Goal: Task Accomplishment & Management: Manage account settings

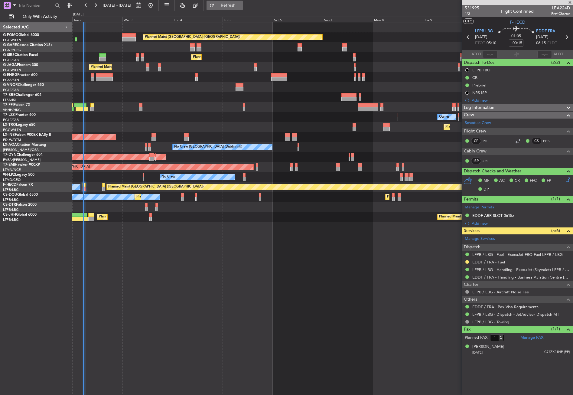
click at [241, 6] on span "Refresh" at bounding box center [228, 5] width 25 height 4
click at [467, 260] on button at bounding box center [467, 262] width 4 height 4
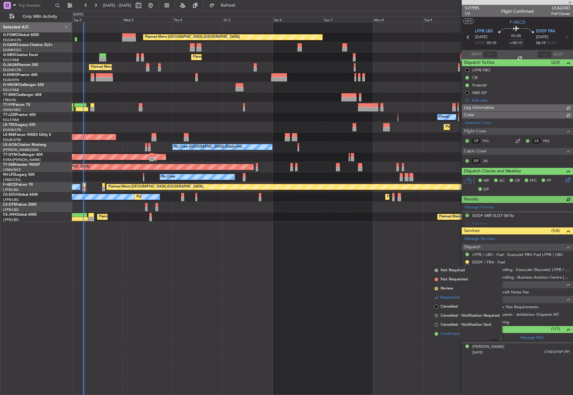
click at [457, 338] on li "Confirmed" at bounding box center [467, 333] width 70 height 9
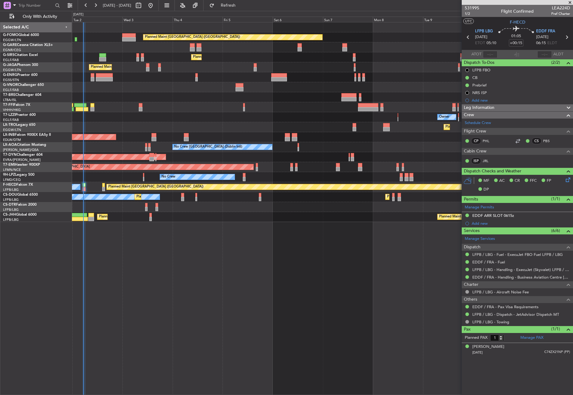
click at [236, 10] on fb-refresh-button "Refresh" at bounding box center [225, 5] width 42 height 11
click at [233, 5] on button "Refresh" at bounding box center [225, 6] width 36 height 10
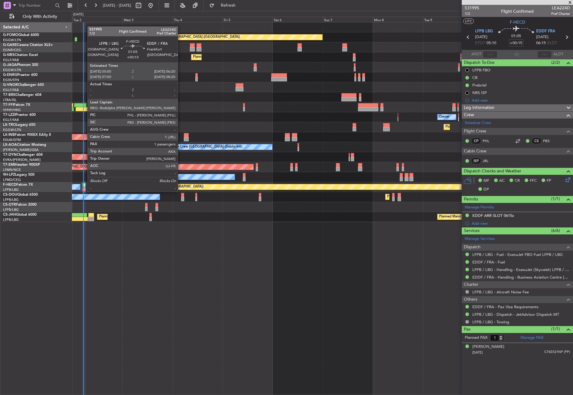
click at [84, 186] on div at bounding box center [84, 185] width 3 height 4
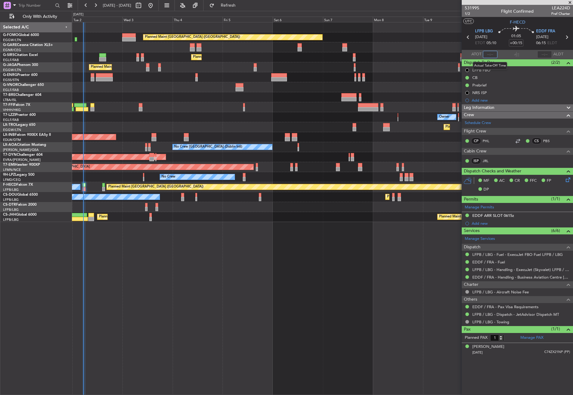
click at [490, 53] on input "text" at bounding box center [490, 54] width 15 height 7
click at [352, 239] on div "Planned Maint London (Luton) Planned Maint London (Farnborough) Planned Maint L…" at bounding box center [322, 208] width 501 height 373
type input "05:13"
click at [382, 275] on div "Planned Maint London (Luton) Planned Maint London (Farnborough) Planned Maint L…" at bounding box center [322, 208] width 501 height 373
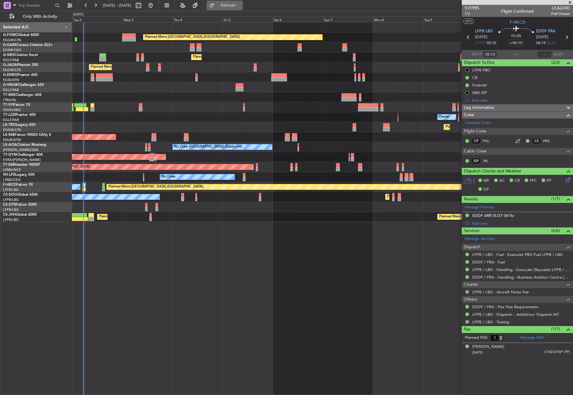
click at [236, 6] on span "Refresh" at bounding box center [228, 5] width 25 height 4
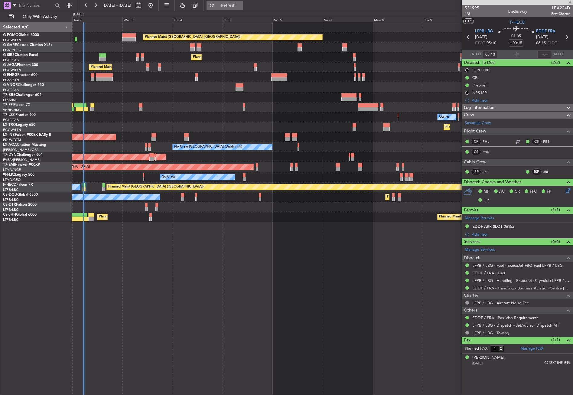
click at [237, 6] on span "Refresh" at bounding box center [228, 5] width 25 height 4
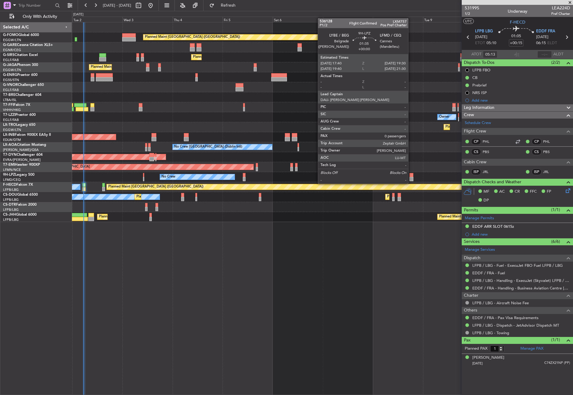
click at [411, 178] on div at bounding box center [411, 179] width 4 height 4
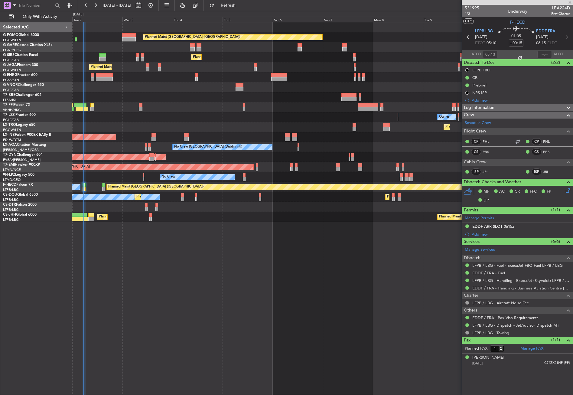
type input "0"
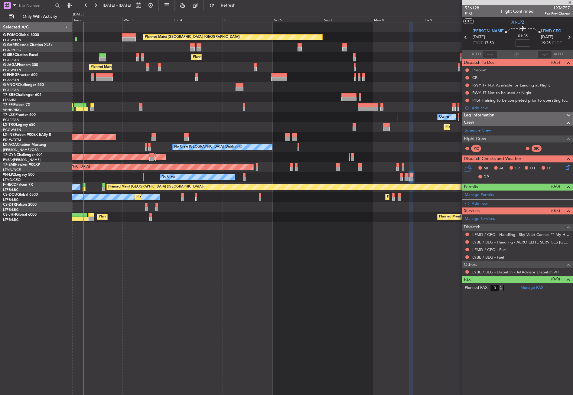
click at [300, 258] on div "Planned Maint London (Luton) Planned Maint London (Farnborough) Planned Maint L…" at bounding box center [322, 208] width 501 height 373
click at [283, 243] on div "Planned Maint London (Luton) Planned Maint London (Farnborough) Planned Maint L…" at bounding box center [322, 208] width 501 height 373
click at [282, 242] on div "Planned Maint London (Luton) Planned Maint London (Farnborough) Planned Maint L…" at bounding box center [322, 208] width 501 height 373
click at [308, 299] on div "Planned Maint London (Luton) Planned Maint London (Farnborough) Planned Maint L…" at bounding box center [322, 208] width 501 height 373
click at [249, 299] on div "Planned Maint London (Luton) Planned Maint London (Farnborough) Planned Maint L…" at bounding box center [322, 208] width 501 height 373
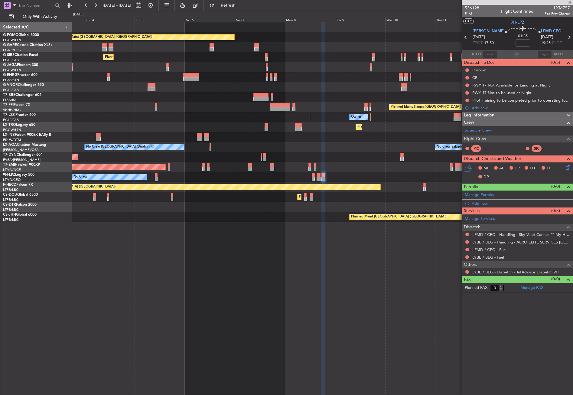
click at [235, 298] on div "Planned Maint London (Luton) Planned Maint London (Farnborough) Planned Maint L…" at bounding box center [322, 208] width 501 height 373
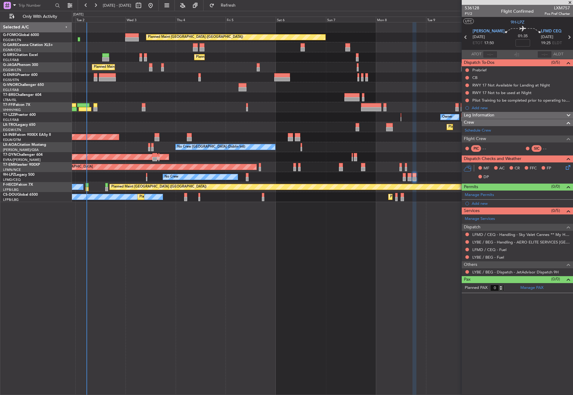
click at [317, 121] on div "Planned Maint London (Luton) Planned Maint London (Farnborough) Planned Maint L…" at bounding box center [322, 112] width 501 height 180
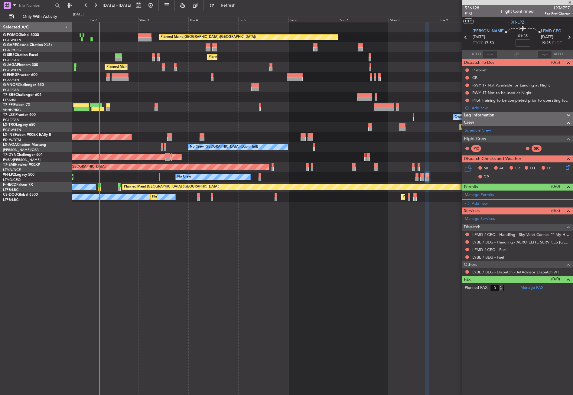
click at [194, 125] on div "Planned Maint Dusseldorf" at bounding box center [322, 127] width 501 height 10
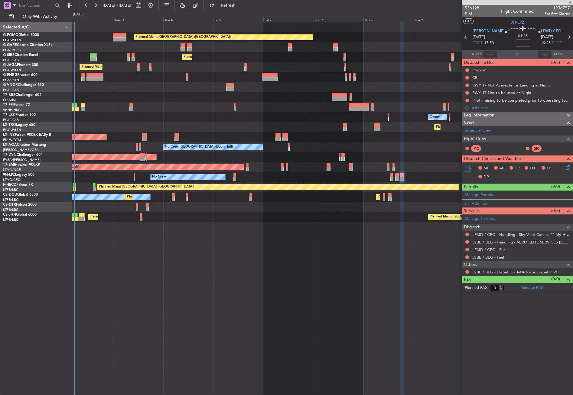
click at [176, 258] on div "Planned Maint London (Luton) Planned Maint London (Farnborough) Planned Maint L…" at bounding box center [322, 208] width 501 height 373
click at [201, 257] on div "Planned Maint London (Luton) Planned Maint London (Farnborough) Planned Maint L…" at bounding box center [322, 208] width 501 height 373
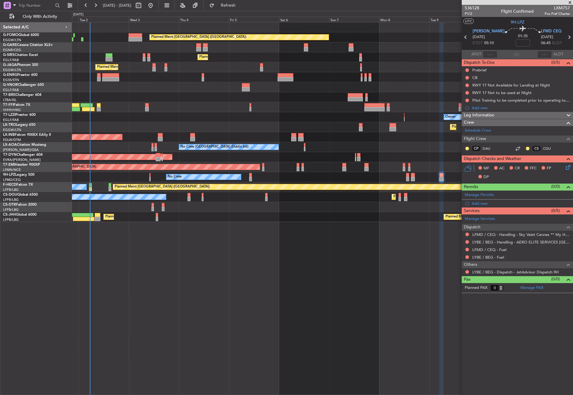
click at [198, 301] on div "Planned Maint London (Luton) Planned Maint London (Farnborough) Planned Maint L…" at bounding box center [322, 208] width 501 height 373
click at [208, 285] on div "Planned Maint London (Luton) Planned Maint London (Farnborough) Planned Maint L…" at bounding box center [322, 208] width 501 height 373
click at [207, 285] on div "Planned Maint London (Luton) Planned Maint London (Farnborough) Planned Maint L…" at bounding box center [322, 208] width 501 height 373
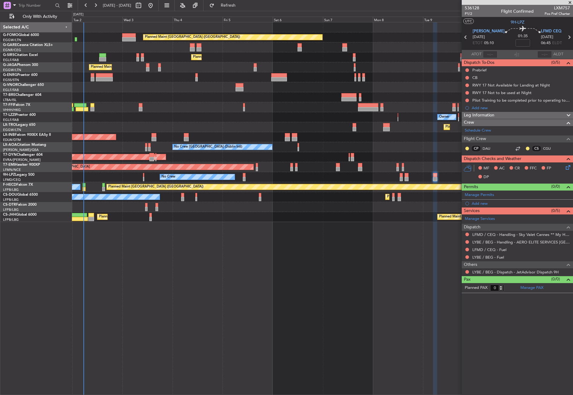
click at [201, 285] on div "Planned Maint London (Luton) Planned Maint London (Farnborough) Planned Maint L…" at bounding box center [322, 208] width 501 height 373
click at [108, 284] on div "Planned Maint London (Luton) Planned Maint London (Farnborough) Planned Maint L…" at bounding box center [322, 208] width 501 height 373
click at [136, 276] on div "Planned Maint London (Luton) Planned Maint London (Farnborough) Planned Maint L…" at bounding box center [322, 208] width 501 height 373
click at [236, 289] on div "Planned Maint London (Luton) Planned Maint London (Farnborough) Planned Maint L…" at bounding box center [322, 208] width 501 height 373
click at [228, 4] on button "Refresh" at bounding box center [225, 6] width 36 height 10
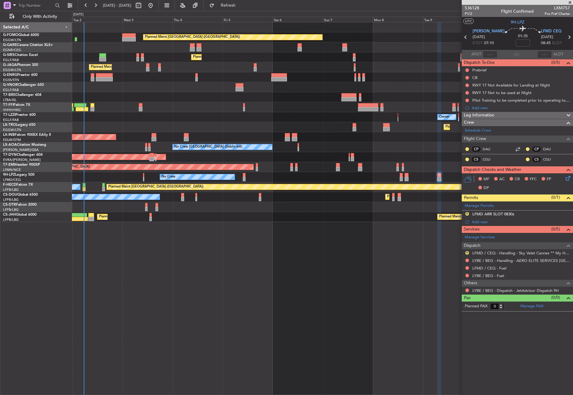
click at [170, 92] on div at bounding box center [322, 87] width 501 height 10
click at [233, 1] on button "Refresh" at bounding box center [225, 6] width 36 height 10
click at [197, 102] on div at bounding box center [322, 97] width 501 height 10
click at [190, 115] on div "Owner" at bounding box center [322, 117] width 501 height 10
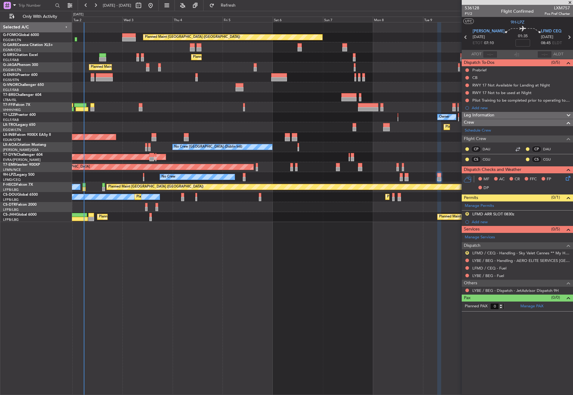
click at [202, 268] on div "Planned Maint London (Luton) Planned Maint London (Farnborough) Planned Maint L…" at bounding box center [322, 208] width 501 height 373
click at [237, 11] on div "Planned Maint London (Luton) Planned Maint London (Farnborough) Planned Maint L…" at bounding box center [286, 203] width 573 height 384
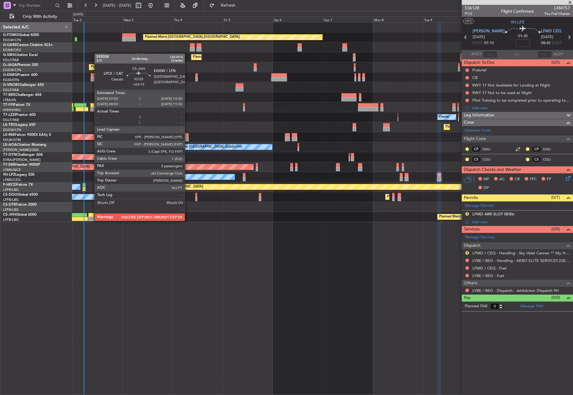
click at [91, 220] on div at bounding box center [91, 219] width 6 height 4
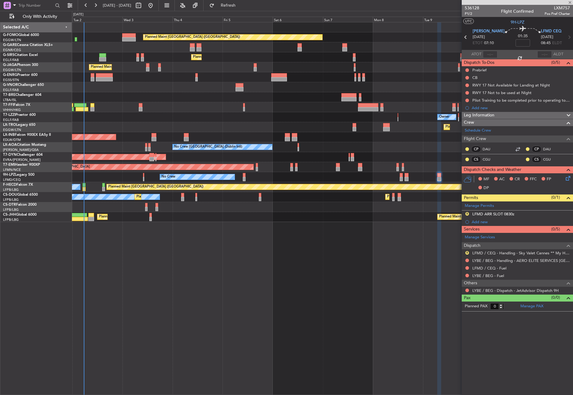
type input "+00:15"
type input "5"
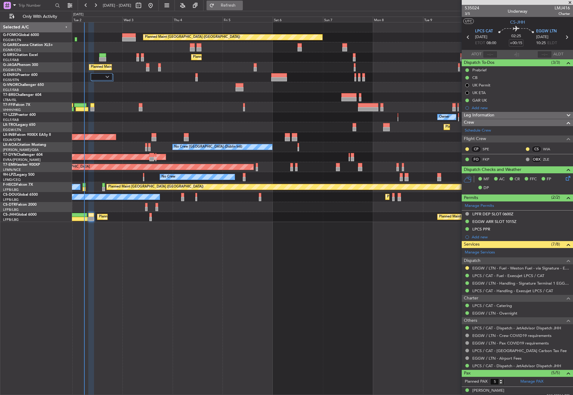
click at [240, 4] on span "Refresh" at bounding box center [228, 5] width 25 height 4
click at [234, 8] on button "Refresh" at bounding box center [225, 6] width 36 height 10
click at [144, 89] on div at bounding box center [322, 87] width 501 height 10
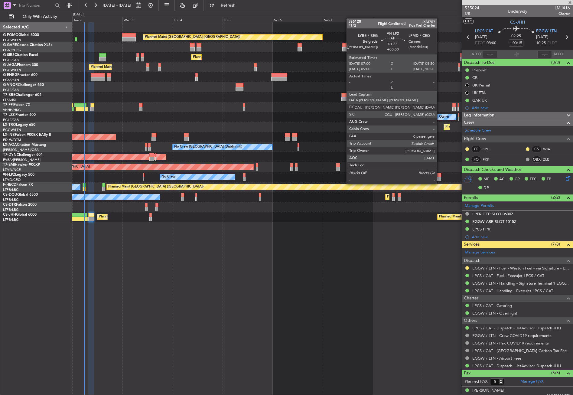
click at [440, 178] on div at bounding box center [439, 179] width 4 height 4
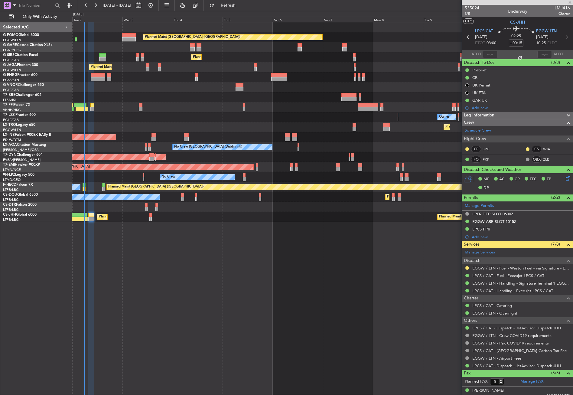
type input "0"
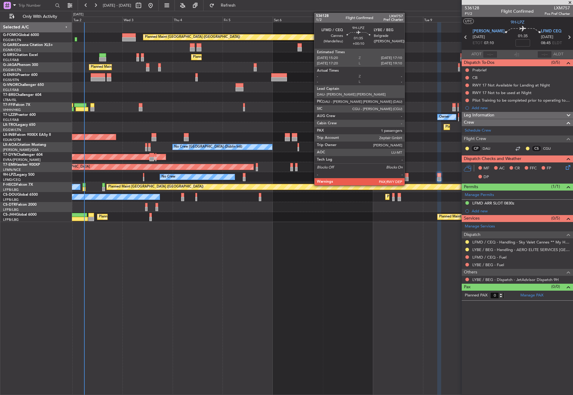
click at [407, 177] on div at bounding box center [407, 179] width 4 height 4
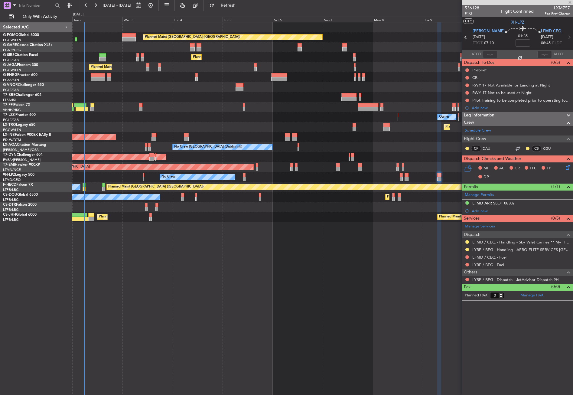
type input "+00:10"
type input "1"
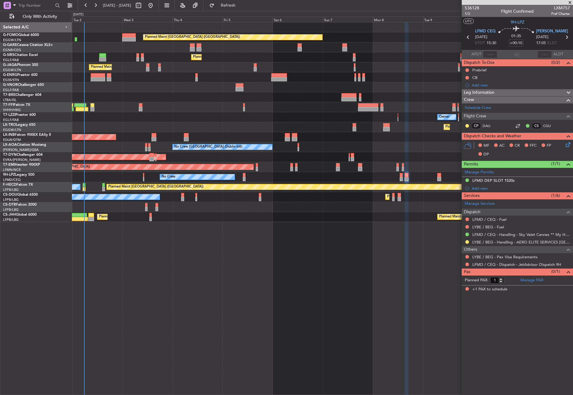
click at [330, 279] on div "Planned Maint [GEOGRAPHIC_DATA] ([GEOGRAPHIC_DATA]) Planned Maint [GEOGRAPHIC_D…" at bounding box center [322, 208] width 501 height 373
click at [248, 266] on div "Planned Maint [GEOGRAPHIC_DATA] ([GEOGRAPHIC_DATA]) Planned Maint [GEOGRAPHIC_D…" at bounding box center [322, 208] width 501 height 373
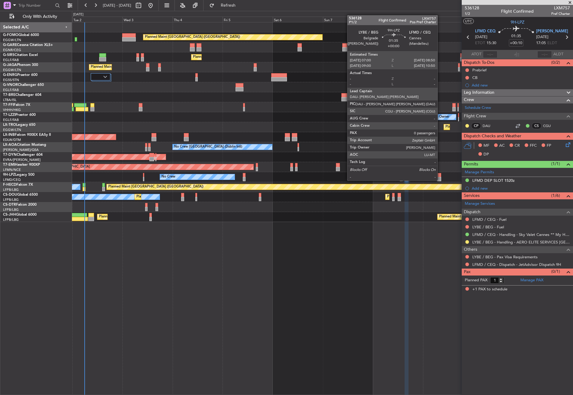
click at [440, 174] on div at bounding box center [439, 175] width 4 height 4
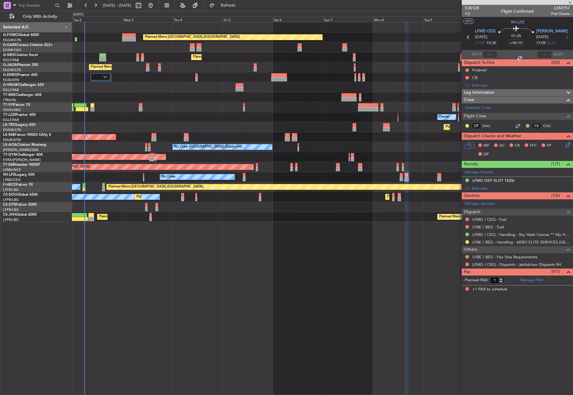
type input "0"
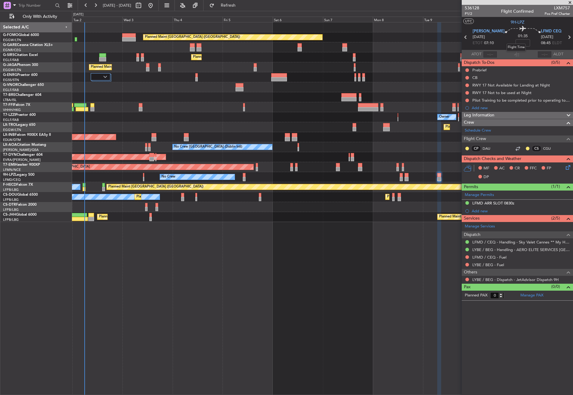
click at [518, 38] on span "01:35" at bounding box center [523, 36] width 10 height 6
click at [519, 42] on input at bounding box center [523, 42] width 15 height 7
click at [484, 117] on span "Leg Information" at bounding box center [479, 115] width 31 height 7
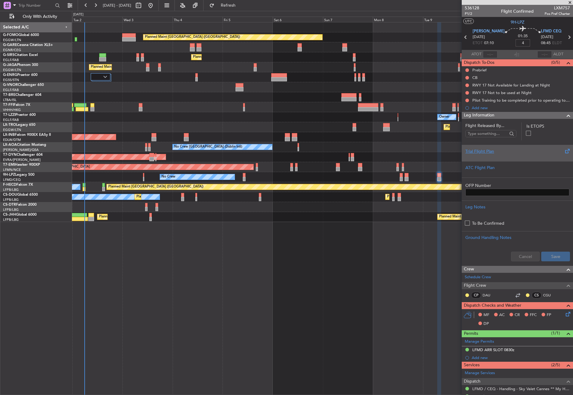
type input "+00:04"
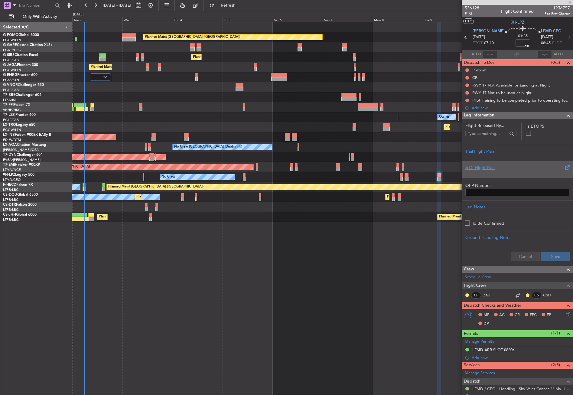
click at [480, 166] on div "ATC Flight Plan" at bounding box center [517, 168] width 104 height 6
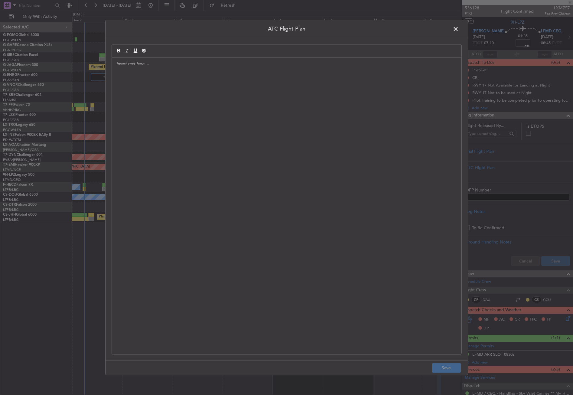
click at [459, 30] on span at bounding box center [459, 30] width 0 height 12
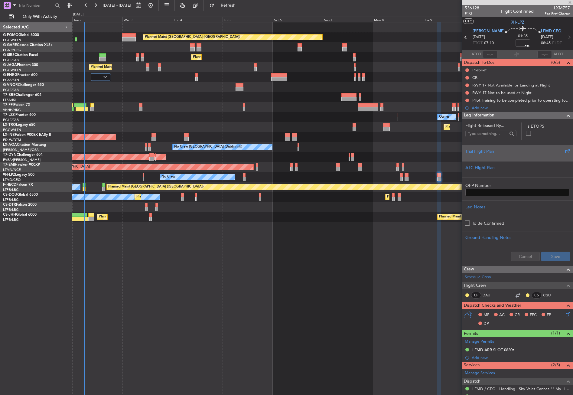
click at [467, 151] on div "Trial Flight Plan" at bounding box center [517, 151] width 104 height 6
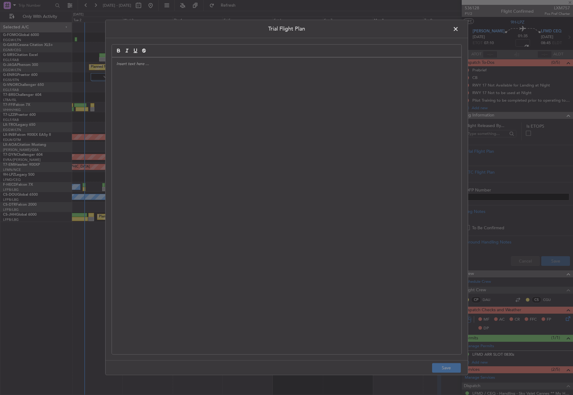
click at [360, 134] on div at bounding box center [287, 205] width 350 height 297
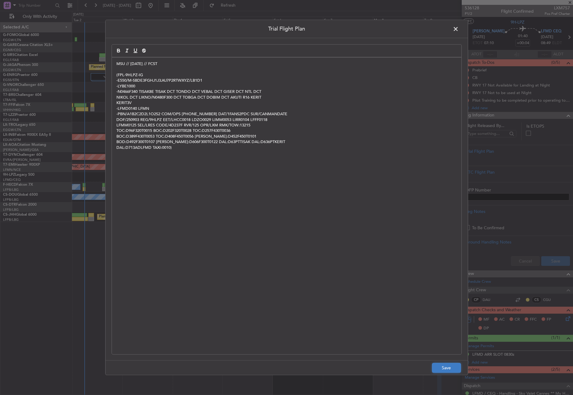
click at [440, 365] on button "Save" at bounding box center [446, 368] width 29 height 10
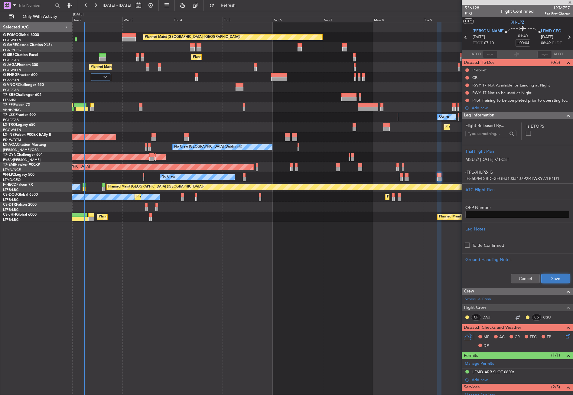
click at [545, 277] on button "Save" at bounding box center [555, 279] width 29 height 10
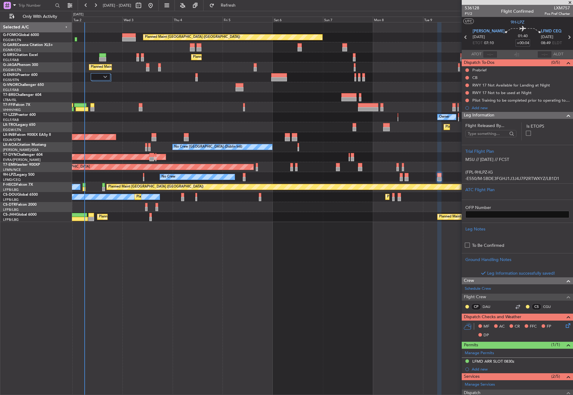
click at [519, 40] on input "+00:04" at bounding box center [523, 42] width 15 height 7
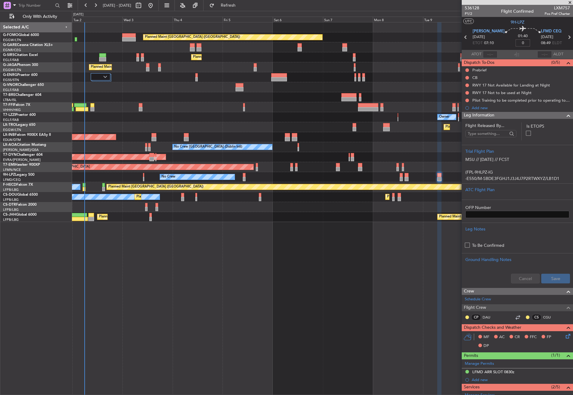
click at [371, 244] on div "Planned Maint London (Luton) Planned Maint London (Farnborough) Planned Maint L…" at bounding box center [322, 208] width 501 height 373
type input "+00:00"
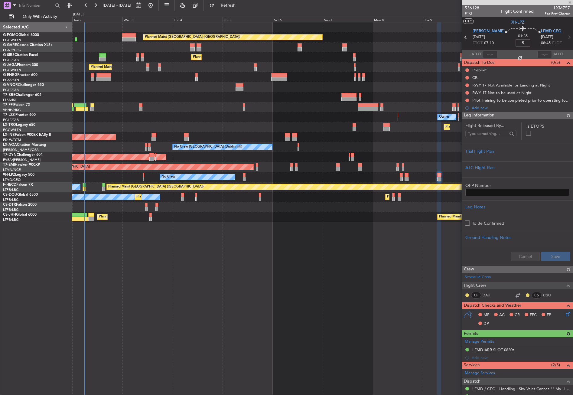
click at [396, 245] on div "Planned Maint London (Luton) Planned Maint London (Farnborough) Planned Maint L…" at bounding box center [322, 208] width 501 height 373
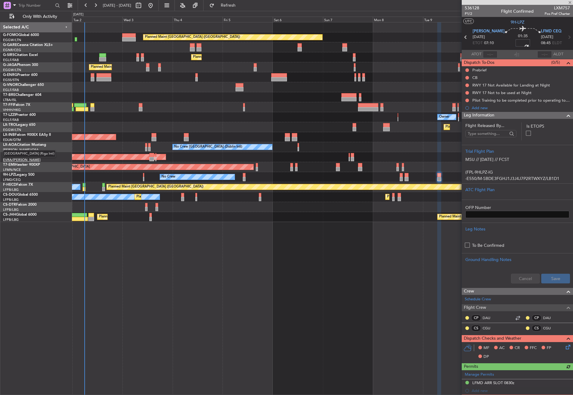
type input "+00:05"
click at [236, 282] on div "Planned Maint London (Luton) Planned Maint London (Farnborough) Planned Maint L…" at bounding box center [322, 208] width 501 height 373
click at [163, 275] on div "Planned Maint London (Luton) Planned Maint London (Farnborough) Planned Maint L…" at bounding box center [322, 208] width 501 height 373
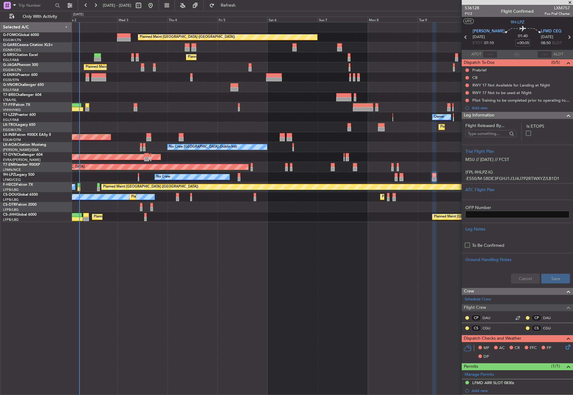
click at [186, 80] on div at bounding box center [322, 77] width 501 height 10
click at [234, 7] on button "Refresh" at bounding box center [225, 6] width 36 height 10
click at [148, 83] on div at bounding box center [322, 87] width 501 height 10
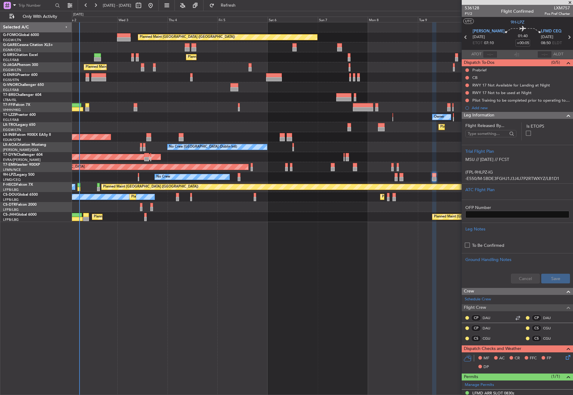
click at [231, 297] on div "Planned Maint London (Luton) Planned Maint London (Farnborough) Planned Maint L…" at bounding box center [322, 208] width 501 height 373
click at [231, 300] on div "Planned Maint London (Luton) Planned Maint London (Farnborough) Planned Maint L…" at bounding box center [322, 208] width 501 height 373
click at [273, 251] on div "Planned Maint London (Luton) Planned Maint London (Farnborough) Planned Maint L…" at bounding box center [322, 208] width 501 height 373
click at [233, 3] on button "Refresh" at bounding box center [225, 6] width 36 height 10
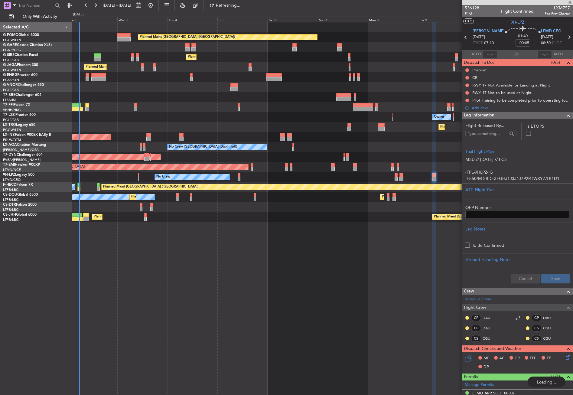
click at [260, 247] on div "Planned Maint London (Luton) Planned Maint London (Farnborough) Planned Maint L…" at bounding box center [322, 208] width 501 height 373
click at [260, 247] on div "Planned Maint [GEOGRAPHIC_DATA] ([GEOGRAPHIC_DATA]) Planned Maint [GEOGRAPHIC_D…" at bounding box center [322, 208] width 501 height 373
click at [250, 281] on div "Planned Maint [GEOGRAPHIC_DATA] ([GEOGRAPHIC_DATA]) Planned Maint [GEOGRAPHIC_D…" at bounding box center [322, 208] width 501 height 373
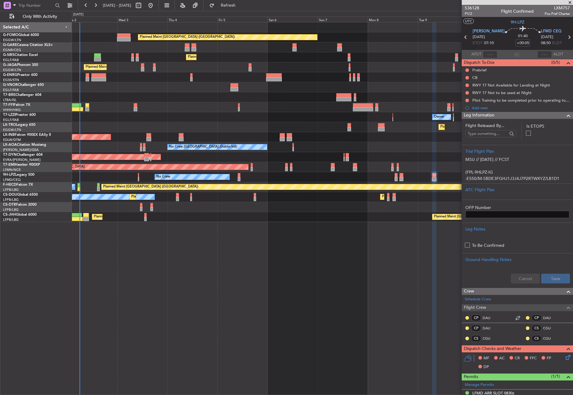
click at [250, 281] on div "Planned Maint London (Luton) Planned Maint London (Farnborough) Planned Maint L…" at bounding box center [322, 208] width 501 height 373
click at [238, 6] on span "Refresh" at bounding box center [228, 5] width 25 height 4
click at [243, 260] on div "Planned Maint London (Luton) Planned Maint London (Farnborough) Planned Maint L…" at bounding box center [322, 208] width 501 height 373
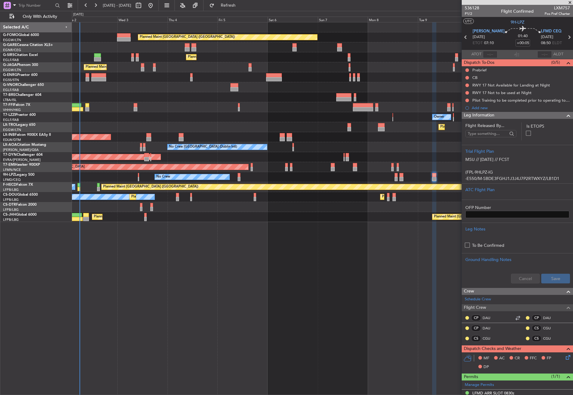
click at [243, 260] on div "Planned Maint London (Luton) Planned Maint London (Farnborough) Planned Maint L…" at bounding box center [322, 208] width 501 height 373
click at [216, 257] on div "Planned Maint London (Luton) Planned Maint London (Farnborough) Planned Maint L…" at bounding box center [322, 208] width 501 height 373
click at [206, 279] on div "Planned Maint London (Luton) Planned Maint London (Farnborough) Planned Maint L…" at bounding box center [322, 208] width 501 height 373
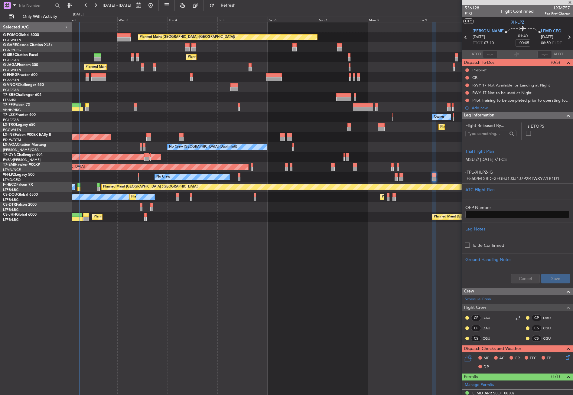
click at [206, 279] on div "Planned Maint London (Luton) Planned Maint London (Farnborough) Planned Maint L…" at bounding box center [322, 208] width 501 height 373
click at [161, 98] on div at bounding box center [322, 97] width 501 height 10
click at [229, 5] on button "Refresh" at bounding box center [225, 6] width 36 height 10
click at [211, 85] on div at bounding box center [322, 87] width 501 height 10
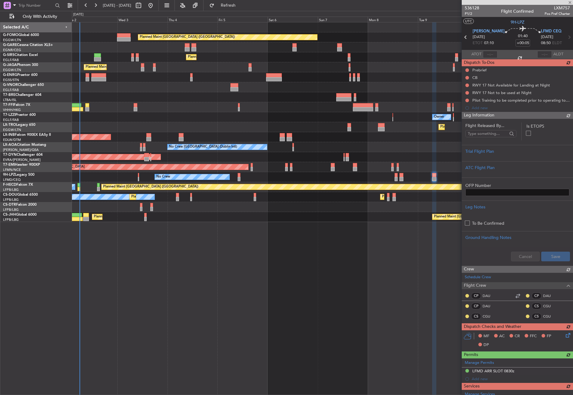
click at [211, 85] on div at bounding box center [322, 87] width 501 height 10
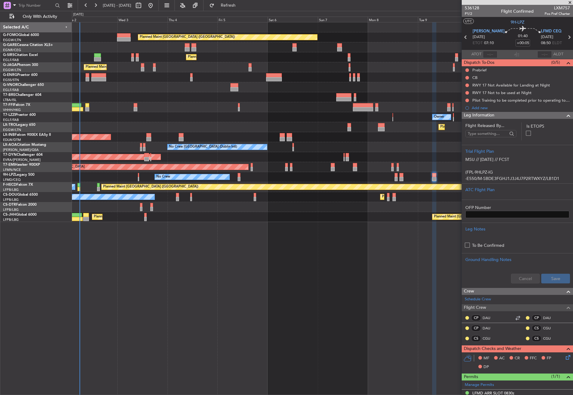
click at [260, 284] on div "Planned Maint London (Luton) Planned Maint London (Farnborough) Planned Maint L…" at bounding box center [322, 208] width 501 height 373
click at [256, 243] on div "Planned Maint London (Luton) Planned Maint London (Farnborough) Planned Maint L…" at bounding box center [322, 208] width 501 height 373
click at [168, 263] on div "Planned Maint London (Luton) Planned Maint London (Farnborough) Planned Maint L…" at bounding box center [322, 208] width 501 height 373
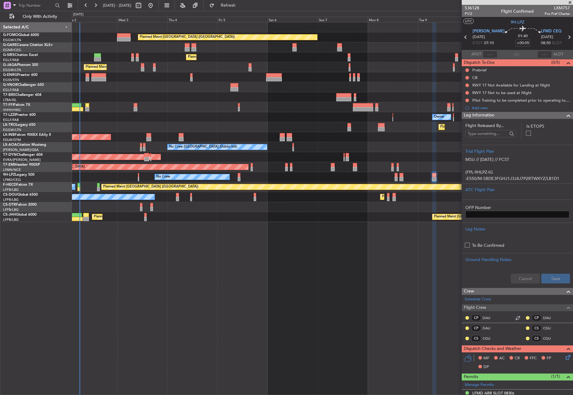
click at [173, 293] on div "Planned Maint London (Luton) Planned Maint London (Farnborough) Planned Maint L…" at bounding box center [322, 208] width 501 height 373
click at [152, 90] on div at bounding box center [322, 87] width 501 height 10
click at [231, 6] on button "Refresh" at bounding box center [225, 6] width 36 height 10
click at [253, 327] on div "Planned Maint London (Luton) Planned Maint London (Farnborough) Planned Maint L…" at bounding box center [322, 208] width 501 height 373
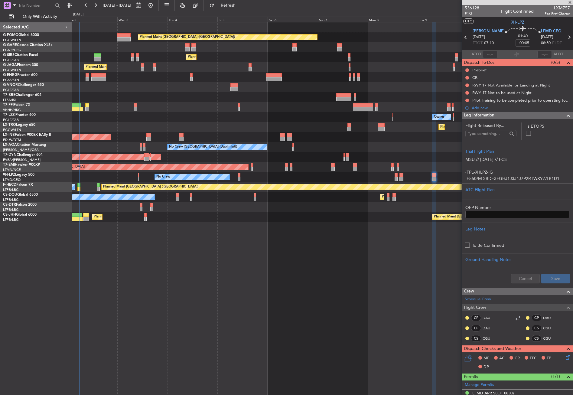
click at [183, 312] on div "Planned Maint London (Luton) Planned Maint London (Farnborough) Planned Maint L…" at bounding box center [322, 208] width 501 height 373
click at [167, 118] on div "Owner" at bounding box center [322, 117] width 501 height 10
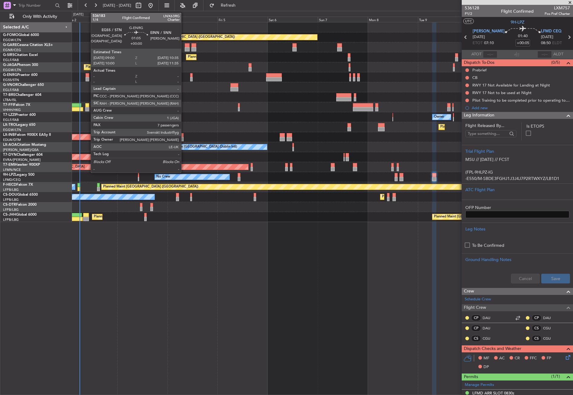
click at [88, 78] on div at bounding box center [87, 79] width 3 height 4
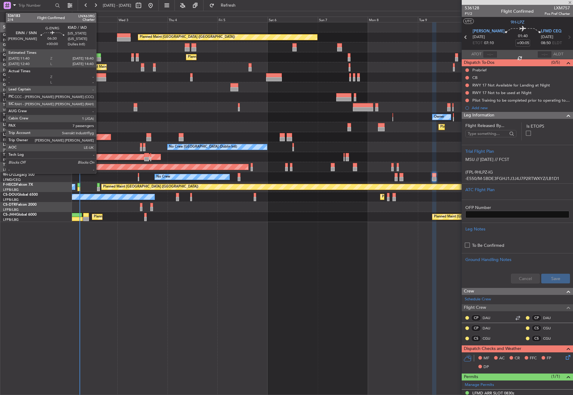
click at [99, 76] on div at bounding box center [98, 75] width 15 height 4
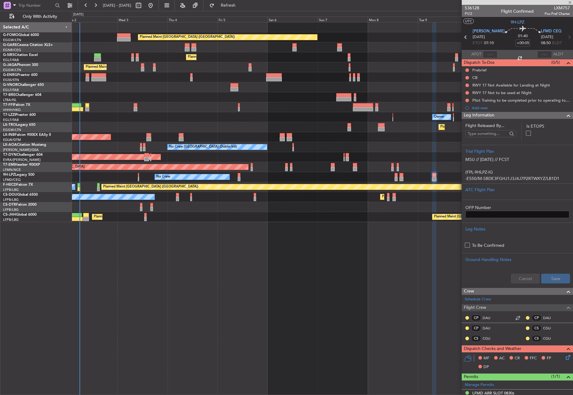
type input "7"
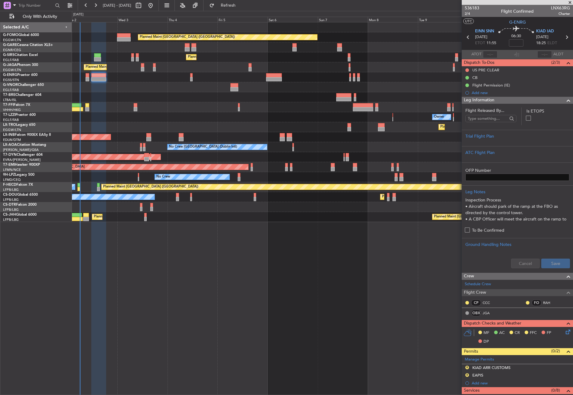
click at [173, 303] on div "Planned Maint London (Luton) Planned Maint London (Farnborough) Planned Maint L…" at bounding box center [322, 208] width 501 height 373
click at [141, 272] on div "Planned Maint London (Luton) Planned Maint London (Farnborough) Planned Maint L…" at bounding box center [322, 208] width 501 height 373
click at [161, 280] on div "Planned Maint London (Luton) Planned Maint London (Farnborough) Planned Maint L…" at bounding box center [322, 208] width 501 height 373
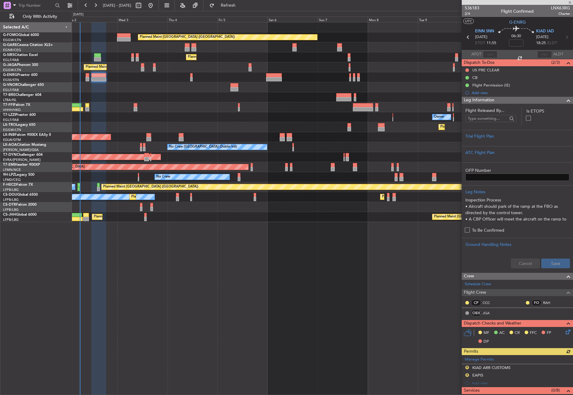
click at [142, 261] on div "Planned Maint London (Luton) Planned Maint London (Farnborough) Planned Maint L…" at bounding box center [322, 208] width 501 height 373
click at [161, 113] on div "Owner" at bounding box center [322, 117] width 501 height 10
click at [152, 94] on div at bounding box center [322, 97] width 501 height 10
click at [241, 269] on div "Planned Maint London (Luton) Planned Maint London (Farnborough) Planned Maint L…" at bounding box center [322, 208] width 501 height 373
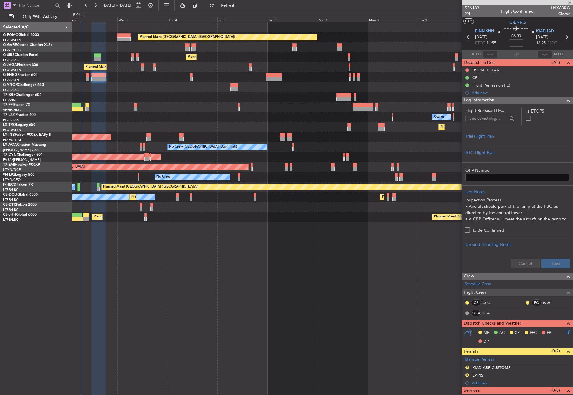
click at [475, 100] on span "Leg Information" at bounding box center [479, 100] width 31 height 7
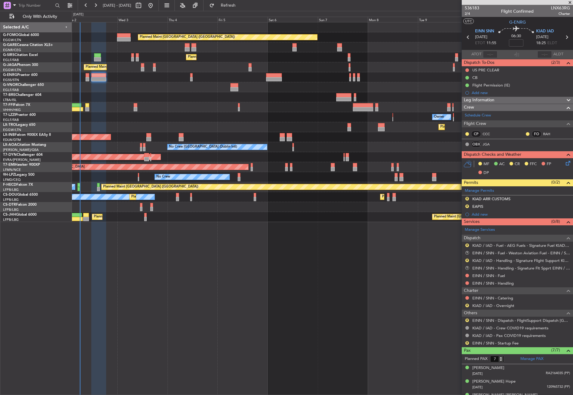
click at [416, 137] on div "Unplanned Maint [GEOGRAPHIC_DATA] (Al Maktoum Intl)" at bounding box center [322, 137] width 501 height 10
click at [197, 263] on div "Planned Maint London (Luton) Planned Maint London (Farnborough) Planned Maint L…" at bounding box center [322, 208] width 501 height 373
click at [142, 249] on div "Planned Maint London (Luton) Planned Maint London (Farnborough) Planned Maint L…" at bounding box center [322, 208] width 501 height 373
click at [86, 362] on div "Planned Maint London (Luton) Planned Maint London (Farnborough) Planned Maint L…" at bounding box center [322, 208] width 501 height 373
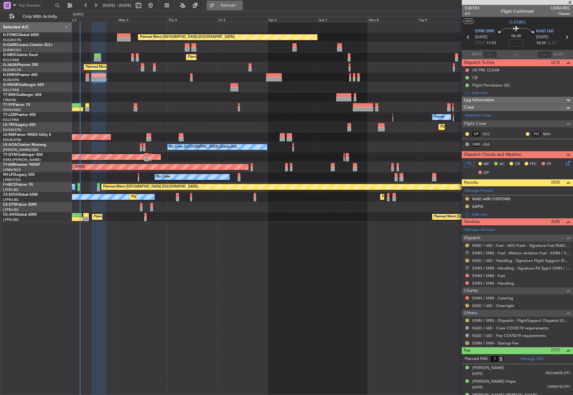
click at [227, 9] on button "Refresh" at bounding box center [225, 6] width 36 height 10
click at [191, 125] on div "Planned Maint Dusseldorf" at bounding box center [322, 127] width 501 height 10
click at [228, 6] on button "Refresh" at bounding box center [225, 6] width 36 height 10
click at [203, 100] on div at bounding box center [322, 97] width 501 height 10
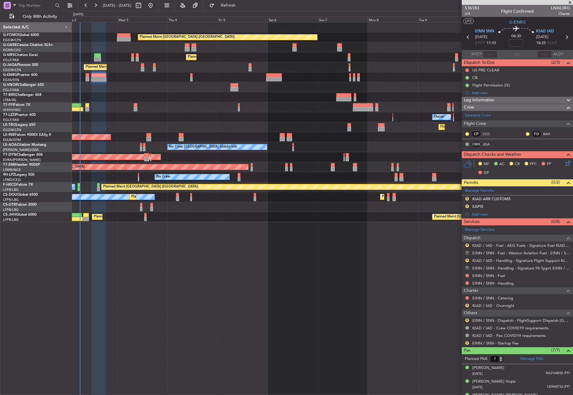
click at [367, 301] on div "Planned Maint London (Luton) Planned Maint London (Farnborough) Planned Maint L…" at bounding box center [322, 208] width 501 height 373
click at [241, 5] on span "Refresh" at bounding box center [228, 5] width 25 height 4
click at [197, 105] on div "Planned Maint Tianjin (Binhai) Planned Maint Hong Kong (Hong Kong Intl) MEL Hon…" at bounding box center [322, 107] width 501 height 10
click at [197, 300] on div "Planned Maint London (Luton) Planned Maint London (Farnborough) Planned Maint L…" at bounding box center [322, 208] width 501 height 373
click at [168, 111] on div "Planned Maint Tianjin (Binhai) Planned Maint Hong Kong (Hong Kong Intl) MEL Hon…" at bounding box center [322, 107] width 501 height 10
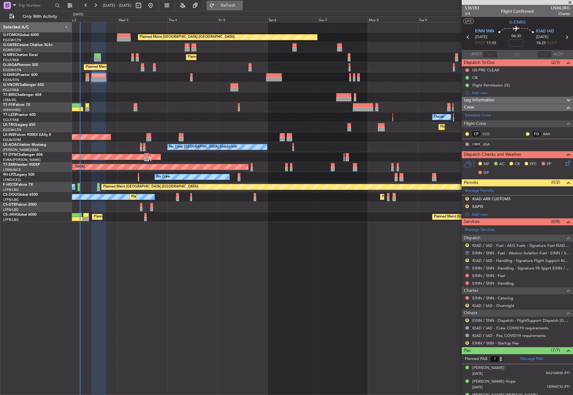
click at [230, 2] on button "Refresh" at bounding box center [225, 6] width 36 height 10
click at [210, 134] on div "Unplanned Maint [GEOGRAPHIC_DATA] (Al Maktoum Intl)" at bounding box center [322, 137] width 501 height 10
click at [31, 5] on input "text" at bounding box center [35, 5] width 35 height 9
click at [14, 1] on div at bounding box center [32, 5] width 59 height 9
click at [12, 5] on span at bounding box center [14, 5] width 7 height 8
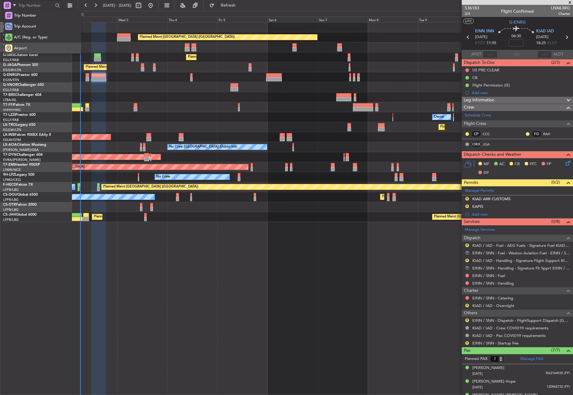
click at [28, 44] on div "Airport" at bounding box center [43, 48] width 78 height 11
click at [27, 6] on input "text" at bounding box center [35, 5] width 35 height 9
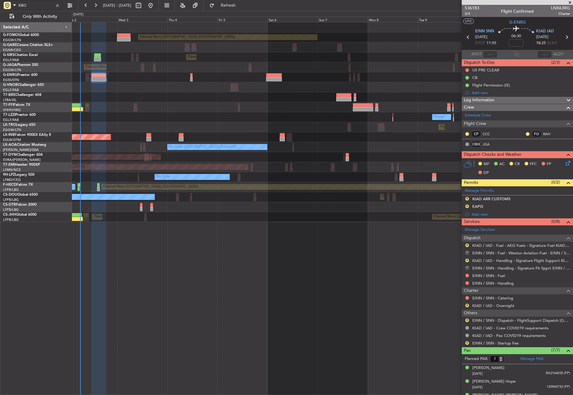
type input "KBGR"
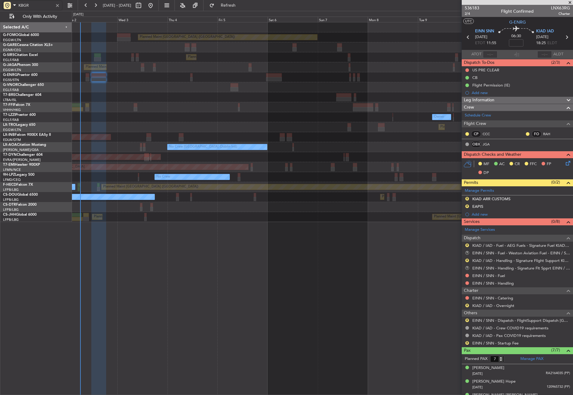
click at [107, 123] on div "Planned Maint Dusseldorf" at bounding box center [322, 127] width 501 height 10
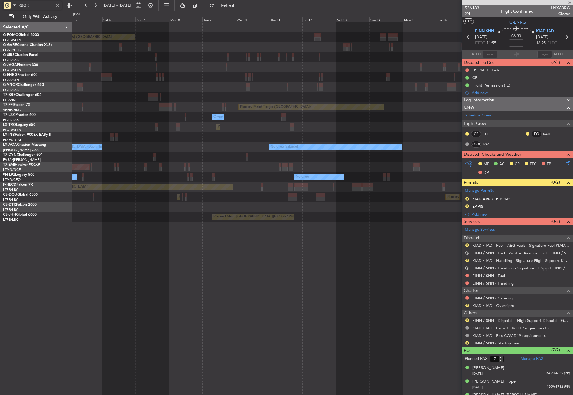
click at [378, 127] on div "Planned Maint Dusseldorf" at bounding box center [322, 127] width 501 height 10
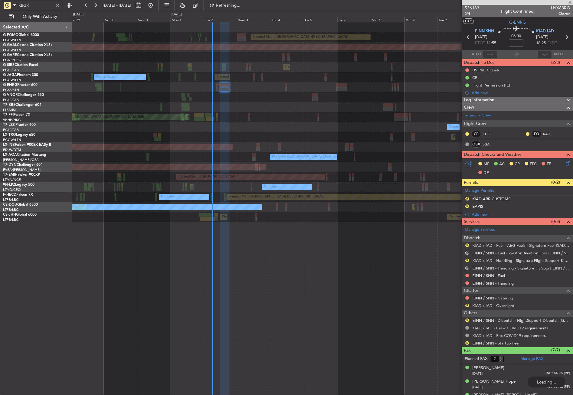
click at [314, 147] on div "Planned Maint London (Luton) Planned Maint Dusseldorf Planned Maint London (Far…" at bounding box center [322, 122] width 501 height 200
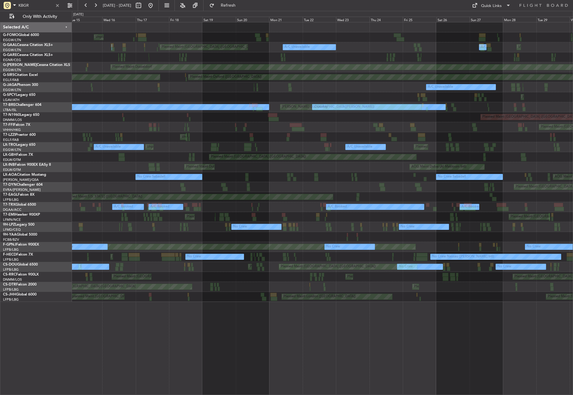
click at [409, 127] on div "Planned Maint [GEOGRAPHIC_DATA] ([GEOGRAPHIC_DATA] Intl) Planned Maint Geneva (…" at bounding box center [322, 127] width 501 height 10
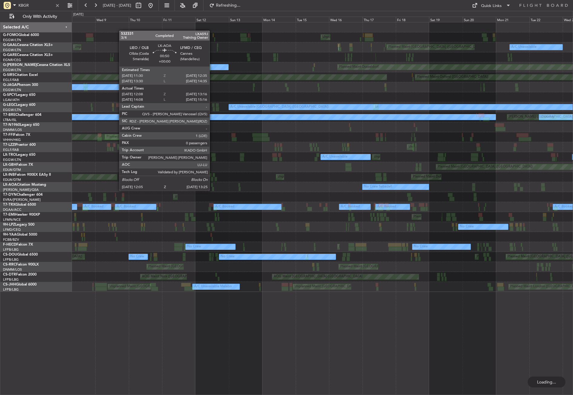
click at [394, 188] on div "No Crew Sabadell No Crew Sabadell" at bounding box center [322, 187] width 501 height 10
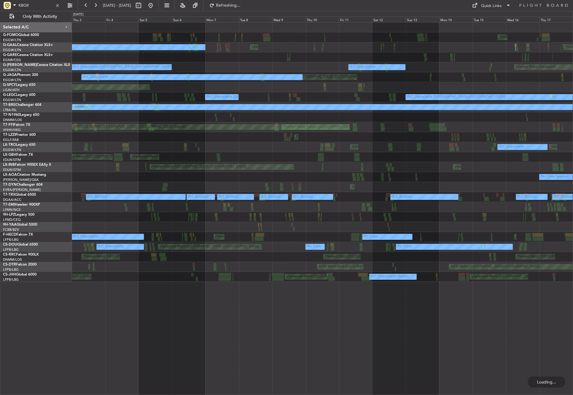
click at [419, 151] on div "Unplanned Maint Dusseldorf A/C Unavailable Unplanned Maint [GEOGRAPHIC_DATA] ([…" at bounding box center [322, 147] width 501 height 10
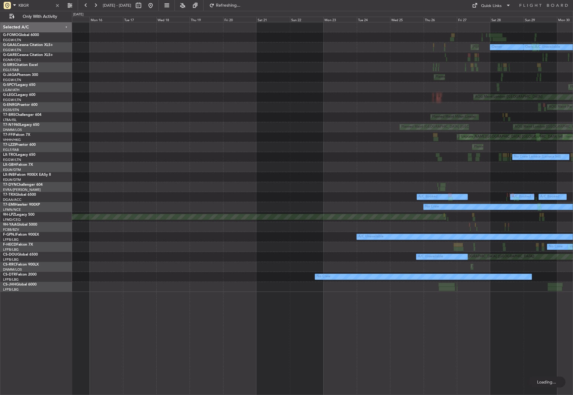
click at [539, 187] on div "Owner [GEOGRAPHIC_DATA] ([GEOGRAPHIC_DATA]) A/C Unavailable [PERSON_NAME][GEOGR…" at bounding box center [322, 156] width 501 height 269
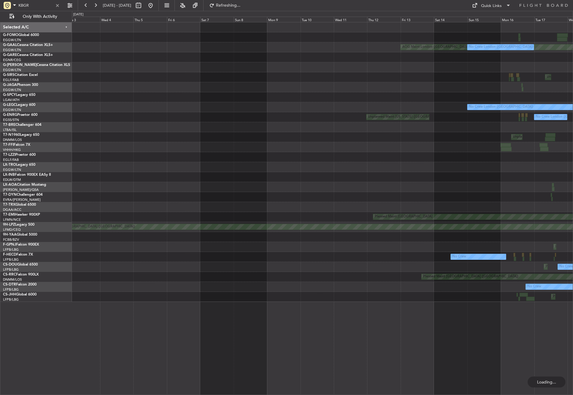
click at [549, 169] on div "Unplanned Maint [GEOGRAPHIC_DATA] ([GEOGRAPHIC_DATA]) AOG Maint [GEOGRAPHIC_DAT…" at bounding box center [322, 161] width 501 height 279
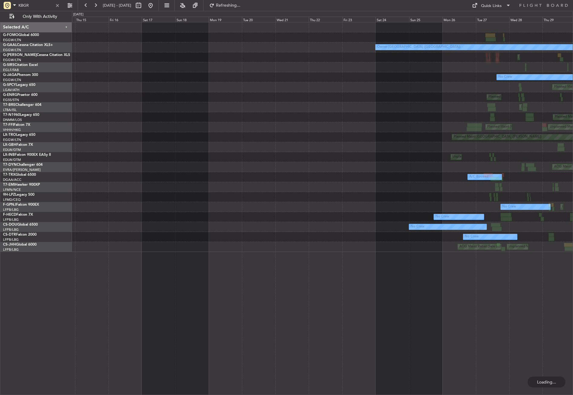
click at [509, 191] on div "Owner [GEOGRAPHIC_DATA] ([GEOGRAPHIC_DATA]) Planned Maint [GEOGRAPHIC_DATA] ([G…" at bounding box center [322, 137] width 501 height 230
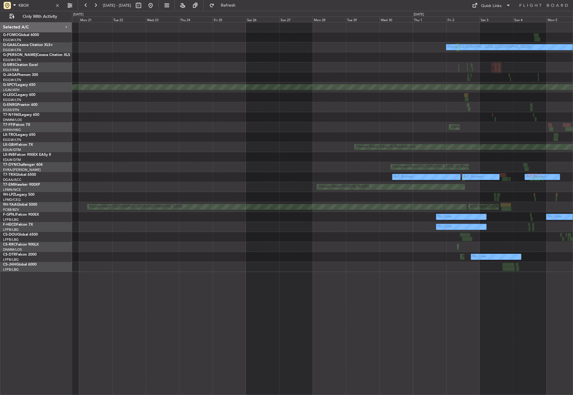
click at [539, 196] on div "Planned Maint London ([GEOGRAPHIC_DATA]) Owner [GEOGRAPHIC_DATA] ([GEOGRAPHIC_D…" at bounding box center [322, 146] width 501 height 249
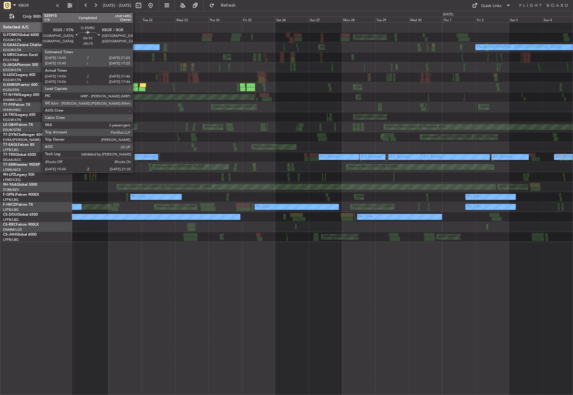
click at [135, 86] on div at bounding box center [133, 85] width 9 height 4
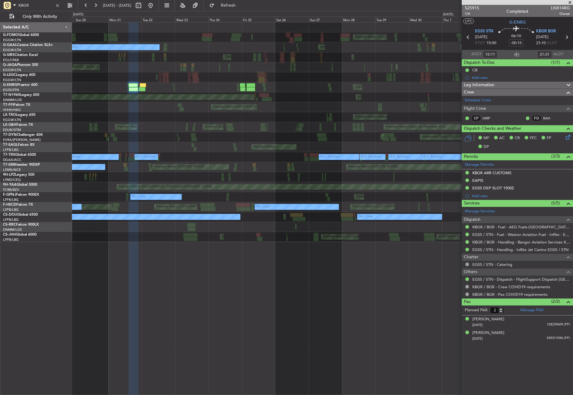
click at [485, 83] on span "Leg Information" at bounding box center [479, 85] width 31 height 7
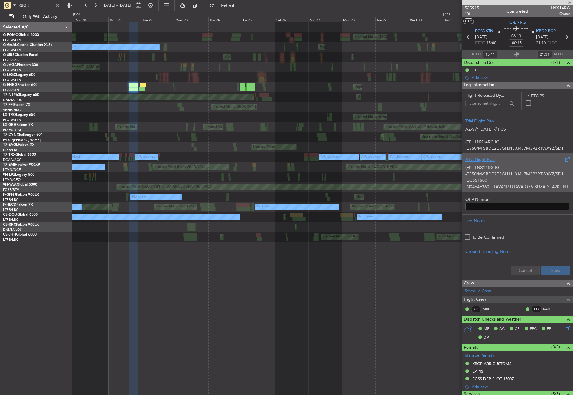
click at [492, 165] on p "(FPL-LNX14RG-IG -E550/M-SBDE2E3GHJ1J3J4J7M3P2RTWXYZ/SD1 -EGSS1500 -N0464F360 UT…" at bounding box center [517, 225] width 104 height 121
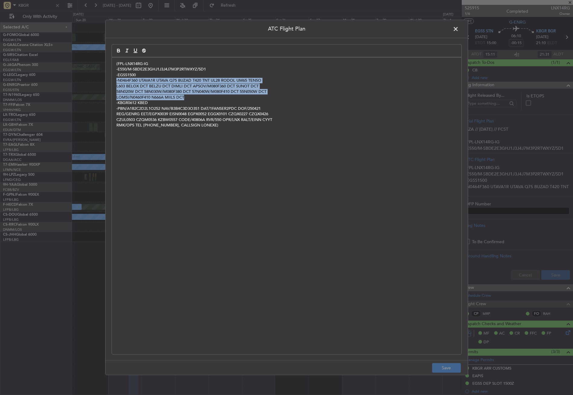
drag, startPoint x: 115, startPoint y: 80, endPoint x: 198, endPoint y: 98, distance: 84.8
click at [198, 98] on div "(FPL-LNX14RG-IG -E550/M-SBDE2E3GHJ1J3J4J7M3P2RTWXYZ/SD1 -EGSS1500 -N0464F360 UT…" at bounding box center [287, 205] width 350 height 297
copy div "-N0464F360 UTAVA1R UTAVA Q75 BUZAD T420 TNT UL28 RODOL UM65 TENSO L603 BELOX DC…"
drag, startPoint x: 454, startPoint y: 28, endPoint x: 452, endPoint y: 32, distance: 4.3
click at [459, 28] on span at bounding box center [459, 30] width 0 height 12
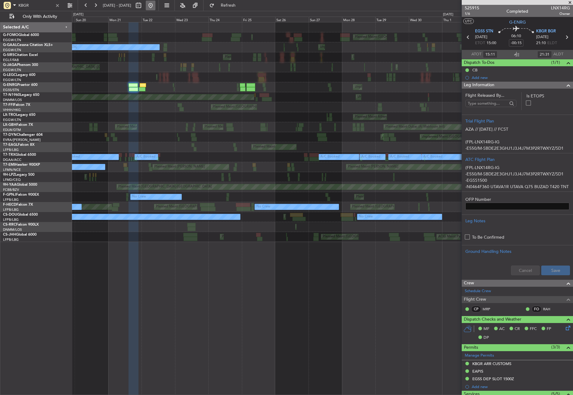
click at [155, 2] on button at bounding box center [151, 6] width 10 height 10
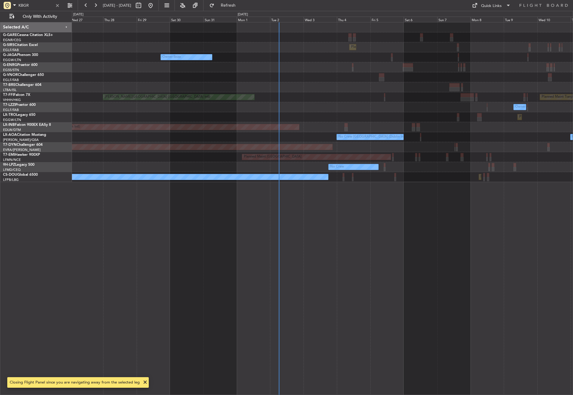
click at [286, 260] on div "Planned Maint [GEOGRAPHIC_DATA] ([GEOGRAPHIC_DATA]) Owner Ibiza No Crew Cannes …" at bounding box center [322, 208] width 501 height 373
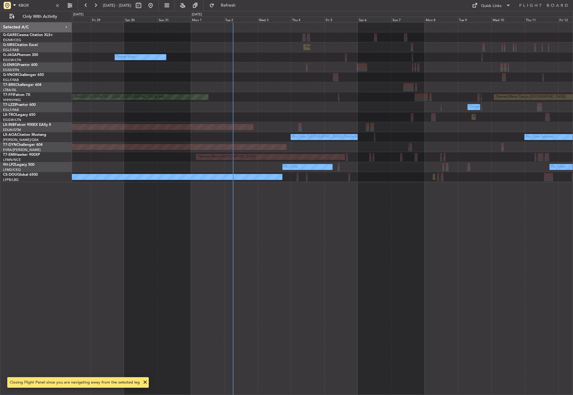
click at [214, 301] on div "Planned Maint [GEOGRAPHIC_DATA] ([GEOGRAPHIC_DATA]) Owner Ibiza No Crew Cannes …" at bounding box center [322, 208] width 501 height 373
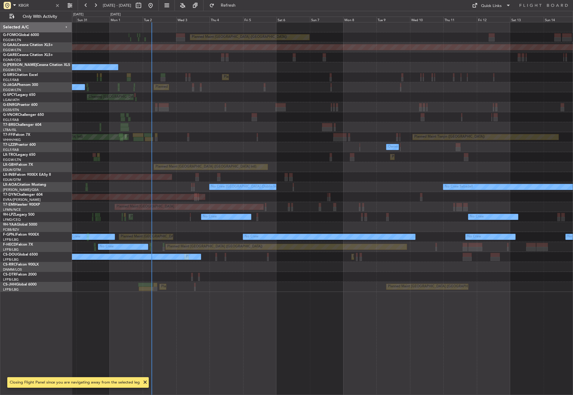
click at [222, 315] on div "Planned Maint [GEOGRAPHIC_DATA] ([GEOGRAPHIC_DATA]) Planned [GEOGRAPHIC_DATA] O…" at bounding box center [322, 208] width 501 height 373
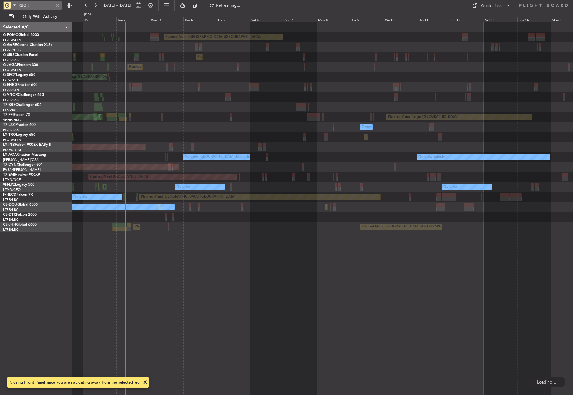
click at [56, 5] on div at bounding box center [57, 5] width 7 height 7
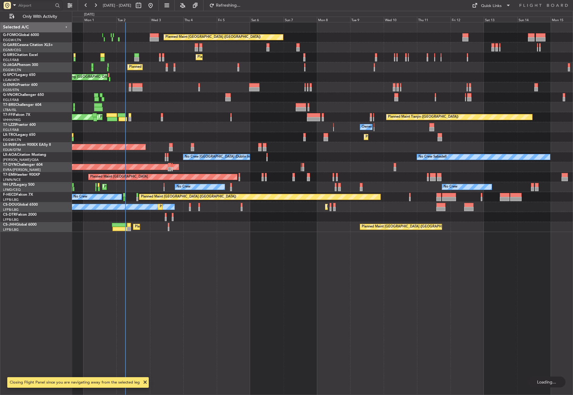
click at [296, 328] on div "Planned Maint [GEOGRAPHIC_DATA] ([GEOGRAPHIC_DATA]) Planned Maint [GEOGRAPHIC_D…" at bounding box center [322, 208] width 501 height 373
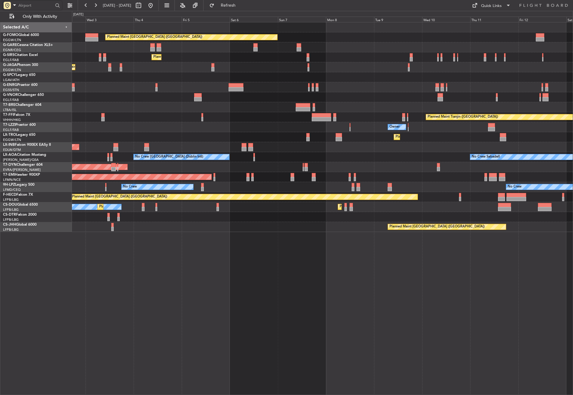
click at [371, 320] on div "Planned Maint [GEOGRAPHIC_DATA] ([GEOGRAPHIC_DATA]) Planned Maint [GEOGRAPHIC_D…" at bounding box center [322, 208] width 501 height 373
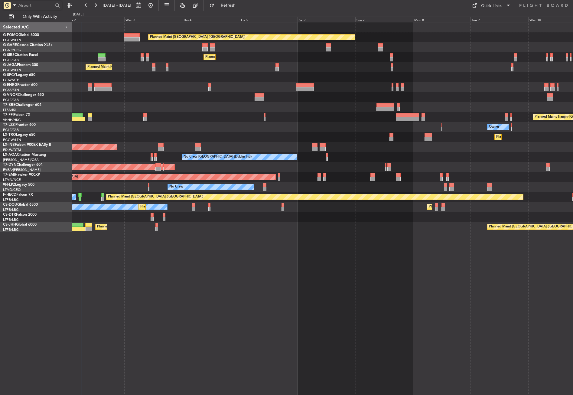
click at [345, 315] on div "Planned Maint [GEOGRAPHIC_DATA] ([GEOGRAPHIC_DATA]) Planned Maint [GEOGRAPHIC_D…" at bounding box center [322, 208] width 501 height 373
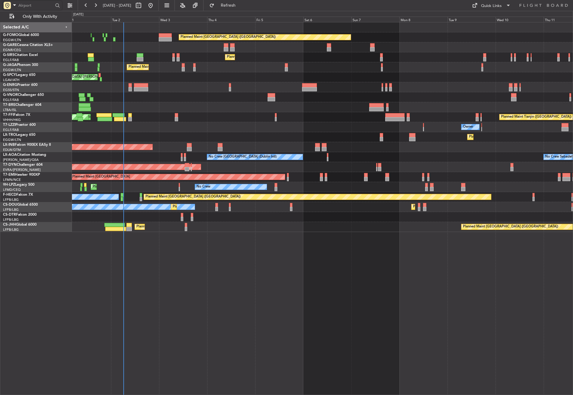
click at [344, 315] on div "Planned Maint [GEOGRAPHIC_DATA] ([GEOGRAPHIC_DATA]) Planned Maint [GEOGRAPHIC_D…" at bounding box center [322, 208] width 501 height 373
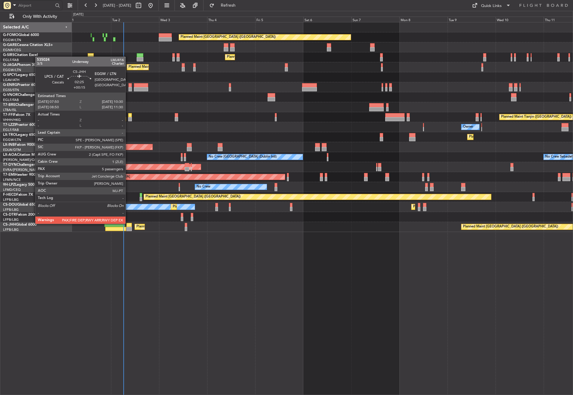
click at [128, 223] on div at bounding box center [128, 225] width 5 height 4
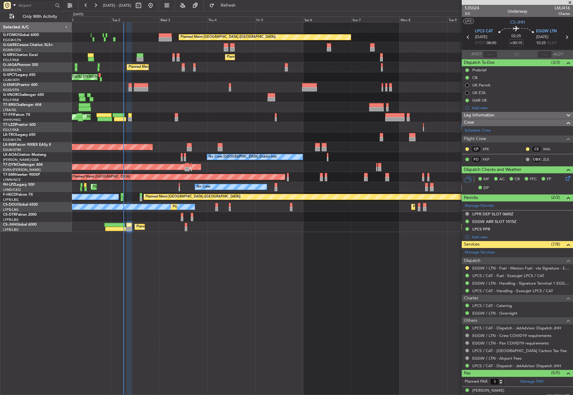
click at [288, 334] on div "Planned Maint [GEOGRAPHIC_DATA] ([GEOGRAPHIC_DATA]) Planned Maint [GEOGRAPHIC_D…" at bounding box center [322, 208] width 501 height 373
click at [286, 337] on div "Planned Maint [GEOGRAPHIC_DATA] ([GEOGRAPHIC_DATA]) Planned Maint [GEOGRAPHIC_D…" at bounding box center [322, 208] width 501 height 373
click at [286, 336] on div "Planned Maint [GEOGRAPHIC_DATA] ([GEOGRAPHIC_DATA]) Planned Maint [GEOGRAPHIC_D…" at bounding box center [322, 208] width 501 height 373
click at [218, 123] on div "Owner" at bounding box center [322, 127] width 501 height 10
click at [243, 0] on fb-refresh-button "Refresh" at bounding box center [225, 5] width 42 height 11
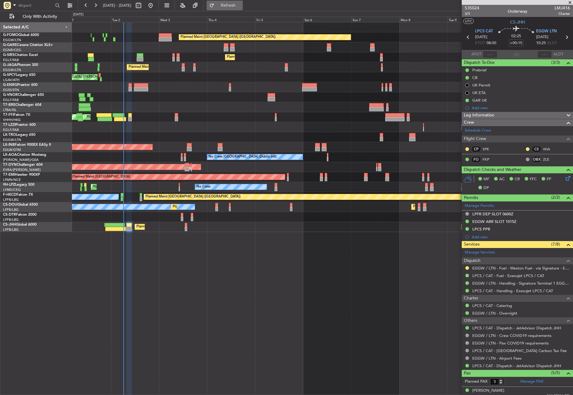
click at [235, 3] on span "Refresh" at bounding box center [228, 5] width 25 height 4
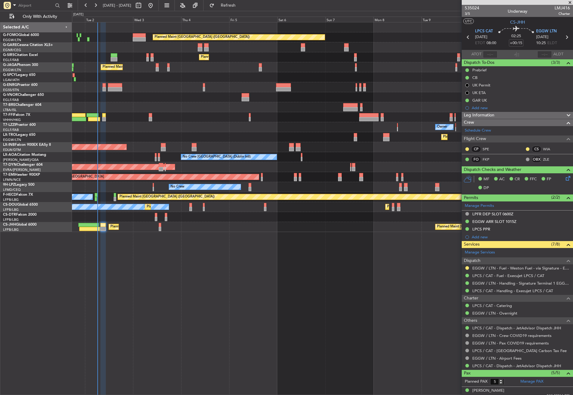
click at [204, 318] on div "Planned Maint [GEOGRAPHIC_DATA] ([GEOGRAPHIC_DATA]) Planned Maint [GEOGRAPHIC_D…" at bounding box center [322, 208] width 501 height 373
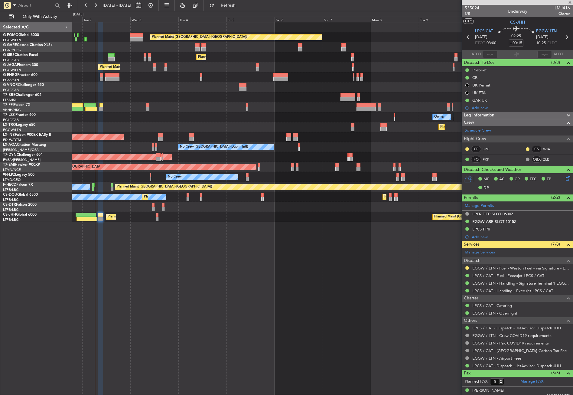
click at [204, 318] on div "Planned Maint [GEOGRAPHIC_DATA] ([GEOGRAPHIC_DATA]) Planned Maint [GEOGRAPHIC_D…" at bounding box center [322, 208] width 501 height 373
click at [197, 311] on div "Planned Maint [GEOGRAPHIC_DATA] ([GEOGRAPHIC_DATA]) Planned Maint [GEOGRAPHIC_D…" at bounding box center [322, 208] width 501 height 373
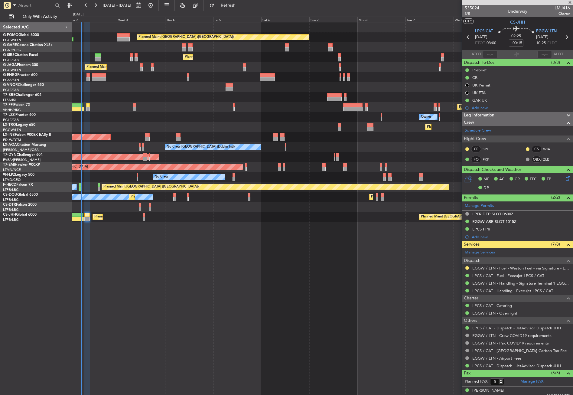
click at [223, 337] on div "Planned Maint London (Luton) Planned Maint London (Farnborough) Planned Maint L…" at bounding box center [322, 208] width 501 height 373
click at [228, 56] on div "Planned Maint [GEOGRAPHIC_DATA] ([GEOGRAPHIC_DATA])" at bounding box center [322, 57] width 501 height 10
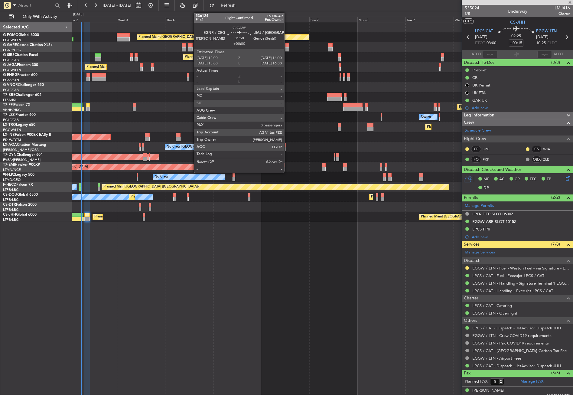
click at [287, 47] on div at bounding box center [287, 49] width 4 height 4
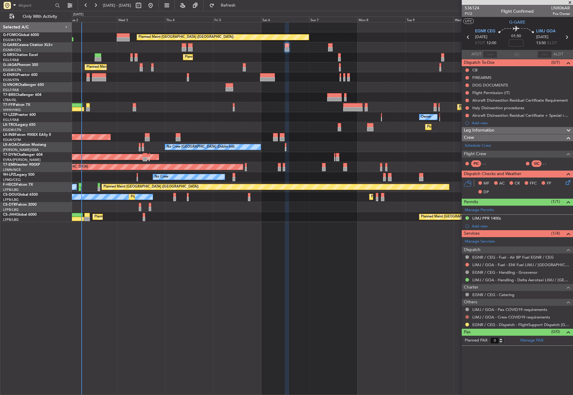
click at [467, 315] on button at bounding box center [467, 317] width 4 height 4
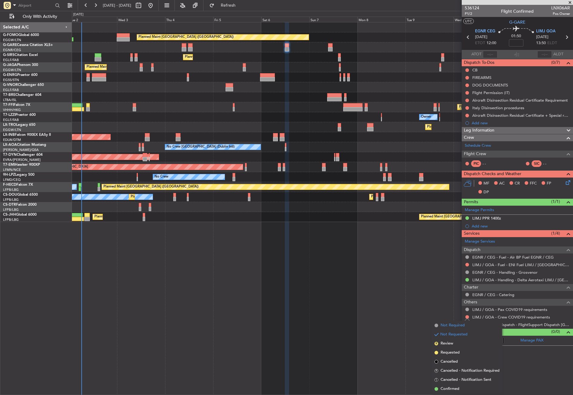
click at [457, 324] on span "Not Required" at bounding box center [453, 325] width 24 height 6
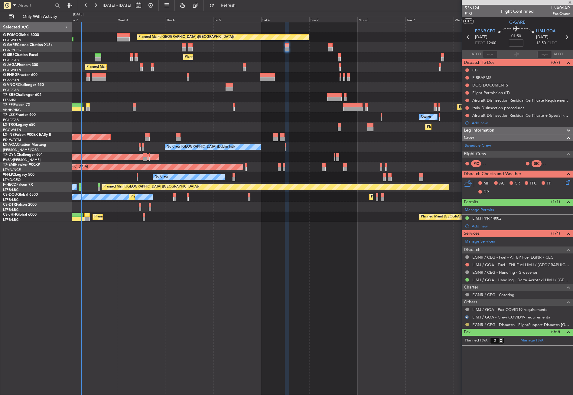
click at [467, 324] on button at bounding box center [467, 325] width 4 height 4
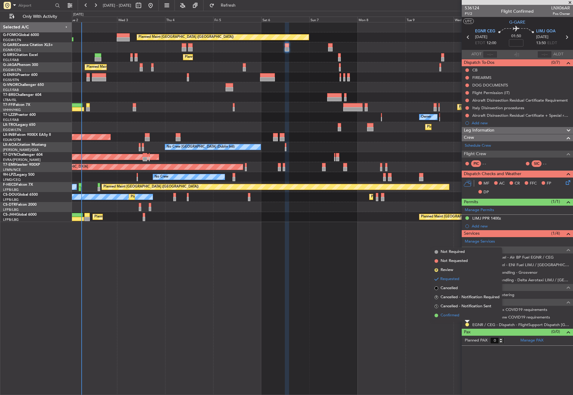
click at [446, 318] on span "Confirmed" at bounding box center [450, 315] width 19 height 6
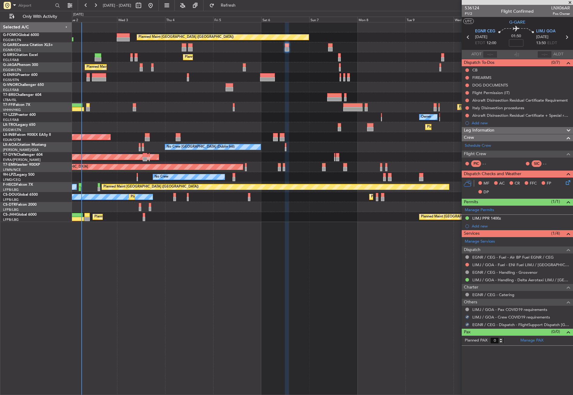
click at [425, 336] on div "Planned Maint London (Luton) Planned Maint London (Farnborough) Planned Maint L…" at bounding box center [322, 208] width 501 height 373
click at [194, 315] on div "Planned Maint London (Luton) Planned Maint London (Farnborough) Planned Maint L…" at bounding box center [322, 208] width 501 height 373
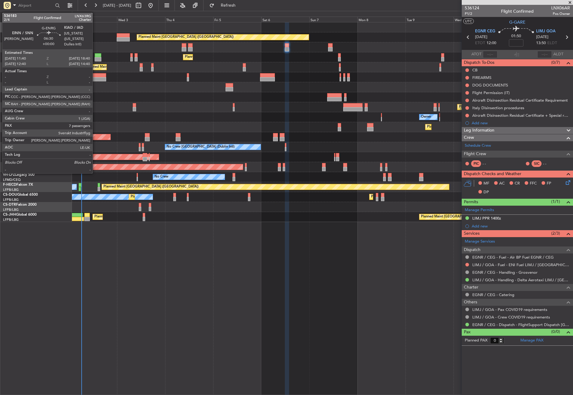
click at [95, 75] on div at bounding box center [99, 75] width 14 height 4
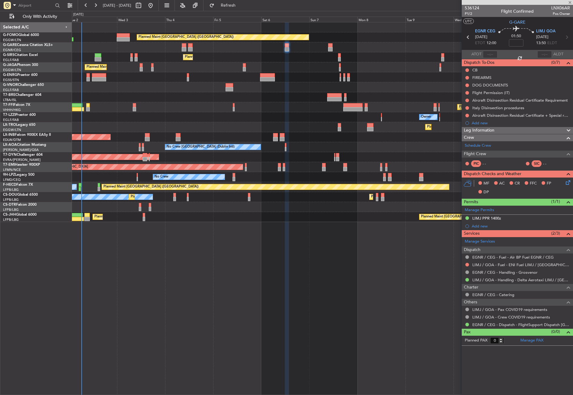
type input "7"
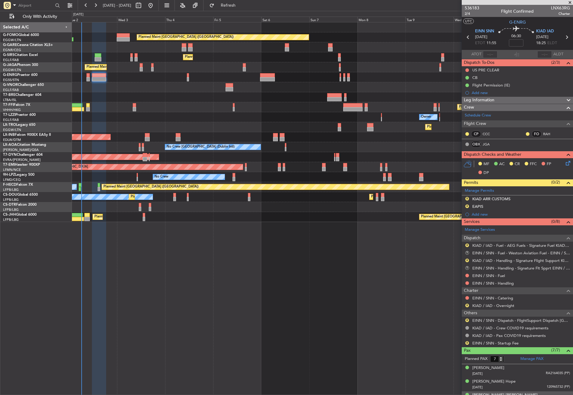
scroll to position [64, 0]
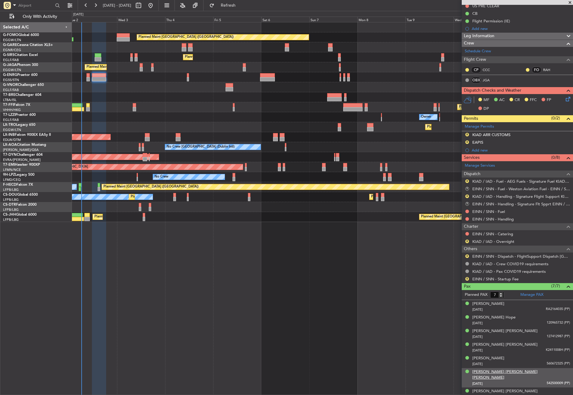
click at [522, 373] on div "[PERSON_NAME] [PERSON_NAME] [PERSON_NAME]" at bounding box center [521, 375] width 98 height 12
click at [239, 8] on button "Refresh" at bounding box center [225, 6] width 36 height 10
click at [246, 241] on div "Planned Maint London (Luton) Planned Maint London (Farnborough) Planned Maint L…" at bounding box center [322, 208] width 501 height 373
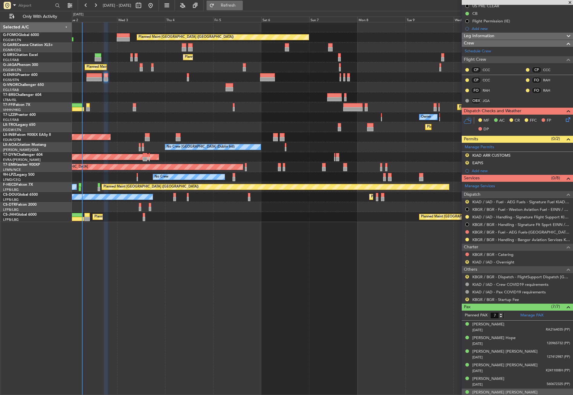
click at [238, 6] on span "Refresh" at bounding box center [228, 5] width 25 height 4
click at [191, 94] on div at bounding box center [322, 97] width 501 height 10
click at [144, 90] on div at bounding box center [322, 87] width 501 height 10
click at [137, 102] on div at bounding box center [322, 97] width 501 height 10
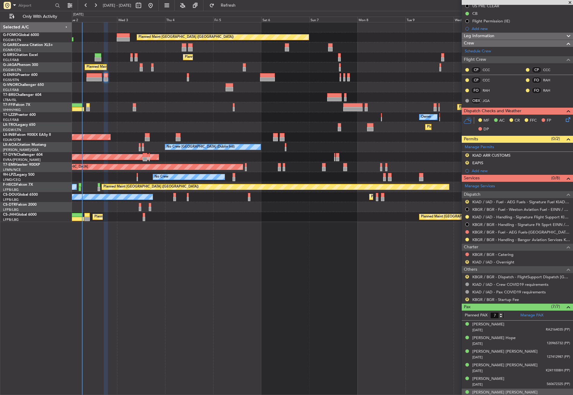
click at [154, 94] on div at bounding box center [322, 97] width 501 height 10
click at [230, 8] on button "Refresh" at bounding box center [225, 6] width 36 height 10
click at [184, 112] on div "Planned Maint Tianjin (Binhai) Planned Maint Hong Kong (Hong Kong Intl) MEL Hon…" at bounding box center [322, 107] width 501 height 10
click at [98, 305] on div "Planned Maint London (Luton) Planned Maint London (Farnborough) Planned Maint L…" at bounding box center [322, 208] width 501 height 373
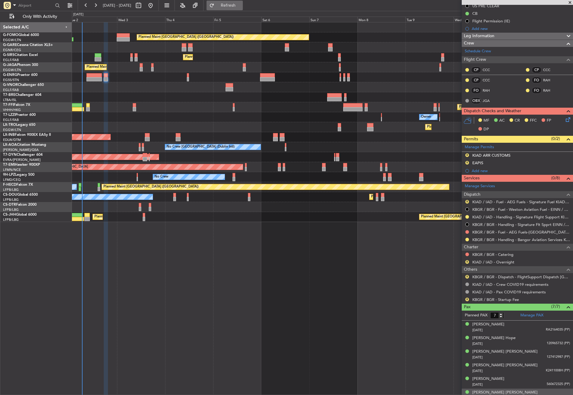
click at [234, 4] on button "Refresh" at bounding box center [225, 6] width 36 height 10
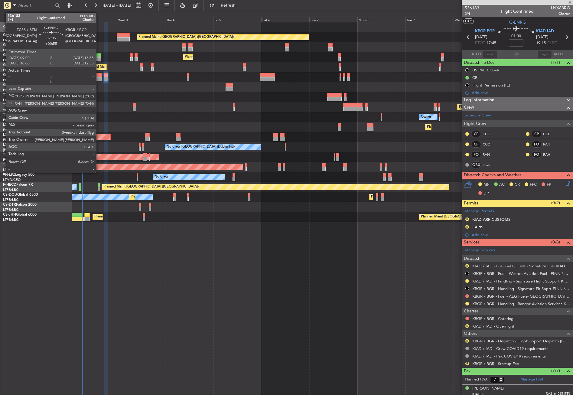
click at [99, 77] on div at bounding box center [93, 79] width 15 height 4
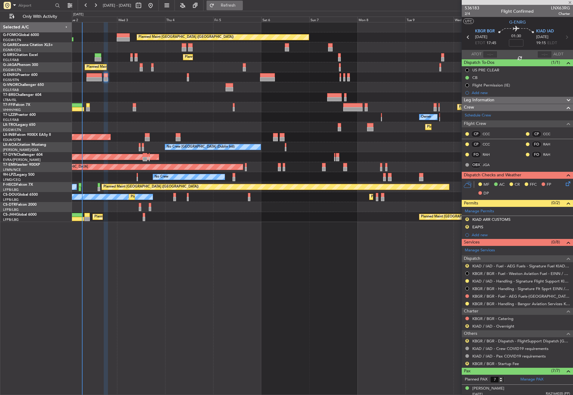
click at [232, 4] on button "Refresh" at bounding box center [225, 6] width 36 height 10
type input "+00:55"
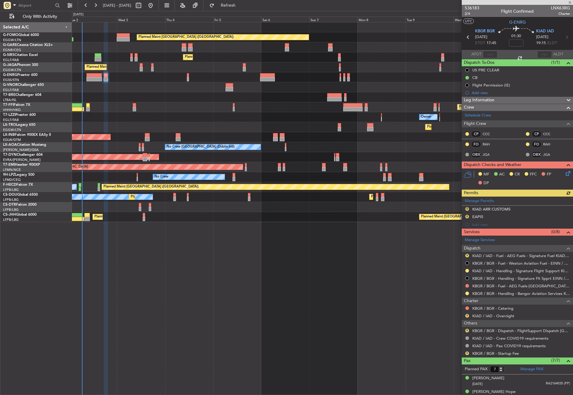
click at [321, 283] on div "Planned Maint London (Luton) Planned Maint London (Farnborough) Planned Maint L…" at bounding box center [322, 208] width 501 height 373
click at [483, 203] on link "Manage Permits" at bounding box center [479, 201] width 29 height 6
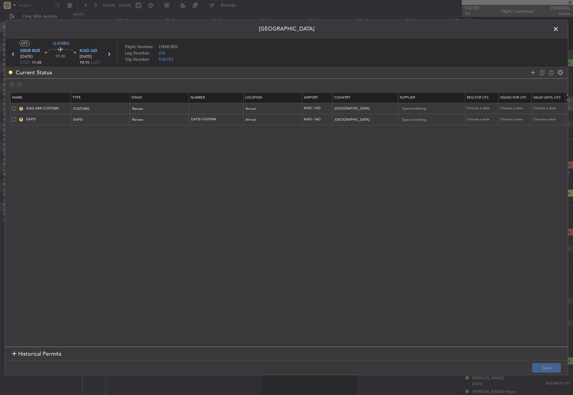
click at [14, 109] on span at bounding box center [14, 108] width 4 height 4
click at [16, 106] on input "checkbox" at bounding box center [16, 106] width 0 height 0
click at [17, 119] on div "R EAPIS" at bounding box center [41, 119] width 59 height 5
click at [15, 120] on span at bounding box center [14, 119] width 4 height 4
click at [16, 117] on input "checkbox" at bounding box center [16, 117] width 0 height 0
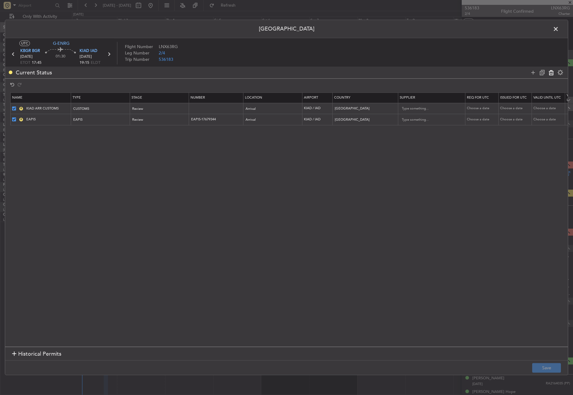
click at [549, 75] on icon at bounding box center [551, 72] width 7 height 7
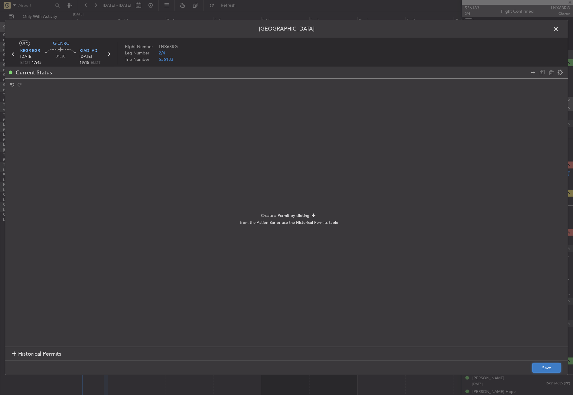
click at [538, 364] on button "Save" at bounding box center [546, 368] width 29 height 10
click at [559, 28] on span at bounding box center [559, 30] width 0 height 12
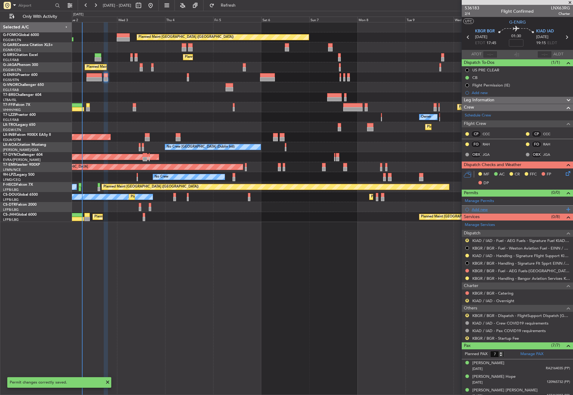
click at [484, 208] on div "Add new" at bounding box center [518, 209] width 93 height 5
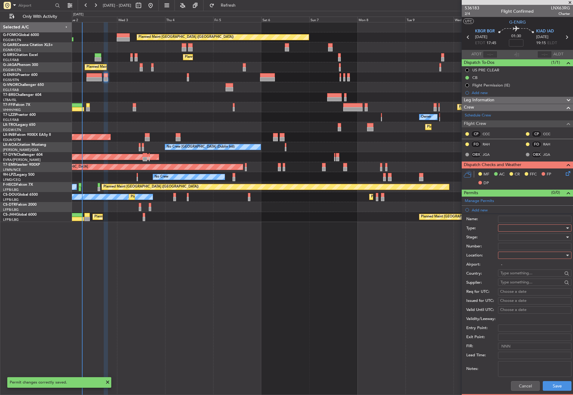
click at [506, 230] on div at bounding box center [533, 227] width 64 height 9
click at [512, 283] on span "CID" at bounding box center [533, 285] width 64 height 9
click at [507, 255] on div at bounding box center [533, 255] width 64 height 9
drag, startPoint x: 509, startPoint y: 268, endPoint x: 509, endPoint y: 261, distance: 6.7
click at [509, 267] on span "Departure" at bounding box center [533, 267] width 64 height 9
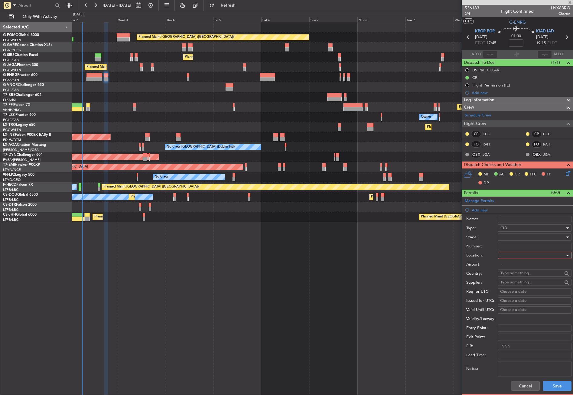
type input "KBGR / BGR"
click at [507, 239] on div at bounding box center [533, 237] width 64 height 9
click at [514, 260] on span "Not Requested" at bounding box center [533, 258] width 64 height 9
click at [544, 386] on button "Save" at bounding box center [557, 386] width 29 height 10
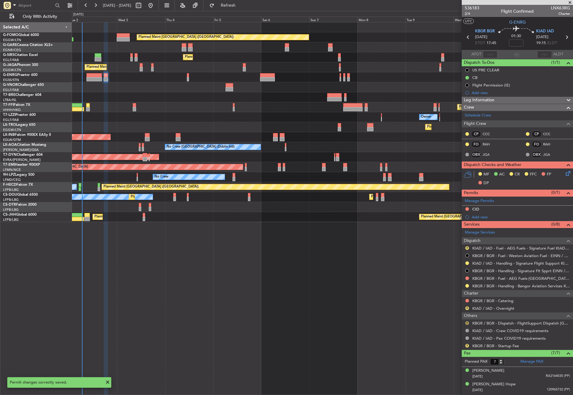
click at [467, 323] on button "R" at bounding box center [467, 323] width 4 height 4
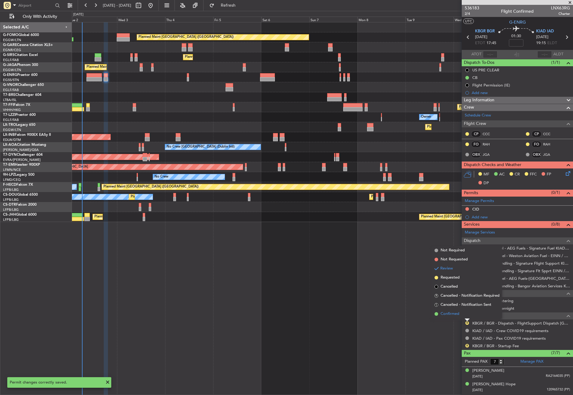
click at [451, 315] on span "Confirmed" at bounding box center [450, 314] width 19 height 6
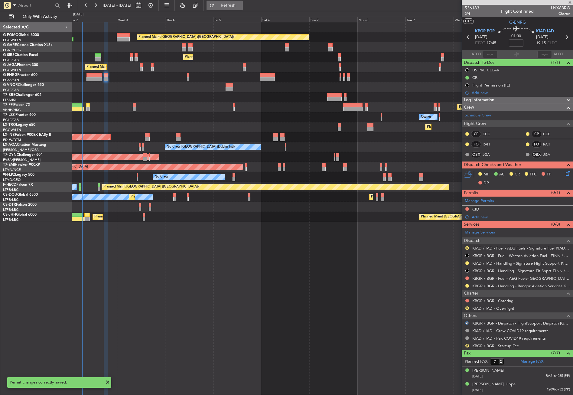
click at [241, 7] on span "Refresh" at bounding box center [228, 5] width 25 height 4
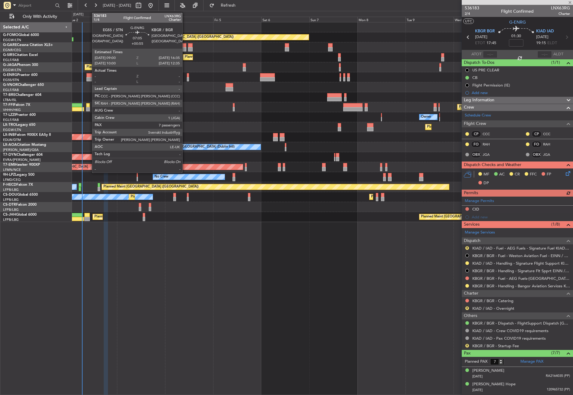
click at [89, 76] on div at bounding box center [93, 75] width 15 height 4
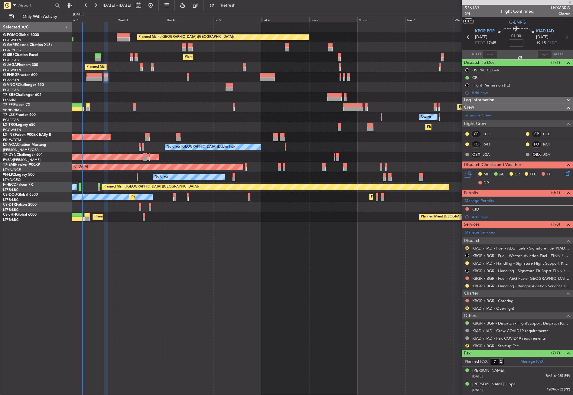
type input "+00:55"
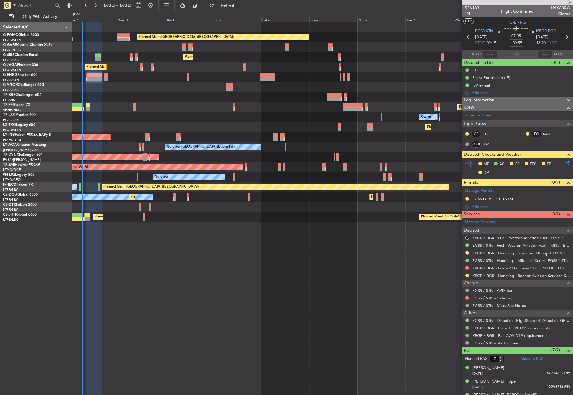
click at [165, 273] on div "Planned Maint [GEOGRAPHIC_DATA] ([GEOGRAPHIC_DATA]) Planned Maint [GEOGRAPHIC_D…" at bounding box center [322, 208] width 501 height 373
click at [241, 6] on span "Refresh" at bounding box center [228, 5] width 25 height 4
click at [134, 308] on div "Planned Maint London (Luton) Planned Maint London (Farnborough) Planned Maint L…" at bounding box center [322, 208] width 501 height 373
click at [233, 2] on button "Refresh" at bounding box center [225, 6] width 36 height 10
click at [236, 281] on div "Planned Maint London (Luton) Planned Maint London (Farnborough) Planned Maint L…" at bounding box center [322, 208] width 501 height 373
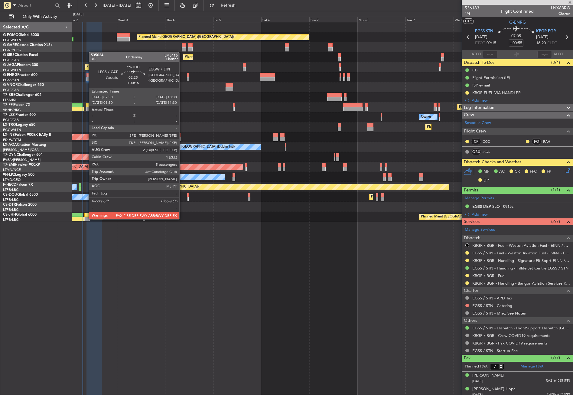
click at [86, 219] on div at bounding box center [86, 219] width 5 height 4
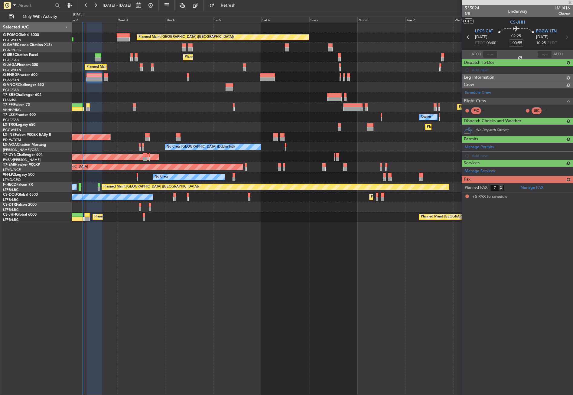
type input "+00:15"
type input "5"
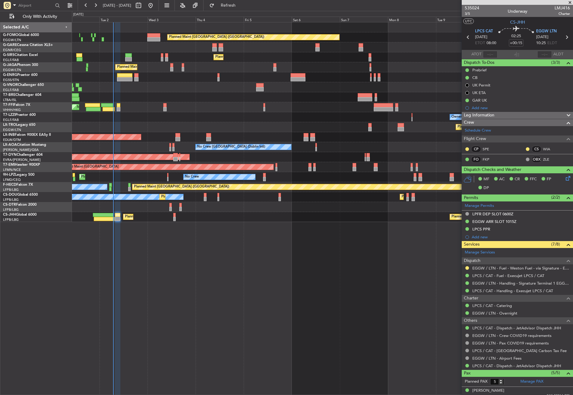
click at [133, 146] on div "No Crew Dublin (Dublin Intl) No Crew Sabadell" at bounding box center [322, 147] width 501 height 10
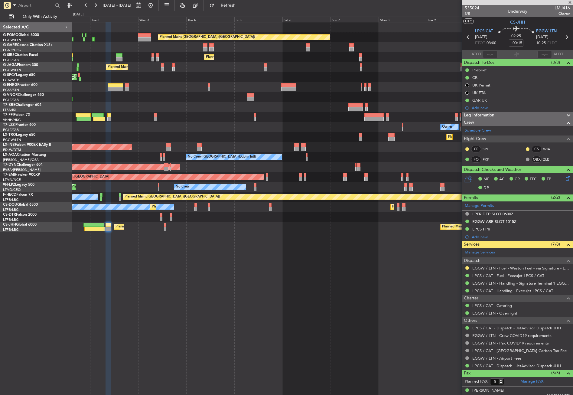
click at [122, 156] on div "No Crew Dublin (Dublin Intl) No Crew Sabadell" at bounding box center [322, 157] width 501 height 10
click at [164, 266] on div "Planned Maint London (Luton) Planned Maint London (Farnborough) Planned Maint L…" at bounding box center [322, 208] width 501 height 373
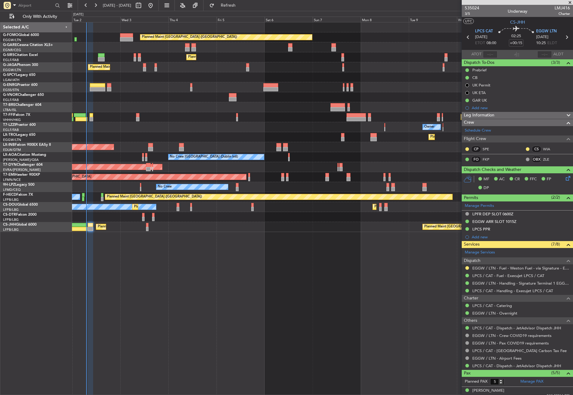
click at [128, 93] on div "Planned Maint [GEOGRAPHIC_DATA] ([GEOGRAPHIC_DATA]) Planned Maint [GEOGRAPHIC_D…" at bounding box center [322, 127] width 501 height 210
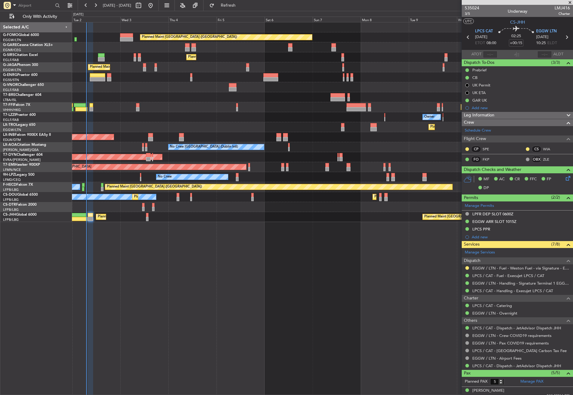
click at [198, 263] on div "Planned Maint [GEOGRAPHIC_DATA] ([GEOGRAPHIC_DATA]) Planned Maint [GEOGRAPHIC_D…" at bounding box center [322, 208] width 501 height 373
click at [231, 7] on button "Refresh" at bounding box center [225, 6] width 36 height 10
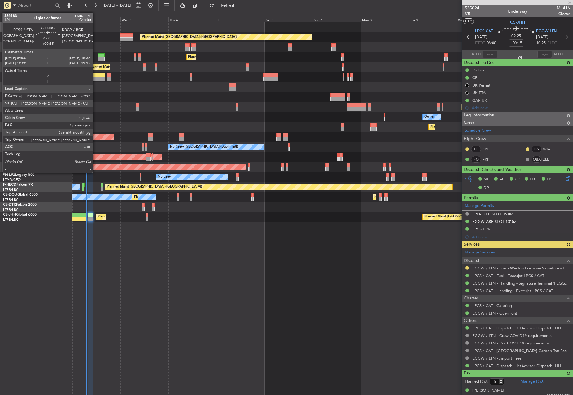
click at [96, 77] on div at bounding box center [97, 79] width 15 height 4
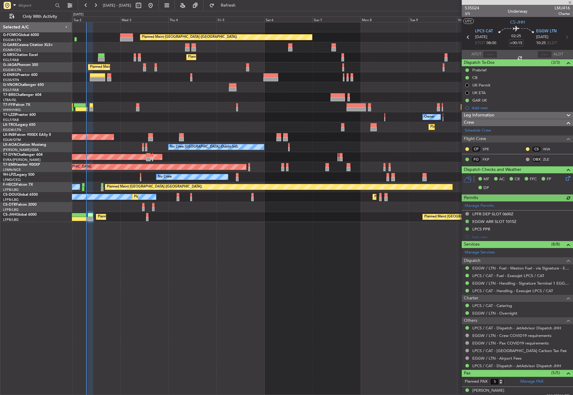
type input "+00:55"
type input "7"
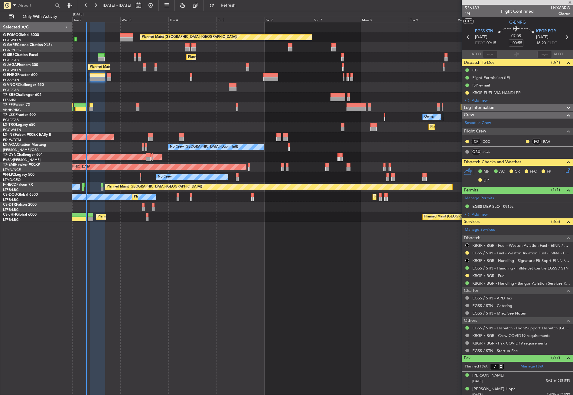
click at [158, 276] on div "Planned Maint London (Luton) Planned Maint London (Farnborough) Planned Maint L…" at bounding box center [322, 208] width 501 height 373
click at [166, 89] on div at bounding box center [322, 87] width 501 height 10
click at [172, 110] on div "Planned Maint Tianjin ([GEOGRAPHIC_DATA]) Planned Maint [GEOGRAPHIC_DATA] ([GEO…" at bounding box center [322, 107] width 501 height 10
click at [227, 7] on button "Refresh" at bounding box center [225, 6] width 36 height 10
click at [169, 97] on div at bounding box center [322, 97] width 501 height 10
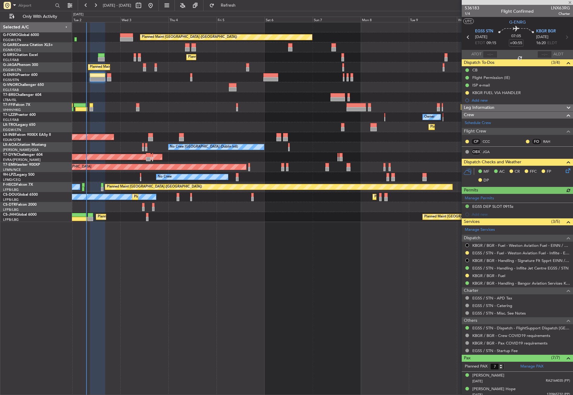
click at [169, 97] on div at bounding box center [322, 97] width 501 height 10
click at [189, 232] on div "Planned Maint London (Luton) Planned Maint London (Farnborough) Planned Maint L…" at bounding box center [322, 208] width 501 height 373
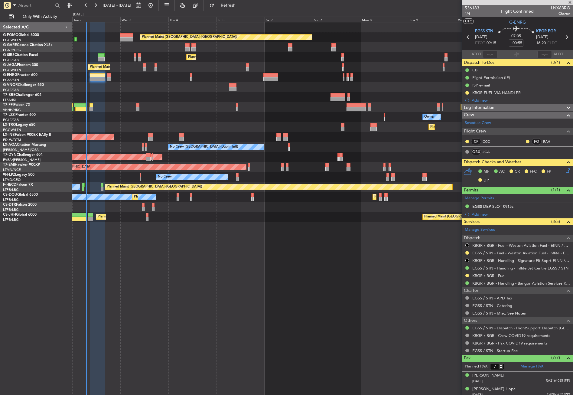
click at [177, 324] on div "Planned Maint London (Luton) Planned Maint London (Farnborough) Planned Maint L…" at bounding box center [322, 208] width 501 height 373
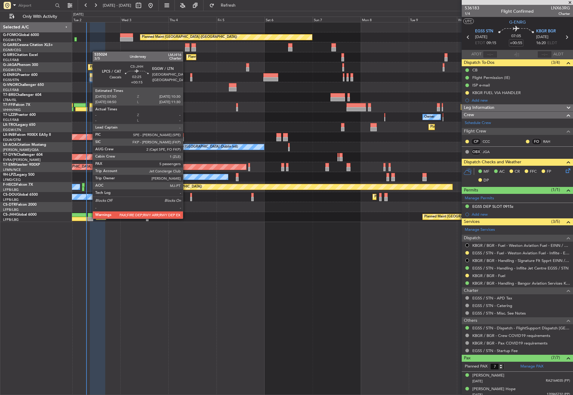
click at [90, 218] on div at bounding box center [90, 219] width 5 height 4
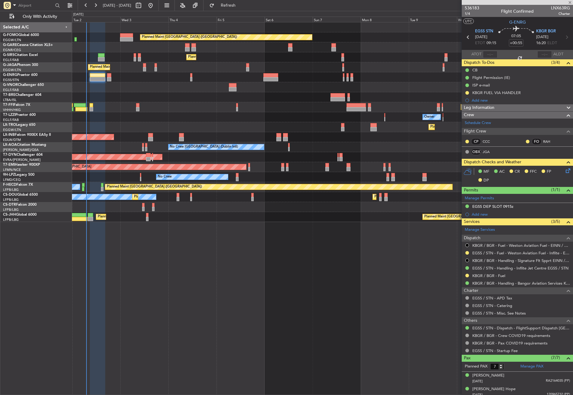
type input "+00:15"
type input "5"
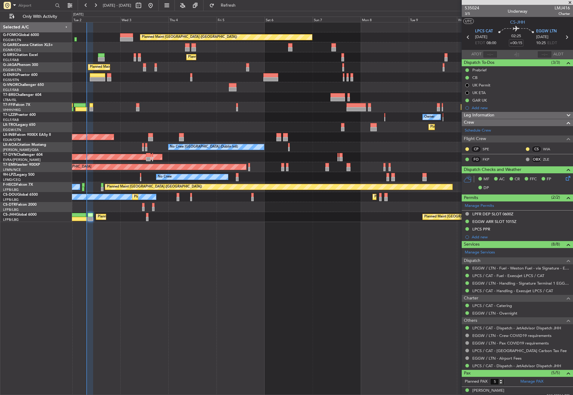
click at [105, 87] on div at bounding box center [322, 87] width 501 height 10
click at [291, 300] on div "Planned Maint London (Luton) Planned Maint London (Farnborough) Planned Maint L…" at bounding box center [322, 208] width 501 height 373
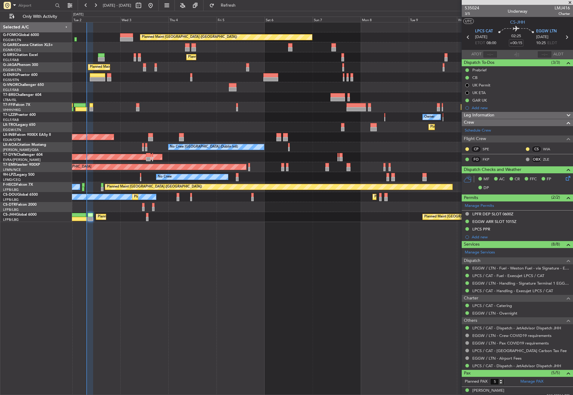
click at [291, 300] on div "Planned Maint London (Luton) Planned Maint London (Farnborough) Planned Maint L…" at bounding box center [322, 208] width 501 height 373
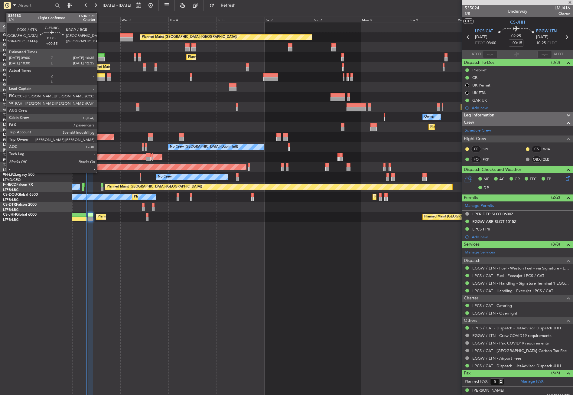
click at [99, 77] on div at bounding box center [97, 79] width 15 height 4
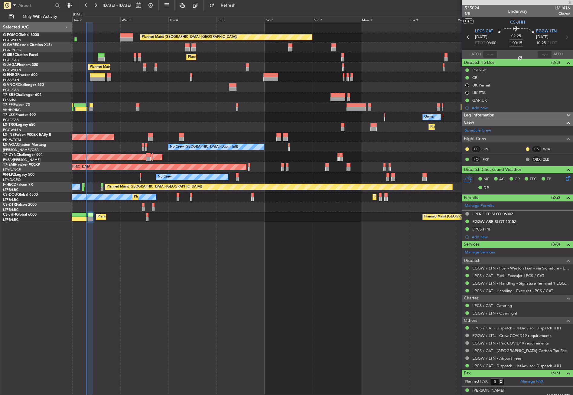
type input "+00:55"
type input "7"
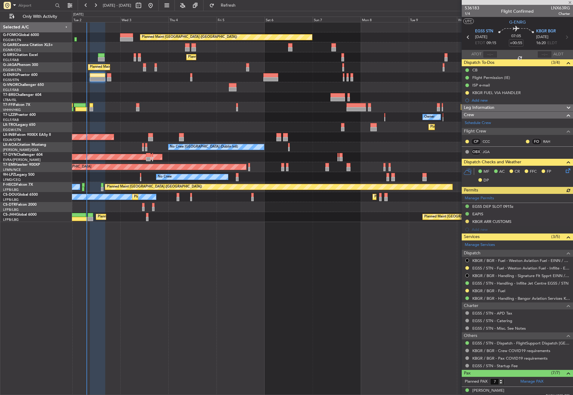
click at [244, 257] on div "Planned Maint London (Luton) Planned Maint London (Farnborough) Planned Maint L…" at bounding box center [322, 208] width 501 height 373
click at [165, 79] on div at bounding box center [322, 77] width 501 height 10
click at [191, 273] on div "Planned Maint [GEOGRAPHIC_DATA] ([GEOGRAPHIC_DATA]) Planned Maint [GEOGRAPHIC_D…" at bounding box center [322, 208] width 501 height 373
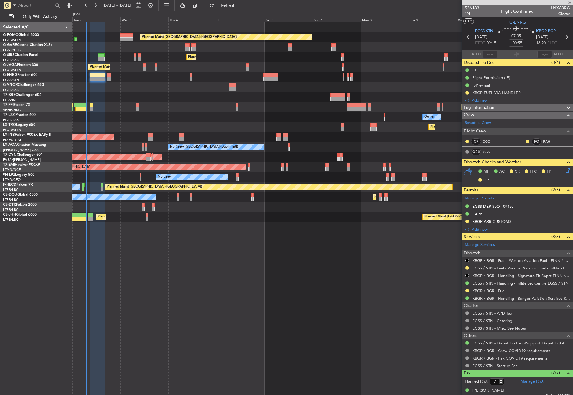
click at [191, 273] on div "Planned Maint [GEOGRAPHIC_DATA] ([GEOGRAPHIC_DATA]) Planned Maint [GEOGRAPHIC_D…" at bounding box center [322, 208] width 501 height 373
click at [179, 268] on div "Planned Maint [GEOGRAPHIC_DATA] ([GEOGRAPHIC_DATA]) Planned Maint [GEOGRAPHIC_D…" at bounding box center [322, 208] width 501 height 373
click at [176, 269] on div "Planned Maint [GEOGRAPHIC_DATA] ([GEOGRAPHIC_DATA]) Planned Maint [GEOGRAPHIC_D…" at bounding box center [322, 208] width 501 height 373
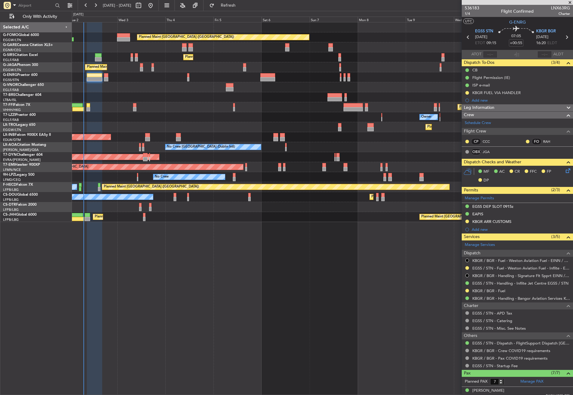
click at [160, 111] on div "Planned Maint Tianjin ([GEOGRAPHIC_DATA]) Planned Maint [GEOGRAPHIC_DATA] ([GEO…" at bounding box center [322, 107] width 501 height 10
click at [227, 5] on button "Refresh" at bounding box center [225, 6] width 36 height 10
click at [185, 108] on div "Planned Maint Tianjin ([GEOGRAPHIC_DATA]) Planned Maint [GEOGRAPHIC_DATA] ([GEO…" at bounding box center [322, 107] width 501 height 10
click at [565, 170] on icon at bounding box center [567, 169] width 5 height 5
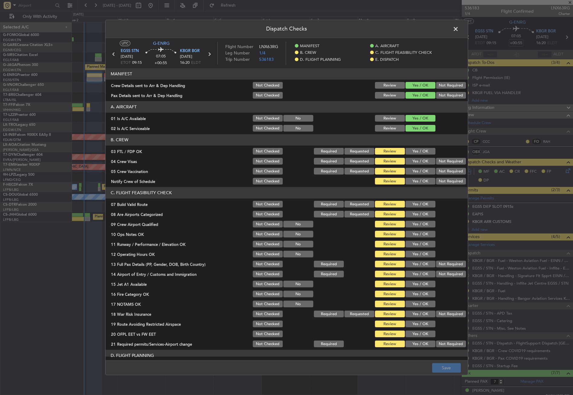
click at [425, 204] on button "Yes / OK" at bounding box center [421, 204] width 30 height 7
click at [413, 235] on button "Yes / OK" at bounding box center [421, 234] width 30 height 7
click at [413, 243] on button "Yes / OK" at bounding box center [421, 244] width 30 height 7
click at [413, 254] on button "Yes / OK" at bounding box center [421, 254] width 30 height 7
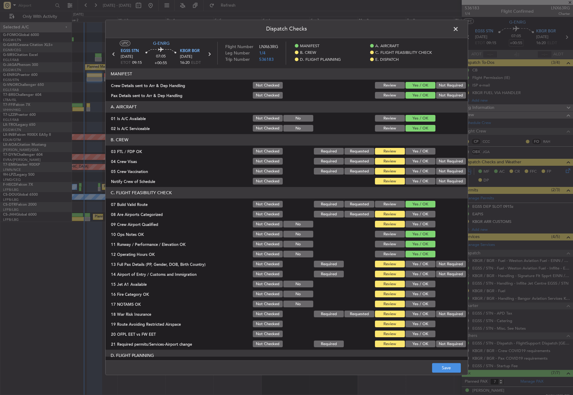
click at [413, 261] on button "Yes / OK" at bounding box center [421, 264] width 30 height 7
click at [412, 273] on button "Yes / OK" at bounding box center [421, 274] width 30 height 7
click at [411, 282] on button "Yes / OK" at bounding box center [421, 284] width 30 height 7
click at [410, 292] on button "Yes / OK" at bounding box center [421, 294] width 30 height 7
click at [410, 300] on div "Yes / OK" at bounding box center [420, 304] width 31 height 8
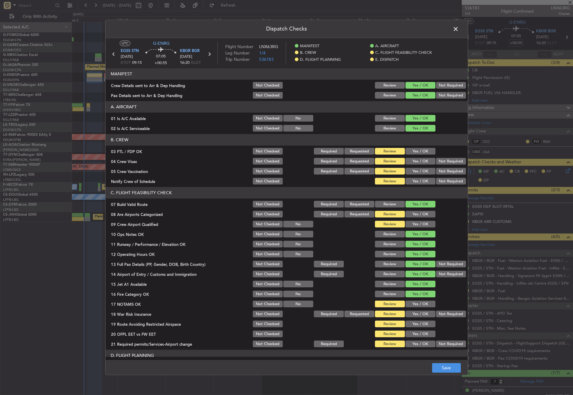
click at [414, 304] on button "Yes / OK" at bounding box center [421, 304] width 30 height 7
click at [436, 312] on button "Not Required" at bounding box center [451, 314] width 30 height 7
click at [419, 326] on button "Yes / OK" at bounding box center [421, 324] width 30 height 7
click at [419, 333] on button "Yes / OK" at bounding box center [421, 334] width 30 height 7
click at [418, 345] on button "Yes / OK" at bounding box center [421, 344] width 30 height 7
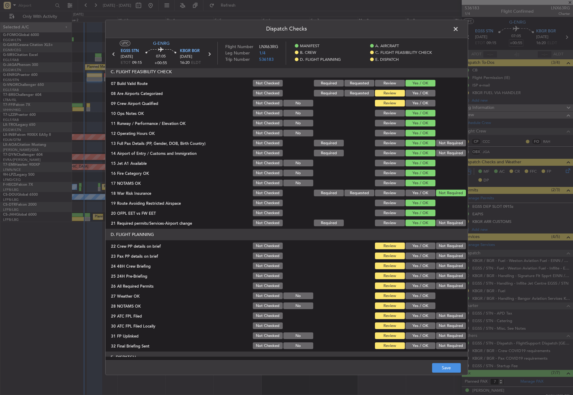
scroll to position [181, 0]
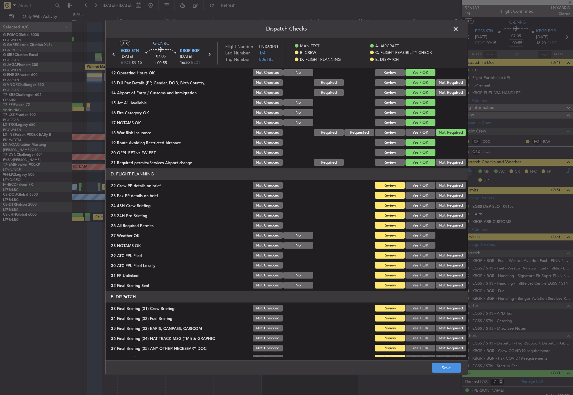
click at [413, 186] on button "Yes / OK" at bounding box center [421, 185] width 30 height 7
click at [413, 194] on button "Yes / OK" at bounding box center [421, 195] width 30 height 7
click at [413, 204] on button "Yes / OK" at bounding box center [421, 205] width 30 height 7
click at [443, 217] on button "Not Required" at bounding box center [451, 215] width 30 height 7
click at [422, 223] on button "Yes / OK" at bounding box center [421, 225] width 30 height 7
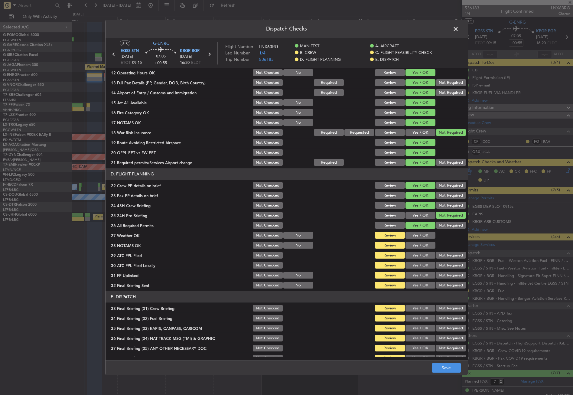
click at [418, 239] on div "Yes / OK" at bounding box center [420, 235] width 31 height 8
click at [416, 236] on button "Yes / OK" at bounding box center [421, 235] width 30 height 7
click at [415, 244] on button "Yes / OK" at bounding box center [421, 245] width 30 height 7
click at [415, 255] on button "Yes / OK" at bounding box center [421, 255] width 30 height 7
click at [436, 263] on button "Not Required" at bounding box center [451, 265] width 30 height 7
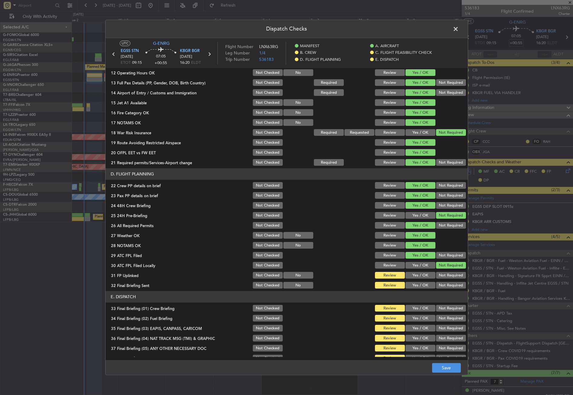
click at [421, 277] on button "Yes / OK" at bounding box center [421, 275] width 30 height 7
click at [439, 287] on button "Not Required" at bounding box center [451, 285] width 30 height 7
click at [383, 257] on button "Review" at bounding box center [390, 255] width 30 height 7
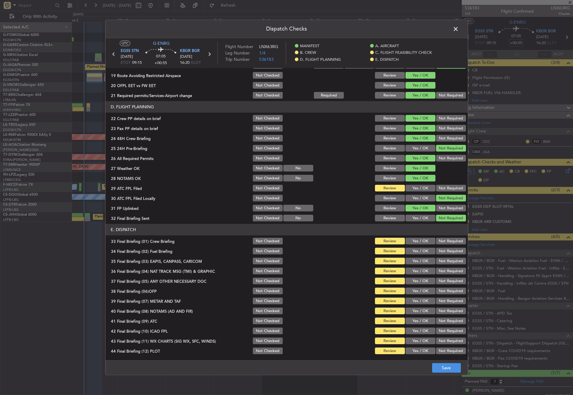
click at [419, 242] on button "Yes / OK" at bounding box center [421, 241] width 30 height 7
click at [418, 250] on button "Yes / OK" at bounding box center [421, 251] width 30 height 7
click at [436, 259] on button "Not Required" at bounding box center [451, 261] width 30 height 7
click at [436, 269] on button "Not Required" at bounding box center [451, 271] width 30 height 7
click at [426, 279] on button "Yes / OK" at bounding box center [421, 281] width 30 height 7
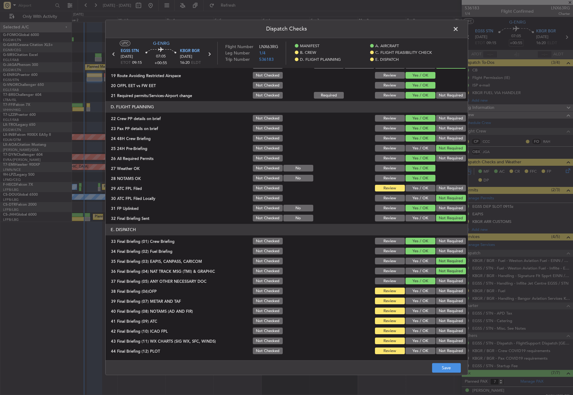
click at [418, 293] on button "Yes / OK" at bounding box center [421, 291] width 30 height 7
click at [416, 300] on button "Yes / OK" at bounding box center [421, 301] width 30 height 7
click at [416, 309] on button "Yes / OK" at bounding box center [421, 311] width 30 height 7
click at [418, 322] on button "Yes / OK" at bounding box center [421, 321] width 30 height 7
click at [435, 329] on div "Not Required" at bounding box center [450, 331] width 31 height 8
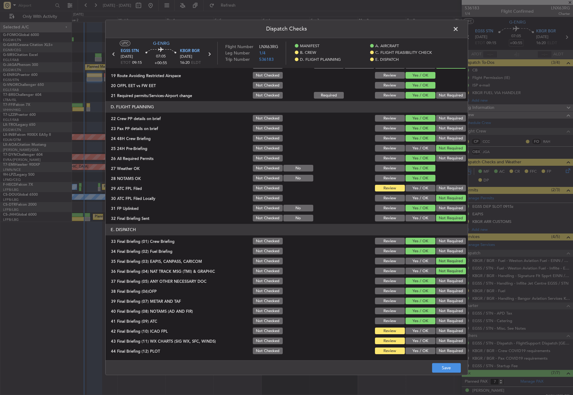
click at [417, 341] on button "Yes / OK" at bounding box center [421, 341] width 30 height 7
click at [436, 332] on button "Not Required" at bounding box center [451, 331] width 30 height 7
click at [436, 351] on button "Not Required" at bounding box center [451, 351] width 30 height 7
click at [439, 366] on button "Save" at bounding box center [446, 368] width 29 height 10
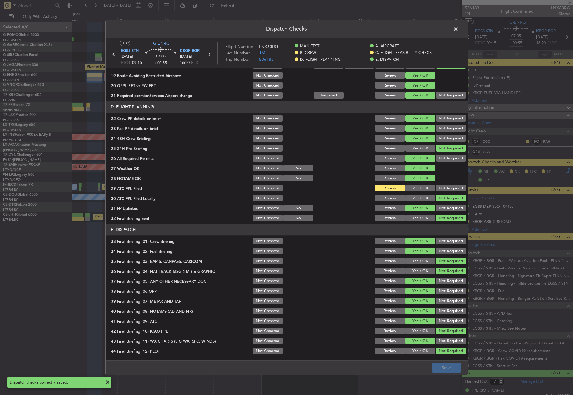
click at [459, 31] on span at bounding box center [459, 30] width 0 height 12
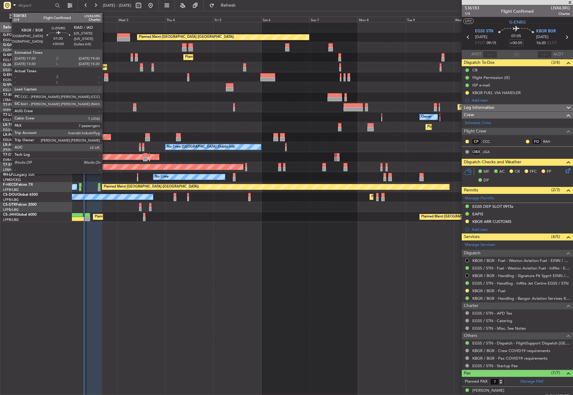
click at [105, 78] on div at bounding box center [106, 79] width 4 height 4
click at [106, 77] on div at bounding box center [106, 75] width 4 height 4
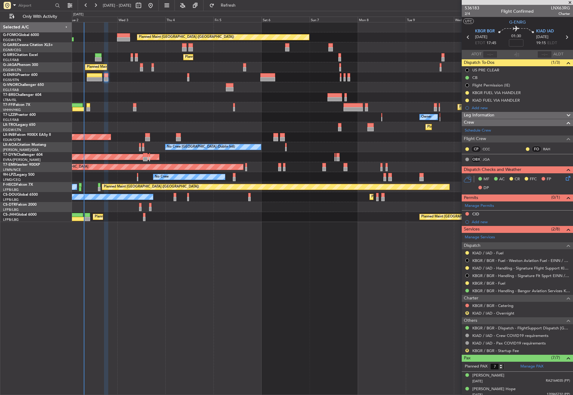
click at [412, 303] on div "Planned Maint London (Luton) Planned Maint London (Farnborough) Planned Maint L…" at bounding box center [322, 208] width 501 height 373
click at [565, 180] on icon at bounding box center [567, 177] width 5 height 5
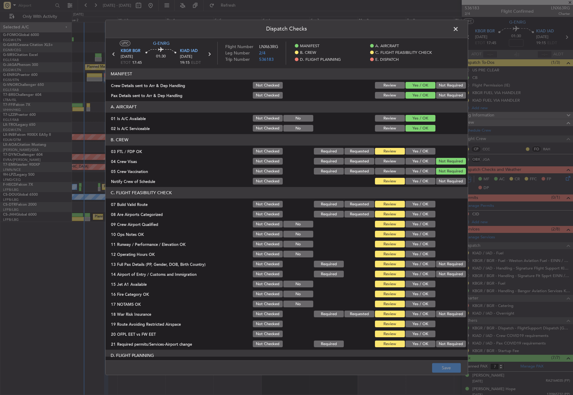
click at [412, 203] on button "Yes / OK" at bounding box center [421, 204] width 30 height 7
click at [413, 233] on button "Yes / OK" at bounding box center [421, 234] width 30 height 7
click at [416, 245] on button "Yes / OK" at bounding box center [421, 244] width 30 height 7
click at [417, 255] on button "Yes / OK" at bounding box center [421, 254] width 30 height 7
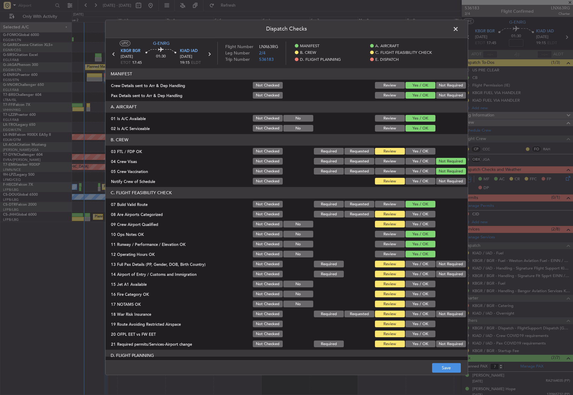
drag, startPoint x: 420, startPoint y: 265, endPoint x: 419, endPoint y: 269, distance: 4.3
click at [420, 265] on button "Yes / OK" at bounding box center [421, 264] width 30 height 7
click at [419, 272] on button "Yes / OK" at bounding box center [421, 274] width 30 height 7
click at [418, 281] on button "Yes / OK" at bounding box center [421, 284] width 30 height 7
drag, startPoint x: 417, startPoint y: 291, endPoint x: 414, endPoint y: 300, distance: 9.7
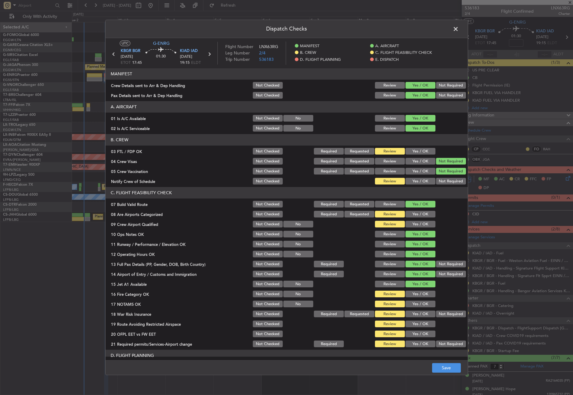
click at [417, 291] on button "Yes / OK" at bounding box center [421, 294] width 30 height 7
click at [414, 303] on button "Yes / OK" at bounding box center [421, 304] width 30 height 7
click at [440, 315] on button "Not Required" at bounding box center [451, 314] width 30 height 7
click at [427, 324] on button "Yes / OK" at bounding box center [421, 324] width 30 height 7
click at [426, 332] on button "Yes / OK" at bounding box center [421, 334] width 30 height 7
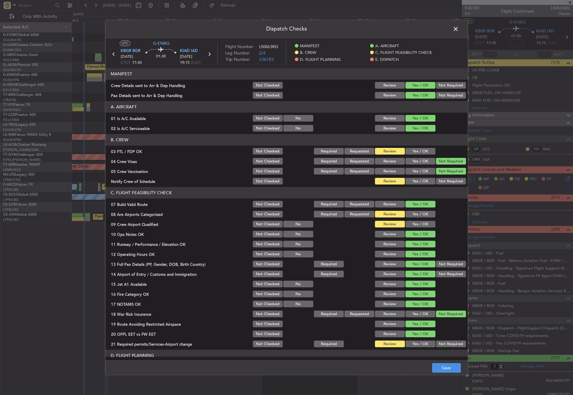
click at [420, 343] on button "Yes / OK" at bounding box center [421, 344] width 30 height 7
click at [436, 367] on button "Save" at bounding box center [446, 368] width 29 height 10
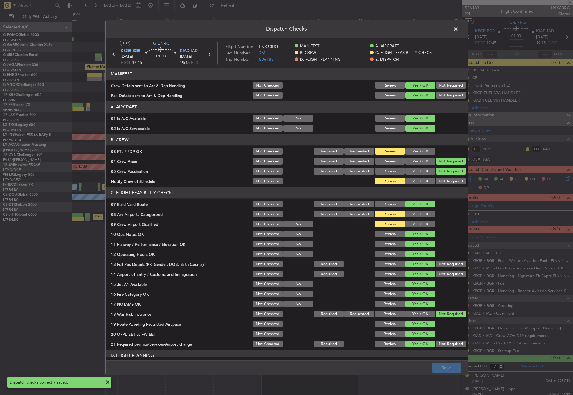
click at [459, 32] on span at bounding box center [459, 30] width 0 height 12
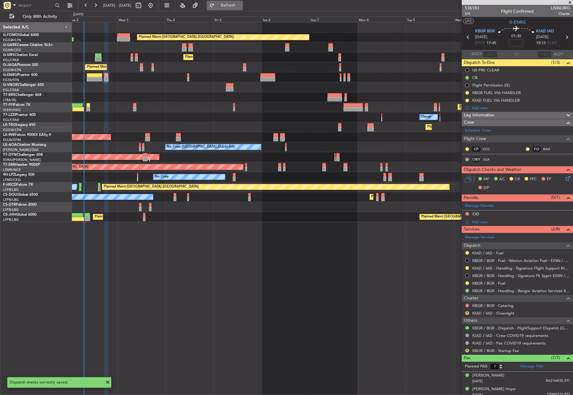
click at [236, 7] on span "Refresh" at bounding box center [228, 5] width 25 height 4
click at [287, 342] on div "Planned Maint [GEOGRAPHIC_DATA] ([GEOGRAPHIC_DATA]) Planned Maint [GEOGRAPHIC_D…" at bounding box center [322, 208] width 501 height 373
click at [158, 267] on div "Planned Maint [GEOGRAPHIC_DATA] ([GEOGRAPHIC_DATA]) Planned Maint [GEOGRAPHIC_D…" at bounding box center [322, 208] width 501 height 373
click at [143, 287] on div "Planned Maint [GEOGRAPHIC_DATA] ([GEOGRAPHIC_DATA]) Planned Maint [GEOGRAPHIC_D…" at bounding box center [322, 208] width 501 height 373
click at [235, 5] on button "Refresh" at bounding box center [225, 6] width 36 height 10
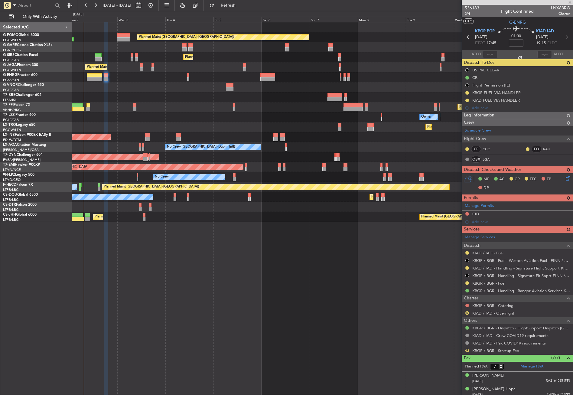
click at [496, 112] on div "Leg Information Flight Released By... Is ETOPS Trial Flight Plan ATC Flight Pla…" at bounding box center [517, 115] width 111 height 7
click at [494, 117] on span "Leg Information" at bounding box center [479, 115] width 31 height 7
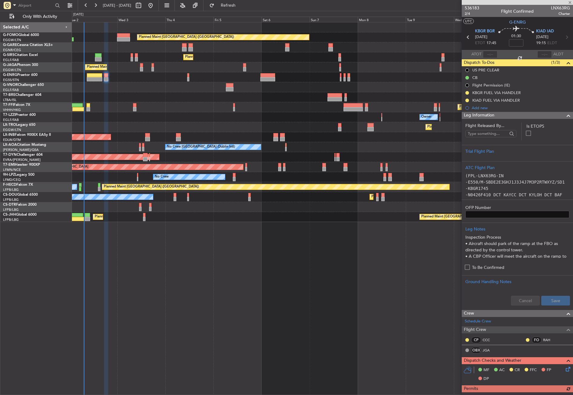
click at [494, 117] on span "Leg Information" at bounding box center [479, 115] width 31 height 7
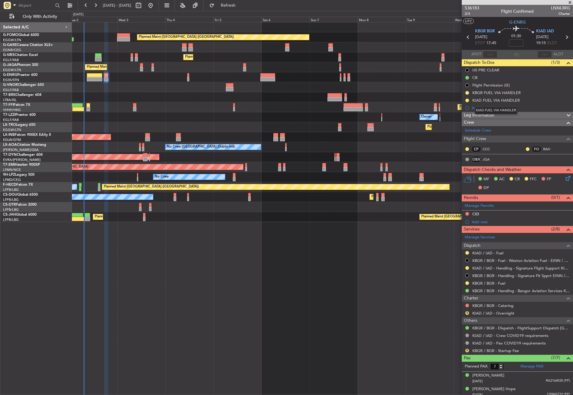
click at [489, 114] on div "KIAD FUEL VIA HANDLER" at bounding box center [496, 111] width 43 height 8
click at [482, 115] on span "Leg Information" at bounding box center [479, 115] width 31 height 7
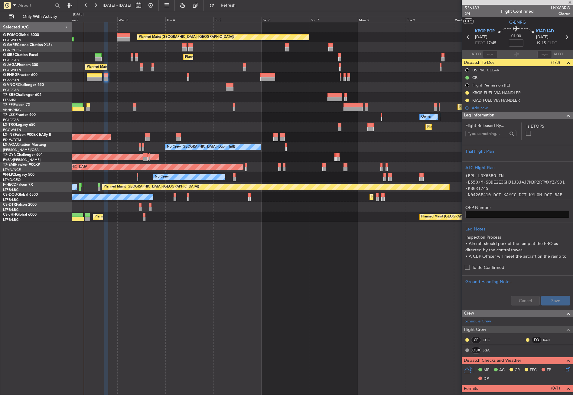
click at [482, 115] on span "Leg Information" at bounding box center [479, 115] width 31 height 7
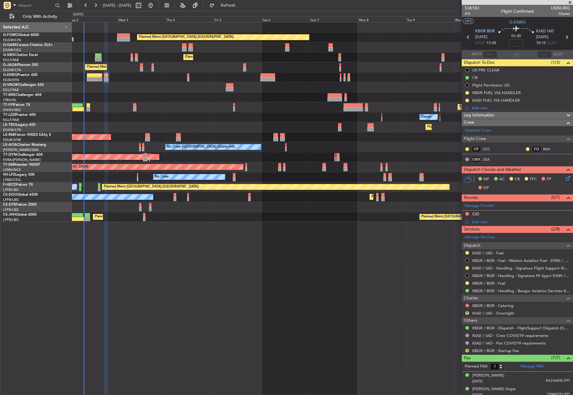
click at [242, 123] on div "Planned Maint Dusseldorf" at bounding box center [322, 127] width 501 height 10
click at [212, 270] on div "Planned Maint London (Luton) Planned Maint London (Farnborough) Planned Maint L…" at bounding box center [322, 208] width 501 height 373
click at [468, 12] on span "2/4" at bounding box center [472, 13] width 15 height 5
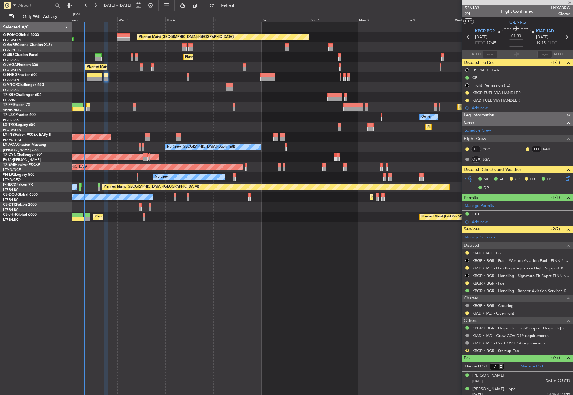
click at [188, 258] on div "Planned Maint [GEOGRAPHIC_DATA] ([GEOGRAPHIC_DATA]) Planned Maint [GEOGRAPHIC_D…" at bounding box center [322, 208] width 501 height 373
click at [232, 1] on button "Refresh" at bounding box center [225, 6] width 36 height 10
click at [250, 248] on div "Planned Maint [GEOGRAPHIC_DATA] ([GEOGRAPHIC_DATA]) Planned Maint [GEOGRAPHIC_D…" at bounding box center [322, 208] width 501 height 373
click at [251, 267] on div "Planned Maint [GEOGRAPHIC_DATA] ([GEOGRAPHIC_DATA]) Planned Maint [GEOGRAPHIC_D…" at bounding box center [322, 208] width 501 height 373
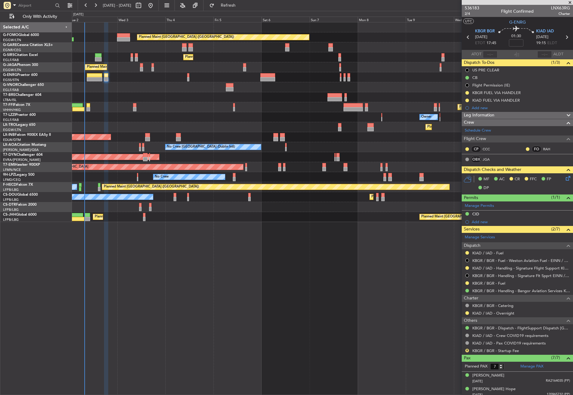
click at [251, 267] on div "Planned Maint [GEOGRAPHIC_DATA] ([GEOGRAPHIC_DATA]) Planned Maint [GEOGRAPHIC_D…" at bounding box center [322, 208] width 501 height 373
click at [228, 8] on button "Refresh" at bounding box center [225, 6] width 36 height 10
click at [156, 102] on div at bounding box center [322, 97] width 501 height 10
click at [230, 6] on button "Refresh" at bounding box center [225, 6] width 36 height 10
click at [191, 106] on div "Planned Maint Tianjin ([GEOGRAPHIC_DATA]) Planned Maint [GEOGRAPHIC_DATA] ([GEO…" at bounding box center [322, 107] width 501 height 10
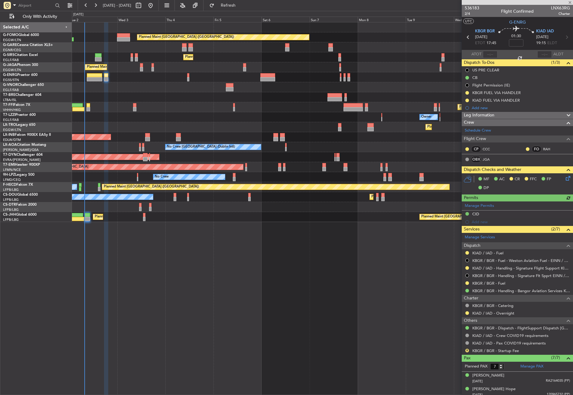
click at [191, 106] on div "Planned Maint Tianjin ([GEOGRAPHIC_DATA]) Planned Maint [GEOGRAPHIC_DATA] ([GEO…" at bounding box center [322, 107] width 501 height 10
click at [209, 152] on div "No Crew Dublin (Dublin Intl) No Crew Sabadell" at bounding box center [322, 147] width 501 height 10
click at [225, 249] on div "Planned Maint London (Luton) Planned Maint London (Farnborough) Planned Maint L…" at bounding box center [322, 208] width 501 height 373
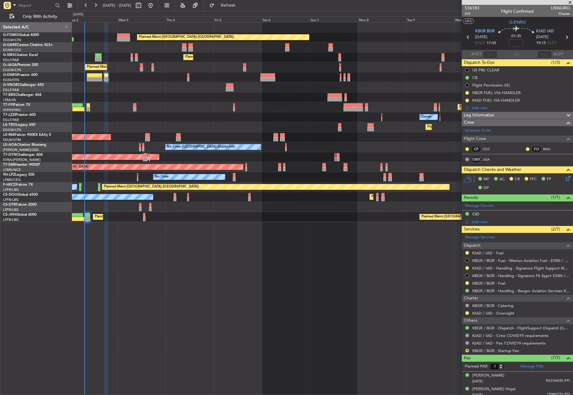
click at [225, 249] on div "Planned Maint London (Luton) Planned Maint London (Farnborough) Planned Maint L…" at bounding box center [322, 208] width 501 height 373
click at [210, 270] on div "Planned Maint London (Luton) Planned Maint London (Farnborough) Planned Maint L…" at bounding box center [322, 208] width 501 height 373
click at [211, 270] on div "Planned Maint London (Luton) Planned Maint London (Farnborough) Planned Maint L…" at bounding box center [322, 208] width 501 height 373
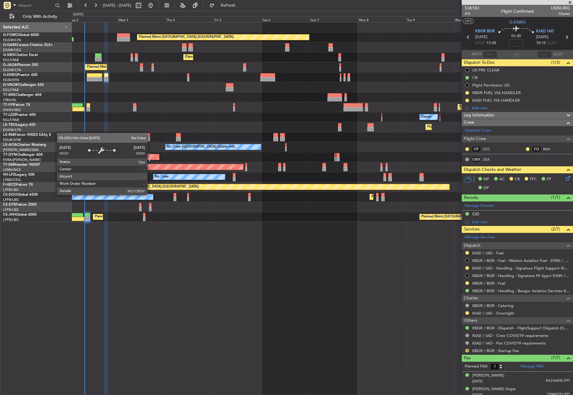
click at [149, 220] on div "Planned Maint London (Luton) Planned Maint Paris (Le Bourget)" at bounding box center [322, 217] width 501 height 10
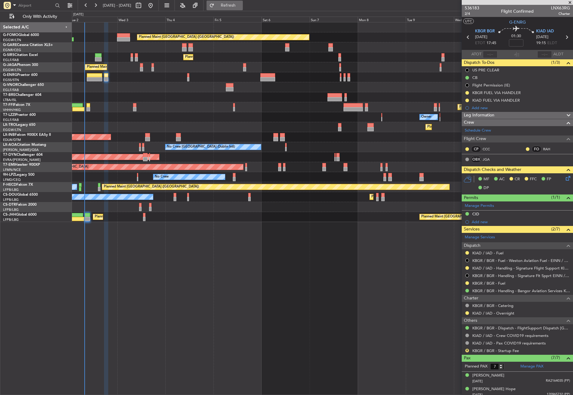
click at [233, 7] on button "Refresh" at bounding box center [225, 6] width 36 height 10
click at [250, 217] on div "Planned Maint London (Luton) Planned Maint Paris (Le Bourget)" at bounding box center [322, 217] width 501 height 10
click at [245, 236] on div "Planned Maint London (Luton) Planned Maint London (Farnborough) Planned Maint L…" at bounding box center [322, 208] width 501 height 373
click at [227, 3] on button "Refresh" at bounding box center [225, 6] width 36 height 10
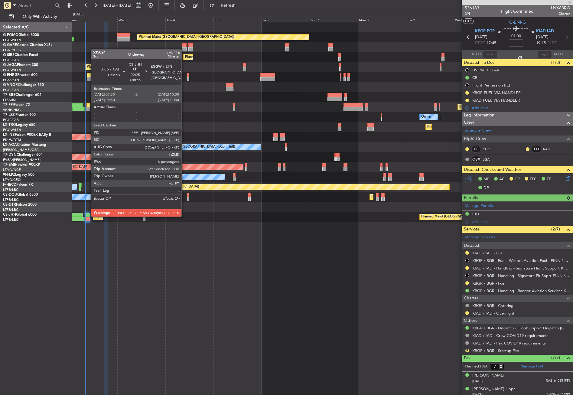
click at [88, 216] on div at bounding box center [87, 215] width 5 height 4
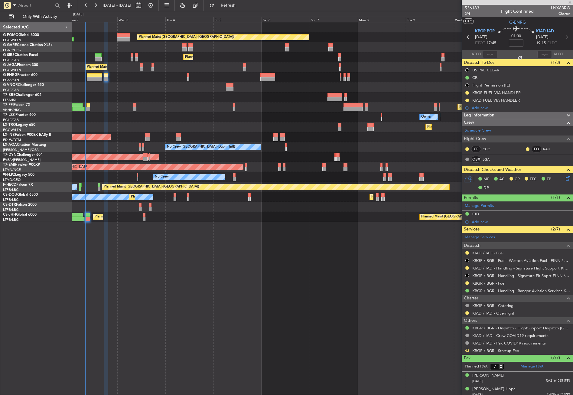
type input "+00:15"
type input "5"
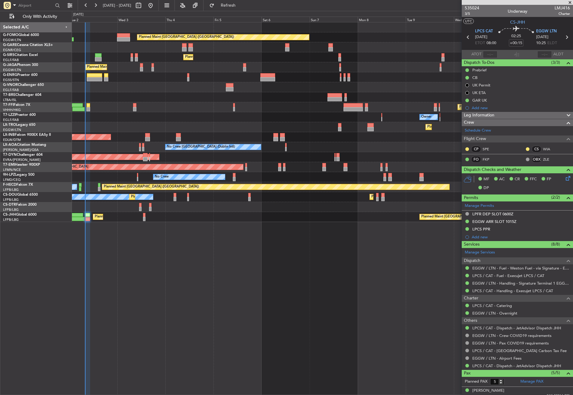
click at [128, 283] on div "Planned Maint London (Luton) Planned Maint London (Farnborough) Planned Maint L…" at bounding box center [322, 208] width 501 height 373
click at [243, 3] on button "Refresh" at bounding box center [225, 6] width 36 height 10
click at [392, 273] on div "Planned Maint [GEOGRAPHIC_DATA] ([GEOGRAPHIC_DATA]) Planned Maint [GEOGRAPHIC_D…" at bounding box center [322, 208] width 501 height 373
click at [231, 6] on button "Refresh" at bounding box center [225, 6] width 36 height 10
click at [181, 303] on div "Planned Maint [GEOGRAPHIC_DATA] ([GEOGRAPHIC_DATA]) Planned Maint [GEOGRAPHIC_D…" at bounding box center [322, 208] width 501 height 373
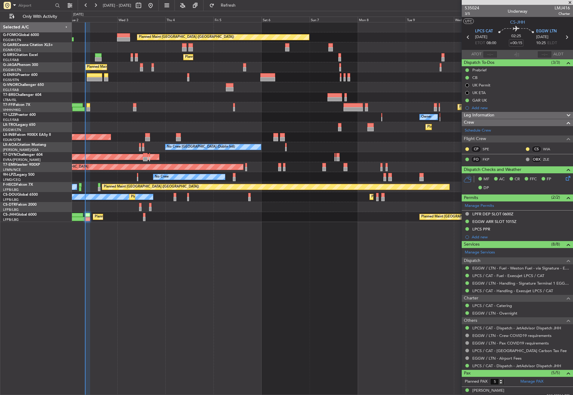
click at [184, 96] on div at bounding box center [322, 97] width 501 height 10
click at [173, 114] on div "Owner" at bounding box center [322, 117] width 501 height 10
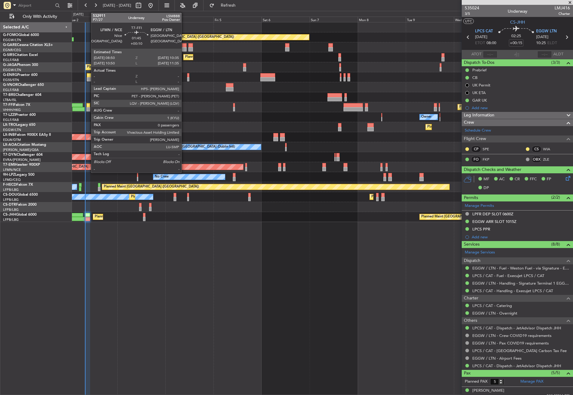
click at [88, 104] on div at bounding box center [88, 105] width 4 height 4
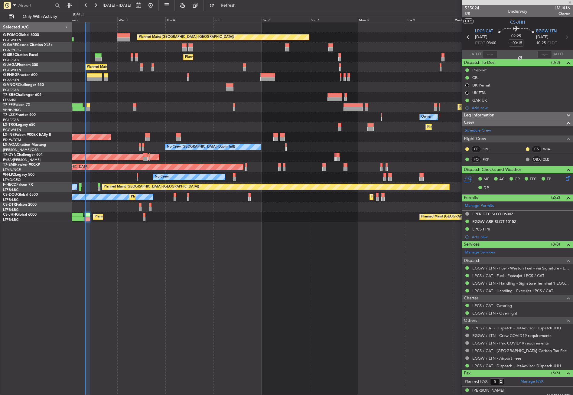
click at [110, 106] on div "Planned Maint Tianjin ([GEOGRAPHIC_DATA]) Planned Maint [GEOGRAPHIC_DATA] ([GEO…" at bounding box center [322, 107] width 501 height 10
type input "+00:10"
type input "0"
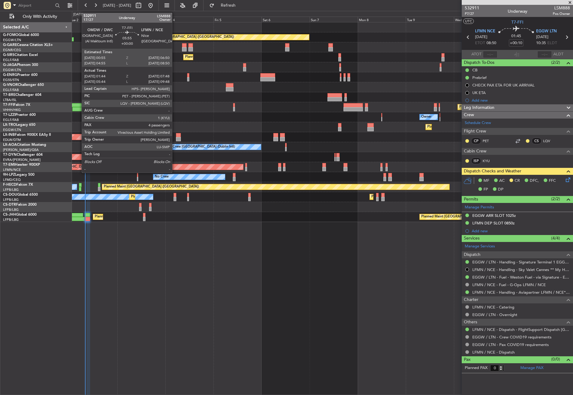
click at [79, 106] on div at bounding box center [77, 105] width 12 height 4
type input "01:44"
type input "07:48"
type input "4"
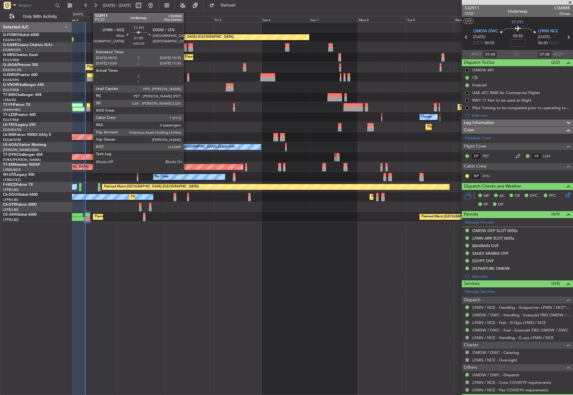
click at [90, 110] on div at bounding box center [88, 109] width 4 height 4
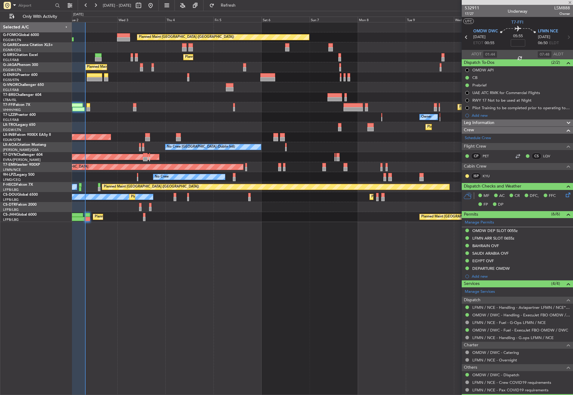
type input "+00:10"
type input "0"
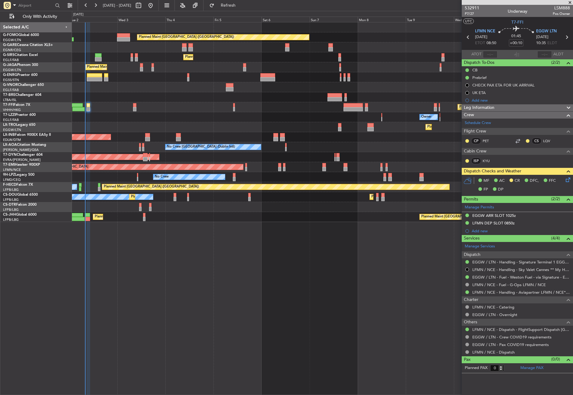
click at [151, 96] on div at bounding box center [322, 97] width 501 height 10
click at [145, 86] on div at bounding box center [322, 87] width 501 height 10
click at [127, 286] on div "Planned Maint [GEOGRAPHIC_DATA] ([GEOGRAPHIC_DATA]) Planned Maint [GEOGRAPHIC_D…" at bounding box center [322, 208] width 501 height 373
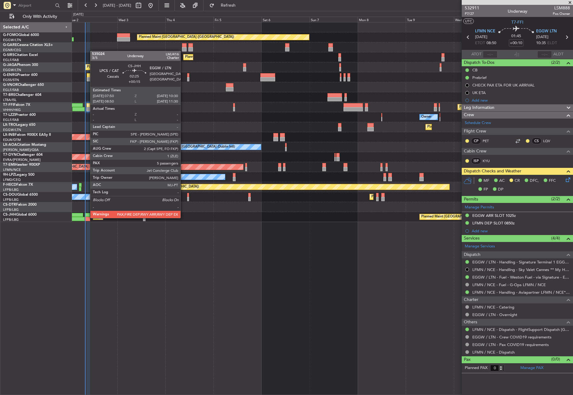
click at [87, 217] on div at bounding box center [87, 219] width 5 height 4
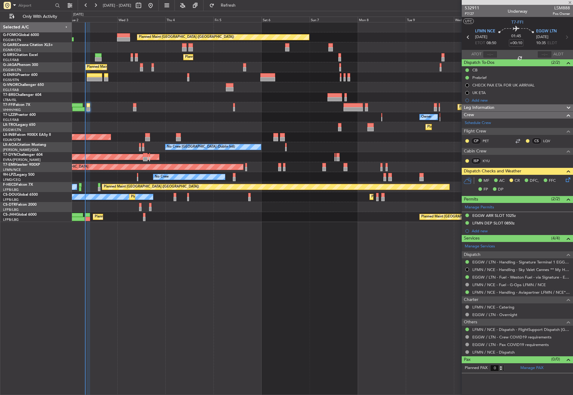
type input "+00:15"
type input "5"
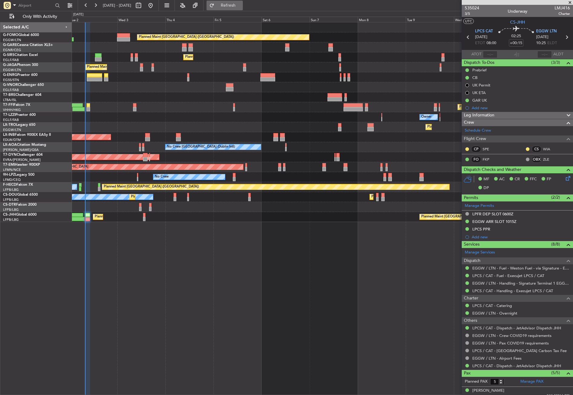
click at [235, 5] on span "Refresh" at bounding box center [228, 5] width 25 height 4
click at [181, 285] on div "Planned Maint [GEOGRAPHIC_DATA] ([GEOGRAPHIC_DATA]) Planned Maint [GEOGRAPHIC_D…" at bounding box center [322, 208] width 501 height 373
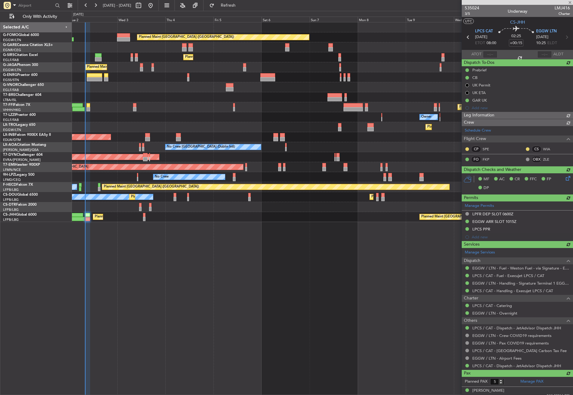
click at [181, 285] on div "Planned Maint London (Luton) Planned Maint London (Farnborough) Planned Maint L…" at bounding box center [322, 208] width 501 height 373
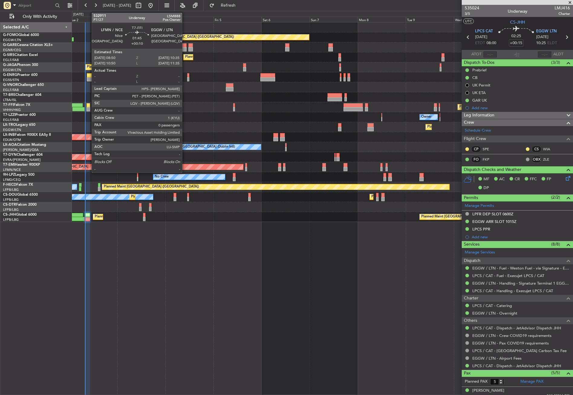
click at [89, 108] on div at bounding box center [88, 109] width 4 height 4
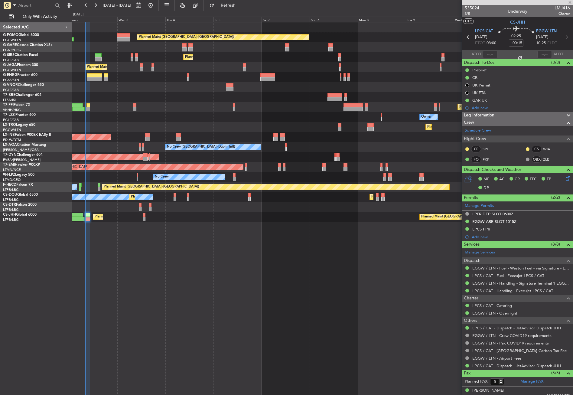
type input "+00:10"
type input "0"
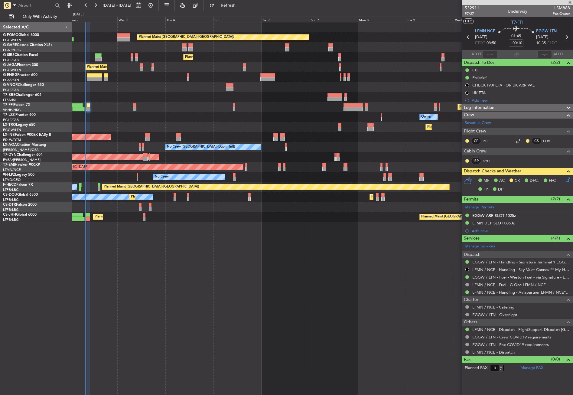
click at [296, 313] on div "Planned Maint London (Luton) Planned Maint London (Farnborough) Planned Maint L…" at bounding box center [322, 208] width 501 height 373
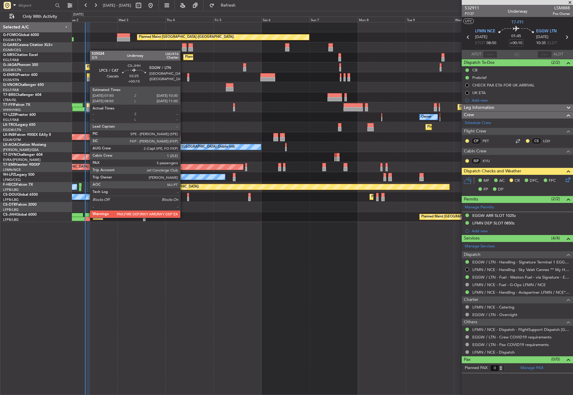
click at [87, 217] on div at bounding box center [87, 219] width 5 height 4
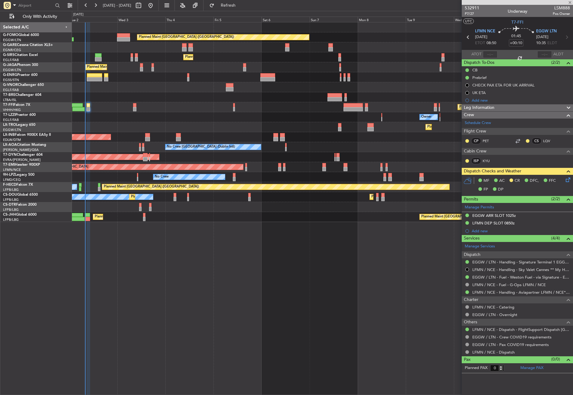
type input "+00:15"
type input "5"
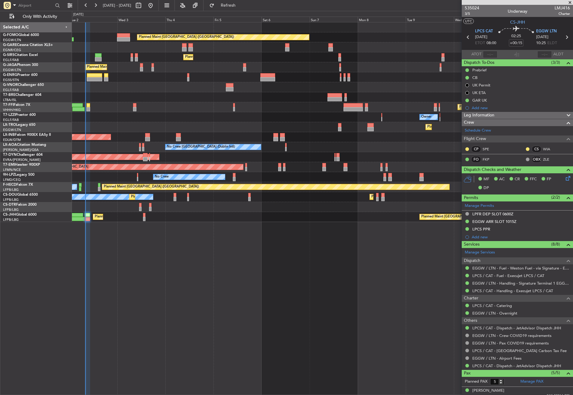
click at [155, 292] on div "Planned Maint London (Luton) Planned Maint London (Farnborough) Planned Maint L…" at bounding box center [322, 208] width 501 height 373
click at [142, 271] on div "Planned Maint London (Luton) Planned Maint London (Farnborough) Planned Maint L…" at bounding box center [322, 208] width 501 height 373
click at [167, 341] on div "Planned Maint London (Luton) Planned Maint London (Farnborough) Planned Maint L…" at bounding box center [322, 208] width 501 height 373
click at [211, 346] on div "Planned Maint London (Luton) Planned Maint London (Farnborough) Planned Maint L…" at bounding box center [322, 208] width 501 height 373
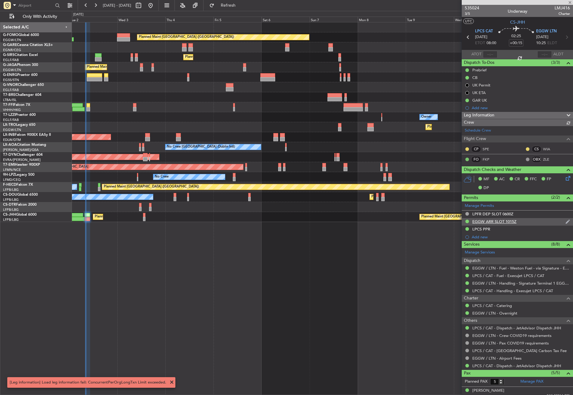
click at [509, 222] on div "EGGW ARR SLOT 1015Z" at bounding box center [494, 221] width 44 height 5
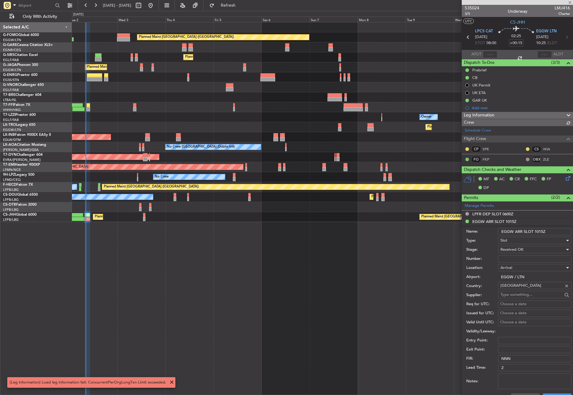
click at [542, 231] on input "EGGW ARR SLOT 1015Z" at bounding box center [534, 231] width 73 height 7
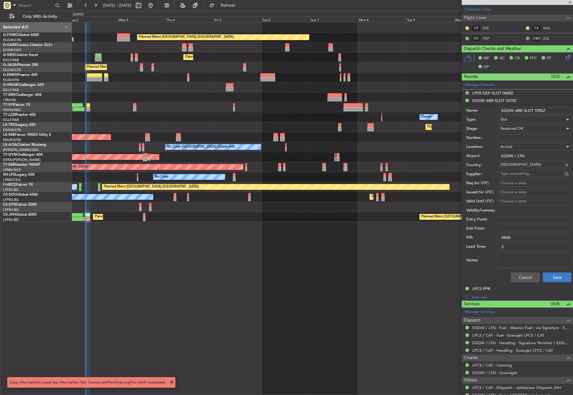
type input "EGGW ARR SLOT 1055Z"
click at [543, 275] on button "Save" at bounding box center [557, 277] width 29 height 10
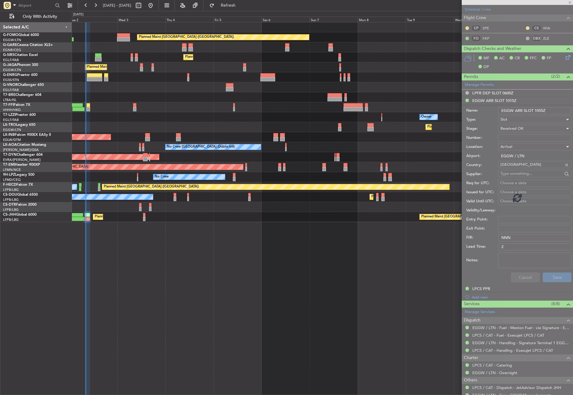
scroll to position [60, 0]
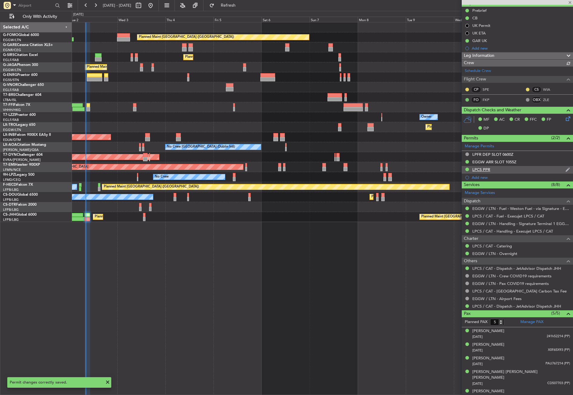
click at [502, 172] on div "LPCS PPR" at bounding box center [517, 170] width 111 height 8
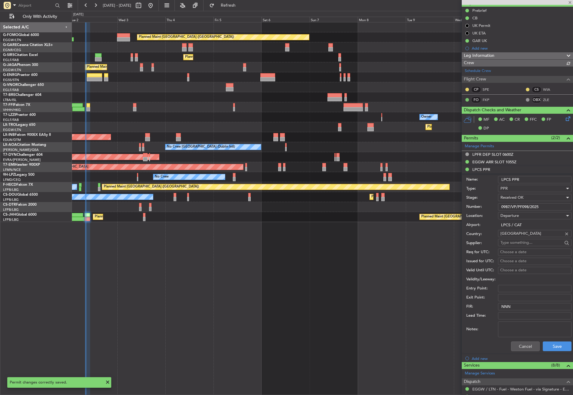
click at [530, 178] on input "LPCS PPR" at bounding box center [534, 179] width 73 height 7
type input "LPCS PPR 0840z"
click at [550, 345] on button "Save" at bounding box center [557, 346] width 29 height 10
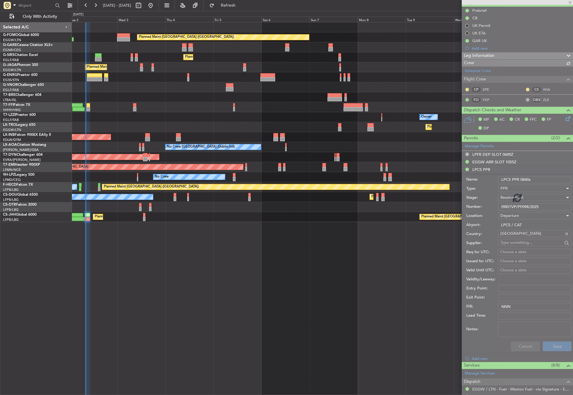
click at [356, 276] on div "Planned Maint London (Luton) Planned Maint London (Farnborough) Planned Maint L…" at bounding box center [322, 208] width 501 height 373
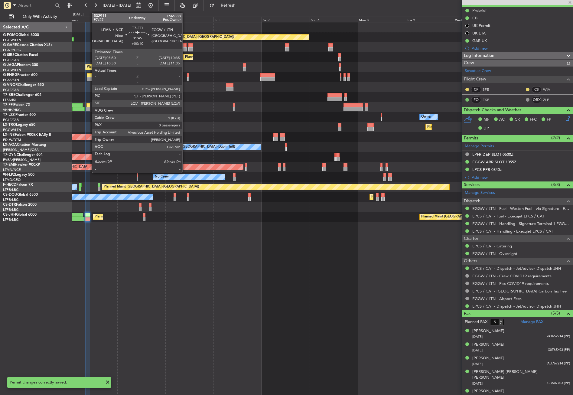
click at [89, 109] on div at bounding box center [88, 109] width 4 height 4
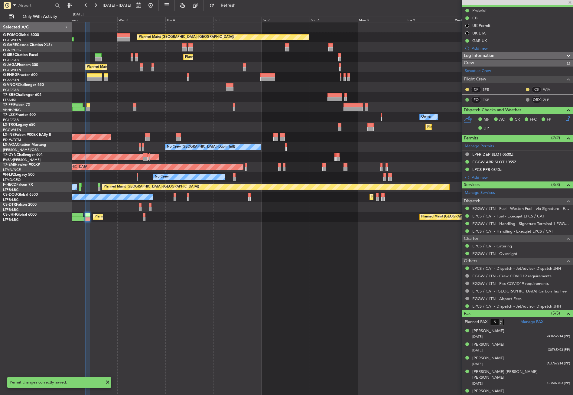
type input "+00:10"
type input "0"
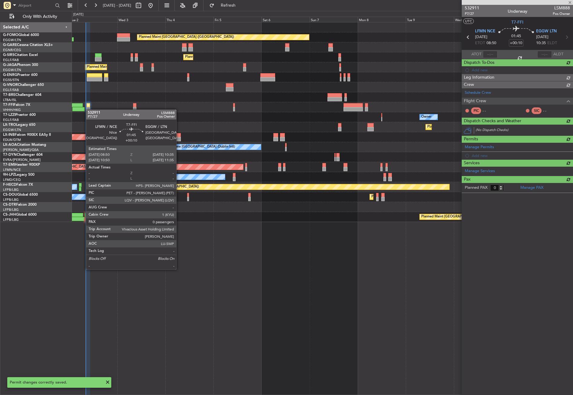
scroll to position [0, 0]
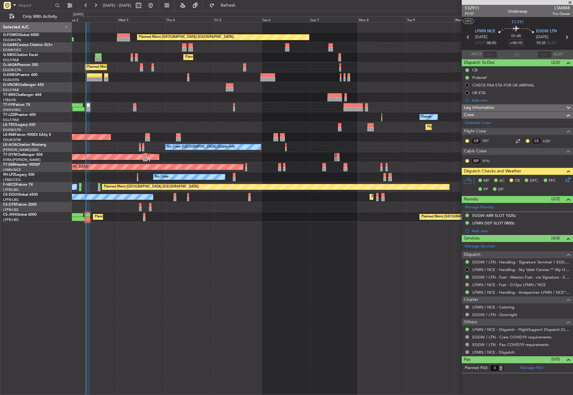
click at [194, 282] on div "Planned Maint London (Luton) Planned Maint London (Farnborough) Planned Maint L…" at bounding box center [322, 208] width 501 height 373
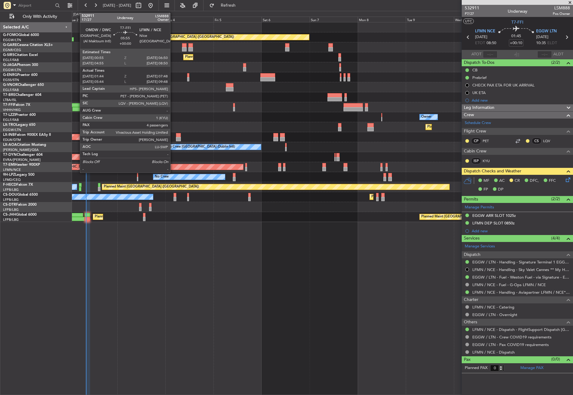
click at [77, 108] on div at bounding box center [78, 109] width 12 height 4
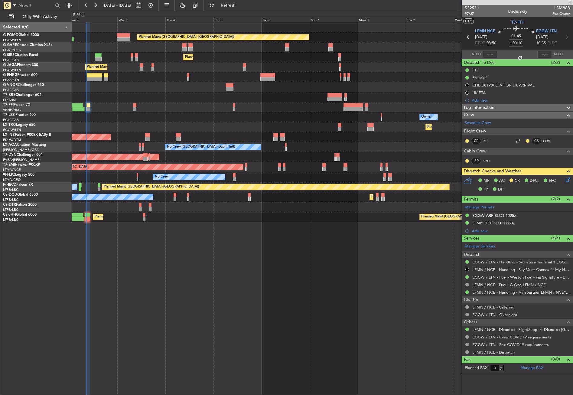
type input "01:44"
type input "07:48"
type input "4"
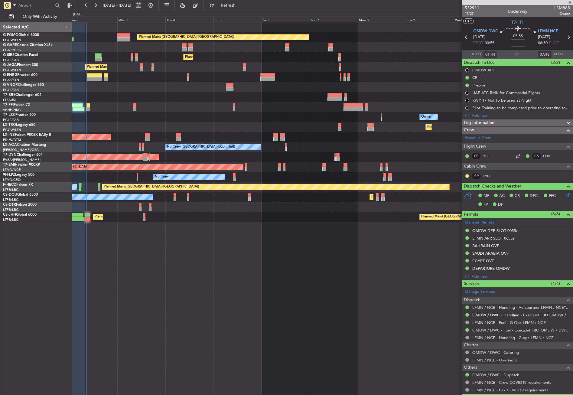
scroll to position [70, 0]
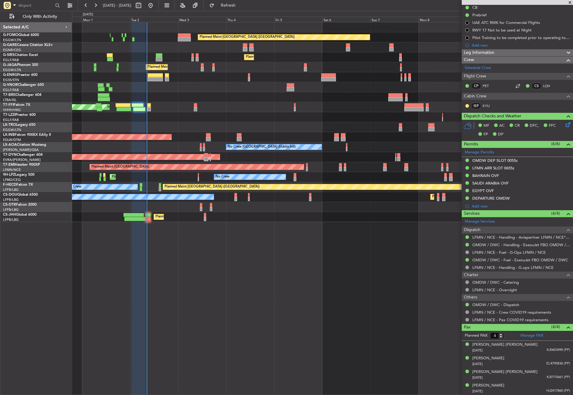
click at [184, 124] on div "Planned Maint London (Luton) Planned Maint London (Farnborough) Planned Maint L…" at bounding box center [322, 122] width 501 height 200
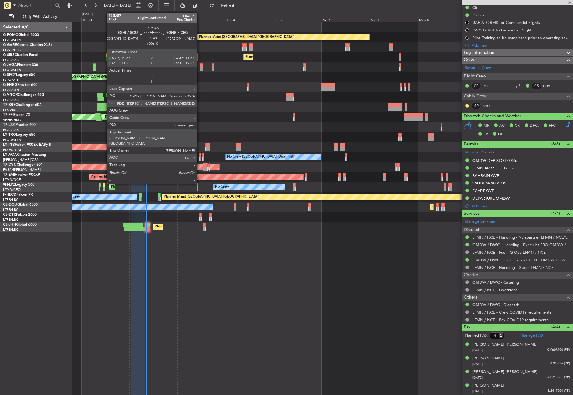
click at [200, 159] on div at bounding box center [200, 159] width 2 height 4
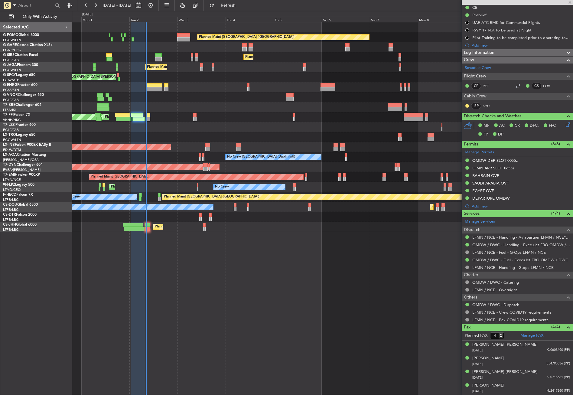
type input "+00:10"
type input "0"
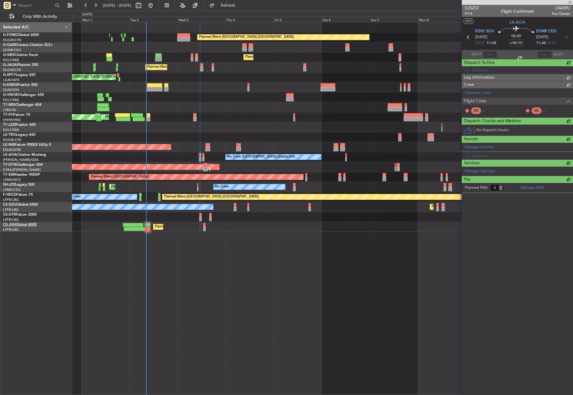
scroll to position [0, 0]
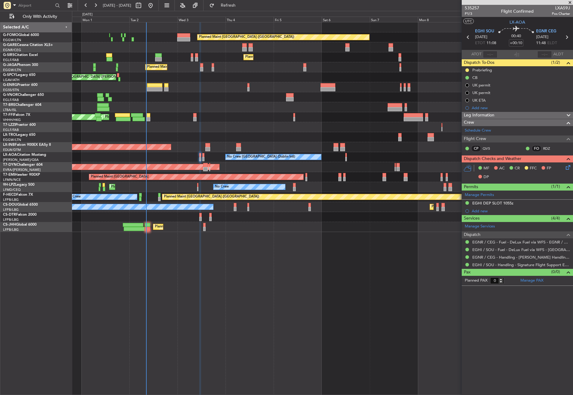
click at [479, 115] on span "Leg Information" at bounding box center [479, 115] width 31 height 7
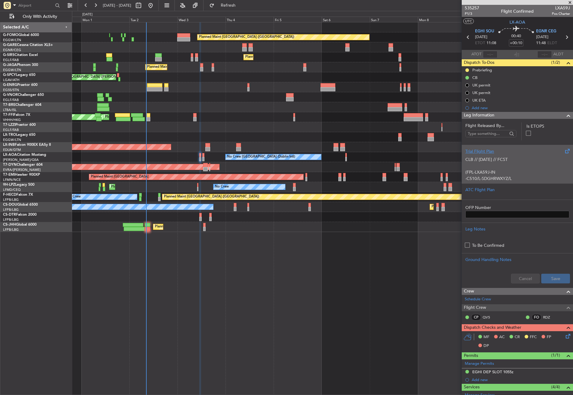
click at [486, 153] on div "Trial Flight Plan" at bounding box center [517, 151] width 104 height 6
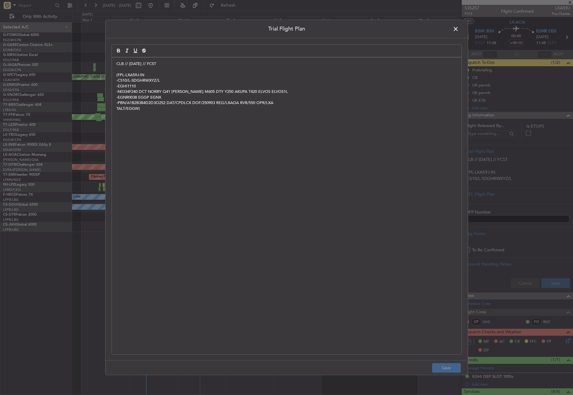
click at [115, 67] on div "CLB // 01SEP // FCST (FPL-LXA59J-IN -C510/L-SDGHRWXYZ/L -EGHI1110 -N0334F240 DC…" at bounding box center [287, 205] width 350 height 297
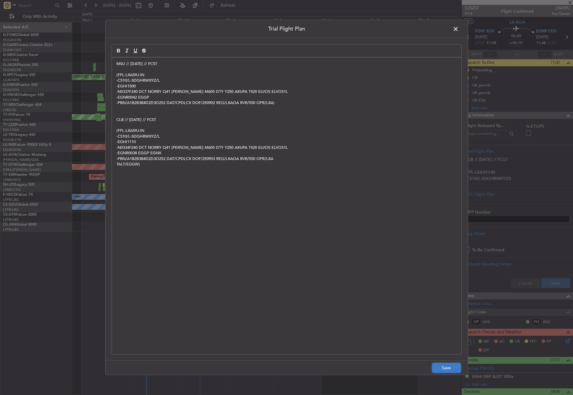
click at [442, 368] on button "Save" at bounding box center [446, 368] width 29 height 10
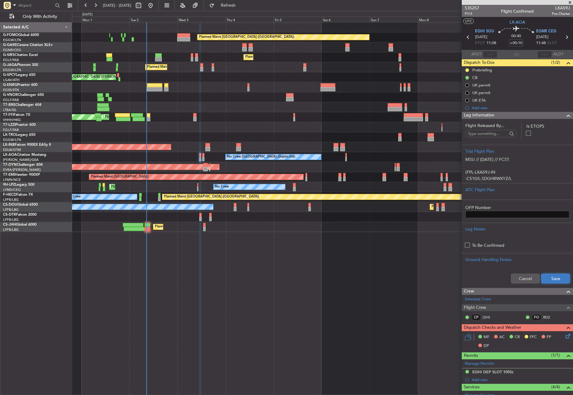
click at [546, 276] on button "Save" at bounding box center [555, 279] width 29 height 10
click at [468, 70] on button at bounding box center [467, 70] width 4 height 4
click at [464, 103] on span "Cancelled" at bounding box center [468, 106] width 17 height 6
click at [247, 293] on div "Planned Maint London (Luton) Planned Maint London (Farnborough) Planned Maint L…" at bounding box center [322, 208] width 501 height 373
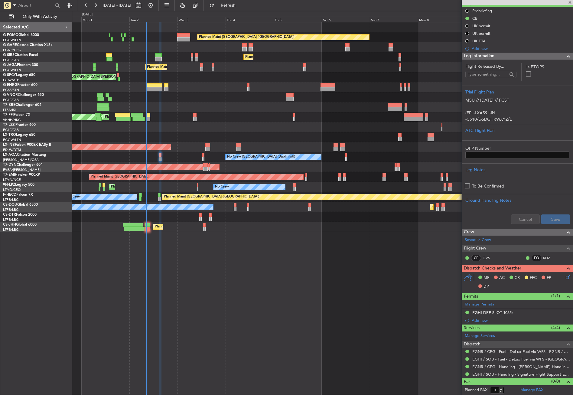
click at [488, 59] on span "Leg Information" at bounding box center [479, 56] width 31 height 7
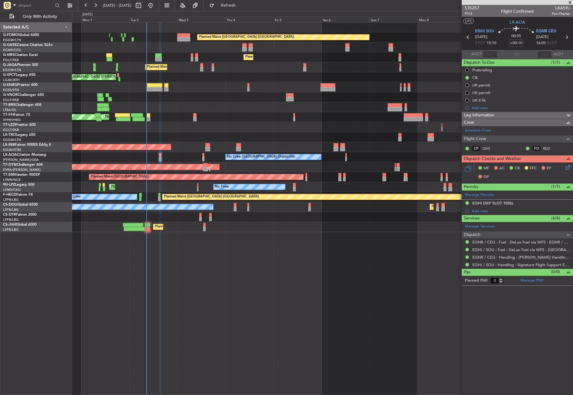
scroll to position [0, 0]
click at [241, 4] on span "Refresh" at bounding box center [228, 5] width 25 height 4
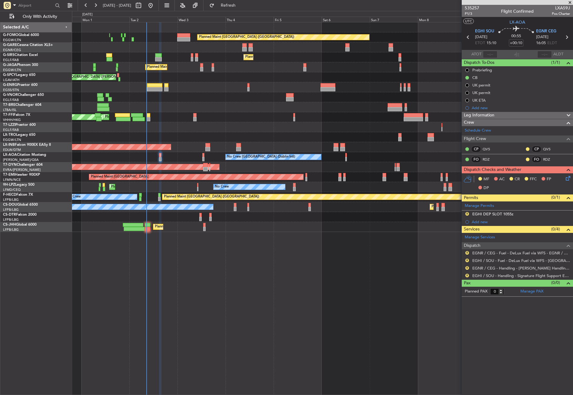
click at [566, 177] on icon at bounding box center [567, 177] width 5 height 5
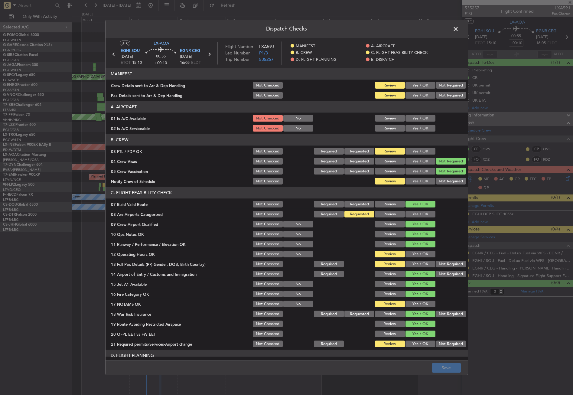
click at [410, 146] on section "B. CREW 03 FTL / FDP OK Not Checked Required Requested Review Yes / OK 04 Crew …" at bounding box center [287, 159] width 362 height 51
click at [410, 147] on div "Yes / OK" at bounding box center [420, 151] width 31 height 8
click at [410, 150] on button "Yes / OK" at bounding box center [421, 151] width 30 height 7
click at [412, 181] on button "Yes / OK" at bounding box center [421, 181] width 30 height 7
click at [411, 125] on div "Yes / OK" at bounding box center [420, 128] width 31 height 8
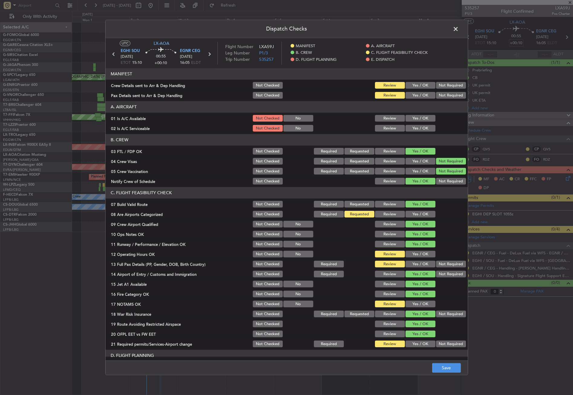
click at [411, 120] on button "Yes / OK" at bounding box center [421, 118] width 30 height 7
click at [412, 127] on button "Yes / OK" at bounding box center [421, 128] width 30 height 7
click at [416, 210] on div "Yes / OK" at bounding box center [420, 214] width 31 height 8
click at [415, 213] on button "Yes / OK" at bounding box center [421, 214] width 30 height 7
click at [414, 255] on button "Yes / OK" at bounding box center [421, 254] width 30 height 7
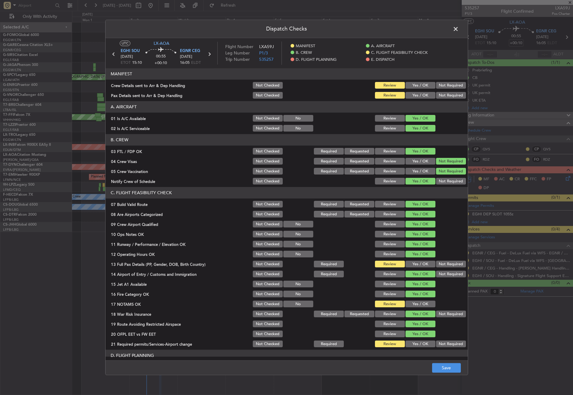
click at [416, 266] on button "Yes / OK" at bounding box center [421, 264] width 30 height 7
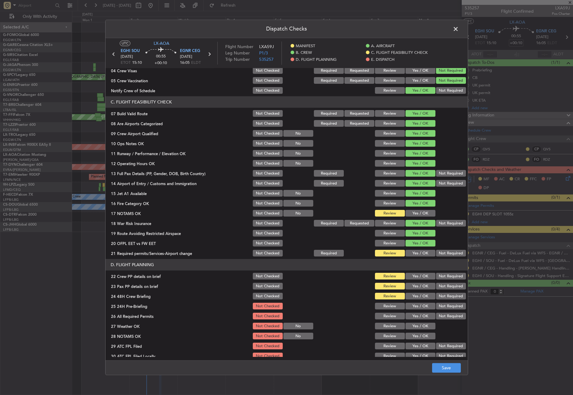
click at [437, 174] on button "Not Required" at bounding box center [451, 173] width 30 height 7
click at [416, 212] on button "Yes / OK" at bounding box center [421, 213] width 30 height 7
click at [415, 254] on button "Yes / OK" at bounding box center [421, 253] width 30 height 7
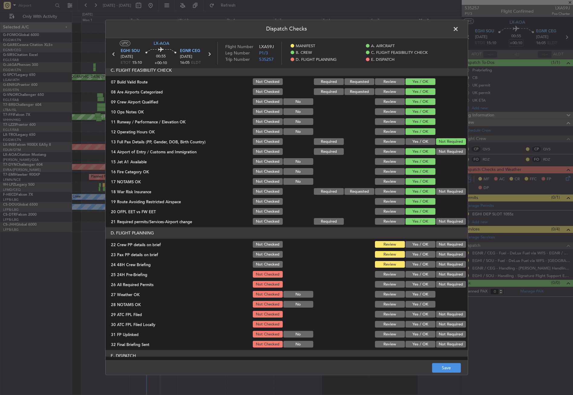
scroll to position [151, 0]
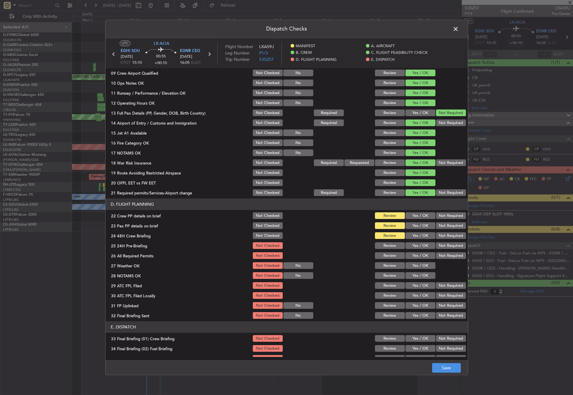
click at [410, 214] on button "Yes / OK" at bounding box center [421, 216] width 30 height 7
click at [411, 224] on button "Yes / OK" at bounding box center [421, 226] width 30 height 7
click at [413, 235] on button "Yes / OK" at bounding box center [421, 236] width 30 height 7
click at [436, 243] on button "Not Required" at bounding box center [451, 246] width 30 height 7
click at [422, 254] on button "Yes / OK" at bounding box center [421, 256] width 30 height 7
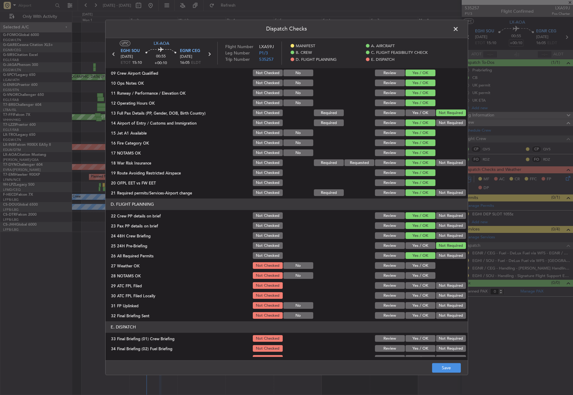
click at [421, 268] on button "Yes / OK" at bounding box center [421, 266] width 30 height 7
click at [419, 275] on button "Yes / OK" at bounding box center [421, 275] width 30 height 7
click at [420, 285] on button "Yes / OK" at bounding box center [421, 285] width 30 height 7
click at [437, 292] on button "Not Required" at bounding box center [451, 295] width 30 height 7
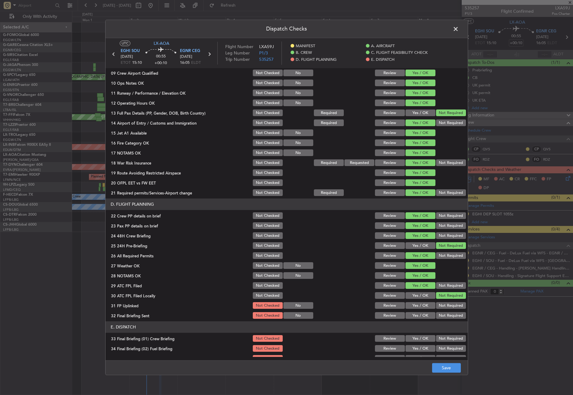
click at [426, 305] on button "Yes / OK" at bounding box center [421, 305] width 30 height 7
click at [436, 314] on button "Not Required" at bounding box center [451, 315] width 30 height 7
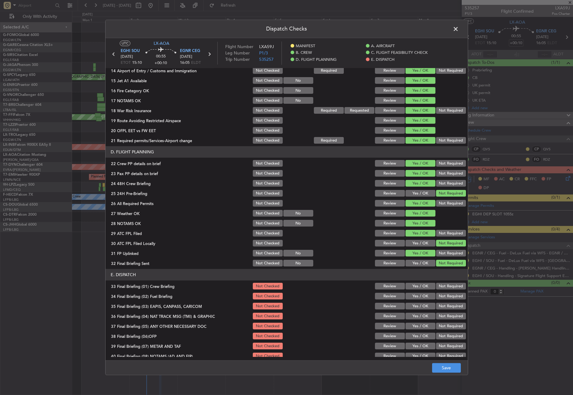
scroll to position [242, 0]
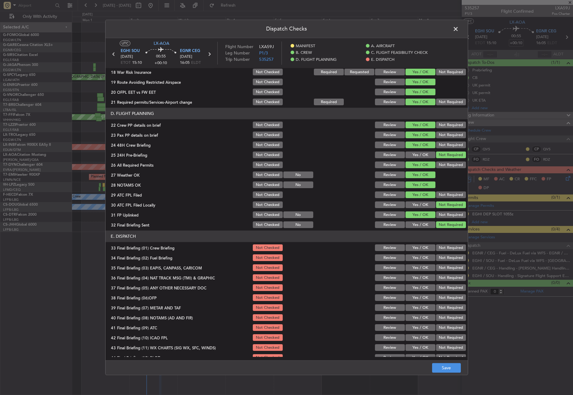
click at [415, 246] on button "Yes / OK" at bounding box center [421, 248] width 30 height 7
click at [415, 255] on button "Yes / OK" at bounding box center [421, 258] width 30 height 7
drag, startPoint x: 440, startPoint y: 267, endPoint x: 439, endPoint y: 279, distance: 11.3
click at [440, 268] on button "Not Required" at bounding box center [451, 268] width 30 height 7
click at [438, 279] on button "Not Required" at bounding box center [451, 278] width 30 height 7
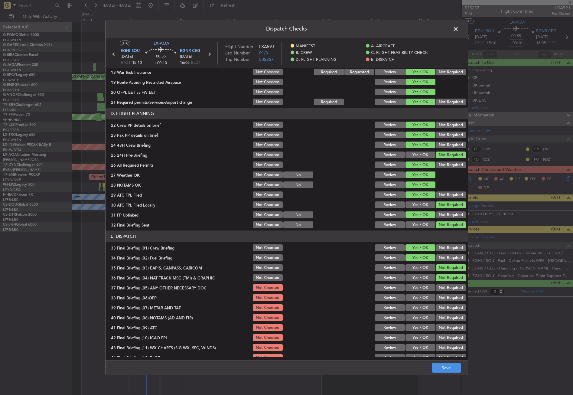
click at [421, 286] on button "Yes / OK" at bounding box center [421, 288] width 30 height 7
click at [419, 298] on button "Yes / OK" at bounding box center [421, 298] width 30 height 7
click at [418, 307] on button "Yes / OK" at bounding box center [421, 308] width 30 height 7
click at [417, 316] on button "Yes / OK" at bounding box center [421, 318] width 30 height 7
click at [417, 327] on button "Yes / OK" at bounding box center [421, 327] width 30 height 7
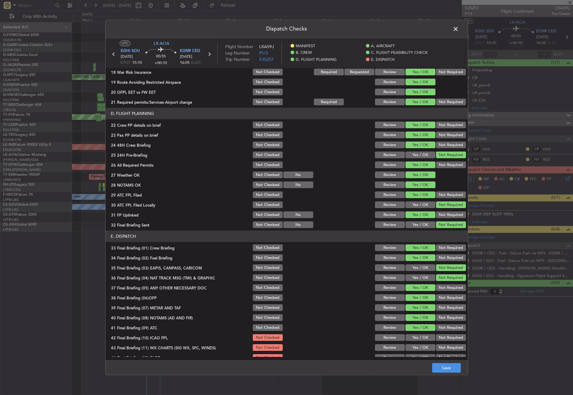
scroll to position [249, 0]
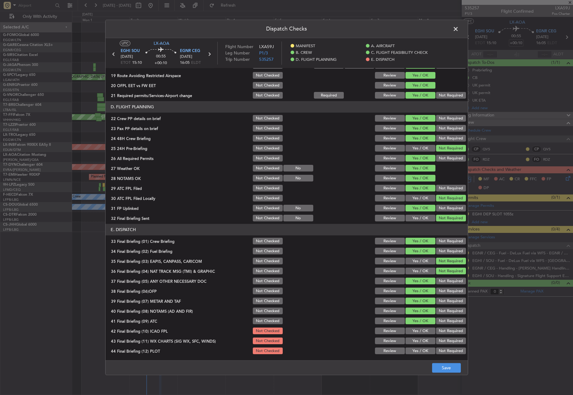
click at [436, 331] on button "Not Required" at bounding box center [451, 331] width 30 height 7
click at [416, 344] on div "Yes / OK" at bounding box center [420, 341] width 31 height 8
click at [422, 339] on button "Yes / OK" at bounding box center [421, 341] width 30 height 7
click at [438, 350] on button "Not Required" at bounding box center [451, 351] width 30 height 7
click at [441, 369] on button "Save" at bounding box center [446, 368] width 29 height 10
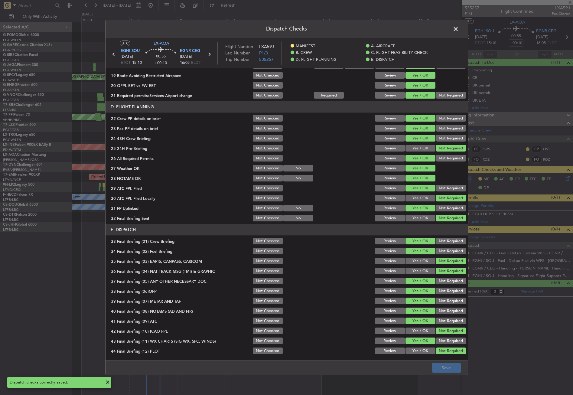
click at [459, 29] on span at bounding box center [459, 30] width 0 height 12
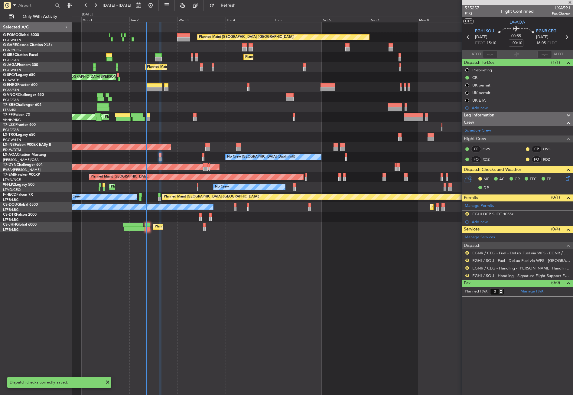
click at [270, 274] on div "Planned Maint London (Luton) Planned Maint London (Farnborough) Planned Maint L…" at bounding box center [322, 208] width 501 height 373
click at [523, 41] on input "+00:10" at bounding box center [516, 42] width 15 height 7
click at [406, 288] on div "Planned Maint London (Luton) Planned Maint London (Farnborough) Planned Maint L…" at bounding box center [322, 208] width 501 height 373
type input "+00:00"
click at [253, 103] on div at bounding box center [322, 107] width 501 height 10
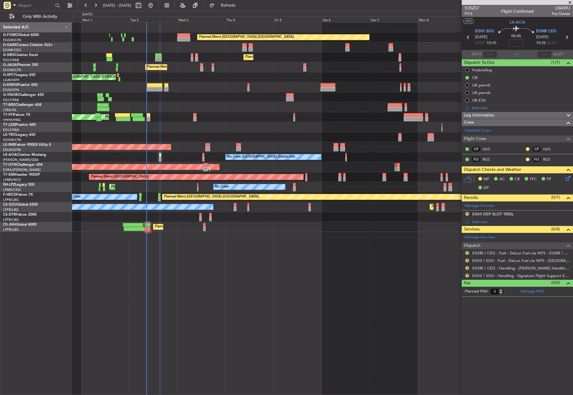
click at [245, 260] on div "Planned Maint London (Luton) Planned Maint London (Farnborough) Planned Maint L…" at bounding box center [322, 208] width 501 height 373
click at [238, 8] on button "Refresh" at bounding box center [225, 6] width 36 height 10
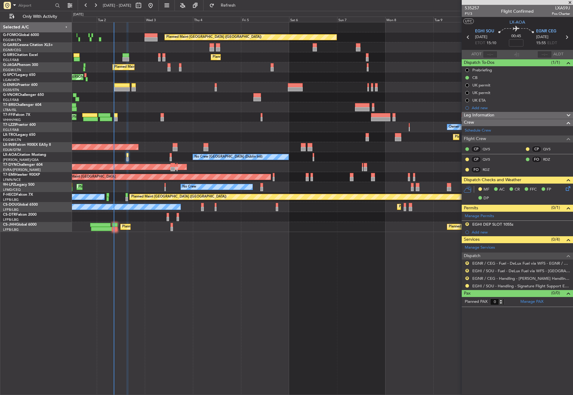
click at [137, 317] on div "Planned Maint London (Luton) Planned Maint London (Farnborough) Planned Maint L…" at bounding box center [322, 208] width 501 height 373
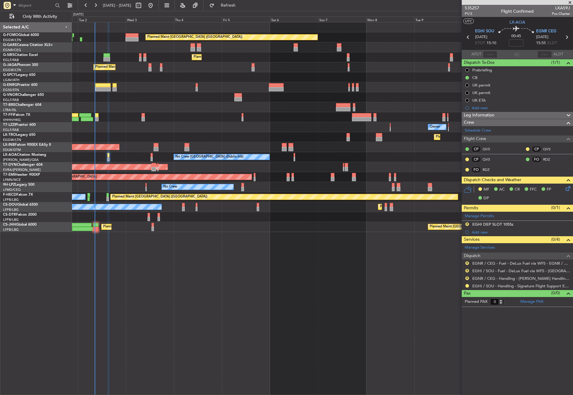
click at [182, 322] on div "Planned Maint London (Luton) Planned Maint London (Farnborough) Planned Maint L…" at bounding box center [322, 208] width 501 height 373
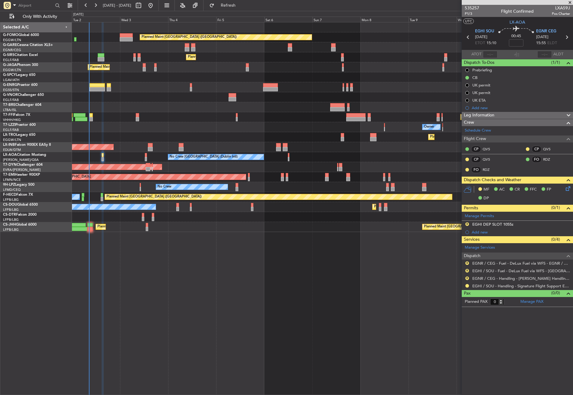
click at [179, 322] on div "Planned Maint London (Luton) Planned Maint London (Farnborough) Planned Maint L…" at bounding box center [322, 208] width 501 height 373
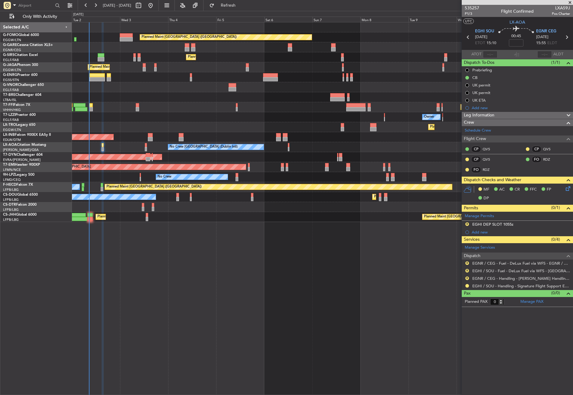
click at [179, 322] on div "Planned Maint London (Luton) Planned Maint London (Farnborough) Planned Maint L…" at bounding box center [322, 208] width 501 height 373
click at [170, 311] on div "Planned Maint London (Luton) Planned Maint London (Farnborough) Planned Maint L…" at bounding box center [322, 208] width 501 height 373
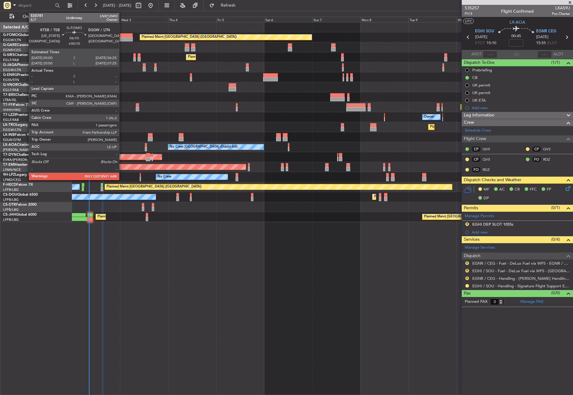
click at [122, 34] on div at bounding box center [126, 35] width 13 height 4
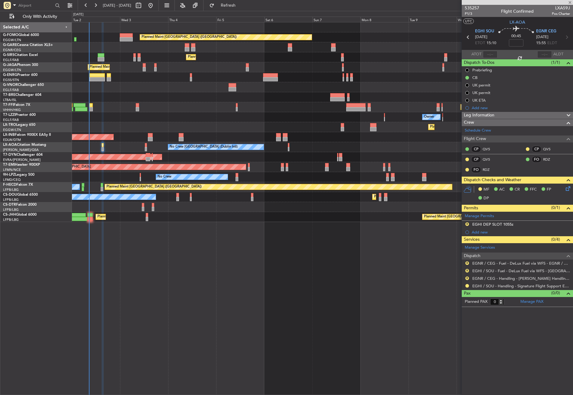
type input "+00:10"
type input "1"
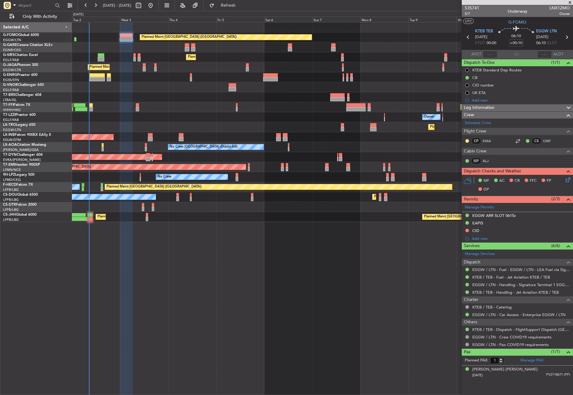
click at [184, 326] on div "Planned Maint London (Luton) Planned Maint London (Farnborough) Planned Maint L…" at bounding box center [322, 208] width 501 height 373
click at [478, 110] on span "Leg Information" at bounding box center [479, 107] width 31 height 7
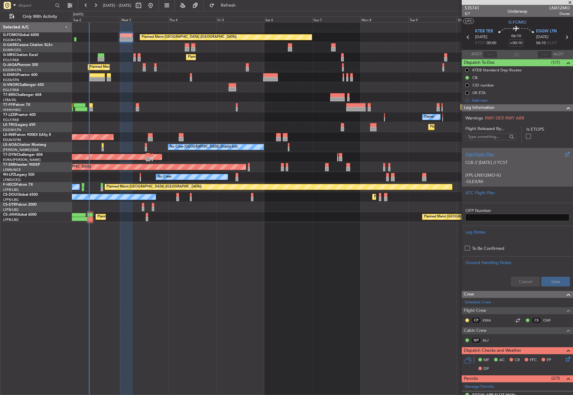
click at [482, 174] on p "(FPL-LNX12MO-IG" at bounding box center [517, 175] width 104 height 6
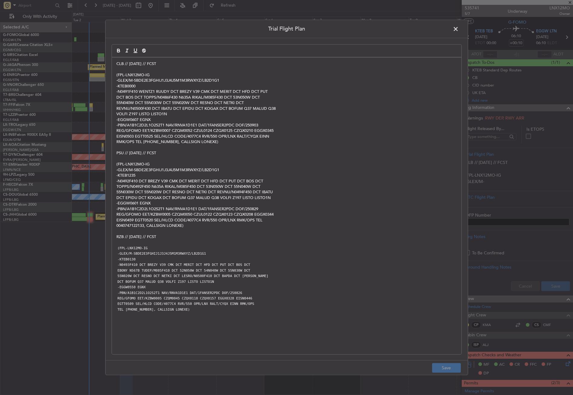
click at [116, 63] on p "CLB // [DATE] // FCST" at bounding box center [286, 63] width 341 height 5
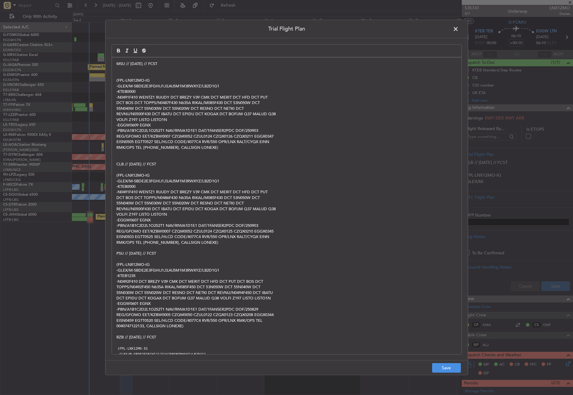
scroll to position [0, 0]
click at [116, 82] on div "MSU // 02SEP // FCST (FPL-LNX12MO-IG -GLEX/M-SBDE2E3FGHIJ1J3J4J5M1M3RWXYZ/LB2D1…" at bounding box center [287, 205] width 350 height 297
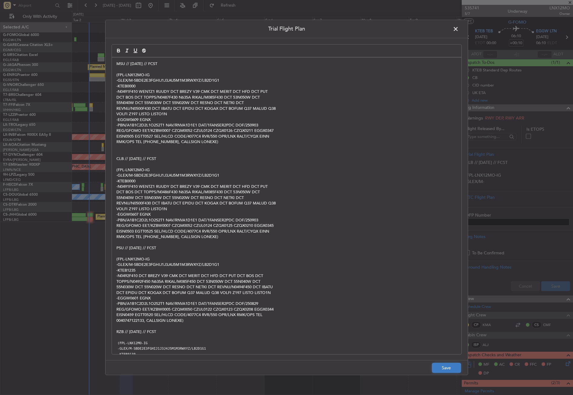
click at [445, 371] on button "Save" at bounding box center [446, 368] width 29 height 10
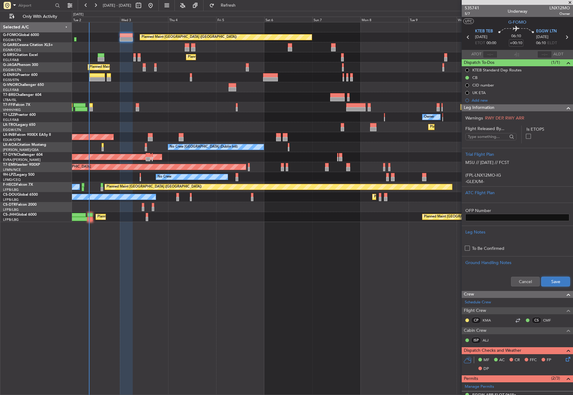
click at [547, 283] on button "Save" at bounding box center [555, 282] width 29 height 10
click at [495, 109] on div "Leg Information" at bounding box center [517, 107] width 111 height 7
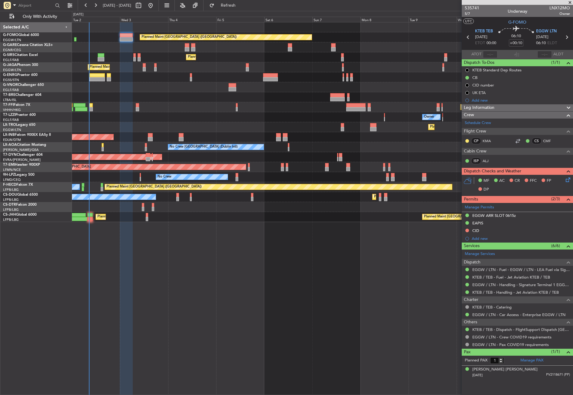
click at [342, 319] on div "Planned Maint London (Luton) Planned Maint London (Farnborough) Planned Maint L…" at bounding box center [322, 208] width 501 height 373
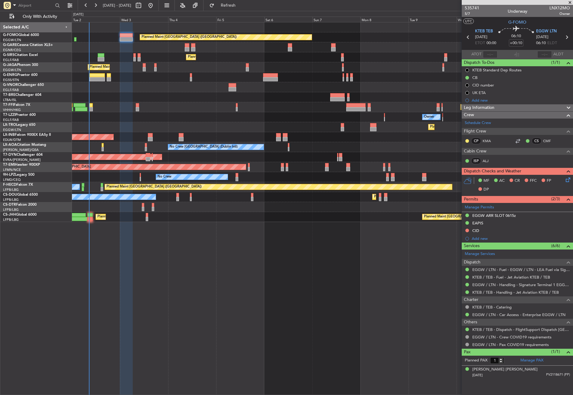
click at [253, 336] on div "Planned Maint London (Luton) Planned Maint London (Farnborough) Planned Maint L…" at bounding box center [322, 208] width 501 height 373
click at [277, 323] on div "Planned Maint London (Luton) Planned Maint London (Farnborough) Planned Maint L…" at bounding box center [322, 208] width 501 height 373
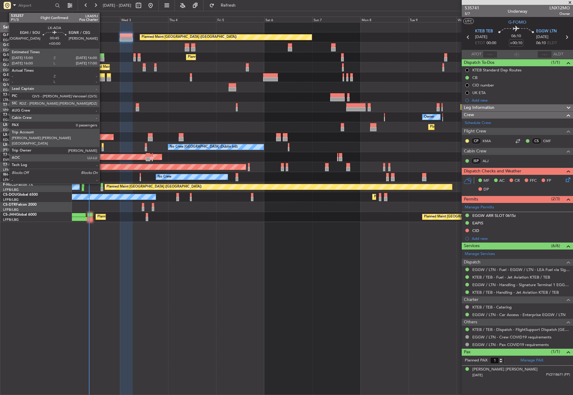
click at [102, 148] on div at bounding box center [103, 149] width 2 height 4
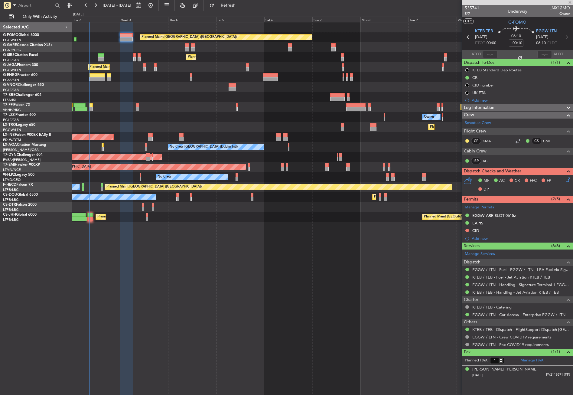
type input "0"
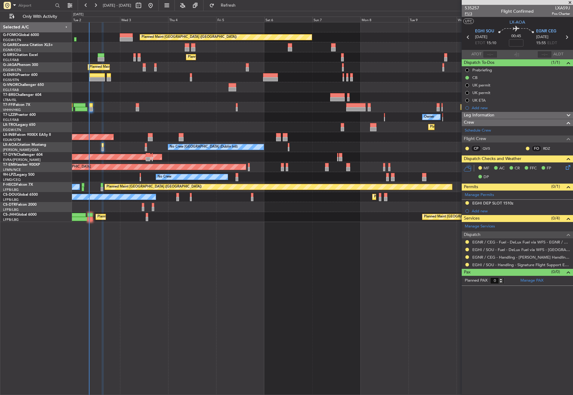
click at [467, 15] on span "P1/3" at bounding box center [472, 13] width 15 height 5
click at [241, 8] on span "Refresh" at bounding box center [228, 5] width 25 height 4
click at [240, 6] on span "Refresh" at bounding box center [228, 5] width 25 height 4
click at [161, 298] on div "Planned Maint London (Luton) Planned Maint London (Farnborough) Planned Maint L…" at bounding box center [322, 208] width 501 height 373
click at [138, 325] on div "Planned Maint London (Luton) Planned Maint London (Farnborough) Planned Maint L…" at bounding box center [322, 208] width 501 height 373
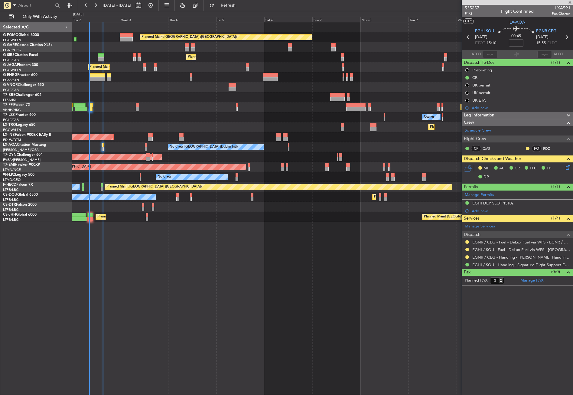
click at [155, 316] on div "Planned Maint London (Luton) Planned Maint London (Farnborough) Planned Maint L…" at bounding box center [322, 208] width 501 height 373
click at [240, 1] on button "Refresh" at bounding box center [225, 6] width 36 height 10
click at [234, 4] on button "Refresh" at bounding box center [225, 6] width 36 height 10
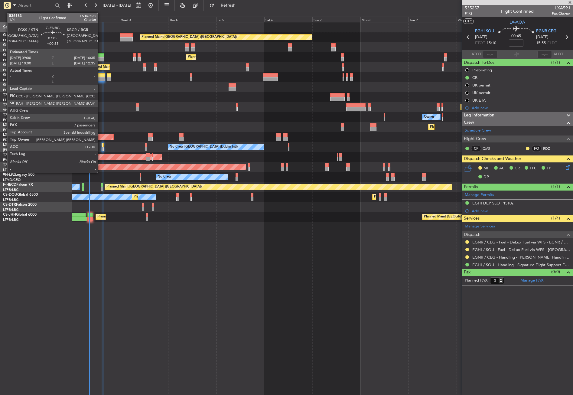
click at [100, 79] on div at bounding box center [97, 79] width 15 height 4
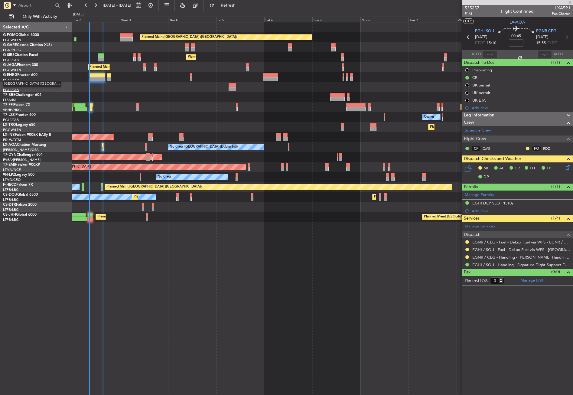
type input "+00:55"
type input "7"
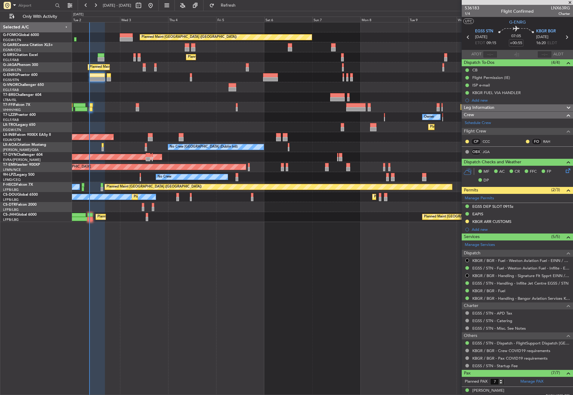
click at [126, 265] on div "Planned Maint London (Luton) Planned Maint London (Farnborough) Planned Maint L…" at bounding box center [322, 208] width 501 height 373
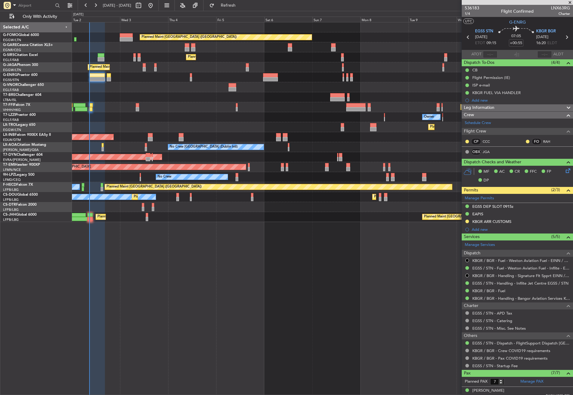
click at [204, 269] on div "Planned Maint London (Luton) Planned Maint London (Farnborough) Planned Maint L…" at bounding box center [322, 208] width 501 height 373
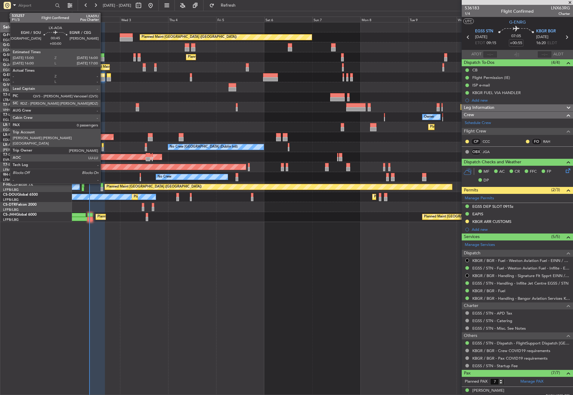
click at [103, 148] on div at bounding box center [103, 149] width 2 height 4
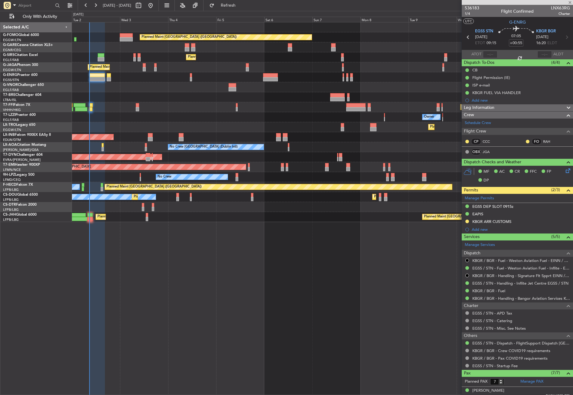
click at [174, 286] on div "Planned Maint London (Luton) Planned Maint London (Farnborough) Planned Maint L…" at bounding box center [322, 208] width 501 height 373
type input "0"
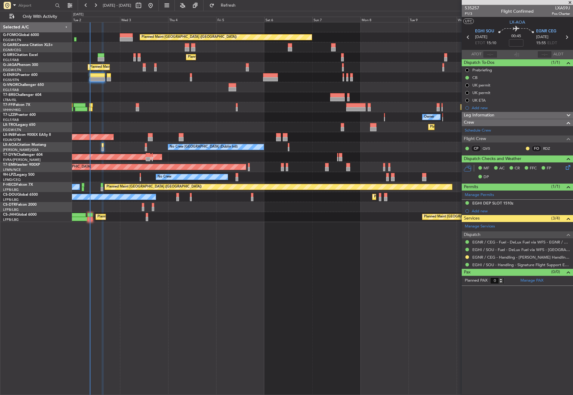
click at [246, 150] on div "No Crew Dublin (Dublin Intl) No Crew Sabadell" at bounding box center [322, 147] width 501 height 10
click at [244, 265] on div "Planned Maint [GEOGRAPHIC_DATA] ([GEOGRAPHIC_DATA]) Unplanned Maint [PERSON_NAM…" at bounding box center [322, 208] width 501 height 373
click at [233, 7] on button "Refresh" at bounding box center [225, 6] width 36 height 10
click at [199, 99] on div at bounding box center [322, 97] width 501 height 10
click at [228, 5] on button "Refresh" at bounding box center [225, 6] width 36 height 10
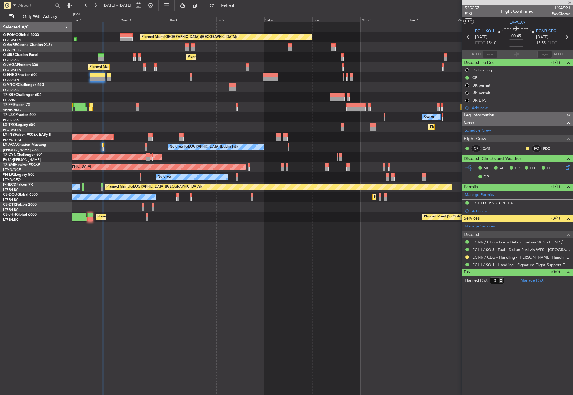
click at [230, 231] on div "Planned Maint [GEOGRAPHIC_DATA] ([GEOGRAPHIC_DATA]) Unplanned Maint [PERSON_NAM…" at bounding box center [322, 208] width 501 height 373
click at [478, 113] on span "Leg Information" at bounding box center [479, 115] width 31 height 7
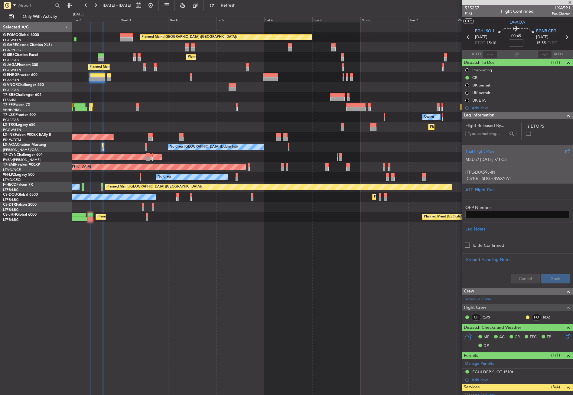
click at [481, 162] on p "MSU // [DATE] // FCST" at bounding box center [517, 159] width 104 height 6
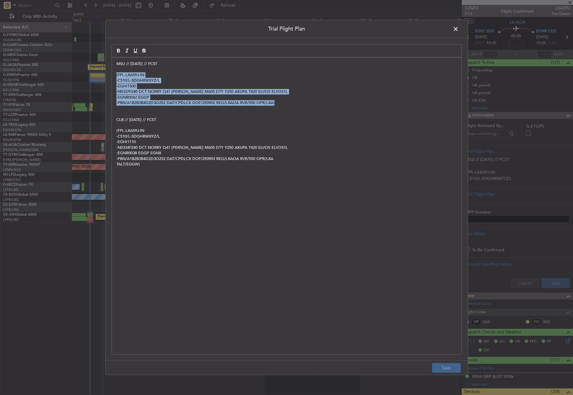
drag, startPoint x: 115, startPoint y: 75, endPoint x: 307, endPoint y: 105, distance: 194.4
click at [307, 105] on div "MSU // 02SEP // FCST (FPL-LXA59J-IN -C510/L-SDGHRWXYZ/L -EGHI1500 -N0337F240 DC…" at bounding box center [287, 205] width 350 height 297
copy div "(FPL-LXA59J-IN -C510/L-SDGHRWXYZ/L -EGHI1500 -N0337F240 DCT NORRY Q41 SILVA M60…"
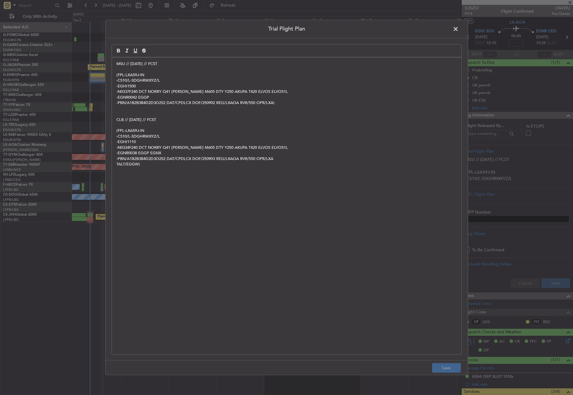
drag, startPoint x: 454, startPoint y: 31, endPoint x: 455, endPoint y: 95, distance: 63.8
click at [459, 31] on span at bounding box center [459, 30] width 0 height 12
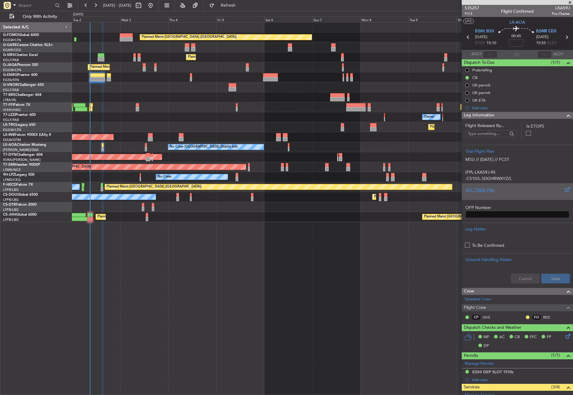
click at [478, 185] on div "ATC Flight Plan" at bounding box center [517, 191] width 111 height 16
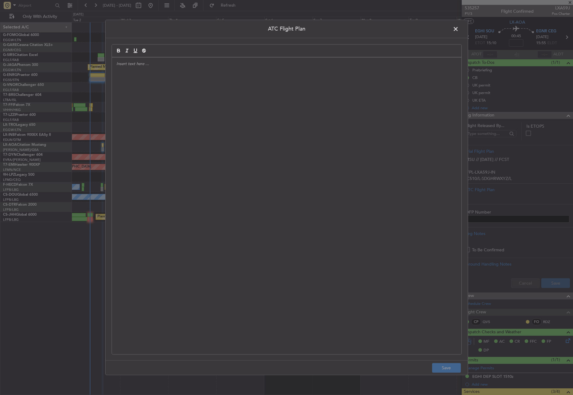
click at [338, 184] on div at bounding box center [287, 205] width 350 height 297
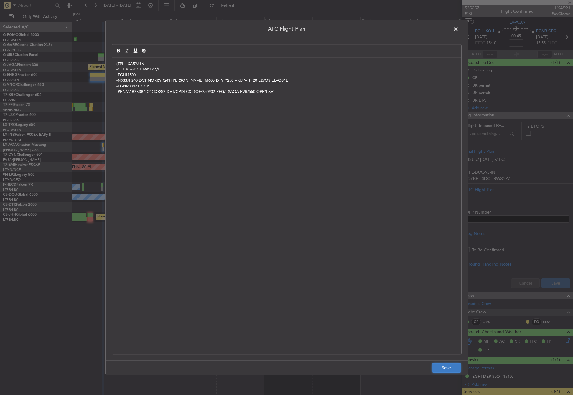
click at [442, 367] on button "Save" at bounding box center [446, 368] width 29 height 10
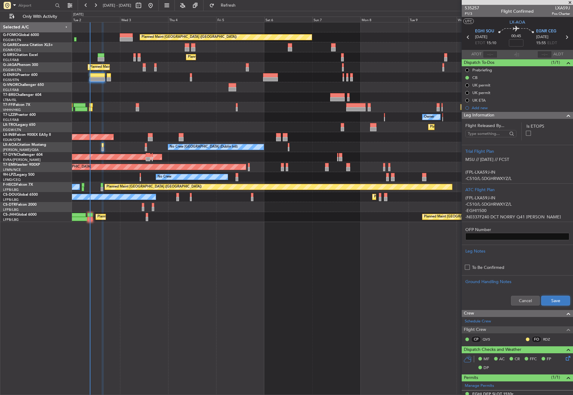
click at [543, 299] on button "Save" at bounding box center [555, 301] width 29 height 10
click at [469, 11] on span "P1/3" at bounding box center [472, 13] width 15 height 5
drag, startPoint x: 243, startPoint y: 2, endPoint x: 211, endPoint y: 47, distance: 55.4
click at [243, 2] on button "Refresh" at bounding box center [225, 6] width 36 height 10
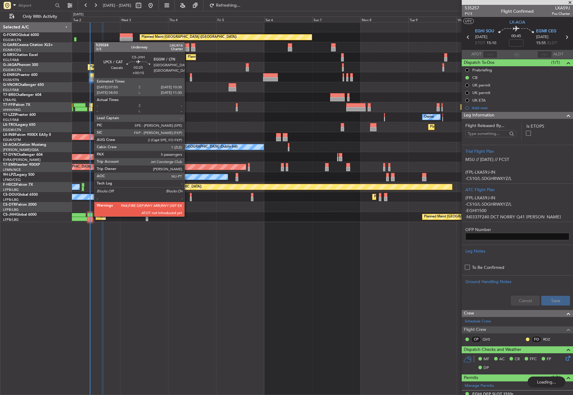
click at [91, 216] on div at bounding box center [89, 215] width 5 height 4
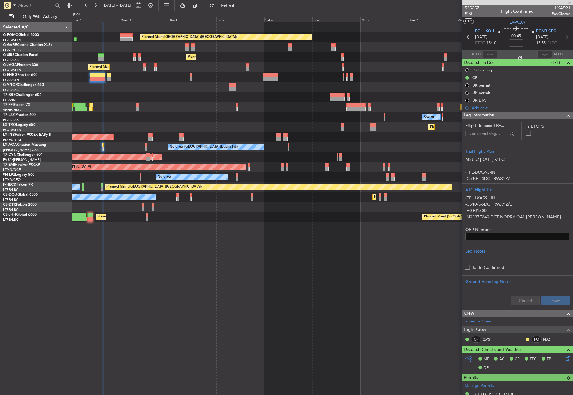
type input "+00:15"
type input "5"
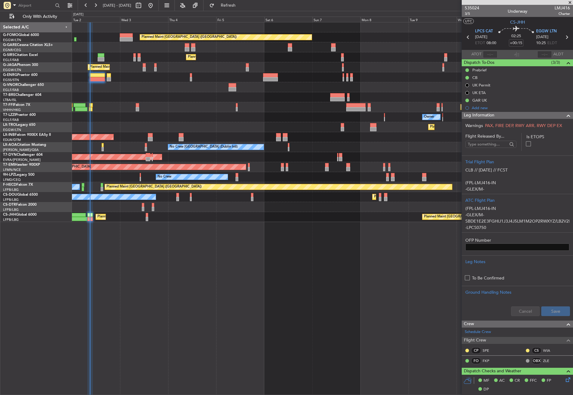
click at [483, 116] on span "Leg Information" at bounding box center [479, 115] width 31 height 7
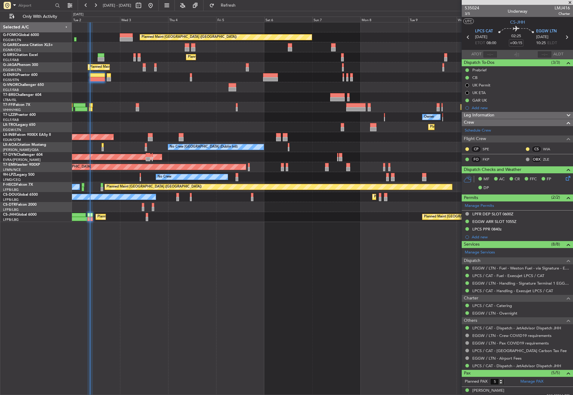
click at [257, 346] on div "Planned Maint [GEOGRAPHIC_DATA] ([GEOGRAPHIC_DATA]) Unplanned Maint [PERSON_NAM…" at bounding box center [322, 208] width 501 height 373
click at [241, 6] on span "Refresh" at bounding box center [228, 5] width 25 height 4
click at [317, 259] on div "Planned Maint [GEOGRAPHIC_DATA] ([GEOGRAPHIC_DATA]) Unplanned Maint [PERSON_NAM…" at bounding box center [322, 208] width 501 height 373
click at [236, 4] on span "Refresh" at bounding box center [228, 5] width 25 height 4
click at [212, 230] on div "Planned Maint [GEOGRAPHIC_DATA] ([GEOGRAPHIC_DATA]) Unplanned Maint [PERSON_NAM…" at bounding box center [322, 208] width 501 height 373
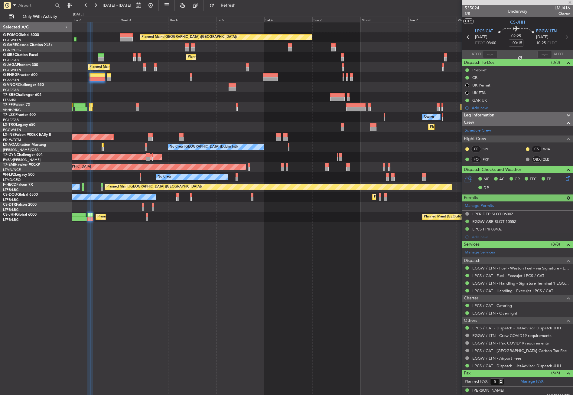
click at [212, 230] on div "Planned Maint [GEOGRAPHIC_DATA] ([GEOGRAPHIC_DATA]) Unplanned Maint [PERSON_NAM…" at bounding box center [322, 208] width 501 height 373
click at [240, 9] on button "Refresh" at bounding box center [225, 6] width 36 height 10
click at [131, 96] on div at bounding box center [322, 97] width 501 height 10
click at [129, 89] on div at bounding box center [322, 87] width 501 height 10
click at [183, 271] on div "Planned Maint [GEOGRAPHIC_DATA] ([GEOGRAPHIC_DATA]) Unplanned Maint [PERSON_NAM…" at bounding box center [322, 208] width 501 height 373
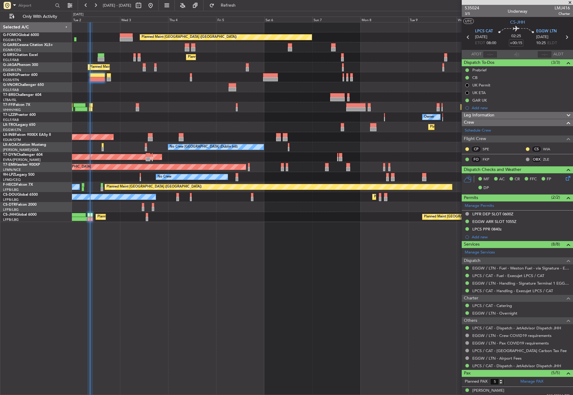
click at [183, 271] on div "Planned Maint [GEOGRAPHIC_DATA] ([GEOGRAPHIC_DATA]) Unplanned Maint [PERSON_NAM…" at bounding box center [322, 208] width 501 height 373
click at [235, 5] on span "Refresh" at bounding box center [228, 5] width 25 height 4
type input "09:01"
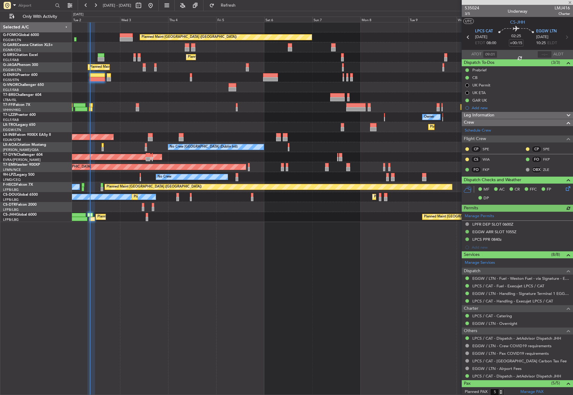
click at [274, 284] on div "Planned Maint [GEOGRAPHIC_DATA] ([GEOGRAPHIC_DATA]) Unplanned Maint [PERSON_NAM…" at bounding box center [322, 208] width 501 height 373
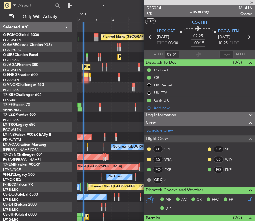
click at [100, 90] on div at bounding box center [166, 87] width 178 height 10
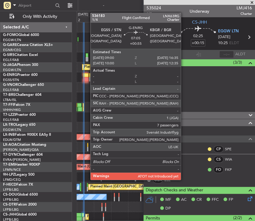
click at [87, 80] on div at bounding box center [85, 79] width 5 height 4
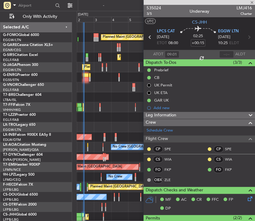
click at [87, 80] on div at bounding box center [85, 79] width 5 height 4
type input "+00:55"
type input "7"
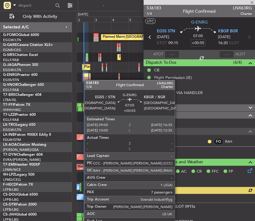
click at [87, 80] on div at bounding box center [85, 79] width 5 height 4
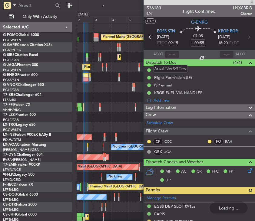
click at [169, 52] on div at bounding box center [172, 54] width 15 height 7
click at [173, 52] on div at bounding box center [172, 54] width 15 height 7
click at [168, 52] on div at bounding box center [172, 54] width 15 height 7
click at [170, 51] on div at bounding box center [172, 54] width 15 height 7
click at [169, 52] on div at bounding box center [172, 54] width 15 height 7
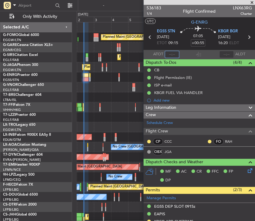
click at [169, 52] on input "text" at bounding box center [172, 54] width 15 height 7
click at [126, 98] on div at bounding box center [166, 97] width 178 height 10
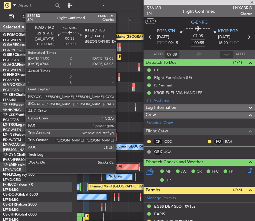
click at [119, 78] on div at bounding box center [118, 79] width 1 height 4
type input "09:38"
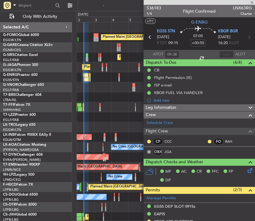
type input "2"
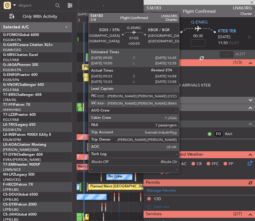
click at [85, 78] on div at bounding box center [85, 79] width 5 height 4
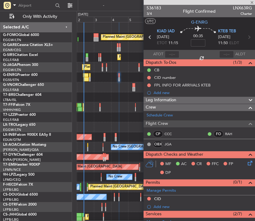
type input "+00:55"
type input "09:38"
type input "7"
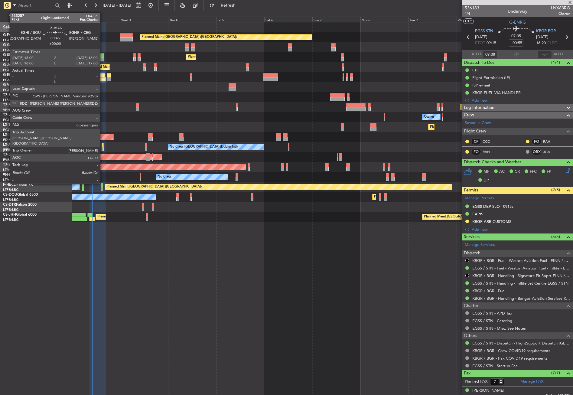
click at [103, 148] on div at bounding box center [103, 149] width 2 height 4
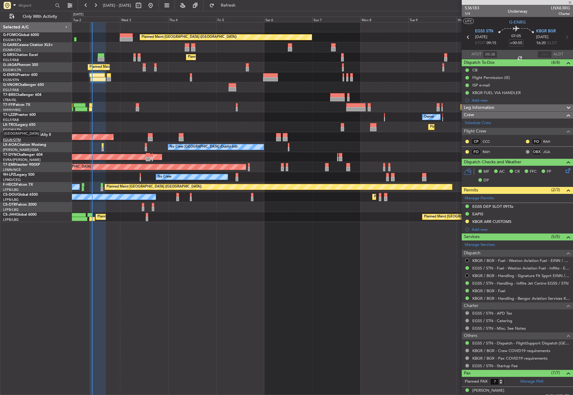
type input "0"
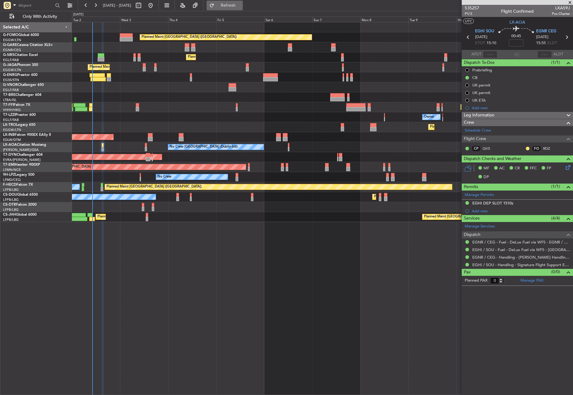
click at [234, 7] on button "Refresh" at bounding box center [225, 6] width 36 height 10
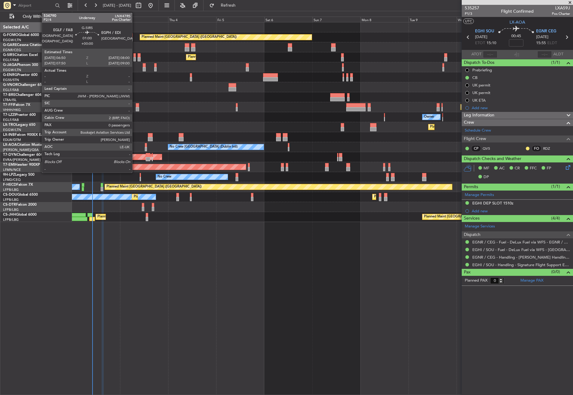
click at [135, 56] on div at bounding box center [134, 55] width 2 height 4
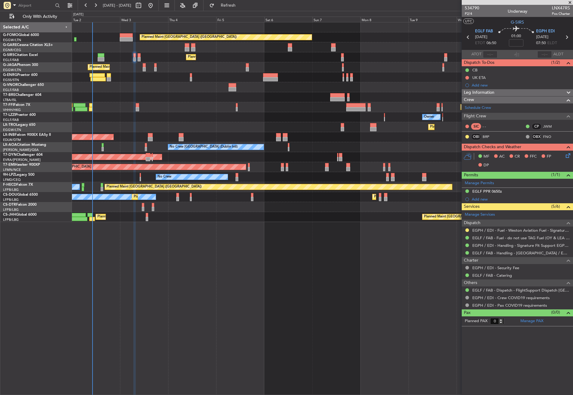
click at [121, 122] on div "Planned Maint Dusseldorf" at bounding box center [322, 127] width 501 height 10
click at [513, 91] on div "Leg Information" at bounding box center [517, 92] width 111 height 7
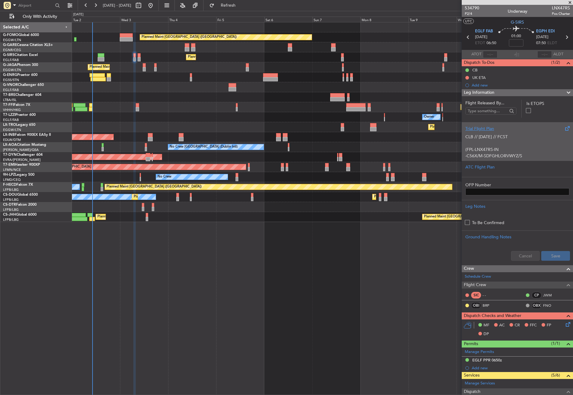
click at [488, 138] on p "CLB // [DATE] // FCST" at bounding box center [517, 137] width 104 height 6
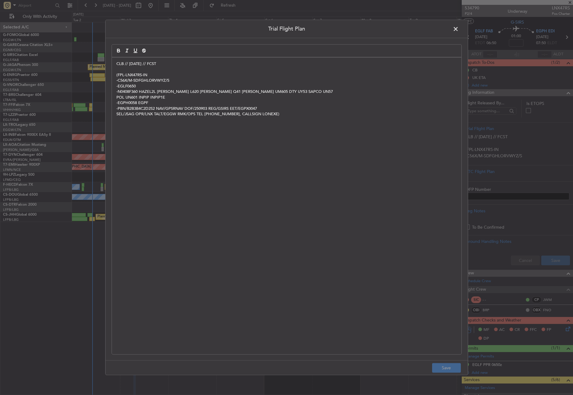
click at [117, 69] on p at bounding box center [286, 69] width 341 height 5
click at [116, 65] on p "CLB // [DATE] // FCST" at bounding box center [286, 63] width 341 height 5
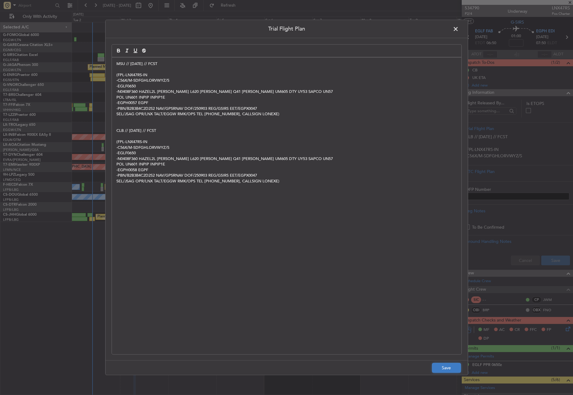
click at [441, 367] on button "Save" at bounding box center [446, 368] width 29 height 10
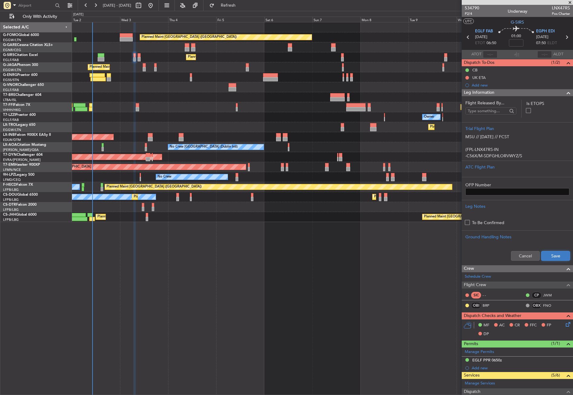
click at [556, 255] on button "Save" at bounding box center [555, 256] width 29 height 10
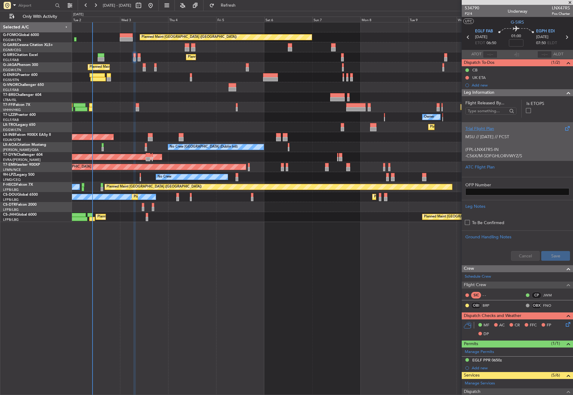
click at [479, 136] on p "MSU // [DATE] // FCST" at bounding box center [517, 137] width 104 height 6
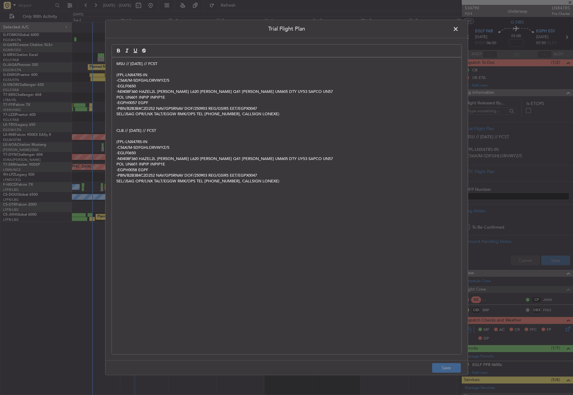
drag, startPoint x: 141, startPoint y: 69, endPoint x: 116, endPoint y: 67, distance: 25.1
click at [116, 67] on div "MSU // [DATE] // FCST (FPL-LNX47RS-IN -C56X/M-SDFGHLORVWYZ/S -EGLF0650 -N0408F3…" at bounding box center [287, 205] width 350 height 297
drag, startPoint x: 113, startPoint y: 67, endPoint x: 103, endPoint y: 61, distance: 11.5
click at [103, 61] on div "Trial Flight Plan MSU // [DATE] // FCST (FPL-LNX47RS-IN -C56X/M-SDFGHLORVWYZ/S …" at bounding box center [286, 197] width 573 height 395
copy p "MSU // [DATE] // FCST"
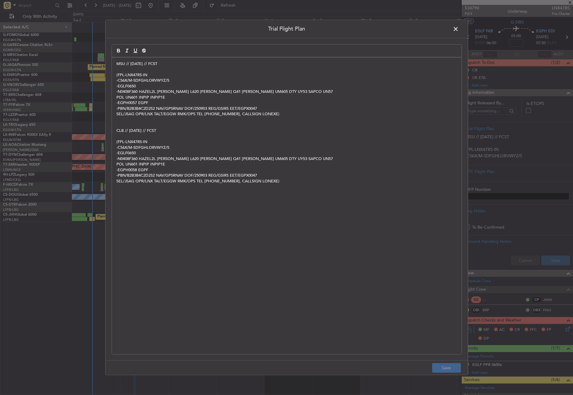
click at [459, 29] on span at bounding box center [459, 30] width 0 height 12
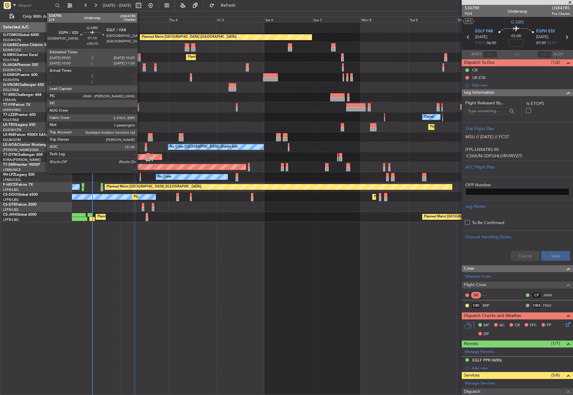
click at [140, 57] on div at bounding box center [139, 59] width 3 height 4
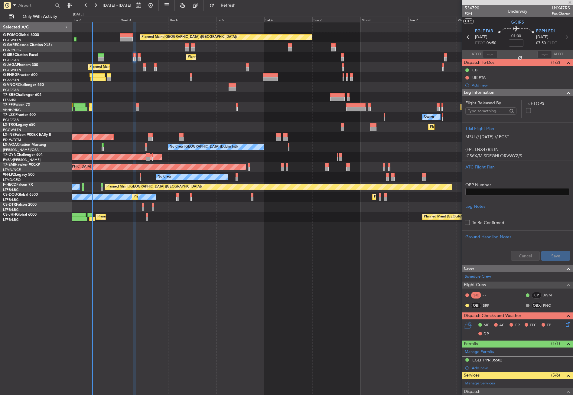
type input "+00:10"
type input "1"
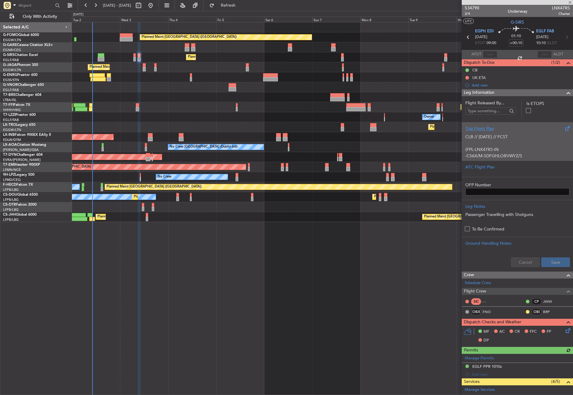
click at [499, 140] on p at bounding box center [517, 143] width 104 height 6
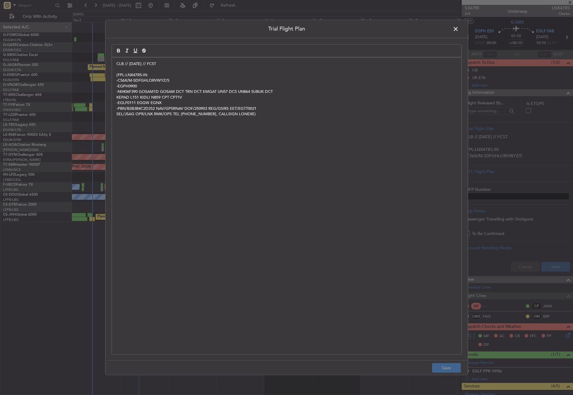
click at [113, 63] on div "CLB // [DATE] // FCST (FPL-LNX47RS-IN -C56X/M-SDFGHLORVWYZ/S -EGPH0900 -N0406F3…" at bounding box center [287, 205] width 350 height 297
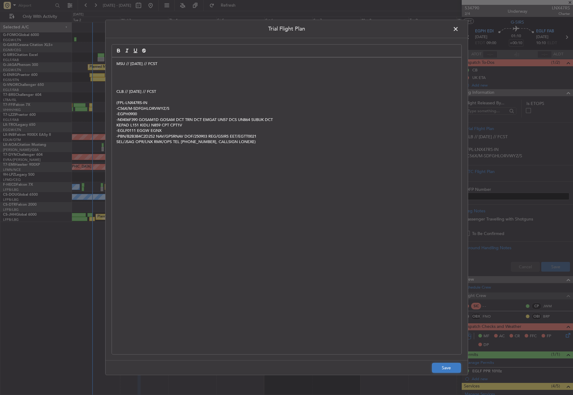
click at [455, 367] on button "Save" at bounding box center [446, 368] width 29 height 10
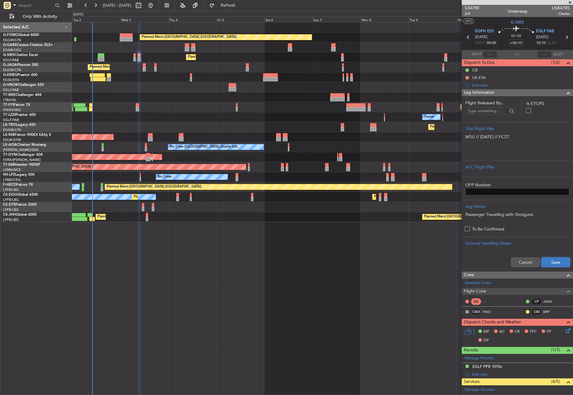
click at [541, 265] on button "Save" at bounding box center [555, 262] width 29 height 10
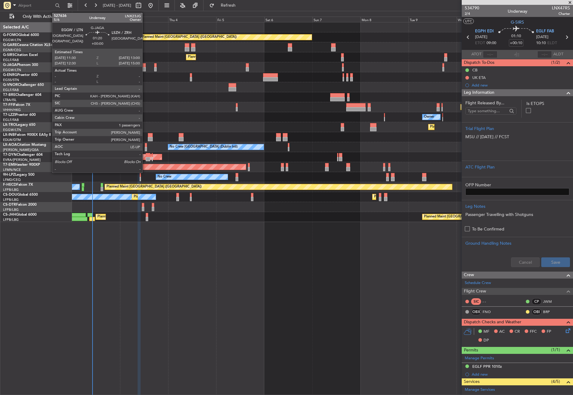
click at [145, 68] on div at bounding box center [144, 69] width 3 height 4
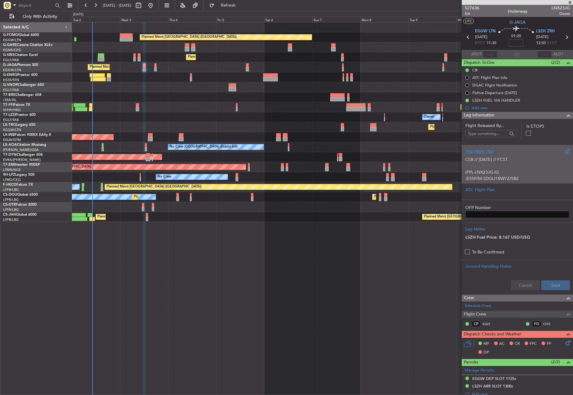
click at [480, 171] on div "CLB // [DATE] // FCST (FPL-LNX23JG-IG -E55P/M-SDGIJ1RWYZ/SB2 -EGGW1130 -N0413F4…" at bounding box center [517, 168] width 104 height 26
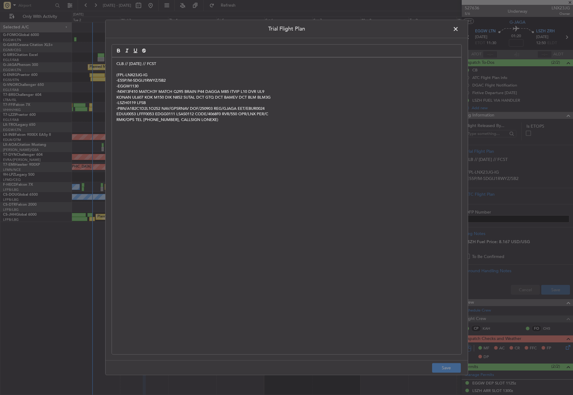
click at [113, 61] on div "CLB // [DATE] // FCST (FPL-LNX23JG-IG -E55P/M-SDGIJ1RWYZ/SB2 -EGGW1130 -N0413F4…" at bounding box center [287, 205] width 350 height 297
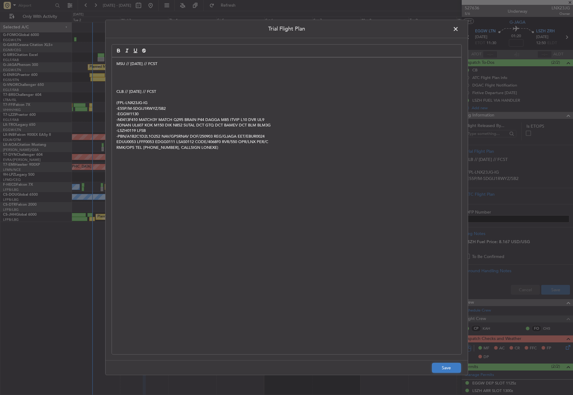
click at [441, 373] on button "Save" at bounding box center [446, 368] width 29 height 10
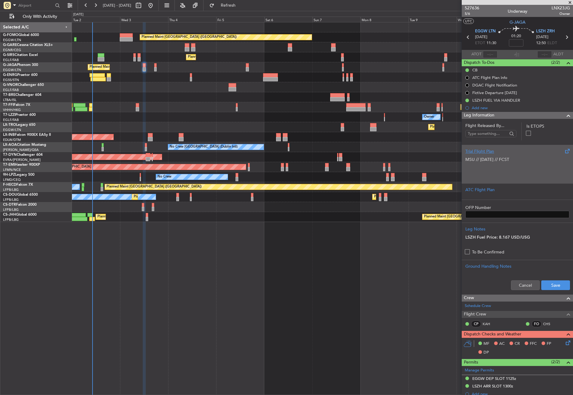
click at [491, 164] on p at bounding box center [517, 166] width 104 height 6
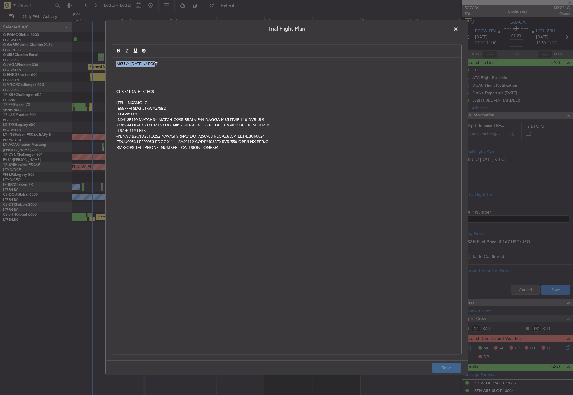
drag, startPoint x: 163, startPoint y: 64, endPoint x: 111, endPoint y: 64, distance: 51.7
click at [111, 64] on div "Trial Flight Plan MSU // [DATE] // FCST CLB // [DATE] // FCST (FPL-LNX23JG-IG -…" at bounding box center [286, 197] width 363 height 355
copy p "MSU // [DATE] // FCST"
click at [459, 28] on span at bounding box center [459, 30] width 0 height 12
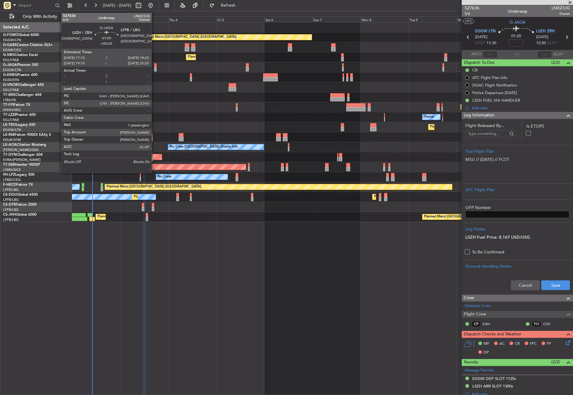
click at [154, 69] on div at bounding box center [155, 69] width 2 height 4
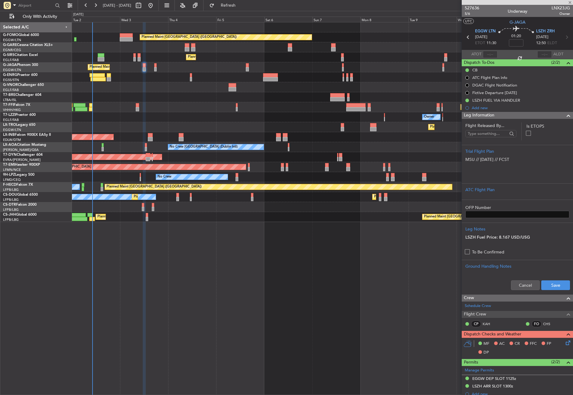
type input "+00:05"
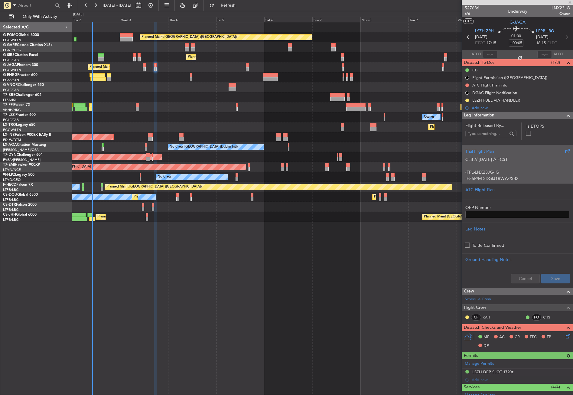
click at [475, 154] on div "Trial Flight Plan" at bounding box center [517, 151] width 104 height 6
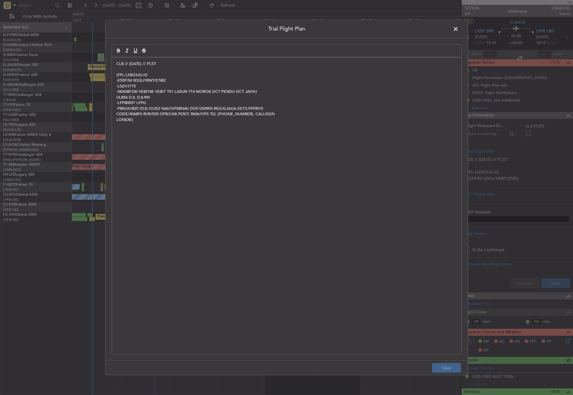
click at [113, 65] on div "CLB // [DATE] // FCST (FPL-LNX23JG-IG -E55P/M-SDGIJ1RWYZ/SB2 -LSZH1715 -N0428F3…" at bounding box center [287, 205] width 350 height 297
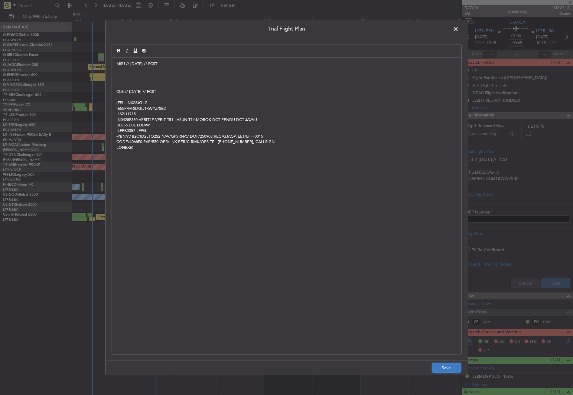
click at [442, 367] on button "Save" at bounding box center [446, 368] width 29 height 10
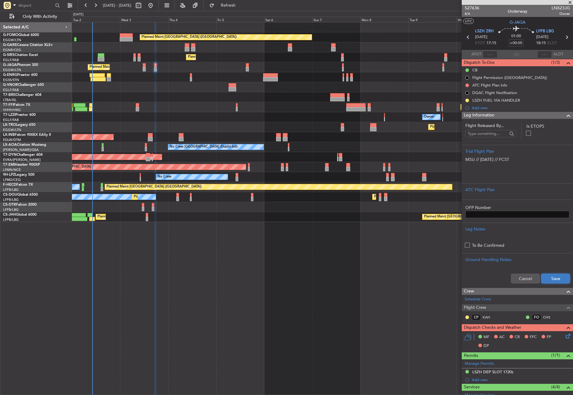
click at [545, 279] on button "Save" at bounding box center [555, 279] width 29 height 10
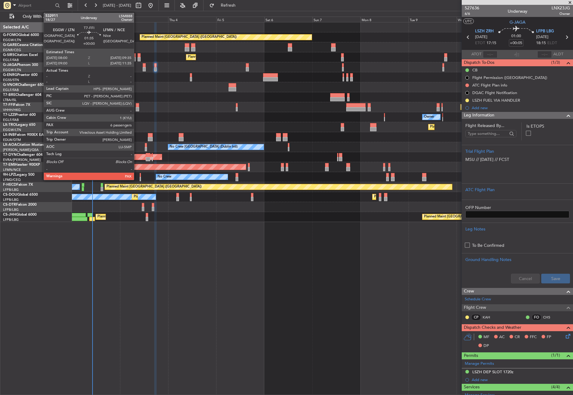
click at [137, 108] on div at bounding box center [137, 109] width 3 height 4
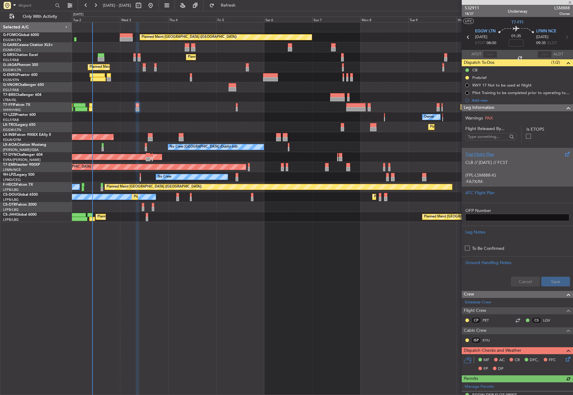
click at [496, 155] on div "Trial Flight Plan" at bounding box center [517, 154] width 104 height 6
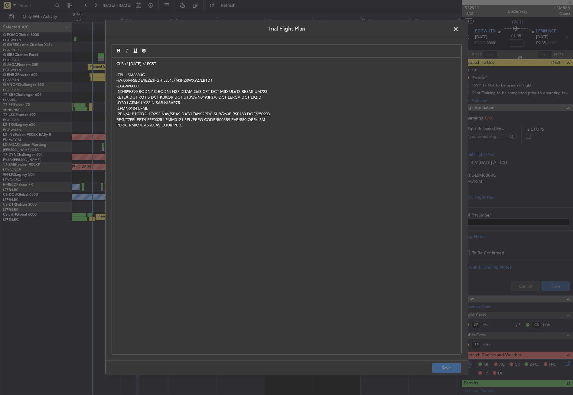
click at [114, 65] on div "CLB // [DATE] // FCST (FPL-LSM888-IG -FA7X/M-SBDE1E2E3FGHIJ3J4J7M3P2RWXYZ/LB1D1…" at bounding box center [287, 205] width 350 height 297
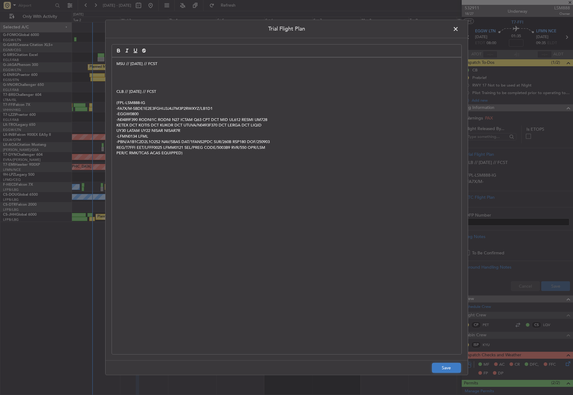
click at [446, 370] on button "Save" at bounding box center [446, 368] width 29 height 10
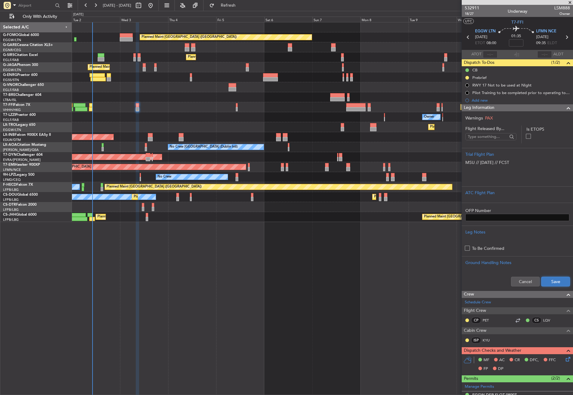
click at [549, 282] on button "Save" at bounding box center [555, 282] width 29 height 10
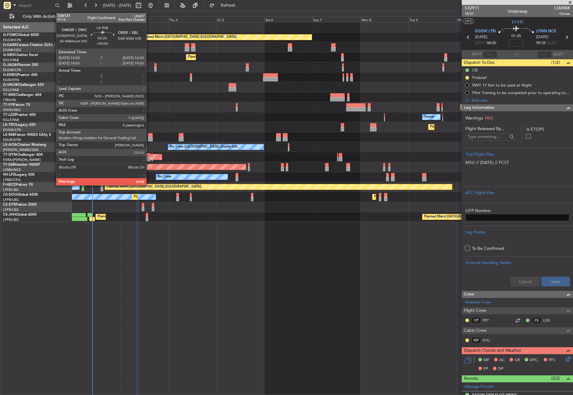
click at [149, 135] on div at bounding box center [150, 135] width 5 height 4
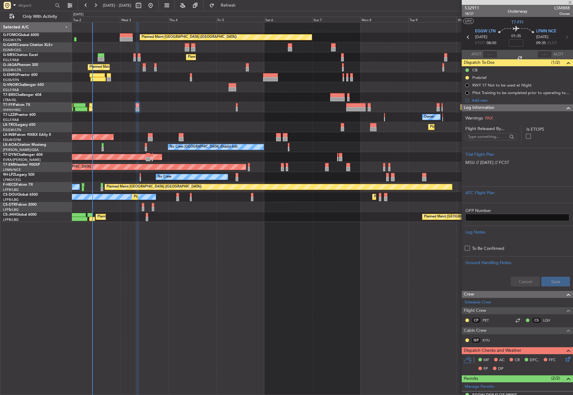
type input "0"
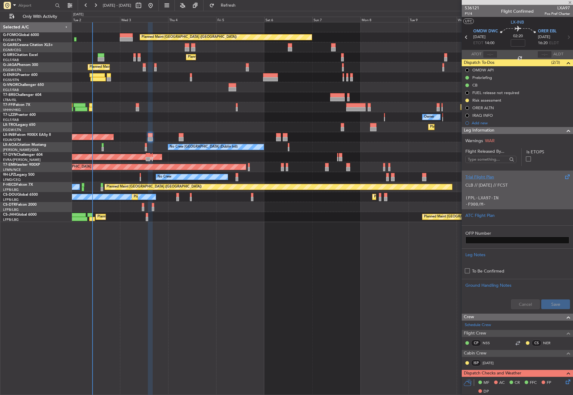
click at [477, 188] on div "CLB // 01SEP // FCST (FPL-LXA97-IN -F900/M-SBDE2E3FGHIJ1J3J4J7M3P2RWXYZ/LB1D1 -…" at bounding box center [517, 193] width 104 height 26
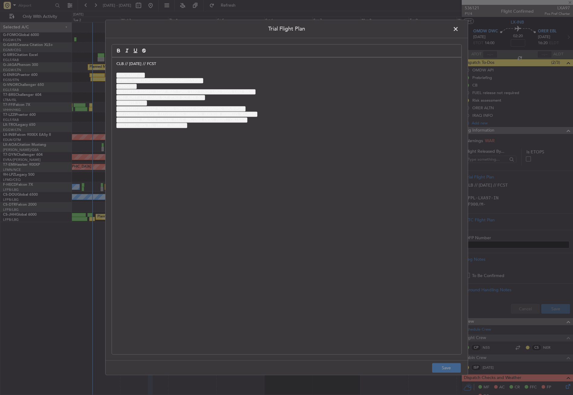
click at [116, 64] on p "CLB // [DATE] // FCST" at bounding box center [286, 63] width 341 height 5
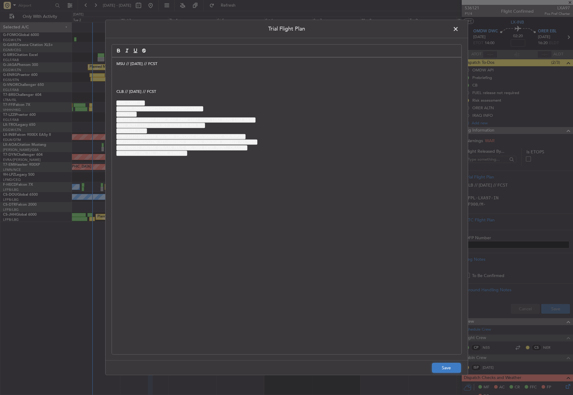
click at [448, 370] on button "Save" at bounding box center [446, 368] width 29 height 10
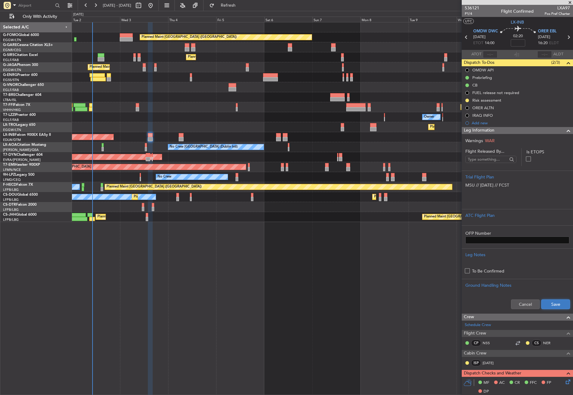
click at [554, 305] on button "Save" at bounding box center [555, 304] width 29 height 10
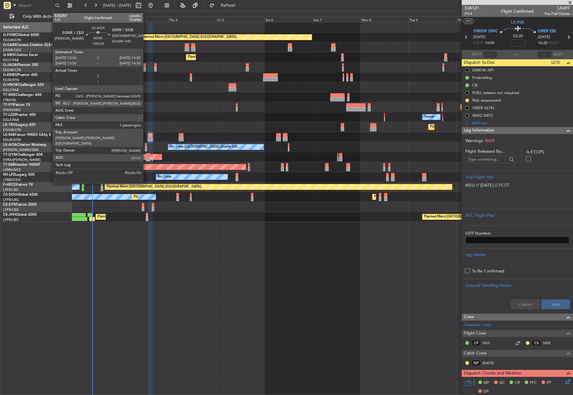
click at [146, 147] on div at bounding box center [146, 145] width 2 height 4
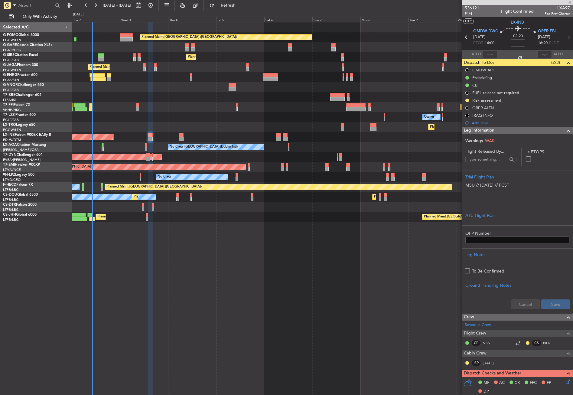
type input "+00:20"
type input "1"
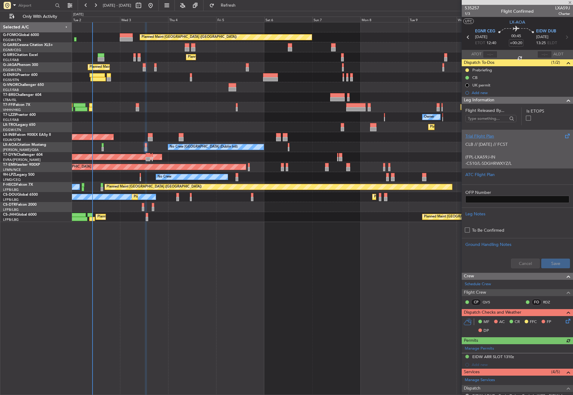
click at [469, 145] on div "CLB // 01SEP // FCST (FPL-LXA59J-IN -C510/L-SDGHRWXYZ/L -EGNR1240 -N0342F280 DC…" at bounding box center [517, 152] width 104 height 26
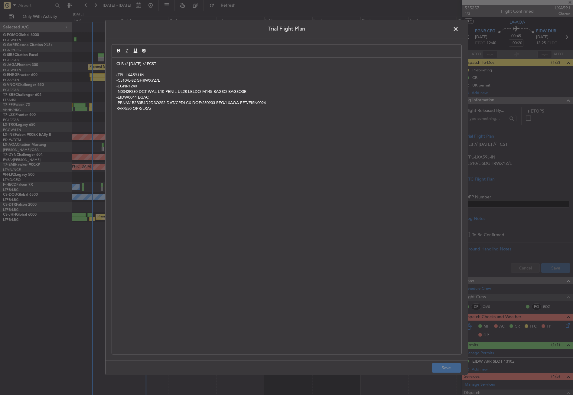
click at [115, 64] on div "CLB // 01SEP // FCST (FPL-LXA59J-IN -C510/L-SDGHRWXYZ/L -EGNR1240 -N0342F280 DC…" at bounding box center [287, 205] width 350 height 297
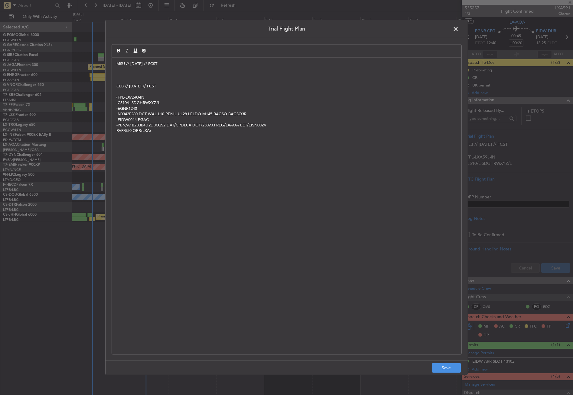
click at [140, 76] on p at bounding box center [286, 74] width 341 height 5
click at [451, 368] on button "Save" at bounding box center [446, 368] width 29 height 10
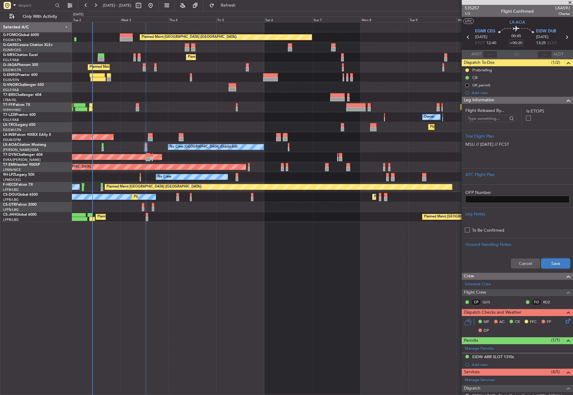
click at [547, 261] on button "Save" at bounding box center [555, 264] width 29 height 10
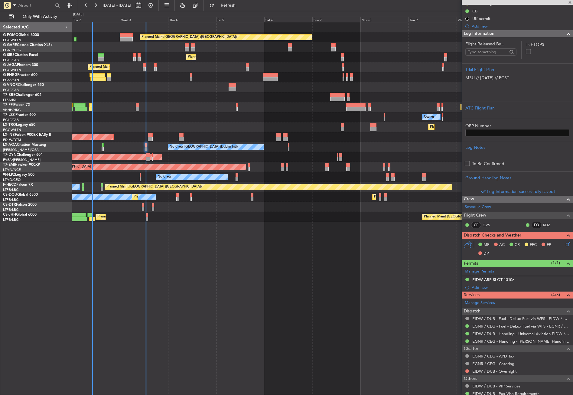
scroll to position [99, 0]
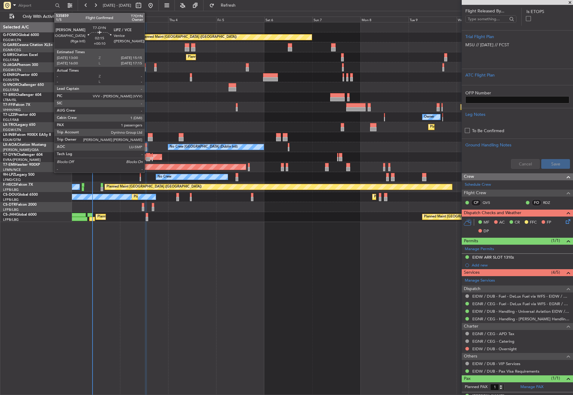
click at [147, 158] on div at bounding box center [148, 159] width 5 height 4
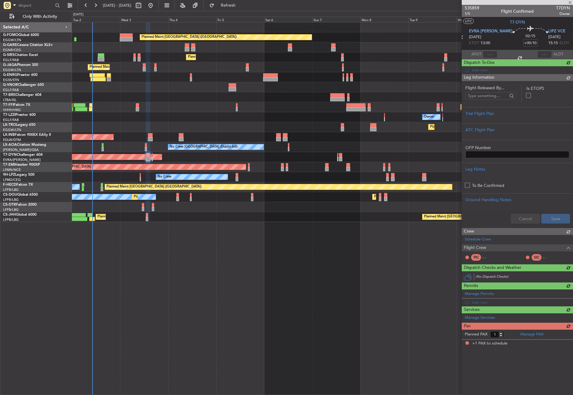
scroll to position [0, 0]
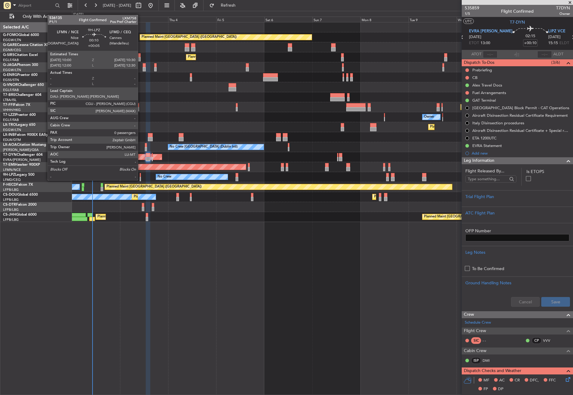
click at [141, 174] on div at bounding box center [140, 175] width 1 height 4
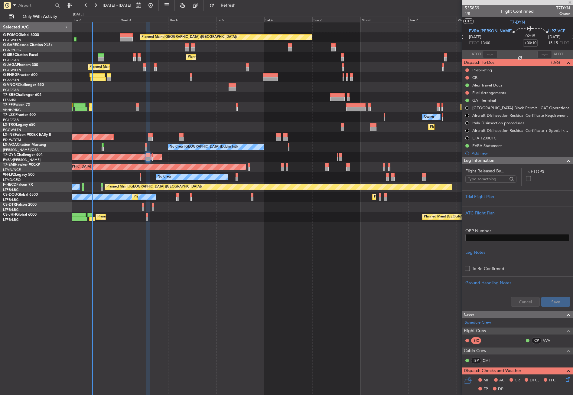
type input "+00:05"
type input "0"
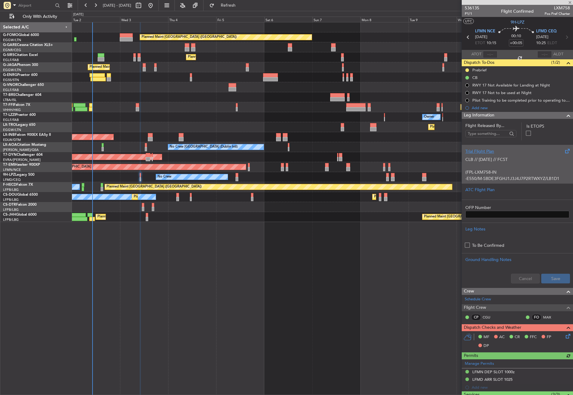
click at [463, 155] on div "Trial Flight Plan CLB // 01SEP // FCST (FPL-LXM758-IN -E550/M-SBDE3FGHJ1J3J4J7P…" at bounding box center [517, 164] width 111 height 38
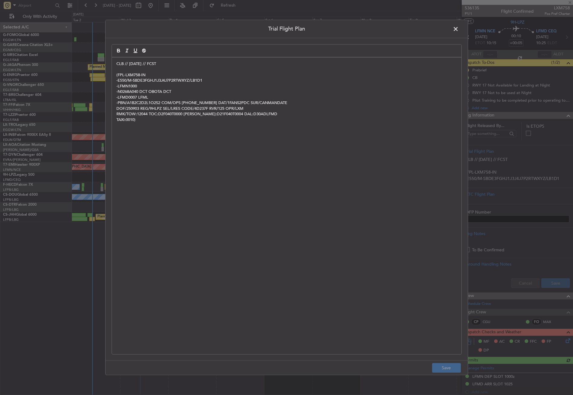
click at [118, 64] on p "CLB // [DATE] // FCST" at bounding box center [286, 63] width 341 height 5
click at [118, 62] on p "CLB // [DATE] // FCST" at bounding box center [286, 63] width 341 height 5
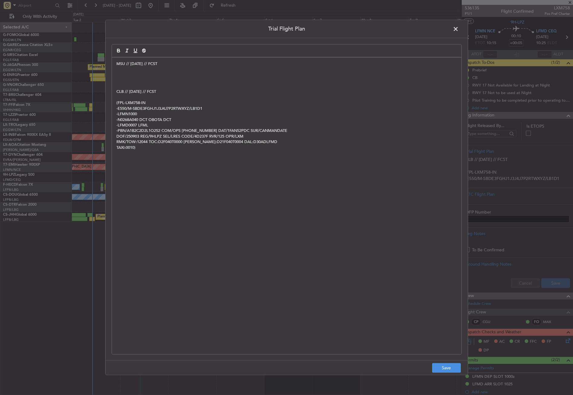
click at [122, 78] on p at bounding box center [286, 80] width 341 height 5
click at [439, 367] on button "Save" at bounding box center [446, 368] width 29 height 10
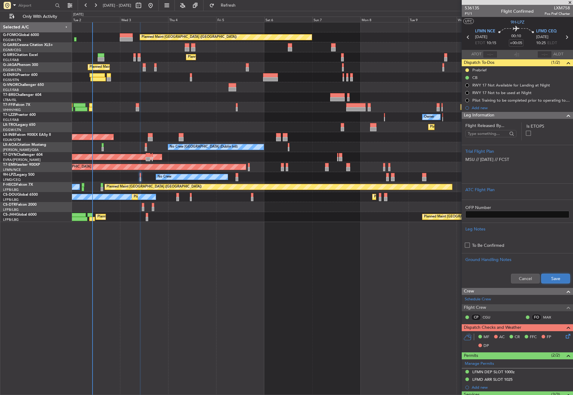
click at [546, 275] on button "Save" at bounding box center [555, 279] width 29 height 10
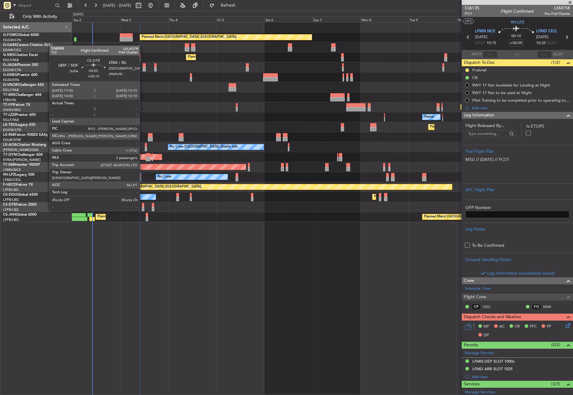
click at [142, 205] on div at bounding box center [143, 205] width 2 height 4
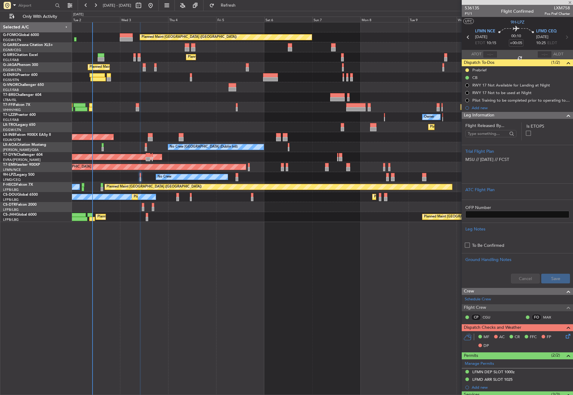
type input "+00:15"
type input "2"
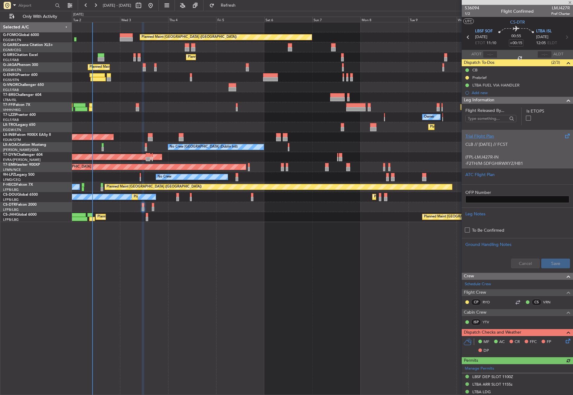
click at [470, 154] on div "CLB // 01SEP // FCST (FPL-LMJ427R-IN -F2TH/M-SDFGHIRWXYZ/HB1 -LBSF1100 -N0454F3…" at bounding box center [517, 152] width 104 height 26
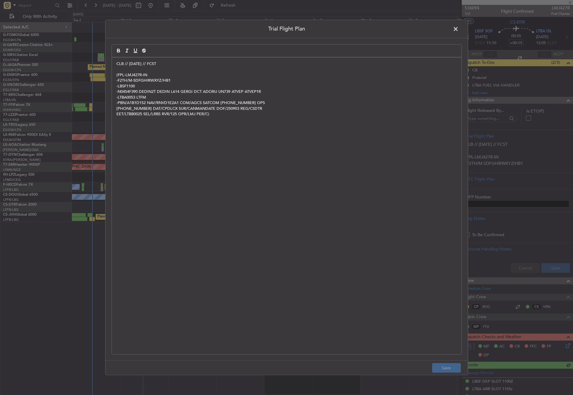
click at [115, 64] on div "CLB // 01SEP // FCST (FPL-LMJ427R-IN -F2TH/M-SDFGHIRWXYZ/HB1 -LBSF1100 -N0454F3…" at bounding box center [287, 205] width 350 height 297
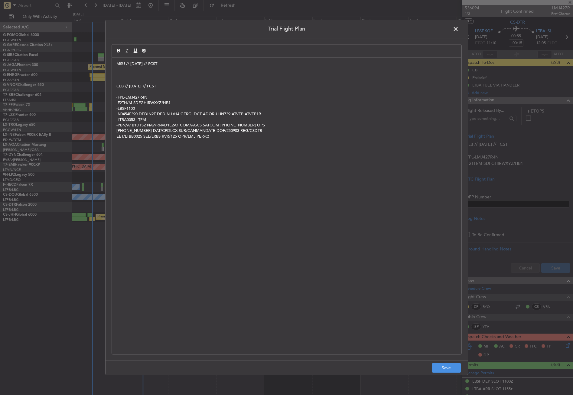
click at [118, 70] on p at bounding box center [286, 69] width 341 height 5
click at [123, 73] on p at bounding box center [286, 74] width 341 height 5
click at [444, 371] on button "Save" at bounding box center [446, 368] width 29 height 10
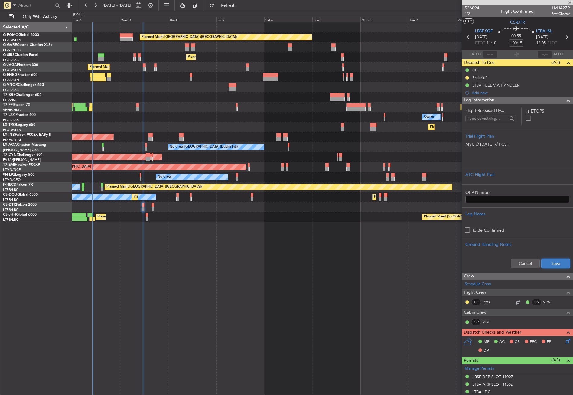
click at [555, 260] on button "Save" at bounding box center [555, 264] width 29 height 10
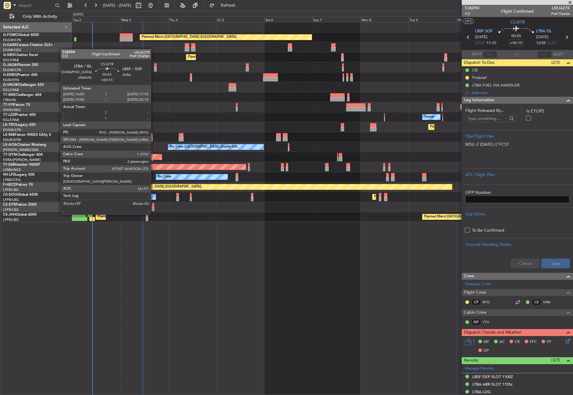
click at [154, 208] on div at bounding box center [153, 209] width 2 height 4
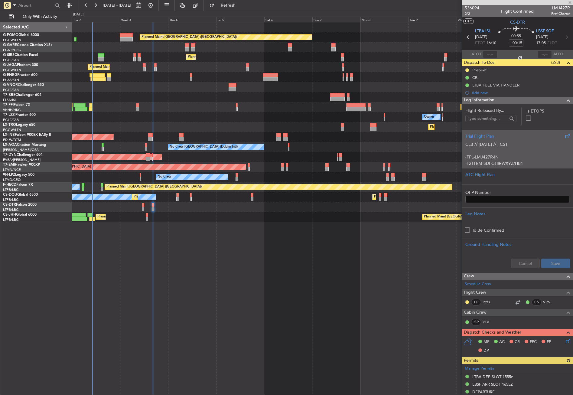
click at [506, 157] on div "CLB // 01SEP // FCST (FPL-LMJ427R-IN -F2TH/M-SDFGHIRWXYZ/HB1 -LTBA1600 -N0456F3…" at bounding box center [517, 152] width 104 height 26
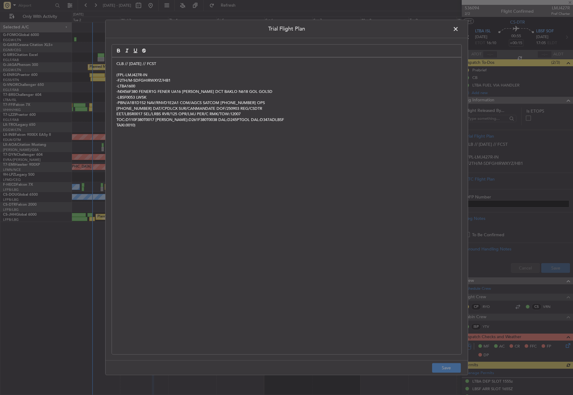
click at [116, 60] on div "CLB // 01SEP // FCST (FPL-LMJ427R-IN -F2TH/M-SDFGHIRWXYZ/HB1 -LTBA1600 -N0456F3…" at bounding box center [287, 205] width 350 height 297
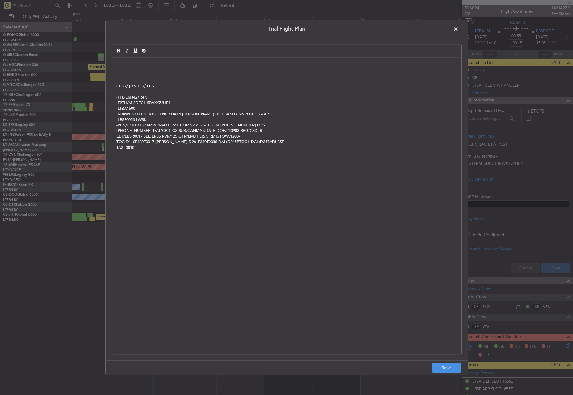
paste div
click at [132, 73] on p at bounding box center [286, 74] width 341 height 5
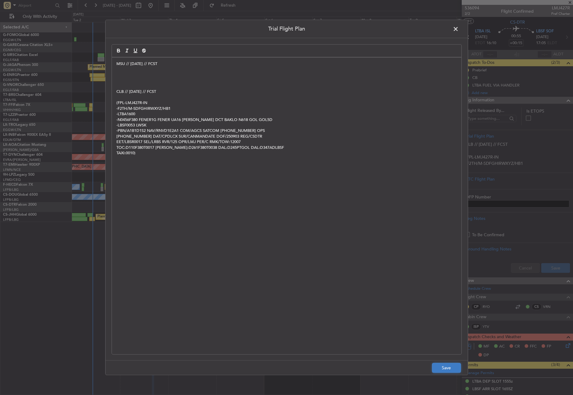
click at [443, 367] on button "Save" at bounding box center [446, 368] width 29 height 10
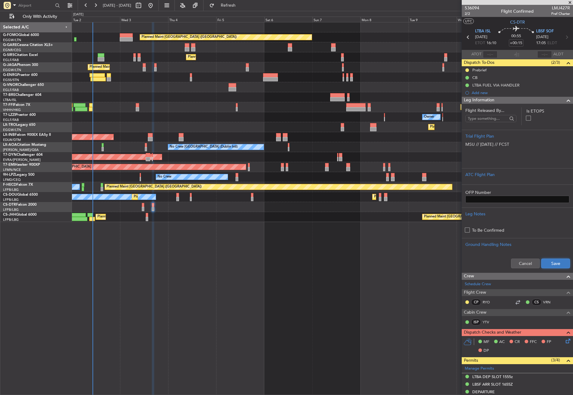
click at [541, 265] on button "Save" at bounding box center [555, 264] width 29 height 10
type input "3"
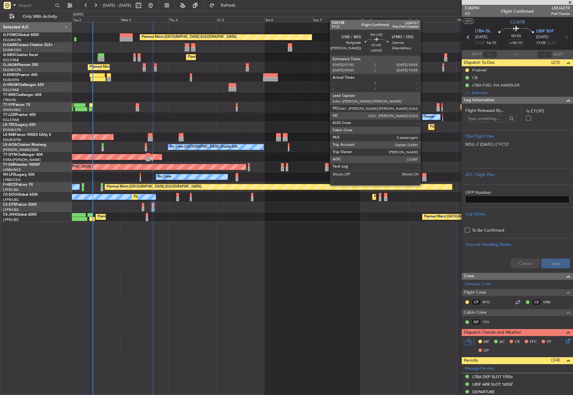
click at [423, 179] on div at bounding box center [424, 179] width 4 height 4
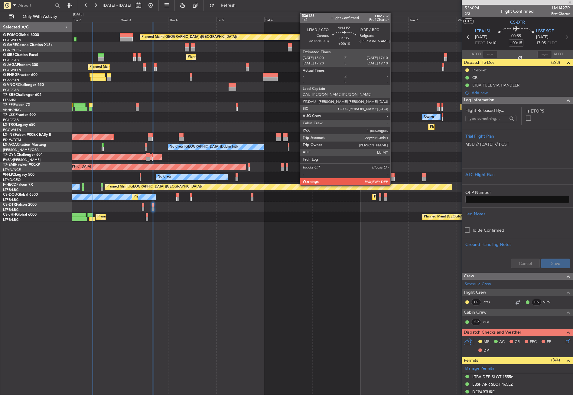
type input "+00:05"
type input "0"
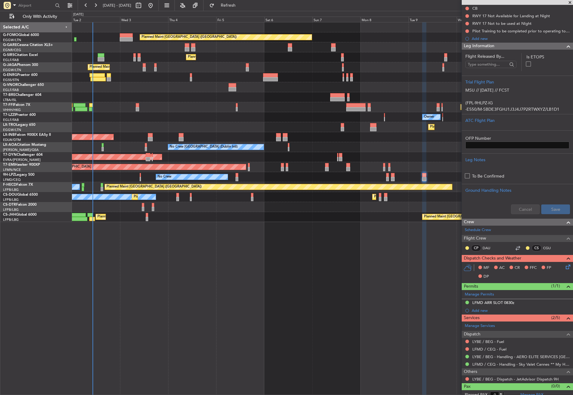
scroll to position [74, 0]
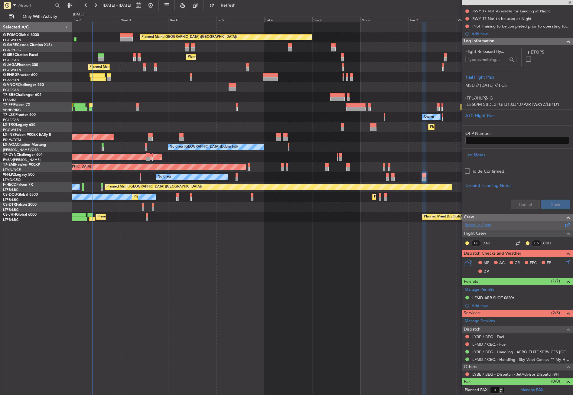
click at [484, 224] on link "Schedule Crew" at bounding box center [478, 225] width 26 height 6
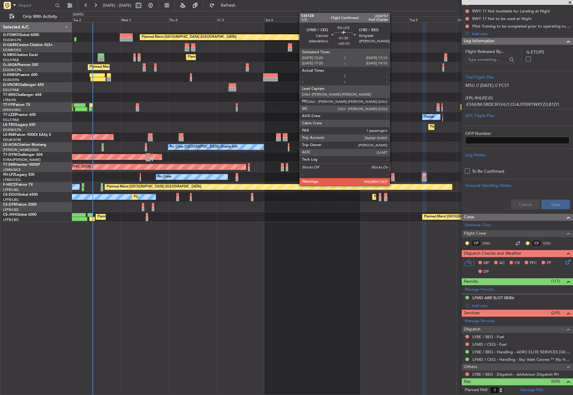
click at [393, 179] on div at bounding box center [393, 179] width 4 height 4
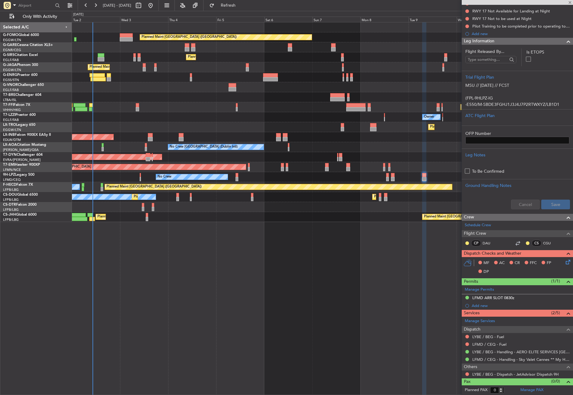
type input "+00:10"
type input "1"
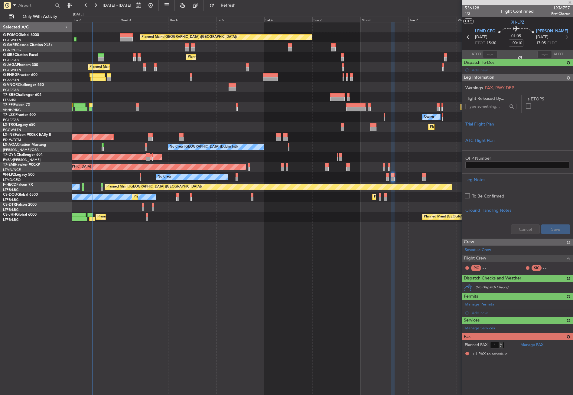
scroll to position [0, 0]
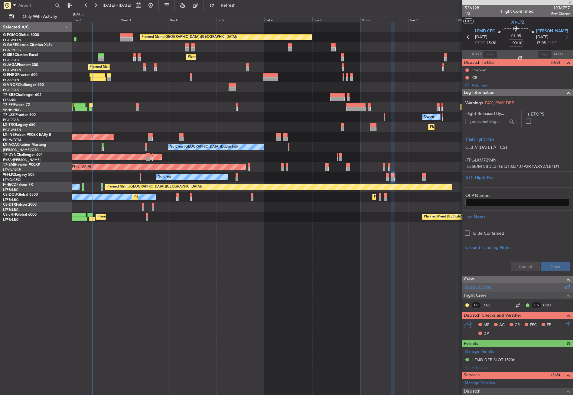
click at [476, 287] on link "Schedule Crew" at bounding box center [478, 287] width 26 height 6
click at [236, 6] on span "Refresh" at bounding box center [228, 5] width 25 height 4
click at [230, 3] on button "Refresh" at bounding box center [225, 6] width 36 height 10
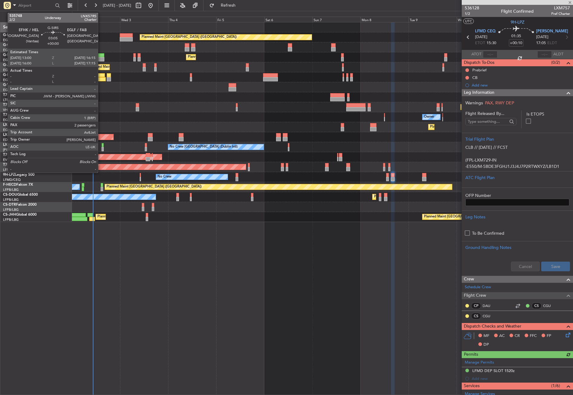
click at [101, 59] on div at bounding box center [101, 59] width 7 height 4
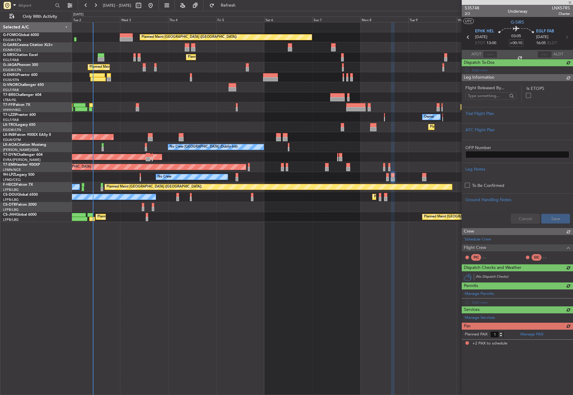
type input "2"
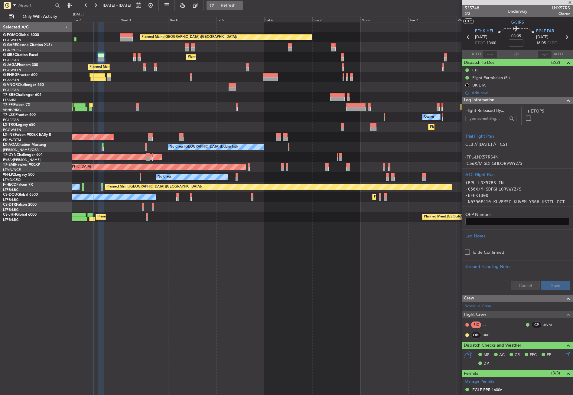
click at [235, 4] on button "Refresh" at bounding box center [225, 6] width 36 height 10
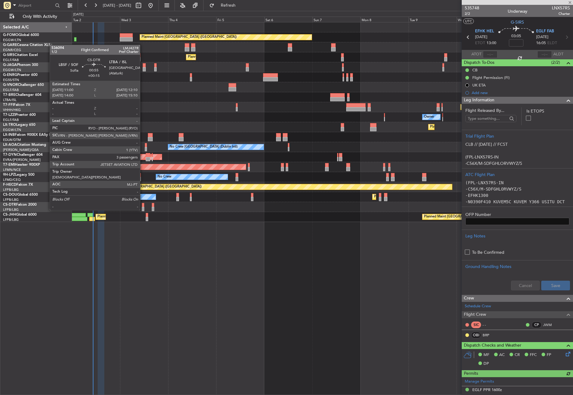
click at [143, 204] on div at bounding box center [143, 205] width 2 height 4
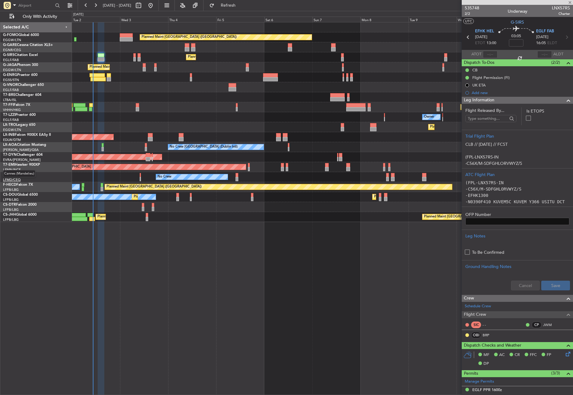
type input "+00:15"
type input "3"
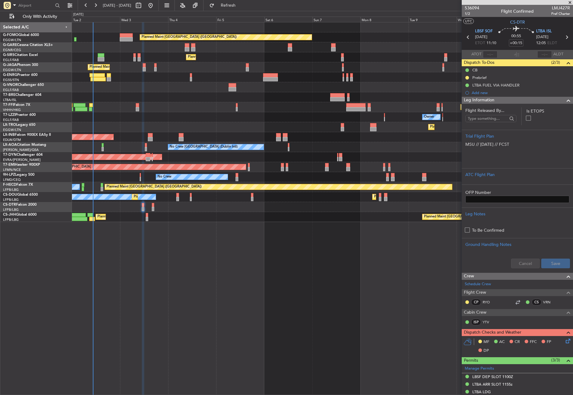
click at [141, 298] on div "Planned Maint London (Luton) Unplanned Maint Chester Planned Maint London (Farn…" at bounding box center [322, 208] width 501 height 373
click at [178, 279] on div "Planned Maint London (Luton) Unplanned Maint Chester Planned Maint London (Farn…" at bounding box center [322, 208] width 501 height 373
click at [240, 7] on span "Refresh" at bounding box center [228, 5] width 25 height 4
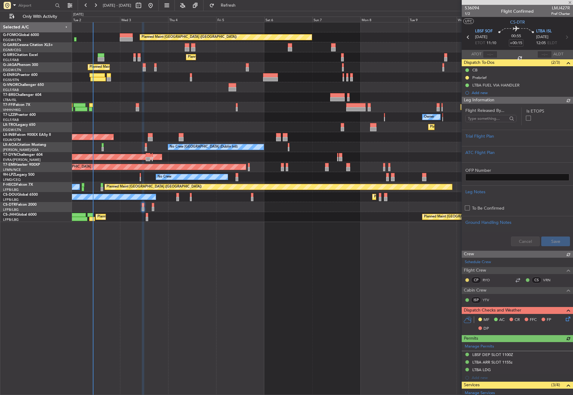
click at [493, 99] on div "Leg Information" at bounding box center [517, 100] width 111 height 7
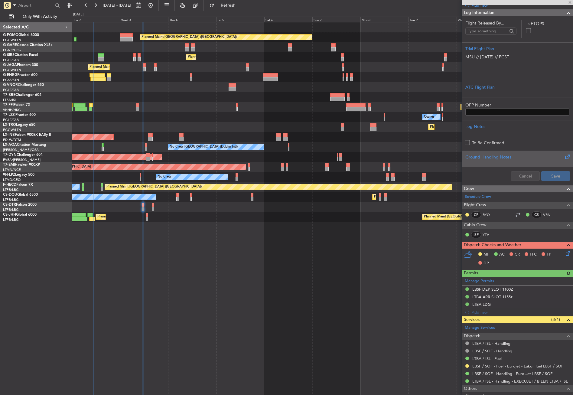
scroll to position [121, 0]
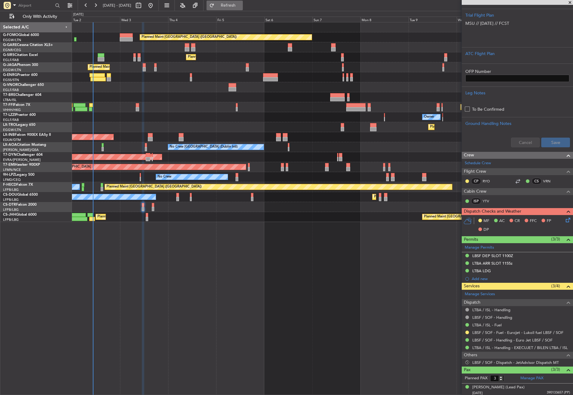
click at [237, 5] on span "Refresh" at bounding box center [228, 5] width 25 height 4
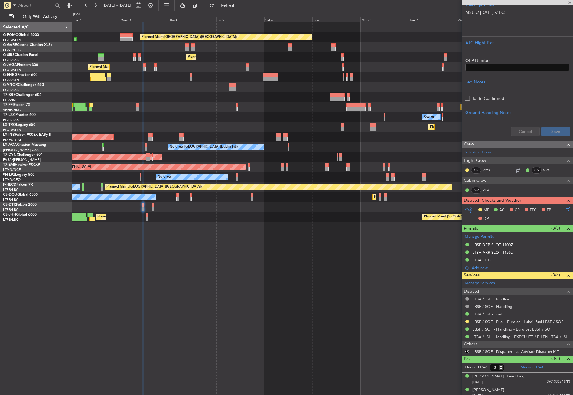
scroll to position [150, 0]
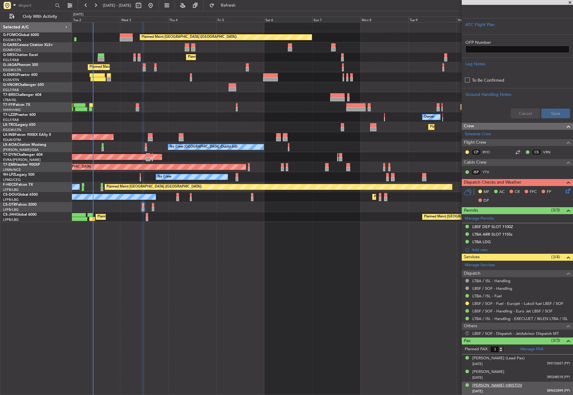
click at [496, 386] on div "Guentcho Valkov HRISTOV" at bounding box center [497, 386] width 50 height 6
click at [498, 371] on div "Georgi Ivanov KAMILOV" at bounding box center [488, 372] width 32 height 6
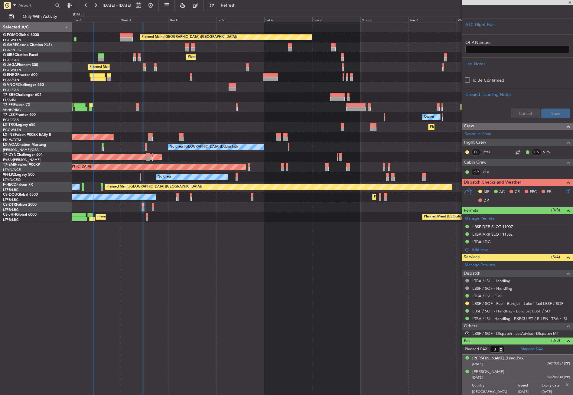
click at [490, 358] on div "Alexander Dimitrov MANOLEV (Lead Pax)" at bounding box center [498, 358] width 52 height 6
click at [467, 334] on button "S" at bounding box center [467, 333] width 4 height 4
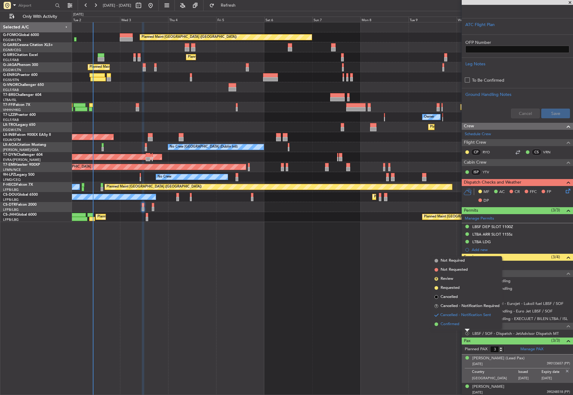
click at [448, 321] on span "Confirmed" at bounding box center [450, 324] width 19 height 6
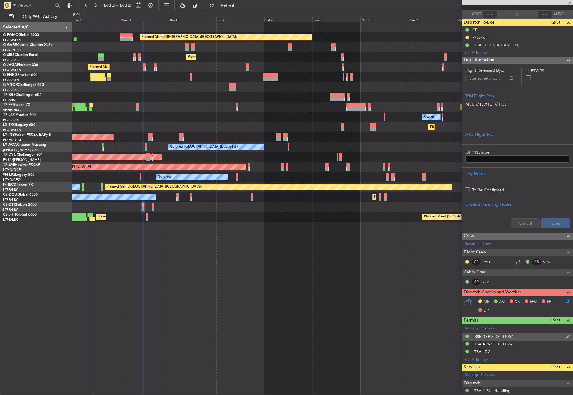
scroll to position [14, 0]
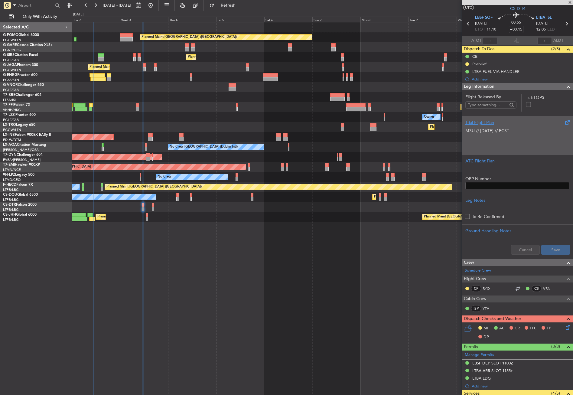
click at [479, 136] on p at bounding box center [517, 137] width 104 height 6
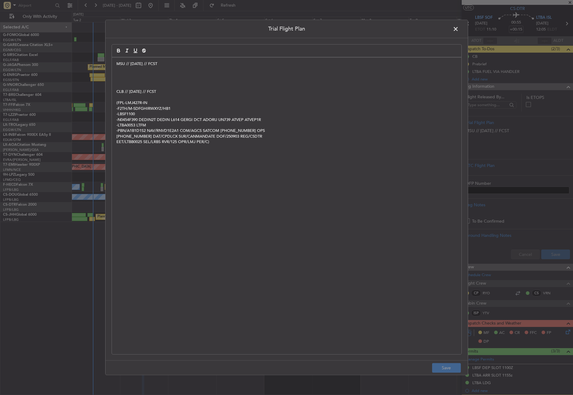
click at [138, 80] on p at bounding box center [286, 80] width 341 height 5
click at [132, 77] on p at bounding box center [286, 74] width 341 height 5
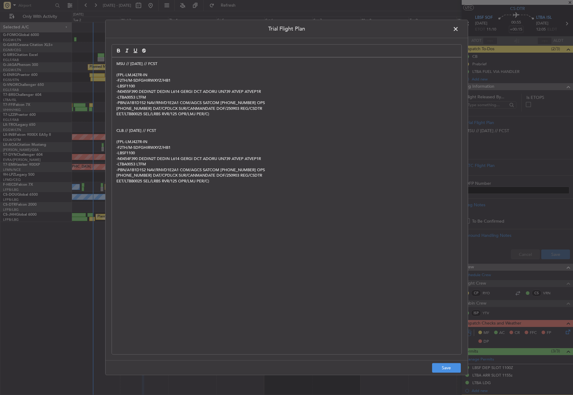
scroll to position [0, 0]
click at [433, 365] on button "Save" at bounding box center [446, 368] width 29 height 10
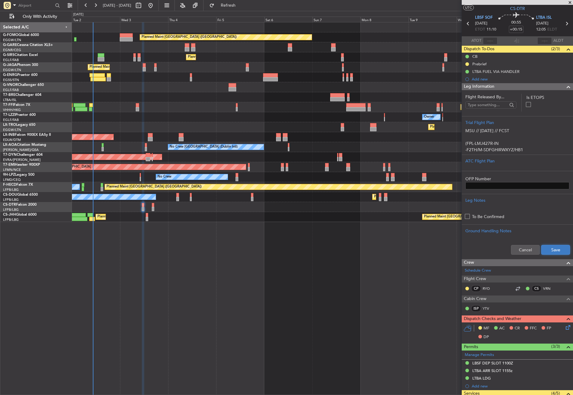
click at [556, 246] on button "Save" at bounding box center [555, 250] width 29 height 10
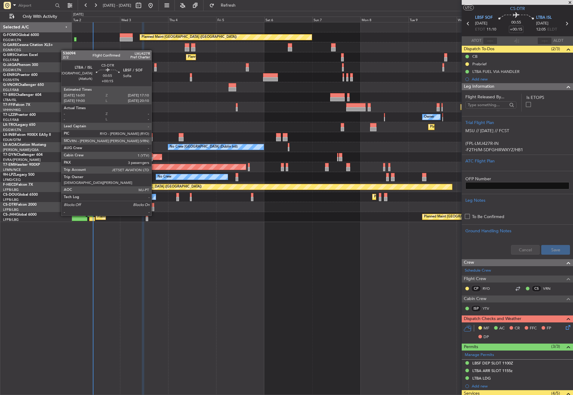
click at [154, 210] on div at bounding box center [153, 209] width 2 height 4
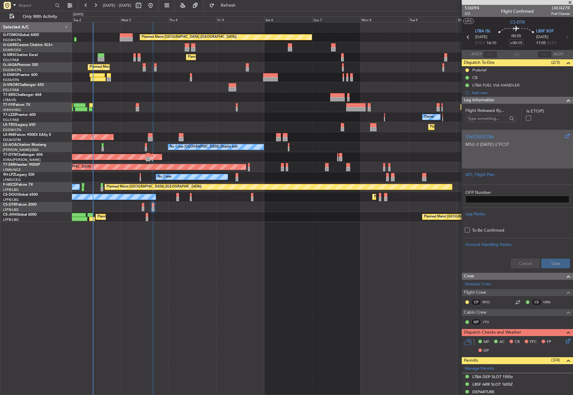
click at [500, 154] on p at bounding box center [517, 157] width 104 height 6
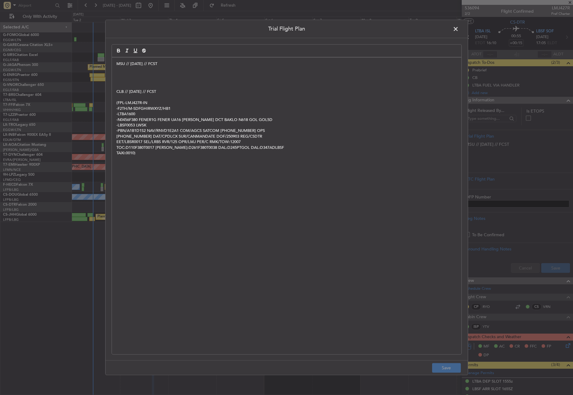
click at [123, 70] on p at bounding box center [286, 69] width 341 height 5
click at [124, 75] on p at bounding box center [286, 74] width 341 height 5
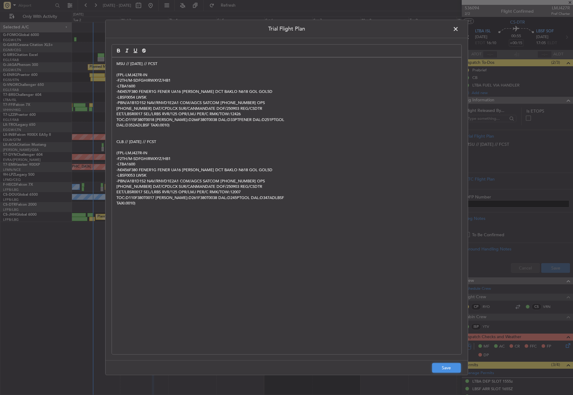
drag, startPoint x: 445, startPoint y: 367, endPoint x: 468, endPoint y: 343, distance: 33.6
click at [445, 367] on button "Save" at bounding box center [446, 368] width 29 height 10
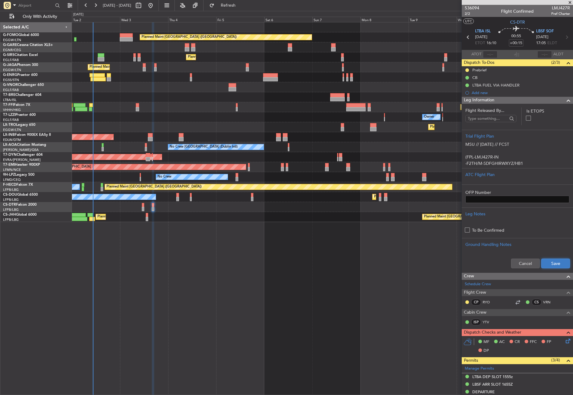
click at [547, 265] on button "Save" at bounding box center [555, 264] width 29 height 10
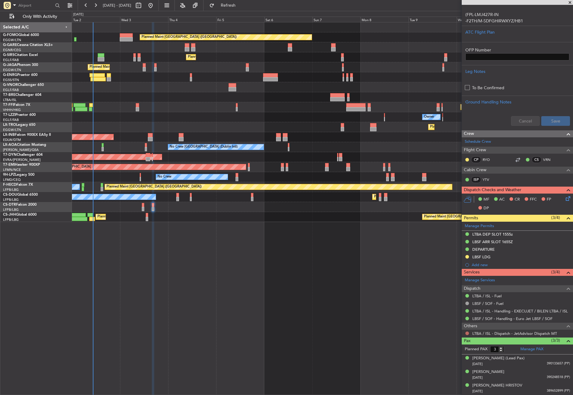
click at [466, 331] on button at bounding box center [467, 333] width 4 height 4
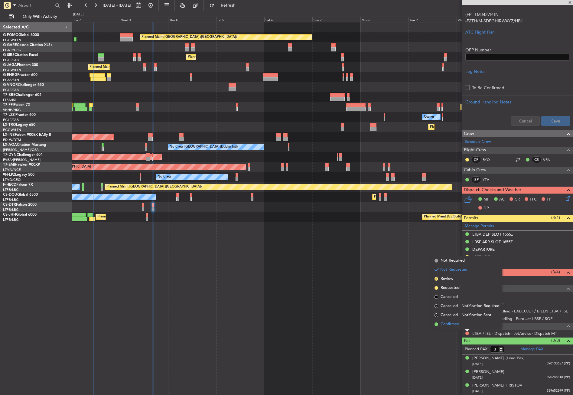
click at [447, 323] on span "Confirmed" at bounding box center [450, 324] width 19 height 6
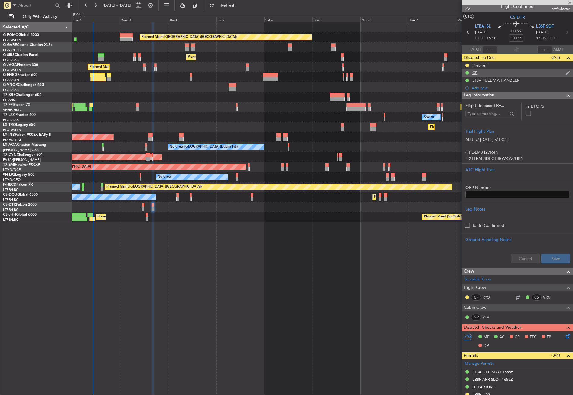
scroll to position [0, 0]
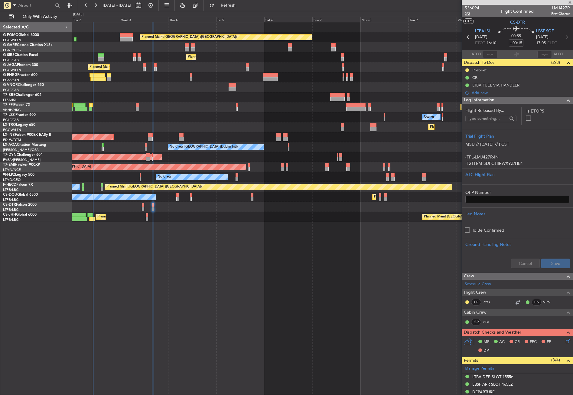
click at [468, 14] on span "2/2" at bounding box center [472, 13] width 15 height 5
click at [236, 4] on span "Refresh" at bounding box center [228, 5] width 25 height 4
click at [121, 284] on div "Planned Maint [GEOGRAPHIC_DATA] ([GEOGRAPHIC_DATA]) Unplanned Maint [PERSON_NAM…" at bounding box center [322, 208] width 501 height 373
click at [135, 277] on div "Planned Maint [GEOGRAPHIC_DATA] ([GEOGRAPHIC_DATA]) Unplanned Maint [PERSON_NAM…" at bounding box center [322, 208] width 501 height 373
click at [229, 7] on button "Refresh" at bounding box center [225, 6] width 36 height 10
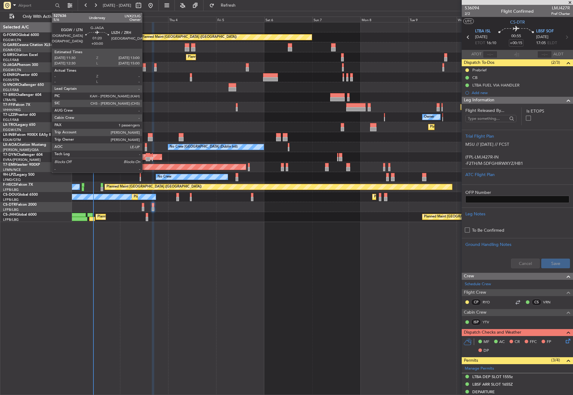
click at [145, 67] on div at bounding box center [144, 69] width 3 height 4
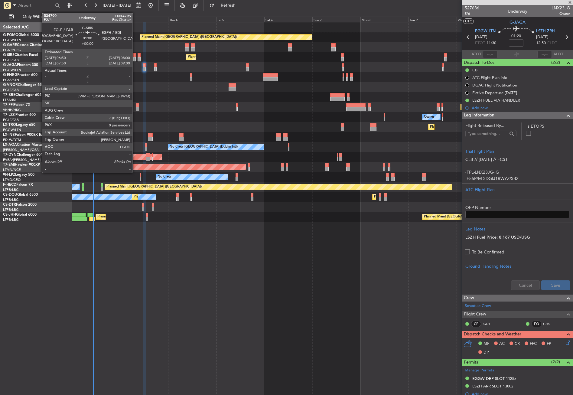
click at [135, 57] on div at bounding box center [134, 55] width 2 height 4
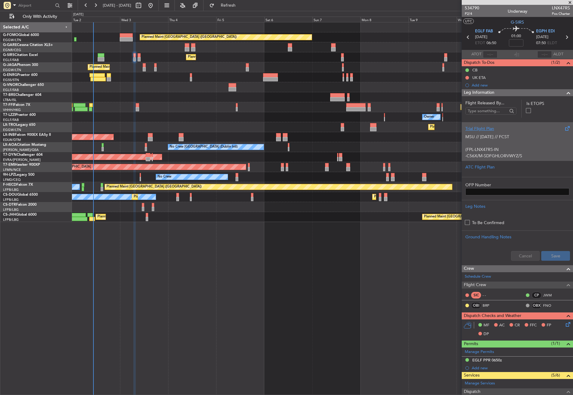
click at [482, 136] on p "MSU // [DATE] // FCST" at bounding box center [517, 137] width 104 height 6
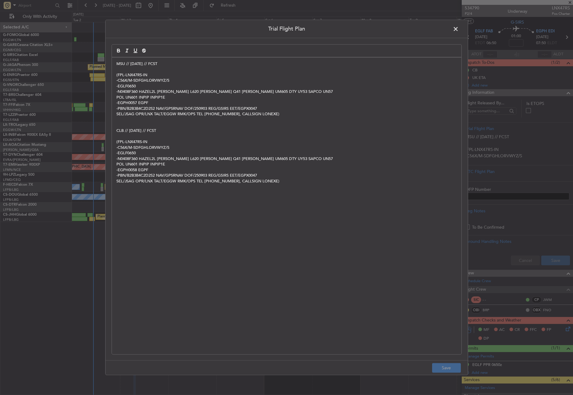
drag, startPoint x: 143, startPoint y: 69, endPoint x: 115, endPoint y: 70, distance: 27.5
click at [115, 70] on div "MSU // 02SEP // FCST (FPL-LNX47RS-IN -C56X/M-SDFGHLORVWYZ/S -EGLF0650 -N0408F36…" at bounding box center [287, 205] width 350 height 297
drag, startPoint x: 165, startPoint y: 61, endPoint x: 104, endPoint y: 64, distance: 60.5
click at [104, 64] on div "Trial Flight Plan MSU // 02SEP // FCST (FPL-LNX47RS-IN -C56X/M-SDFGHLORVWYZ/S -…" at bounding box center [286, 197] width 573 height 395
copy p "MSU // [DATE] // FCST"
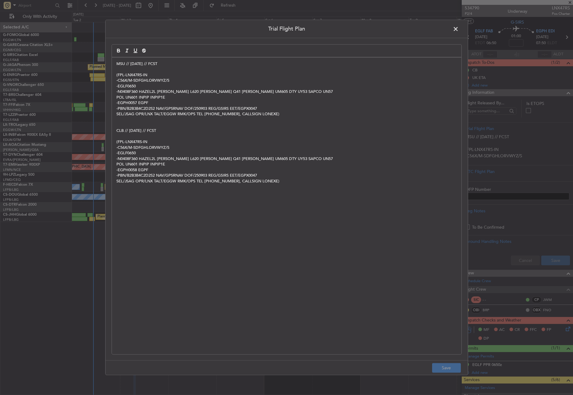
click at [459, 26] on span at bounding box center [459, 30] width 0 height 12
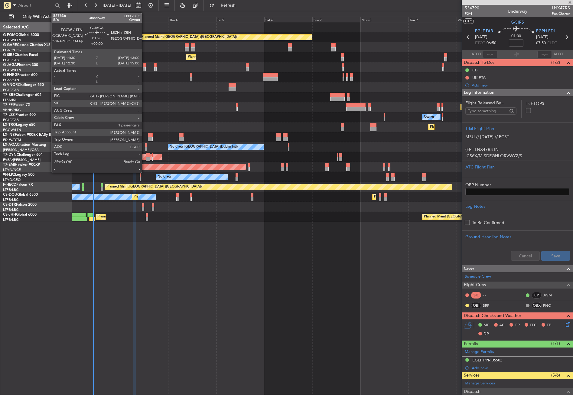
click at [145, 70] on div at bounding box center [144, 69] width 3 height 4
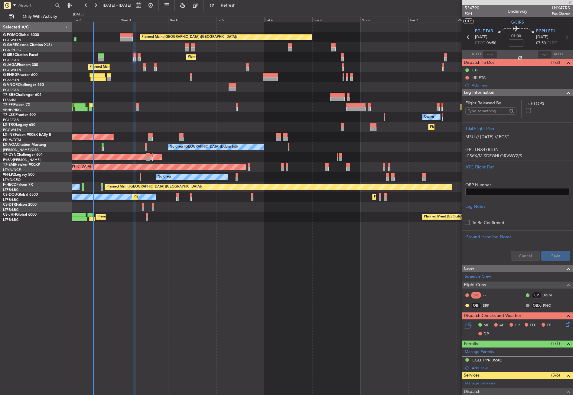
type input "1"
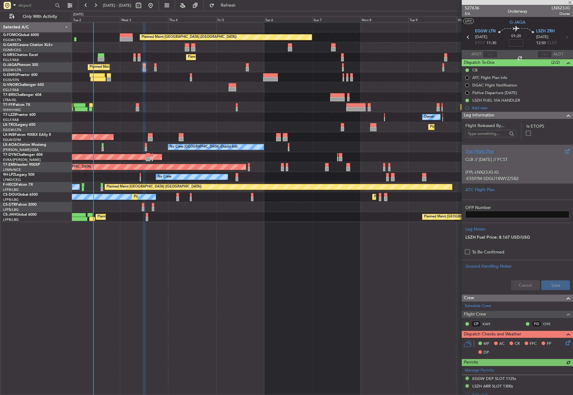
click at [503, 165] on div "CLB // 01SEP // FCST (FPL-LNX23JG-IG -E55P/M-SDGIJ1RWYZ/SB2 -EGGW1130 -N0413F41…" at bounding box center [517, 168] width 104 height 26
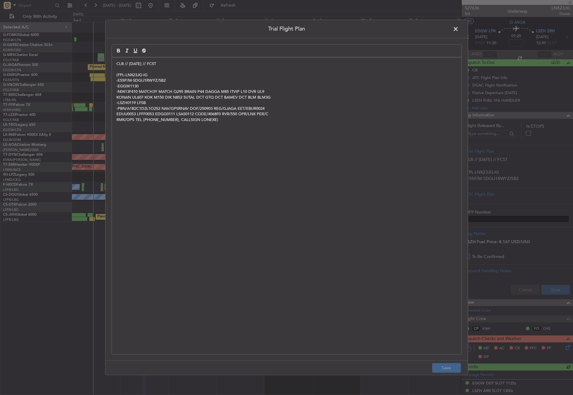
click at [114, 64] on div "CLB // 01SEP // FCST (FPL-LNX23JG-IG -E55P/M-SDGIJ1RWYZ/SB2 -EGGW1130 -N0413F41…" at bounding box center [287, 205] width 350 height 297
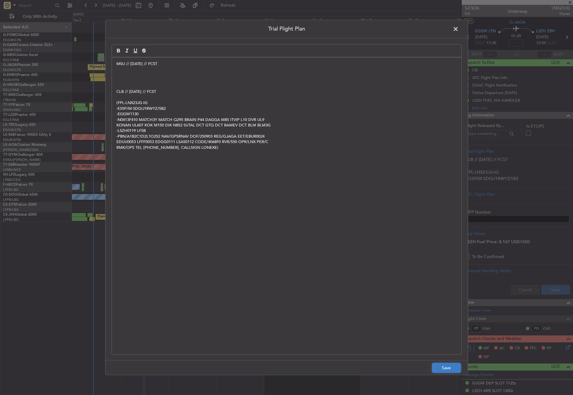
click at [440, 371] on button "Save" at bounding box center [446, 368] width 29 height 10
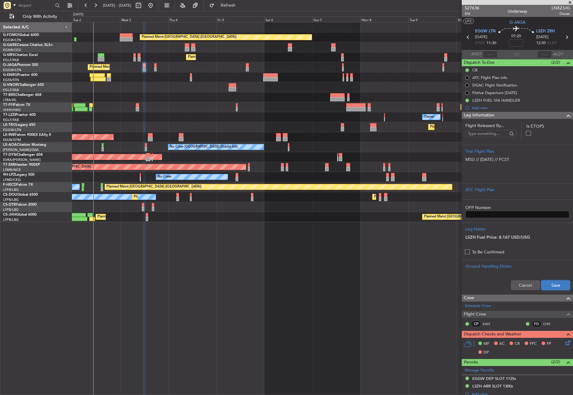
click at [545, 285] on button "Save" at bounding box center [555, 285] width 29 height 10
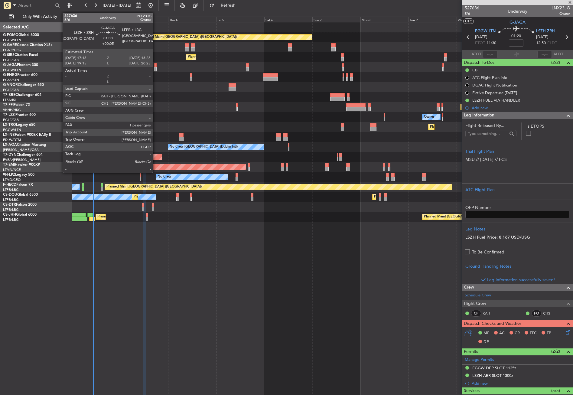
click at [156, 70] on div at bounding box center [155, 69] width 2 height 4
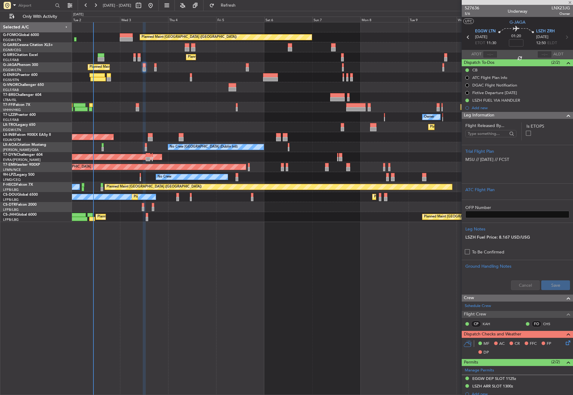
type input "+00:05"
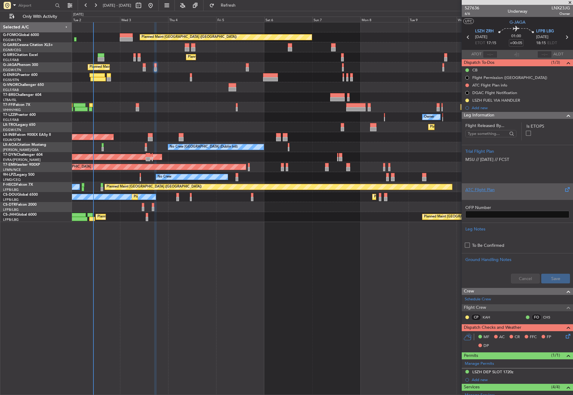
scroll to position [118, 0]
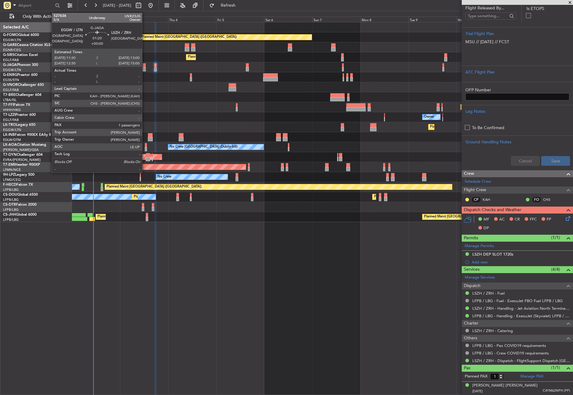
click at [145, 68] on div at bounding box center [144, 69] width 3 height 4
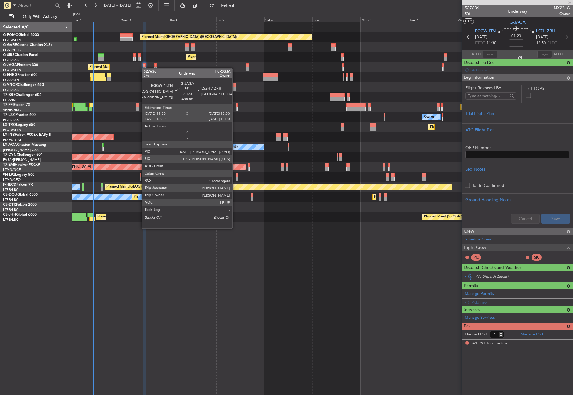
scroll to position [0, 0]
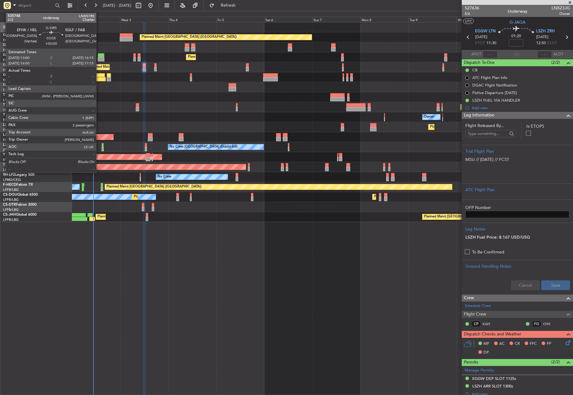
click at [99, 58] on div at bounding box center [101, 59] width 7 height 4
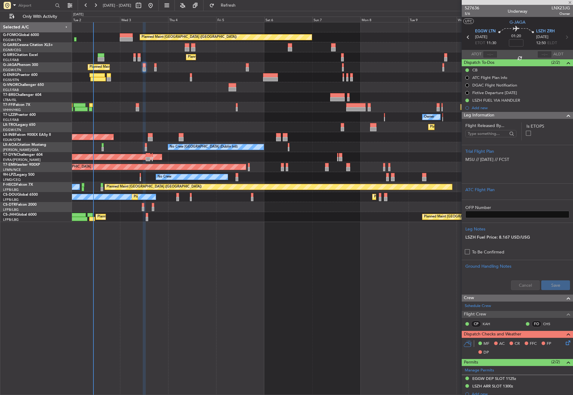
type input "2"
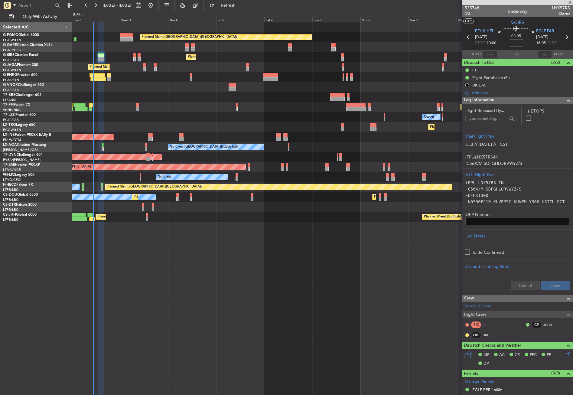
click at [135, 74] on div at bounding box center [322, 77] width 501 height 10
click at [165, 314] on div "Planned Maint [GEOGRAPHIC_DATA] ([GEOGRAPHIC_DATA]) Unplanned Maint [PERSON_NAM…" at bounding box center [322, 208] width 501 height 373
click at [193, 297] on div "Planned Maint [GEOGRAPHIC_DATA] ([GEOGRAPHIC_DATA]) Unplanned Maint [PERSON_NAM…" at bounding box center [322, 208] width 501 height 373
click at [253, 318] on div "Planned Maint [GEOGRAPHIC_DATA] ([GEOGRAPHIC_DATA]) Unplanned Maint [PERSON_NAM…" at bounding box center [322, 208] width 501 height 373
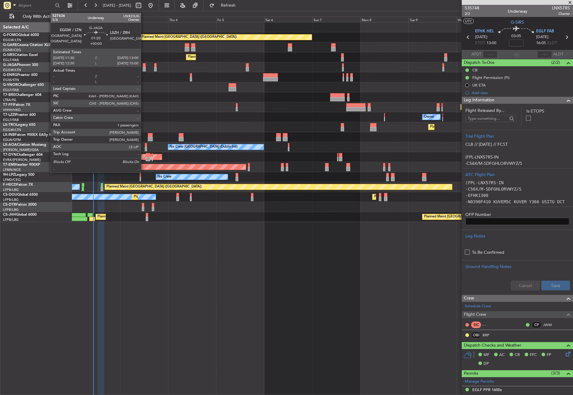
click at [144, 67] on div at bounding box center [144, 65] width 3 height 4
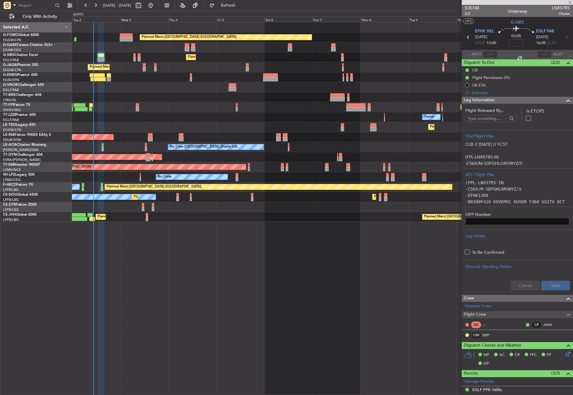
type input "1"
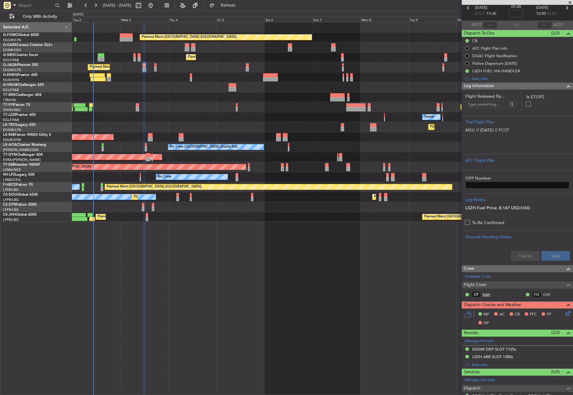
scroll to position [18, 0]
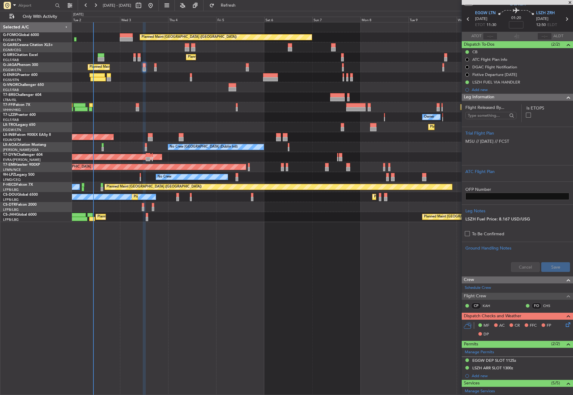
click at [194, 284] on div "Planned Maint [GEOGRAPHIC_DATA] ([GEOGRAPHIC_DATA]) Unplanned Maint [PERSON_NAM…" at bounding box center [322, 208] width 501 height 373
click at [232, 318] on div "Planned Maint [GEOGRAPHIC_DATA] ([GEOGRAPHIC_DATA]) Unplanned Maint [PERSON_NAM…" at bounding box center [322, 208] width 501 height 373
click at [179, 301] on div "Planned Maint [GEOGRAPHIC_DATA] ([GEOGRAPHIC_DATA]) Unplanned Maint [PERSON_NAM…" at bounding box center [322, 208] width 501 height 373
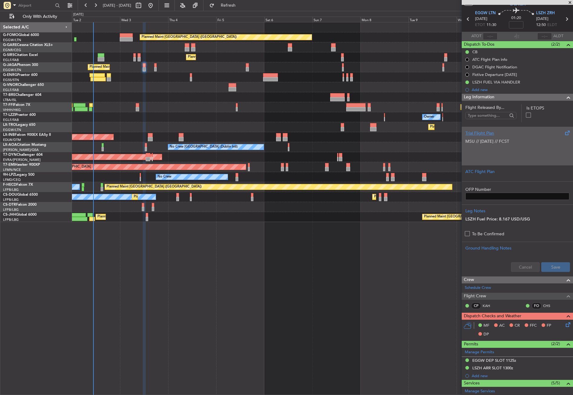
click at [508, 153] on p "﻿" at bounding box center [517, 154] width 104 height 6
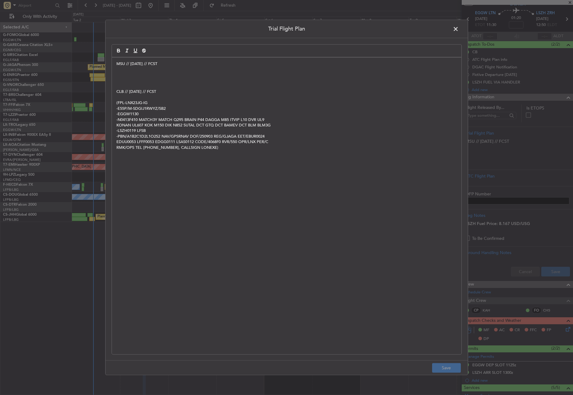
click at [148, 77] on p "﻿" at bounding box center [286, 74] width 341 height 5
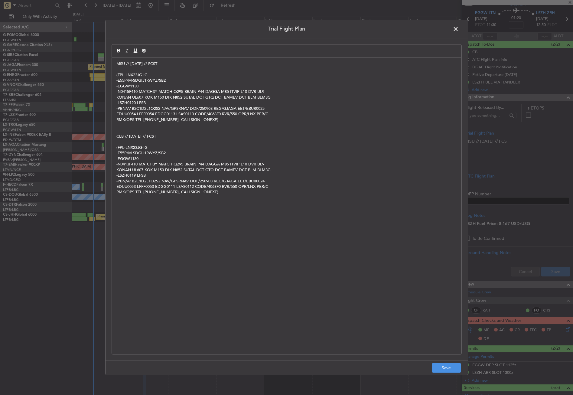
scroll to position [0, 0]
click at [440, 372] on button "Save" at bounding box center [446, 368] width 29 height 10
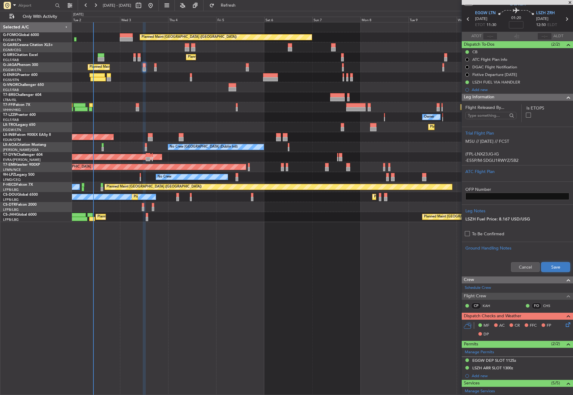
click at [549, 265] on button "Save" at bounding box center [555, 267] width 29 height 10
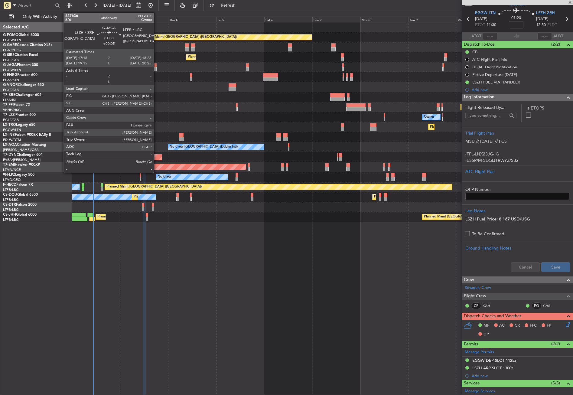
click at [157, 67] on div at bounding box center [155, 65] width 2 height 4
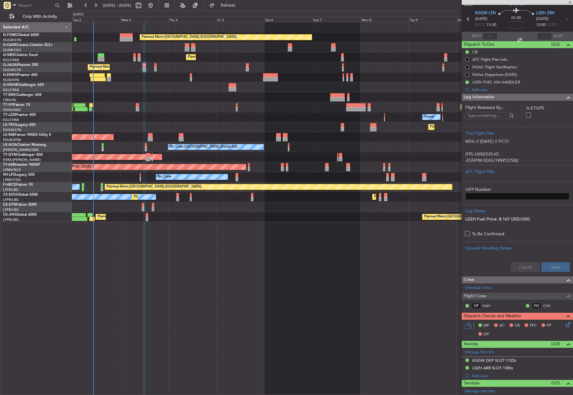
type input "+00:05"
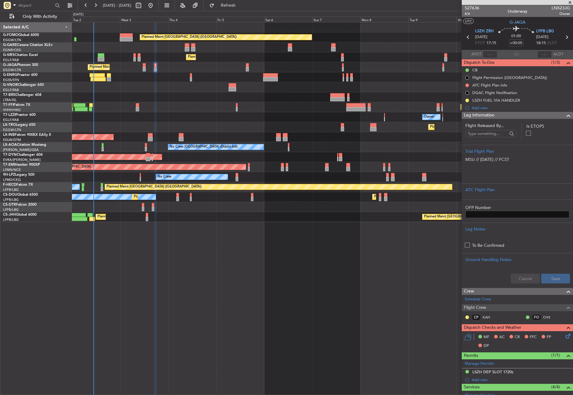
click at [467, 85] on button at bounding box center [467, 85] width 4 height 4
click at [467, 110] on span "Completed" at bounding box center [470, 112] width 20 height 6
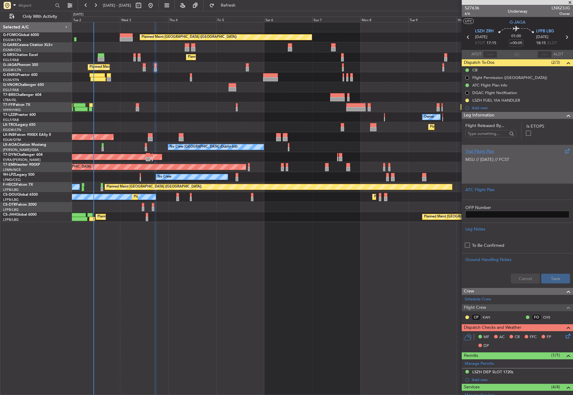
click at [499, 173] on p at bounding box center [517, 172] width 104 height 6
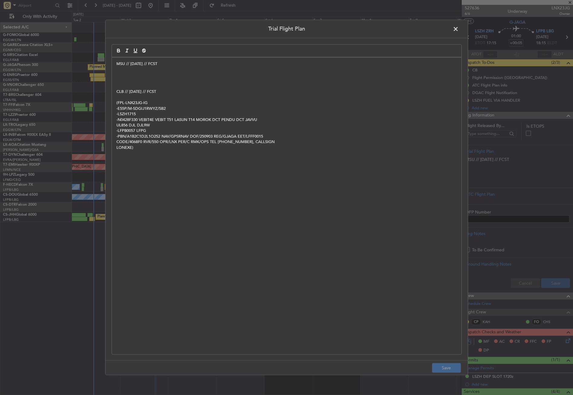
click at [130, 77] on p at bounding box center [286, 74] width 341 height 5
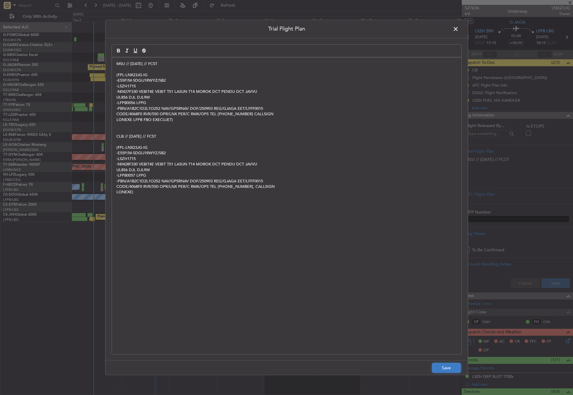
click at [446, 369] on button "Save" at bounding box center [446, 368] width 29 height 10
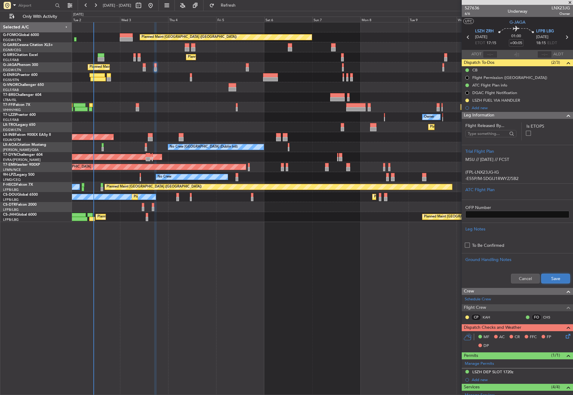
click at [543, 277] on button "Save" at bounding box center [555, 279] width 29 height 10
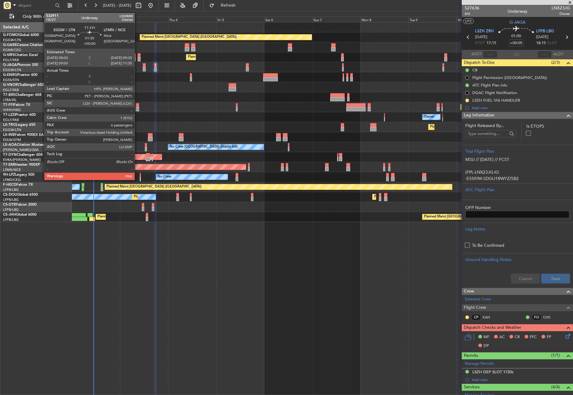
click at [137, 107] on div at bounding box center [137, 109] width 3 height 4
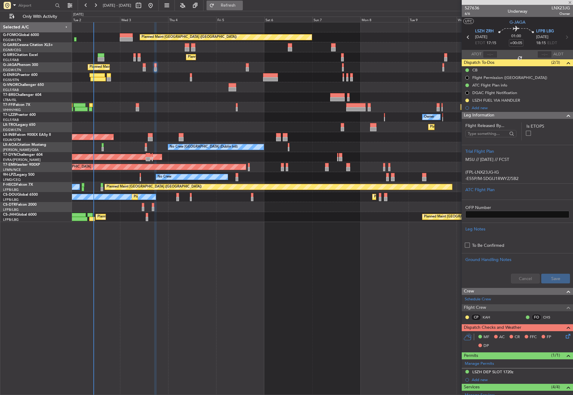
click at [236, 5] on span "Refresh" at bounding box center [228, 5] width 25 height 4
type input "6"
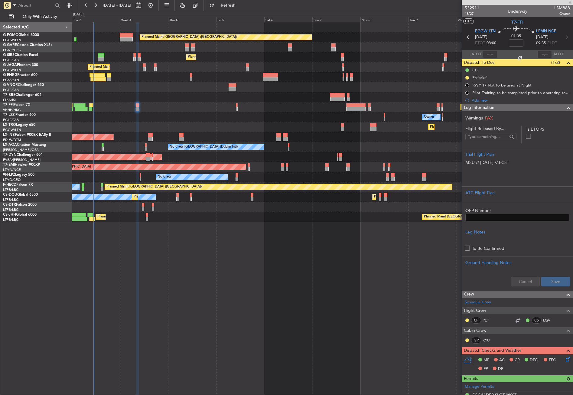
type input "+00:05"
type input "1"
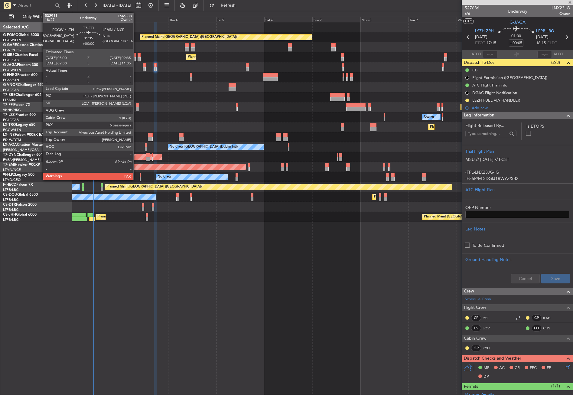
click at [136, 105] on div at bounding box center [137, 105] width 3 height 4
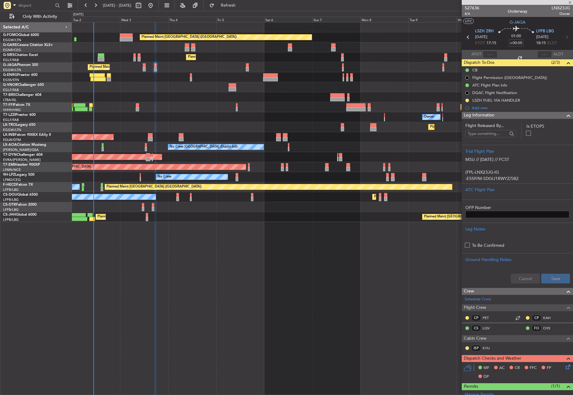
type input "6"
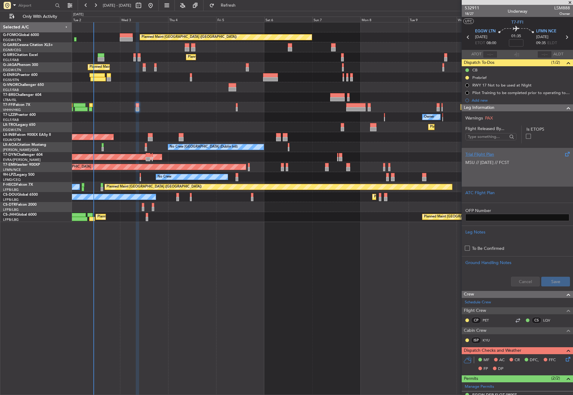
click at [484, 177] on p at bounding box center [517, 175] width 104 height 6
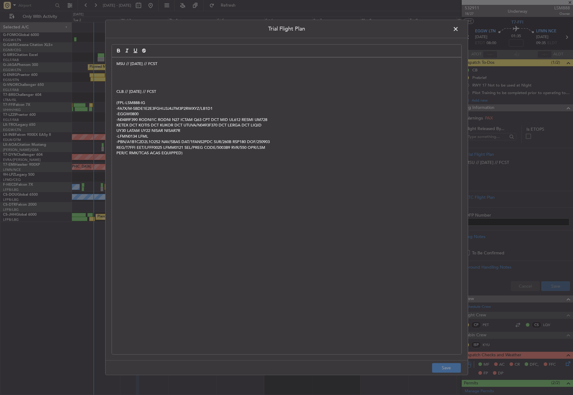
click at [123, 81] on p at bounding box center [286, 80] width 341 height 5
click at [125, 78] on p at bounding box center [286, 80] width 341 height 5
click at [125, 77] on p at bounding box center [286, 74] width 341 height 5
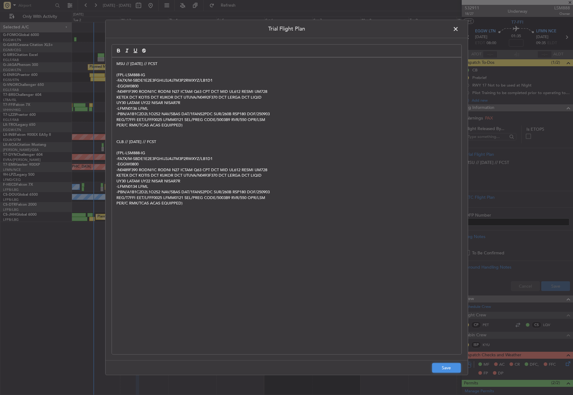
drag, startPoint x: 440, startPoint y: 370, endPoint x: 442, endPoint y: 362, distance: 8.4
click at [440, 370] on button "Save" at bounding box center [446, 368] width 29 height 10
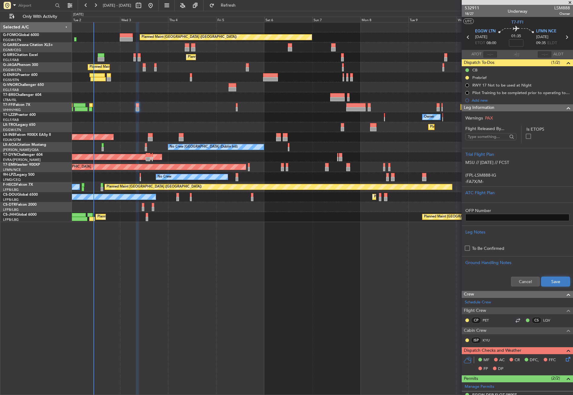
click at [552, 282] on button "Save" at bounding box center [555, 282] width 29 height 10
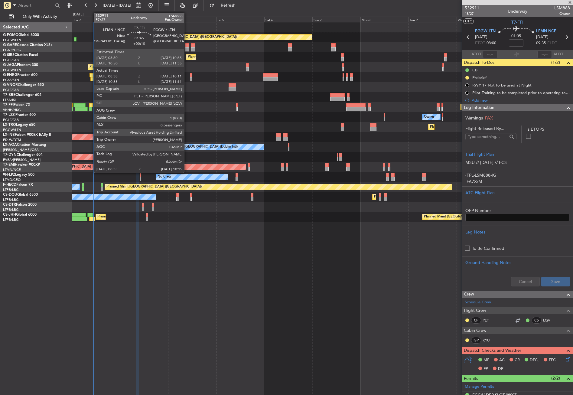
click at [91, 104] on div at bounding box center [91, 105] width 4 height 4
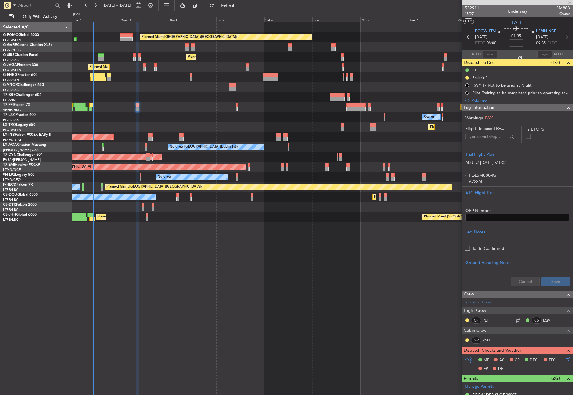
type input "+00:10"
type input "08:38"
type input "10:11"
type input "0"
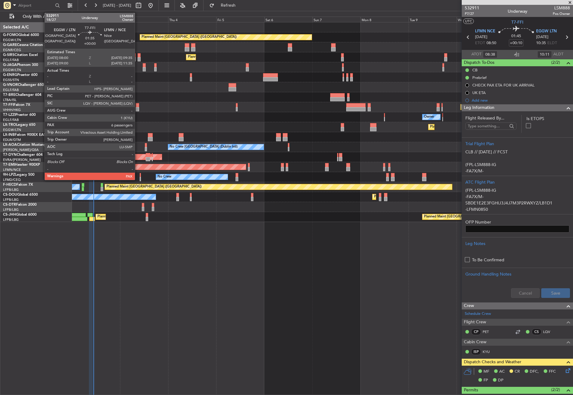
click at [138, 107] on div at bounding box center [137, 109] width 3 height 4
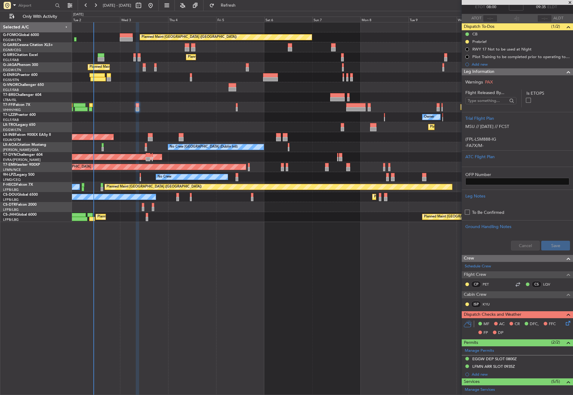
scroll to position [121, 0]
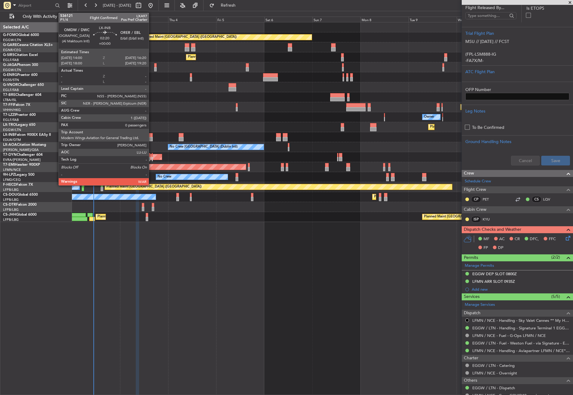
click at [152, 137] on div at bounding box center [150, 139] width 5 height 4
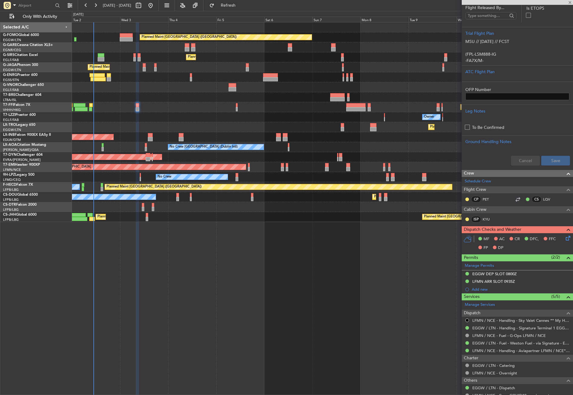
type input "0"
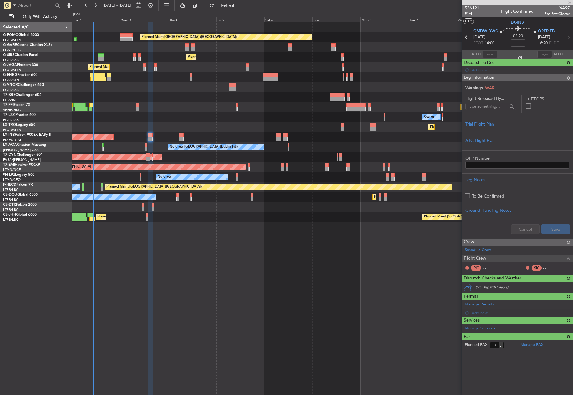
scroll to position [0, 0]
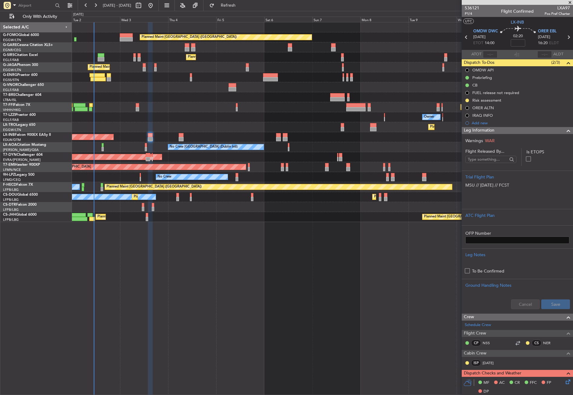
click at [146, 93] on div at bounding box center [322, 97] width 501 height 10
click at [233, 7] on button "Refresh" at bounding box center [225, 6] width 36 height 10
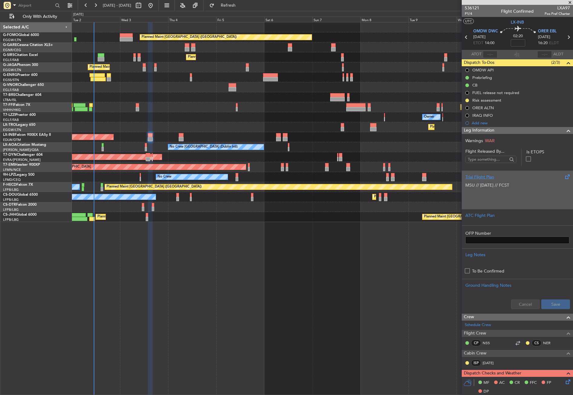
click at [468, 192] on p at bounding box center [517, 191] width 104 height 6
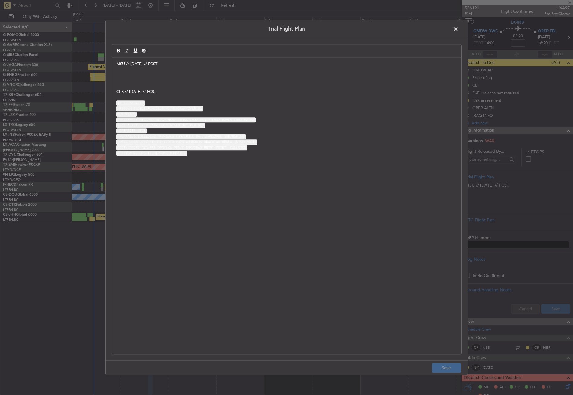
click at [142, 77] on p at bounding box center [286, 74] width 341 height 5
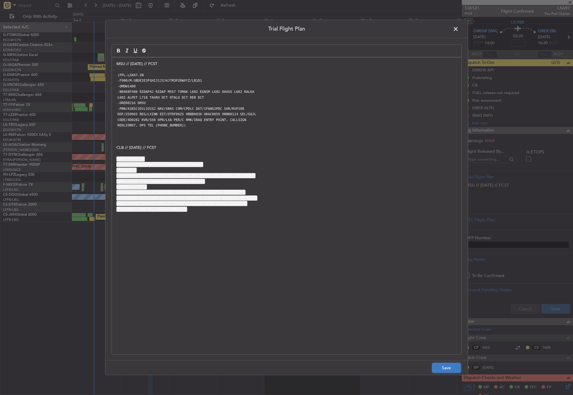
click at [442, 368] on button "Save" at bounding box center [446, 368] width 29 height 10
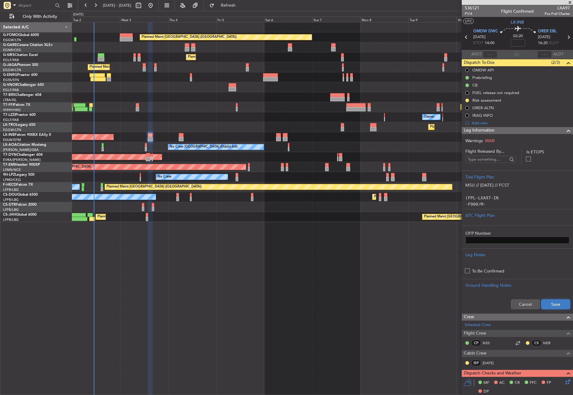
click at [551, 308] on button "Save" at bounding box center [555, 304] width 29 height 10
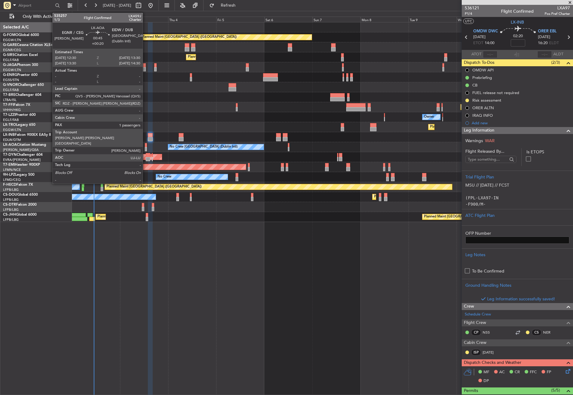
click at [145, 146] on div at bounding box center [146, 145] width 2 height 4
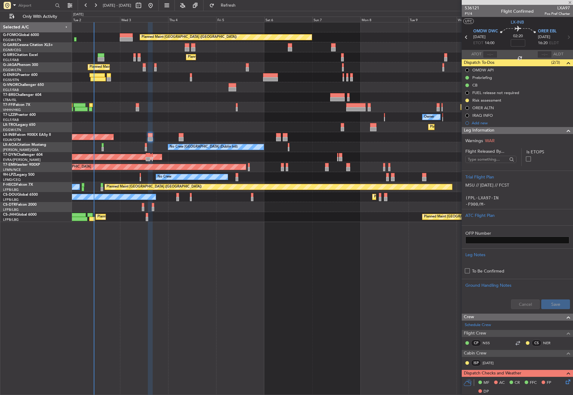
type input "+00:20"
type input "1"
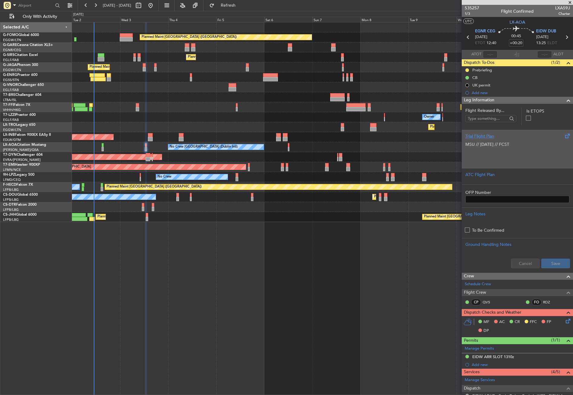
click at [534, 149] on p at bounding box center [517, 151] width 104 height 6
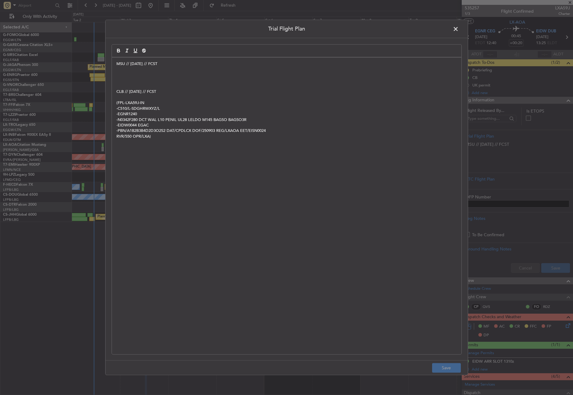
click at [124, 80] on p at bounding box center [286, 80] width 341 height 5
click at [124, 77] on p at bounding box center [286, 74] width 341 height 5
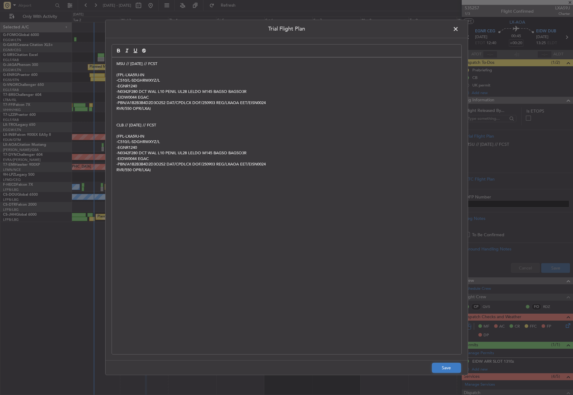
click at [437, 369] on button "Save" at bounding box center [446, 368] width 29 height 10
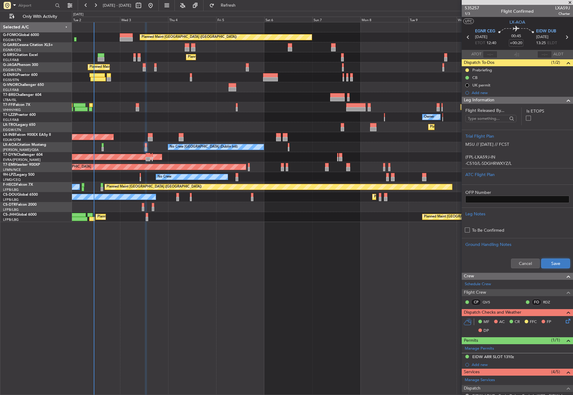
click at [554, 262] on button "Save" at bounding box center [555, 264] width 29 height 10
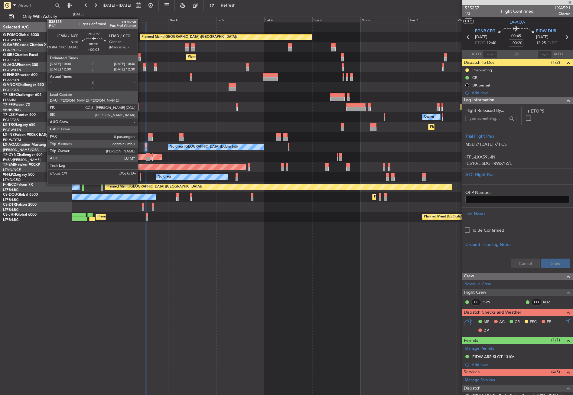
click at [140, 178] on div at bounding box center [140, 179] width 1 height 4
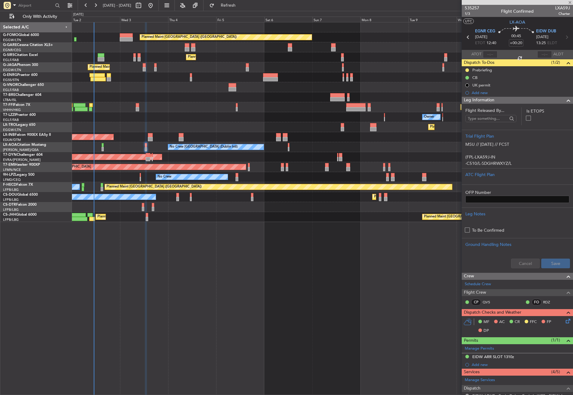
type input "+00:05"
type input "0"
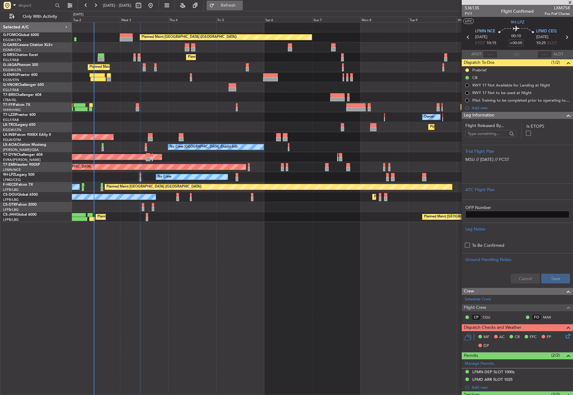
click at [231, 4] on button "Refresh" at bounding box center [225, 6] width 36 height 10
click at [169, 276] on div "Planned Maint [GEOGRAPHIC_DATA] ([GEOGRAPHIC_DATA]) Unplanned Maint [PERSON_NAM…" at bounding box center [322, 208] width 501 height 373
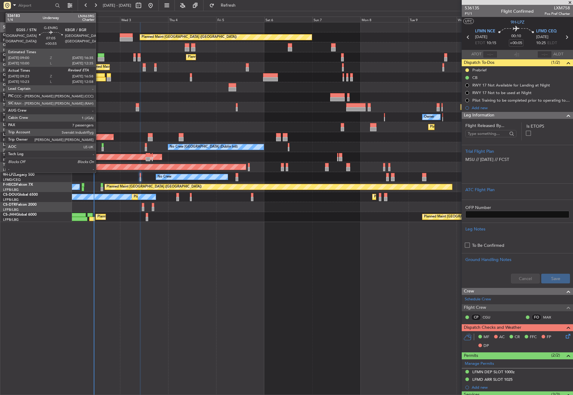
click at [99, 79] on div at bounding box center [97, 79] width 15 height 4
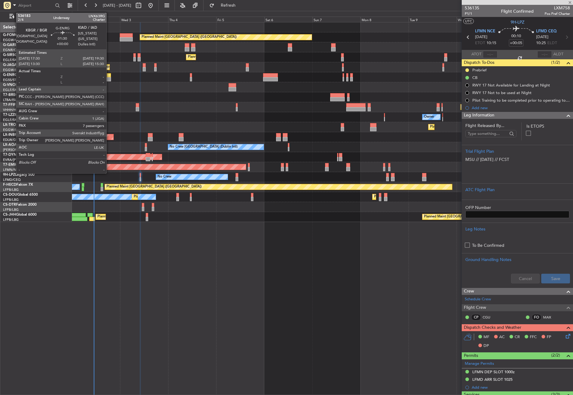
type input "+00:55"
type input "09:38"
type input "7"
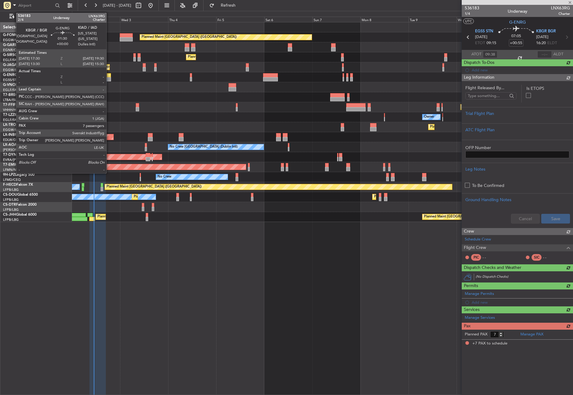
click at [109, 79] on div at bounding box center [109, 79] width 4 height 4
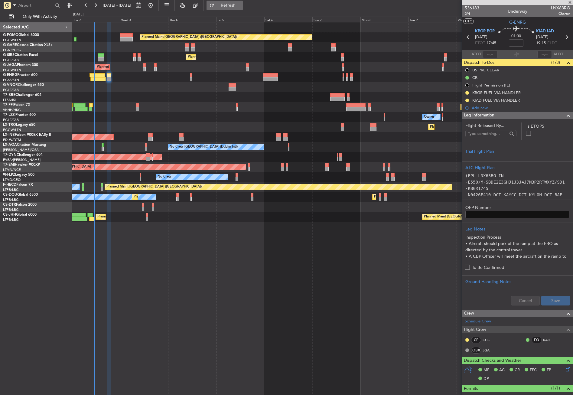
click at [229, 6] on button "Refresh" at bounding box center [225, 6] width 36 height 10
click at [114, 91] on div at bounding box center [322, 87] width 501 height 10
click at [152, 281] on div "Planned Maint [GEOGRAPHIC_DATA] ([GEOGRAPHIC_DATA]) Unplanned Maint [PERSON_NAM…" at bounding box center [322, 208] width 501 height 373
click at [236, 3] on button "Refresh" at bounding box center [225, 6] width 36 height 10
click at [160, 89] on div at bounding box center [322, 87] width 501 height 10
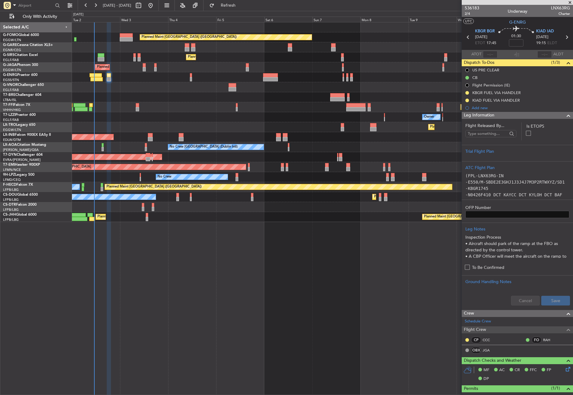
click at [251, 234] on div "Planned Maint [GEOGRAPHIC_DATA] ([GEOGRAPHIC_DATA]) Unplanned Maint [PERSON_NAM…" at bounding box center [322, 208] width 501 height 373
click at [228, 336] on div "Planned Maint [GEOGRAPHIC_DATA] ([GEOGRAPHIC_DATA]) Unplanned Maint [PERSON_NAM…" at bounding box center [322, 208] width 501 height 373
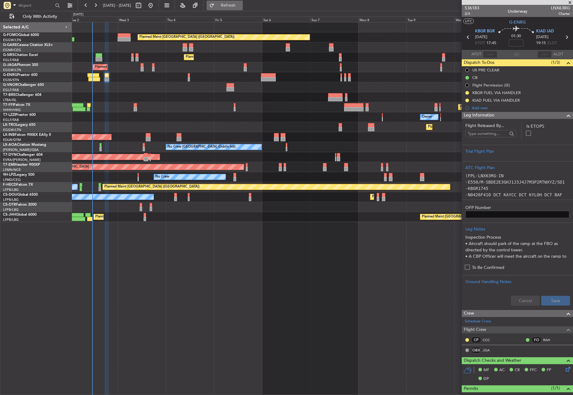
click at [239, 4] on span "Refresh" at bounding box center [228, 5] width 25 height 4
click at [147, 279] on div "Planned Maint [GEOGRAPHIC_DATA] ([GEOGRAPHIC_DATA]) Unplanned Maint [PERSON_NAM…" at bounding box center [322, 208] width 501 height 373
click at [330, 301] on div "Planned Maint [GEOGRAPHIC_DATA] ([GEOGRAPHIC_DATA]) Unplanned Maint [PERSON_NAM…" at bounding box center [322, 208] width 501 height 373
click at [295, 280] on div "Planned Maint [GEOGRAPHIC_DATA] ([GEOGRAPHIC_DATA]) Unplanned Maint [PERSON_NAM…" at bounding box center [322, 208] width 501 height 373
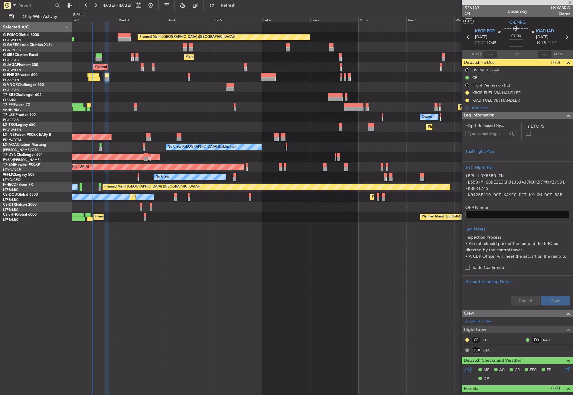
click at [158, 294] on div "Planned Maint [GEOGRAPHIC_DATA] ([GEOGRAPHIC_DATA]) Unplanned Maint [PERSON_NAM…" at bounding box center [322, 208] width 501 height 373
click at [152, 258] on div "Planned Maint [GEOGRAPHIC_DATA] ([GEOGRAPHIC_DATA]) Unplanned Maint [PERSON_NAM…" at bounding box center [322, 208] width 501 height 373
click at [152, 270] on div "Planned Maint [GEOGRAPHIC_DATA] ([GEOGRAPHIC_DATA]) Unplanned Maint [PERSON_NAM…" at bounding box center [322, 208] width 501 height 373
click at [227, 9] on button "Refresh" at bounding box center [225, 6] width 36 height 10
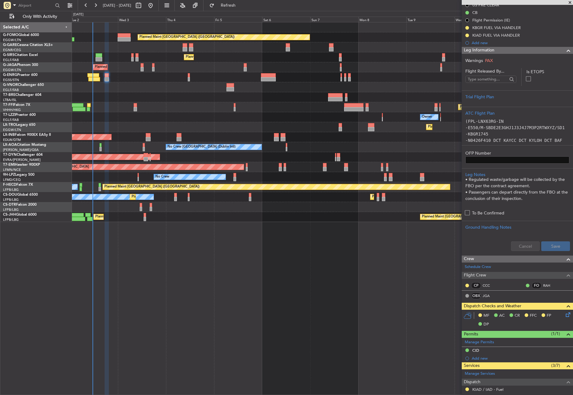
scroll to position [64, 0]
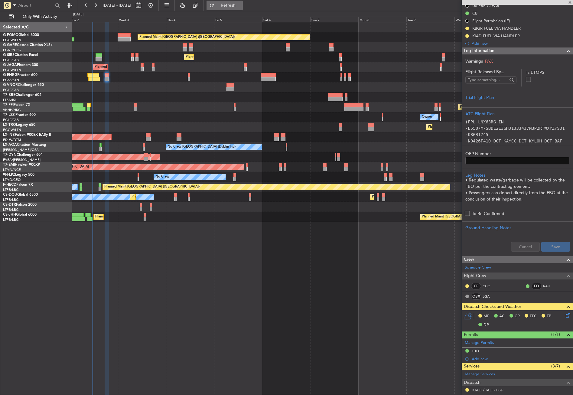
click at [230, 1] on button "Refresh" at bounding box center [225, 6] width 36 height 10
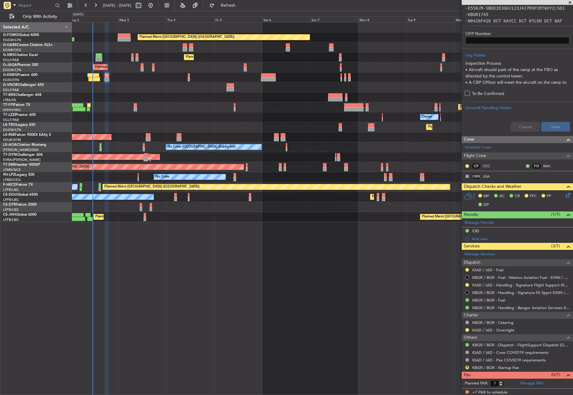
scroll to position [185, 0]
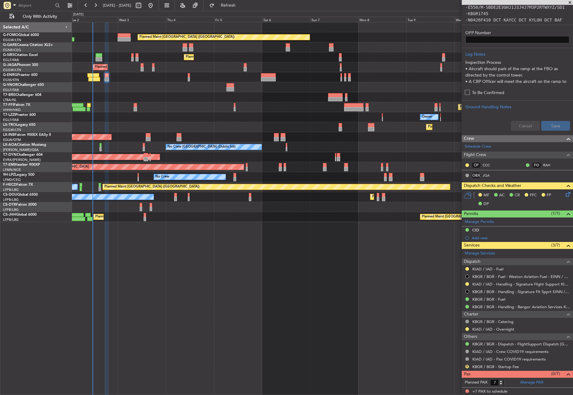
click at [355, 276] on div "Planned Maint [GEOGRAPHIC_DATA] ([GEOGRAPHIC_DATA]) Unplanned Maint [PERSON_NAM…" at bounding box center [322, 208] width 501 height 373
click at [354, 276] on div "Planned Maint [GEOGRAPHIC_DATA] ([GEOGRAPHIC_DATA]) Unplanned Maint [PERSON_NAM…" at bounding box center [322, 208] width 501 height 373
click at [230, 110] on div "Planned Maint Tianjin ([GEOGRAPHIC_DATA]) Planned Maint [GEOGRAPHIC_DATA] ([GEO…" at bounding box center [322, 107] width 501 height 10
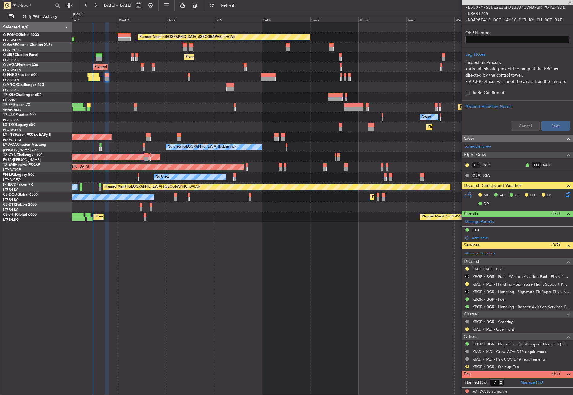
click at [243, 282] on div "Planned Maint [GEOGRAPHIC_DATA] ([GEOGRAPHIC_DATA]) Unplanned Maint [PERSON_NAM…" at bounding box center [322, 208] width 501 height 373
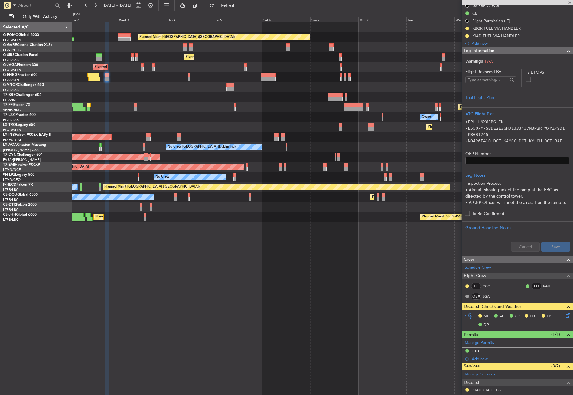
click at [271, 249] on div "Planned Maint [GEOGRAPHIC_DATA] ([GEOGRAPHIC_DATA]) Unplanned Maint [PERSON_NAM…" at bounding box center [322, 208] width 501 height 373
click at [217, 318] on div "Planned Maint [GEOGRAPHIC_DATA] ([GEOGRAPHIC_DATA]) Unplanned Maint [PERSON_NAM…" at bounding box center [322, 208] width 501 height 373
click at [228, 336] on div "Planned Maint [GEOGRAPHIC_DATA] ([GEOGRAPHIC_DATA]) Unplanned Maint [PERSON_NAM…" at bounding box center [322, 208] width 501 height 373
click at [228, 7] on button "Refresh" at bounding box center [225, 6] width 36 height 10
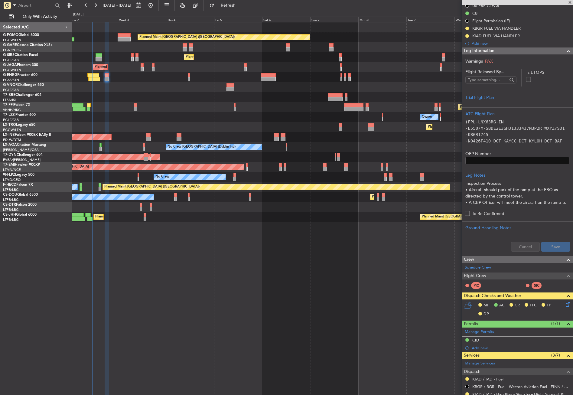
click at [197, 298] on div "Planned Maint [GEOGRAPHIC_DATA] ([GEOGRAPHIC_DATA]) Unplanned Maint [PERSON_NAM…" at bounding box center [322, 208] width 501 height 373
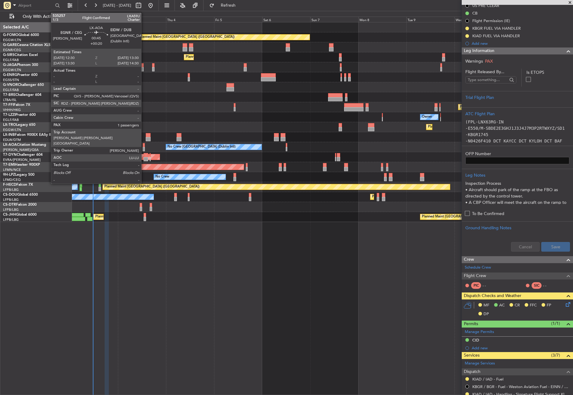
click at [144, 145] on div at bounding box center [144, 145] width 2 height 4
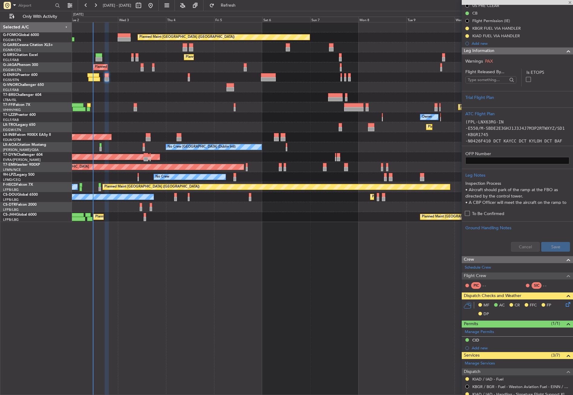
type input "+00:20"
type input "1"
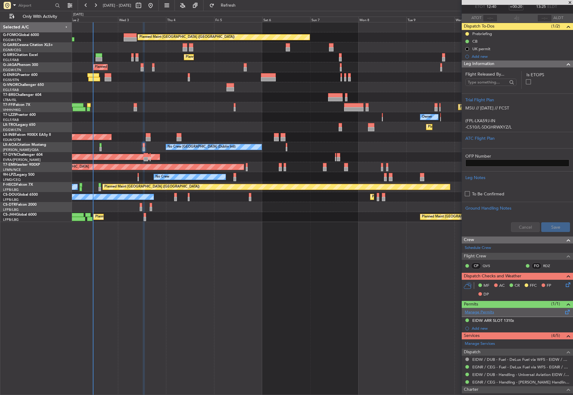
scroll to position [0, 0]
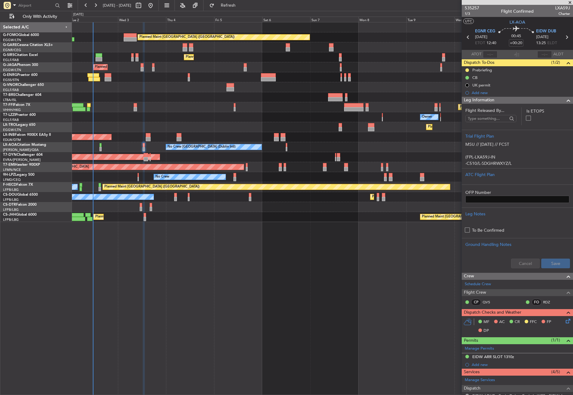
click at [366, 291] on div "Planned Maint [GEOGRAPHIC_DATA] ([GEOGRAPHIC_DATA]) Unplanned Maint [PERSON_NAM…" at bounding box center [322, 208] width 501 height 373
click at [236, 4] on span "Refresh" at bounding box center [228, 5] width 25 height 4
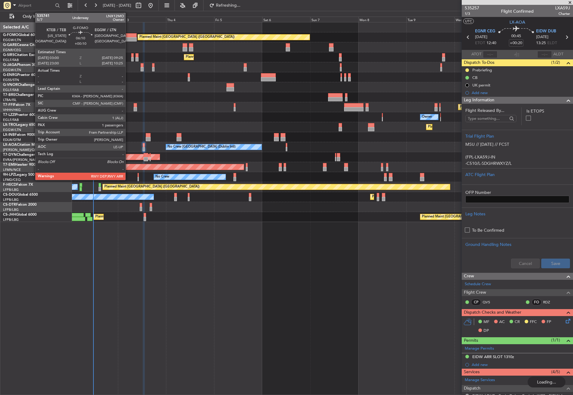
click at [128, 38] on div at bounding box center [130, 39] width 13 height 4
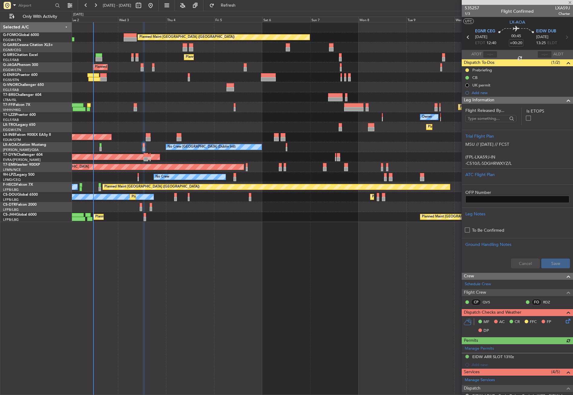
type input "+00:10"
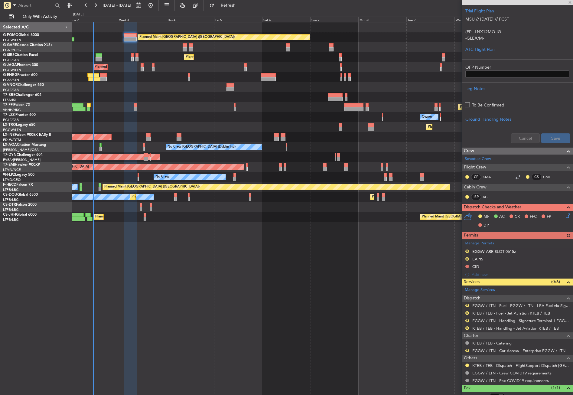
scroll to position [163, 0]
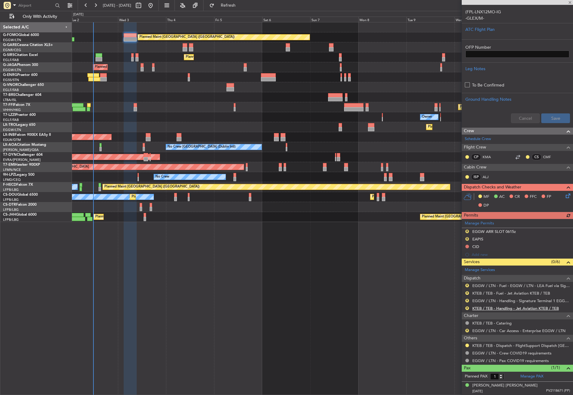
click at [498, 308] on link "KTEB / TEB - Handling - Jet Aviation KTEB / TEB" at bounding box center [515, 308] width 86 height 5
click at [494, 300] on link "EGGW / LTN - Handling - Signature Terminal 1 EGGW / LTN" at bounding box center [521, 300] width 98 height 5
click at [467, 230] on button "R" at bounding box center [467, 232] width 4 height 4
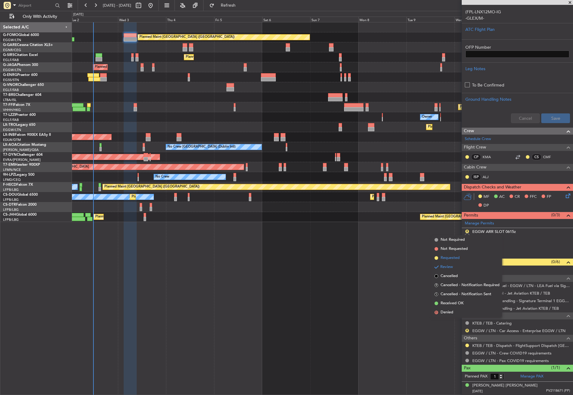
click at [452, 259] on span "Requested" at bounding box center [450, 258] width 19 height 6
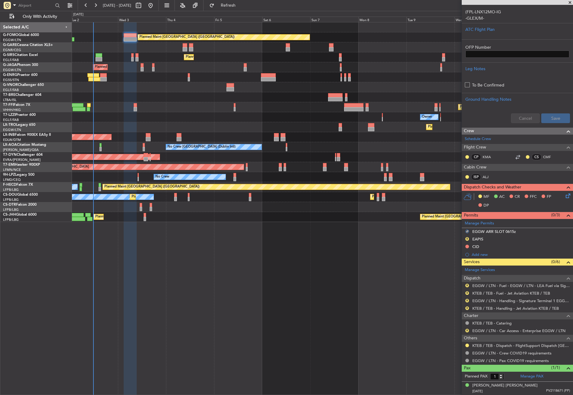
click at [465, 300] on div "R" at bounding box center [467, 300] width 5 height 5
click at [466, 300] on button "R" at bounding box center [467, 301] width 4 height 4
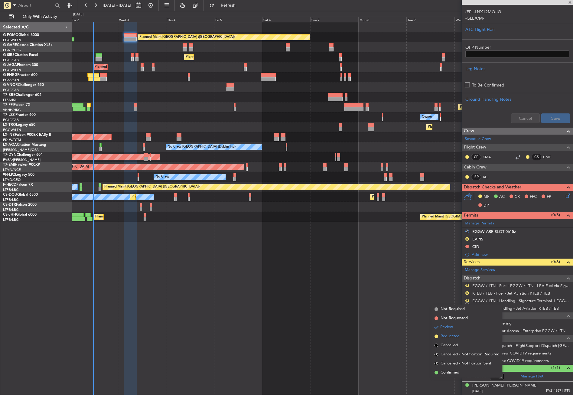
click at [451, 332] on li "Requested" at bounding box center [467, 336] width 70 height 9
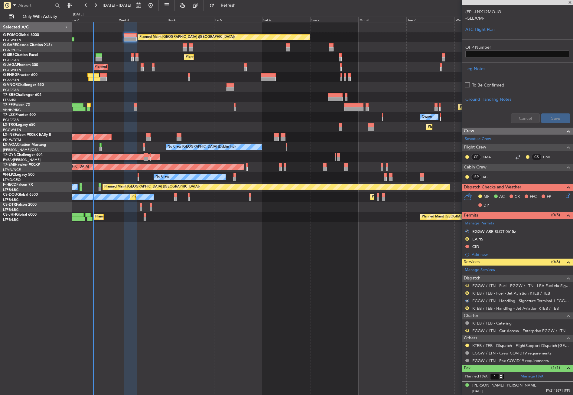
click at [467, 284] on button "R" at bounding box center [467, 286] width 4 height 4
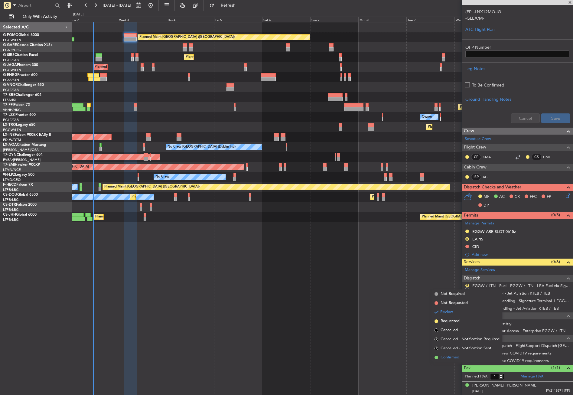
click at [445, 354] on li "Confirmed" at bounding box center [467, 357] width 70 height 9
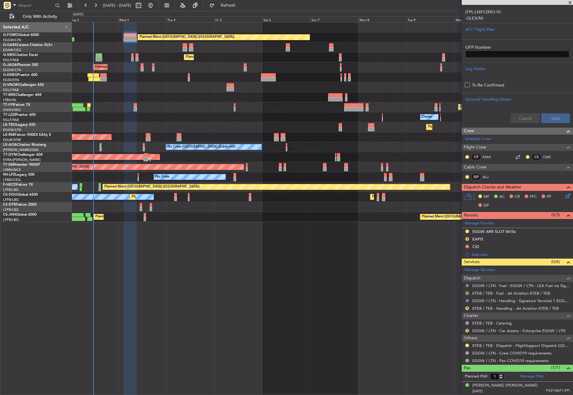
click at [467, 292] on button "R" at bounding box center [467, 293] width 4 height 4
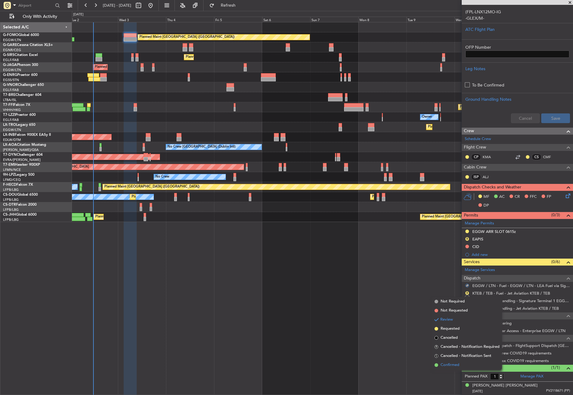
click at [454, 363] on span "Confirmed" at bounding box center [450, 365] width 19 height 6
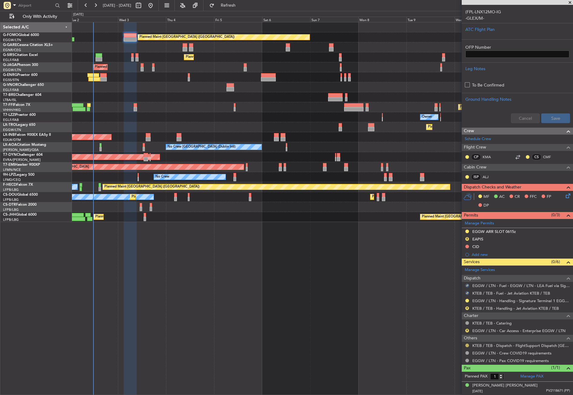
click at [468, 344] on button at bounding box center [467, 346] width 4 height 4
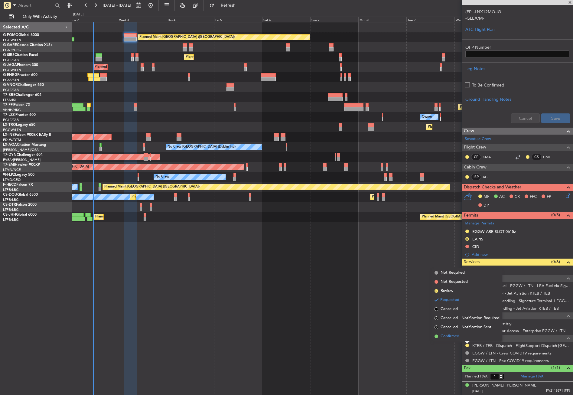
click at [455, 335] on span "Confirmed" at bounding box center [450, 336] width 19 height 6
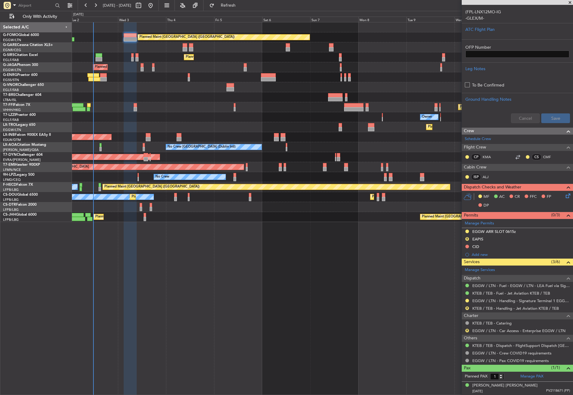
click at [211, 263] on div "Planned Maint [GEOGRAPHIC_DATA] ([GEOGRAPHIC_DATA]) Unplanned Maint [PERSON_NAM…" at bounding box center [322, 208] width 501 height 373
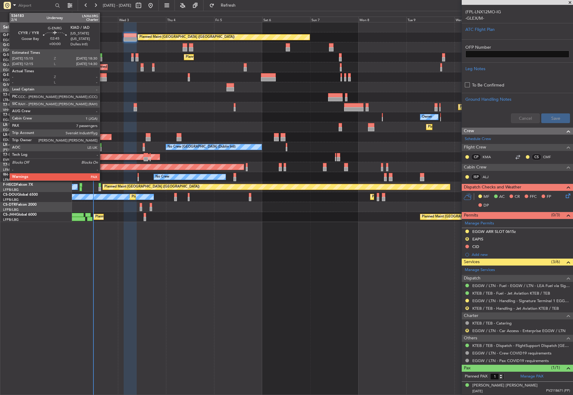
click at [103, 79] on div at bounding box center [103, 79] width 7 height 4
type input "7"
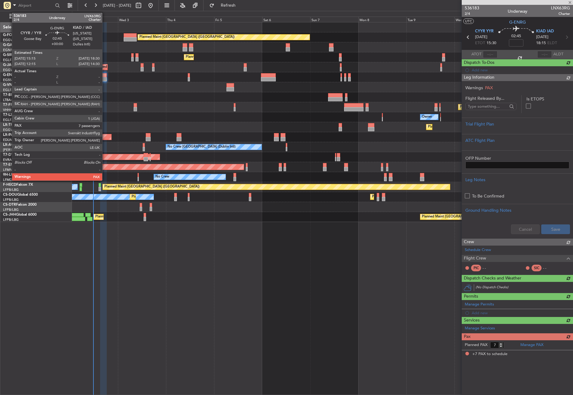
scroll to position [0, 0]
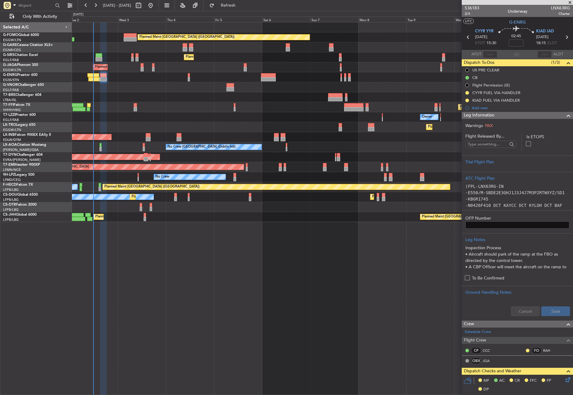
click at [125, 95] on div at bounding box center [322, 97] width 501 height 10
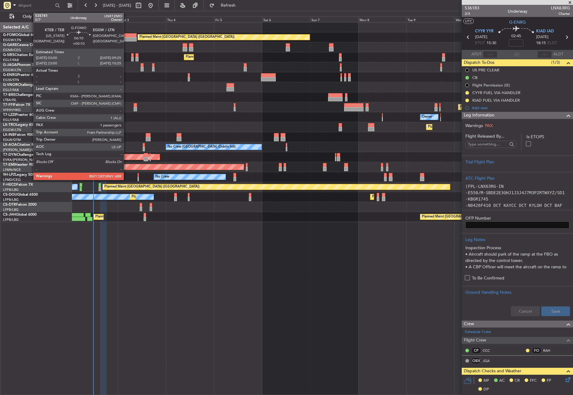
click at [126, 37] on div at bounding box center [130, 35] width 13 height 4
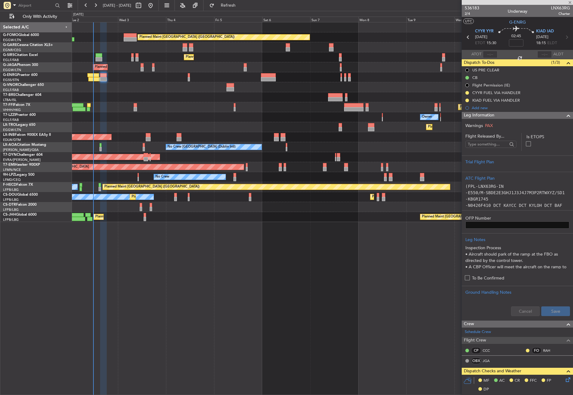
type input "+00:10"
type input "1"
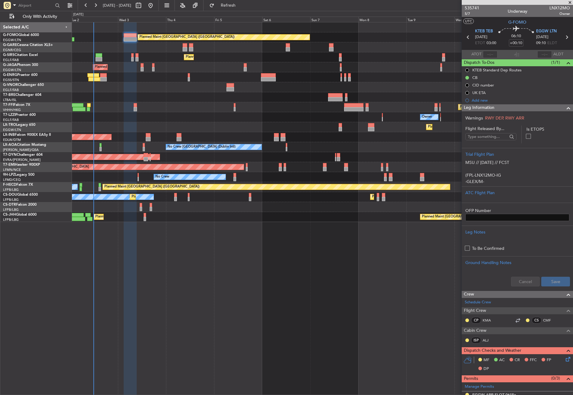
click at [109, 245] on div "Planned Maint [GEOGRAPHIC_DATA] ([GEOGRAPHIC_DATA]) Unplanned Maint [PERSON_NAM…" at bounding box center [322, 208] width 501 height 373
click at [160, 252] on div "Planned Maint [GEOGRAPHIC_DATA] ([GEOGRAPHIC_DATA]) Unplanned Maint [PERSON_NAM…" at bounding box center [322, 208] width 501 height 373
click at [119, 246] on div "Planned Maint [GEOGRAPHIC_DATA] ([GEOGRAPHIC_DATA]) Unplanned Maint [PERSON_NAM…" at bounding box center [322, 208] width 501 height 373
click at [228, 6] on button "Refresh" at bounding box center [225, 6] width 36 height 10
click at [159, 272] on div "Planned Maint [GEOGRAPHIC_DATA] ([GEOGRAPHIC_DATA]) Unplanned Maint [PERSON_NAM…" at bounding box center [322, 208] width 501 height 373
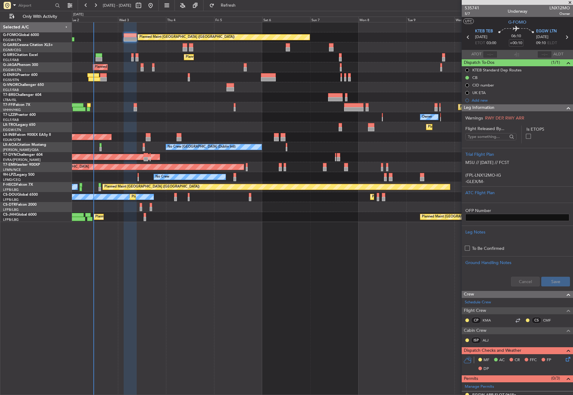
click at [295, 286] on div "Planned Maint [GEOGRAPHIC_DATA] ([GEOGRAPHIC_DATA]) Unplanned Maint [PERSON_NAM…" at bounding box center [322, 208] width 501 height 373
click at [472, 106] on span "Leg Information" at bounding box center [479, 107] width 31 height 7
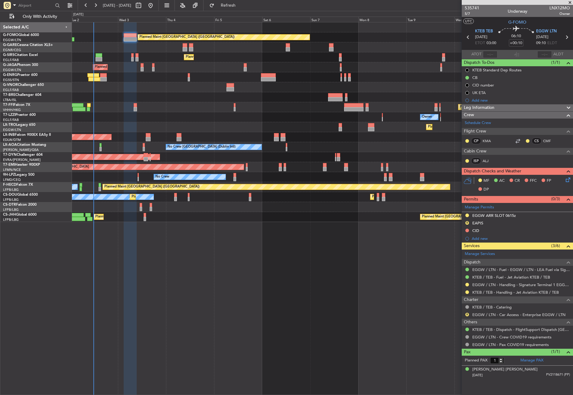
click at [329, 314] on div "Planned Maint [GEOGRAPHIC_DATA] ([GEOGRAPHIC_DATA]) Unplanned Maint [PERSON_NAM…" at bounding box center [322, 208] width 501 height 373
click at [506, 217] on div "EGGW ARR SLOT 0615z" at bounding box center [494, 215] width 44 height 5
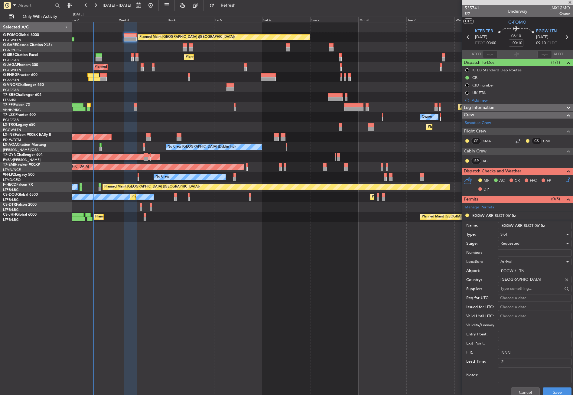
click at [540, 224] on input "EGGW ARR SLOT 0615z" at bounding box center [534, 225] width 73 height 7
type input "EGGW ARR SLOT 0910z"
click at [548, 390] on button "Save" at bounding box center [557, 392] width 29 height 10
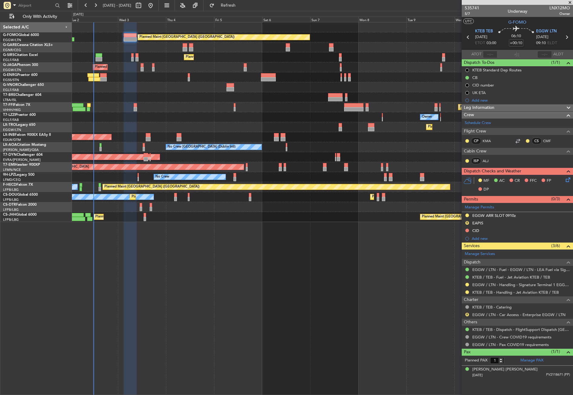
click at [493, 108] on span "Leg Information" at bounding box center [479, 107] width 31 height 7
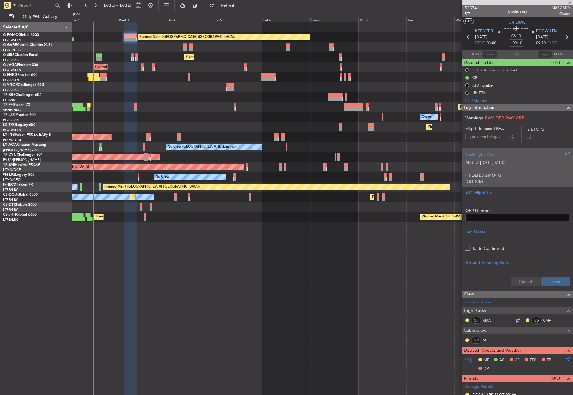
click at [500, 177] on p "(FPL-LNX12MO-IG" at bounding box center [517, 175] width 104 height 6
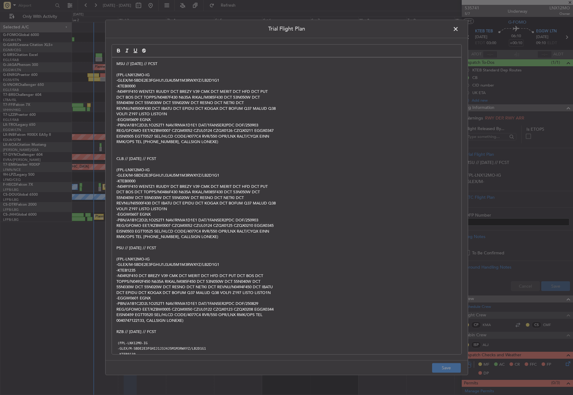
click at [117, 65] on p "MSU // [DATE] // FCST" at bounding box center [286, 63] width 341 height 5
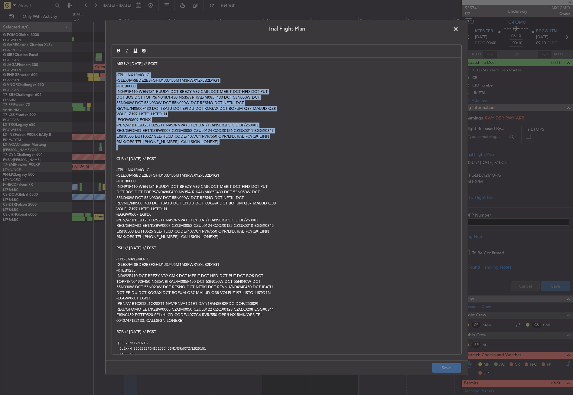
drag, startPoint x: 114, startPoint y: 73, endPoint x: 230, endPoint y: 147, distance: 137.2
click at [230, 147] on div "MSU // 02SEP // FCST (FPL-LNX12MO-IG -GLEX/M-SBDE2E3FGHIJ1J3J4J5M1M3RWXYZ/LB2D1…" at bounding box center [287, 205] width 350 height 297
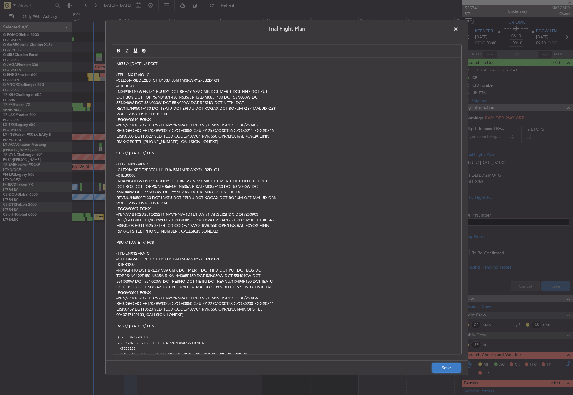
click at [439, 368] on button "Save" at bounding box center [446, 368] width 29 height 10
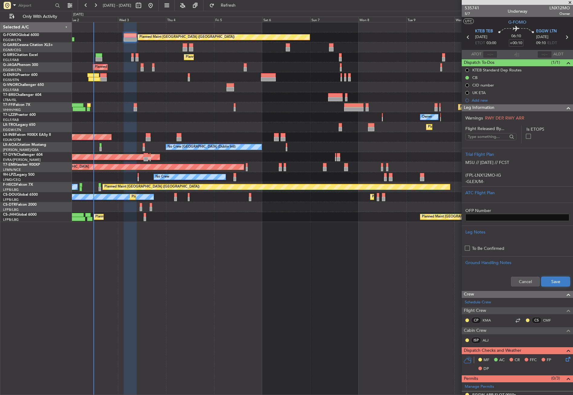
click at [547, 282] on button "Save" at bounding box center [555, 282] width 29 height 10
click at [559, 360] on div "MF AC CR FFC FP DP" at bounding box center [520, 365] width 89 height 18
click at [565, 359] on icon at bounding box center [567, 358] width 5 height 5
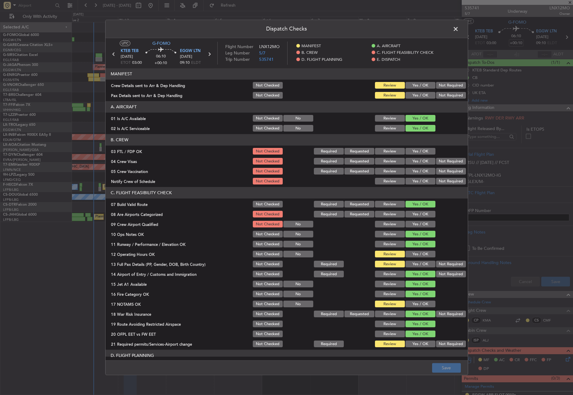
click at [413, 93] on button "Yes / OK" at bounding box center [421, 95] width 30 height 7
click at [413, 83] on button "Yes / OK" at bounding box center [421, 85] width 30 height 7
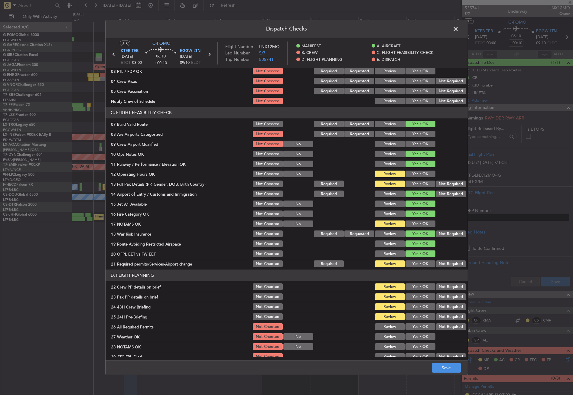
scroll to position [91, 0]
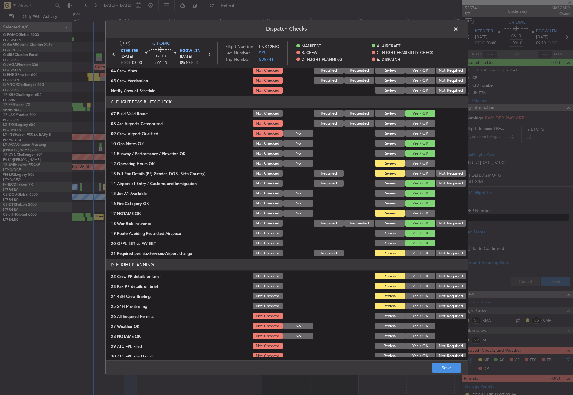
click at [408, 163] on button "Yes / OK" at bounding box center [421, 163] width 30 height 7
click at [408, 171] on button "Yes / OK" at bounding box center [421, 173] width 30 height 7
click at [413, 210] on button "Yes / OK" at bounding box center [421, 213] width 30 height 7
click at [412, 253] on button "Yes / OK" at bounding box center [421, 253] width 30 height 7
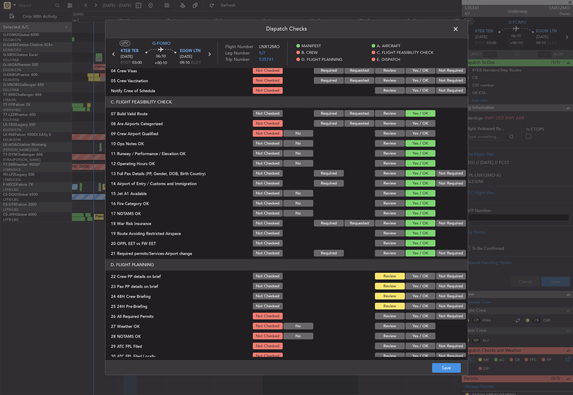
scroll to position [181, 0]
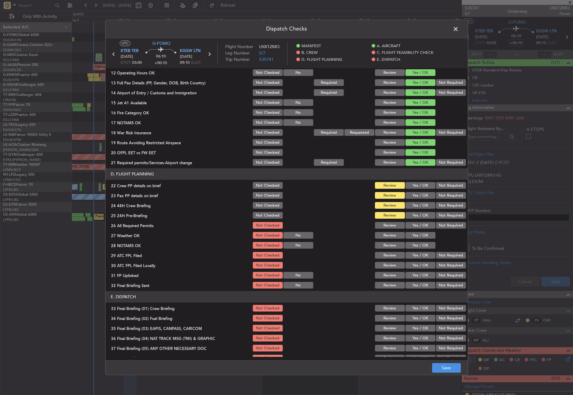
click at [418, 187] on button "Yes / OK" at bounding box center [421, 185] width 30 height 7
click at [416, 193] on button "Yes / OK" at bounding box center [421, 195] width 30 height 7
click at [417, 206] on button "Yes / OK" at bounding box center [421, 205] width 30 height 7
click at [437, 214] on button "Not Required" at bounding box center [451, 215] width 30 height 7
click at [439, 365] on button "Save" at bounding box center [446, 368] width 29 height 10
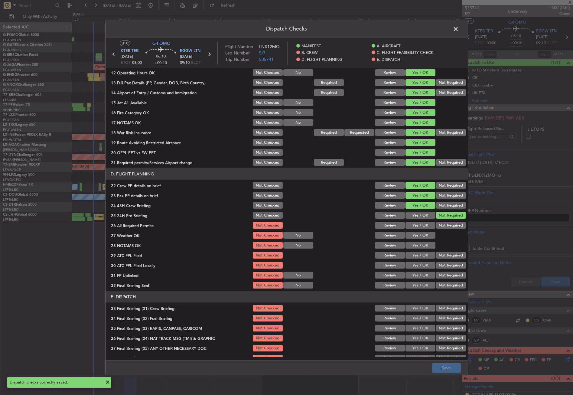
click at [459, 29] on span at bounding box center [459, 30] width 0 height 12
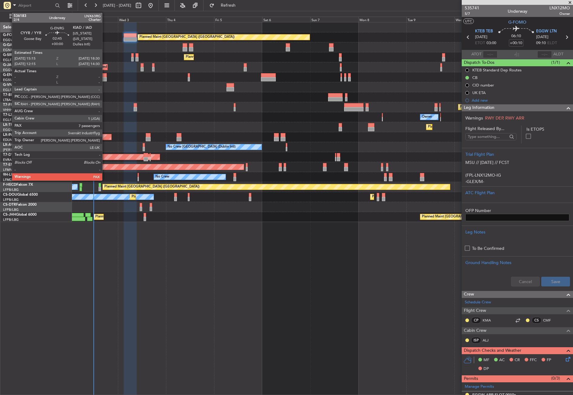
click at [105, 81] on div at bounding box center [103, 79] width 7 height 4
type input "7"
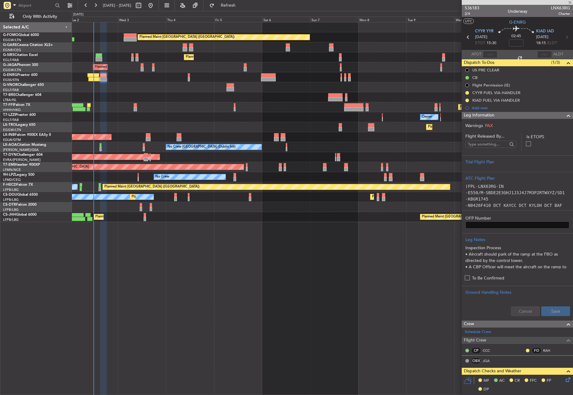
click at [145, 89] on div at bounding box center [322, 87] width 501 height 10
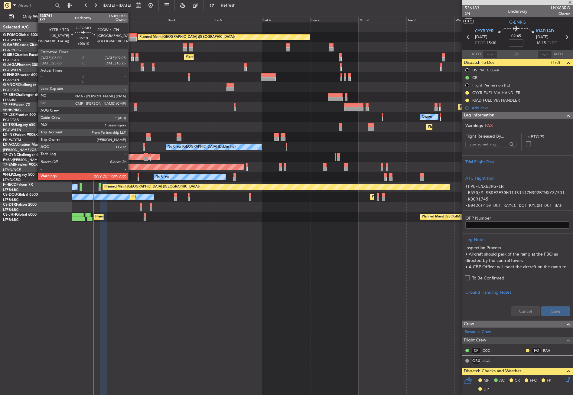
click at [131, 36] on div at bounding box center [130, 35] width 13 height 4
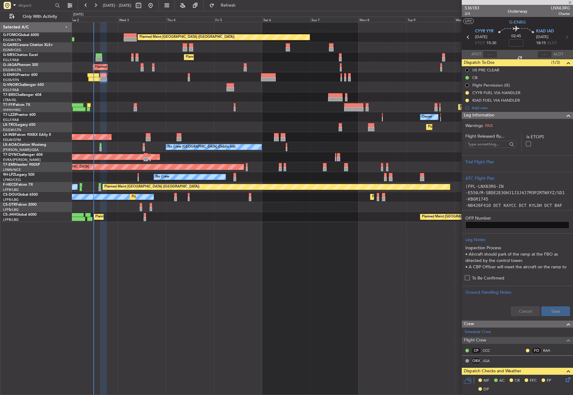
type input "+00:10"
type input "1"
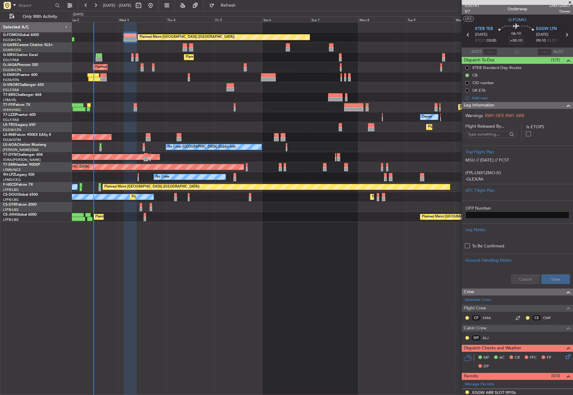
scroll to position [0, 0]
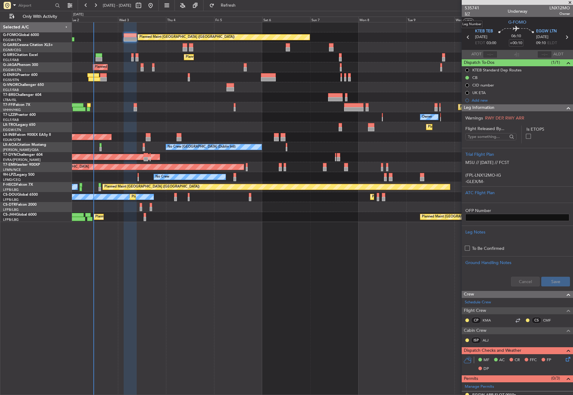
click at [468, 13] on span "5/7" at bounding box center [472, 13] width 15 height 5
click at [242, 124] on div "Planned Maint Dusseldorf" at bounding box center [322, 127] width 501 height 10
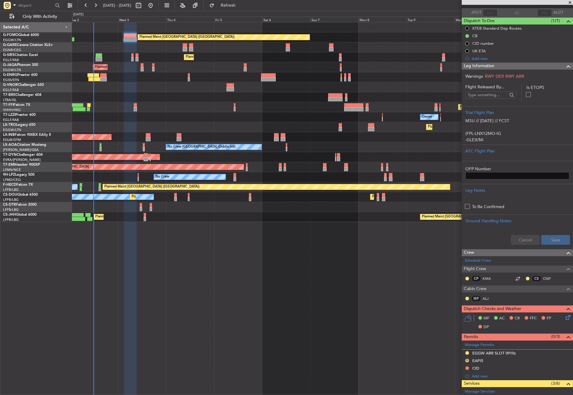
scroll to position [163, 0]
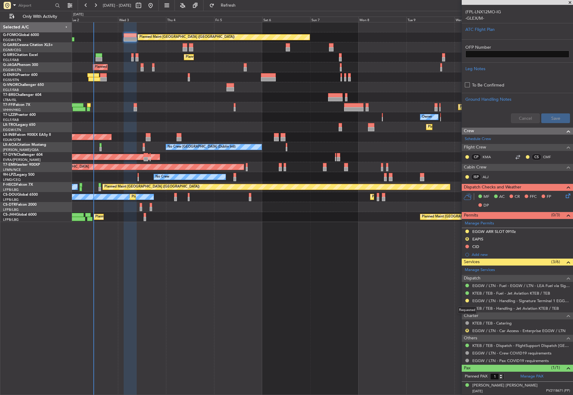
click at [466, 307] on div "Requested" at bounding box center [467, 310] width 19 height 8
click at [467, 306] on div at bounding box center [467, 308] width 5 height 5
click at [467, 307] on button at bounding box center [467, 308] width 4 height 4
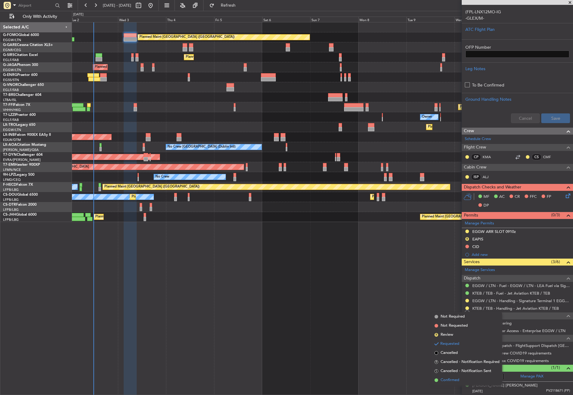
click at [454, 376] on li "Confirmed" at bounding box center [467, 380] width 70 height 9
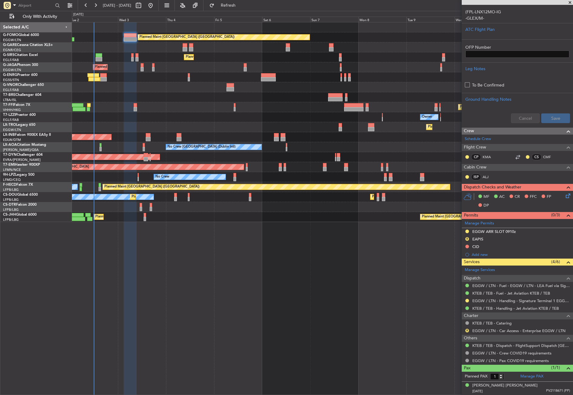
click at [171, 91] on div at bounding box center [322, 87] width 501 height 10
click at [145, 263] on div "Planned Maint London (Luton) Unplanned Maint Chester Planned Maint London (Farn…" at bounding box center [322, 208] width 501 height 373
click at [236, 5] on span "Refresh" at bounding box center [228, 5] width 25 height 4
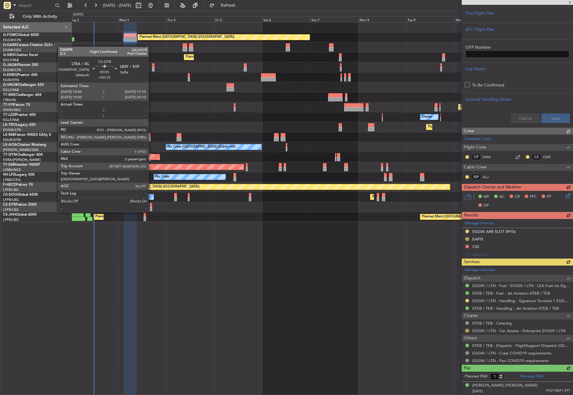
click at [151, 206] on div at bounding box center [151, 205] width 2 height 4
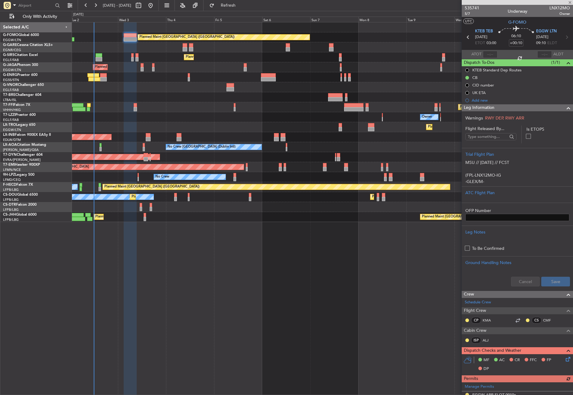
scroll to position [163, 0]
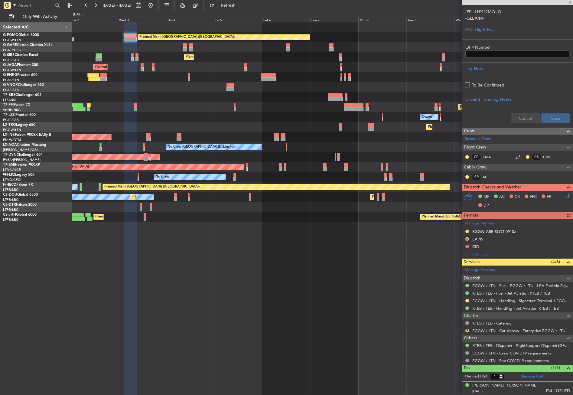
type input "+00:15"
type input "3"
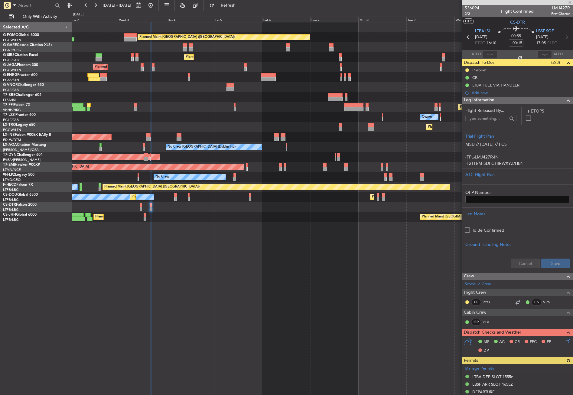
scroll to position [121, 0]
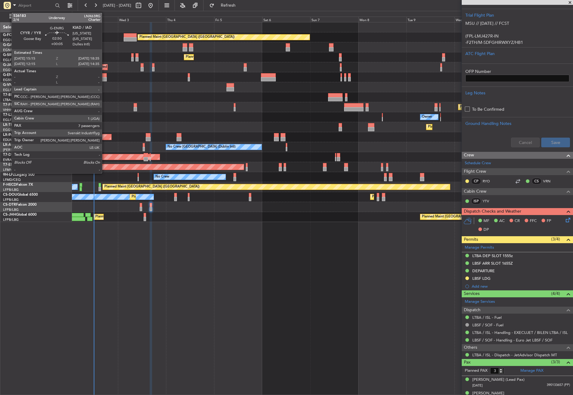
click at [105, 74] on div at bounding box center [103, 75] width 7 height 4
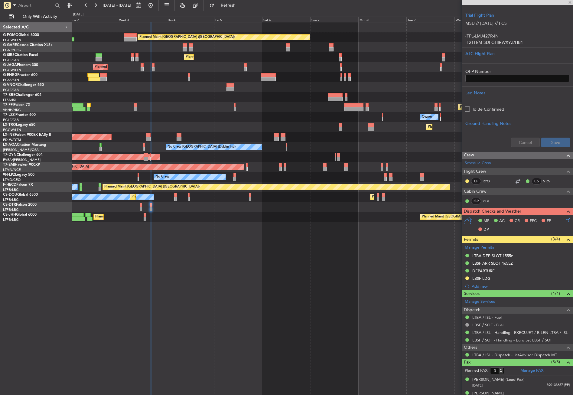
type input "+00:05"
type input "7"
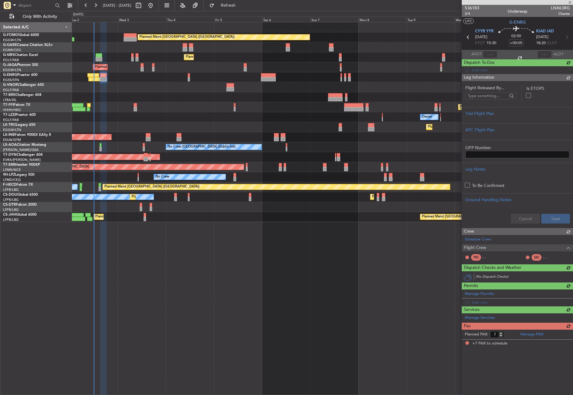
scroll to position [0, 0]
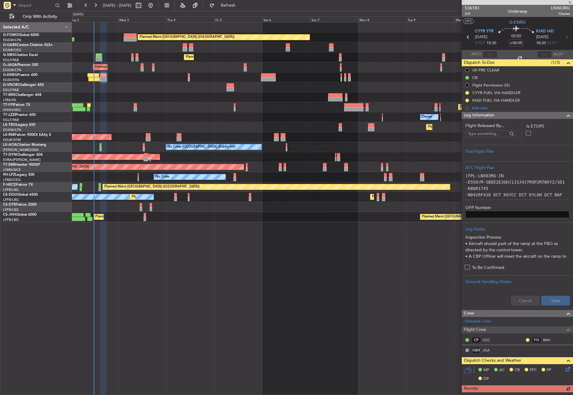
click at [261, 315] on div "Planned Maint [GEOGRAPHIC_DATA] ([GEOGRAPHIC_DATA]) Unplanned Maint [PERSON_NAM…" at bounding box center [322, 208] width 501 height 373
click at [169, 263] on div "Planned Maint London (Luton) Unplanned Maint Chester Planned Maint London (Farn…" at bounding box center [322, 208] width 501 height 373
click at [276, 324] on div "Planned Maint London (Luton) Unplanned Maint Chester Planned Maint London (Farn…" at bounding box center [322, 208] width 501 height 373
click at [239, 10] on button "Refresh" at bounding box center [225, 6] width 36 height 10
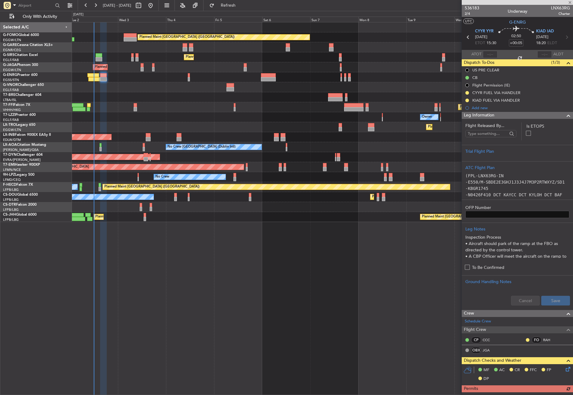
click at [210, 292] on div "Planned Maint London (Luton) Unplanned Maint Chester Planned Maint London (Farn…" at bounding box center [322, 208] width 501 height 373
click at [473, 115] on span "Leg Information" at bounding box center [479, 115] width 31 height 7
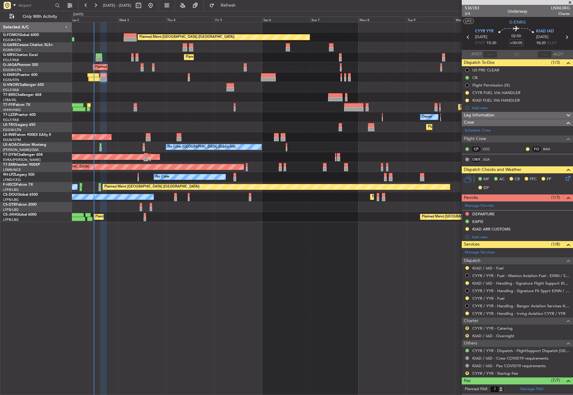
click at [341, 314] on div "Planned Maint London (Luton) Unplanned Maint Chester Planned Maint London (Farn…" at bounding box center [322, 208] width 501 height 373
click at [220, 264] on div "Planned Maint London (Luton) Unplanned Maint Chester Planned Maint London (Farn…" at bounding box center [322, 208] width 501 height 373
click at [201, 342] on div "Planned Maint London (Luton) Unplanned Maint Chester Planned Maint London (Farn…" at bounding box center [322, 208] width 501 height 373
click at [227, 304] on div "Planned Maint London (Luton) Unplanned Maint Chester Planned Maint London (Farn…" at bounding box center [322, 208] width 501 height 373
click at [185, 305] on div "Planned Maint London (Luton) Unplanned Maint Chester Planned Maint London (Farn…" at bounding box center [322, 208] width 501 height 373
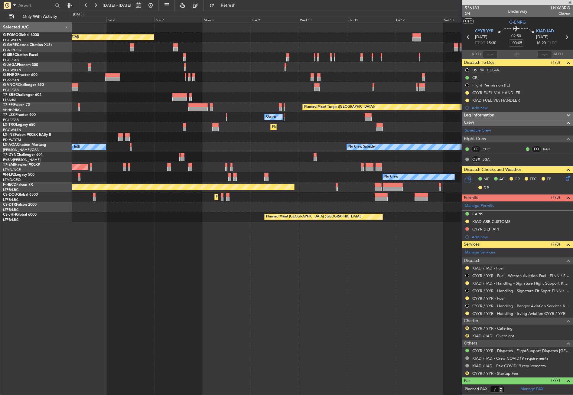
click at [112, 288] on div "Planned Maint London (Luton) Planned Maint London (Farnborough) Planned Maint L…" at bounding box center [322, 208] width 501 height 373
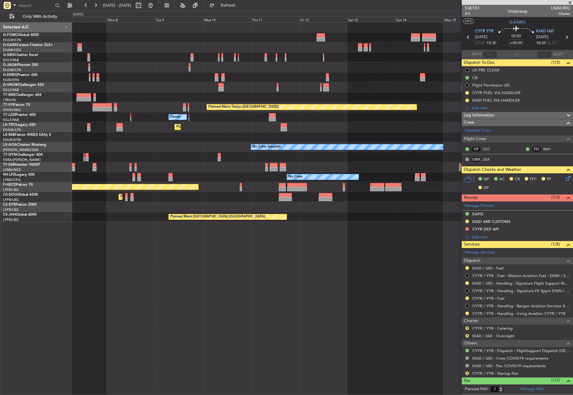
click at [151, 275] on div "Planned Maint London (Luton) Planned Maint Tianjin (Binhai) Owner Planned Maint…" at bounding box center [322, 208] width 501 height 373
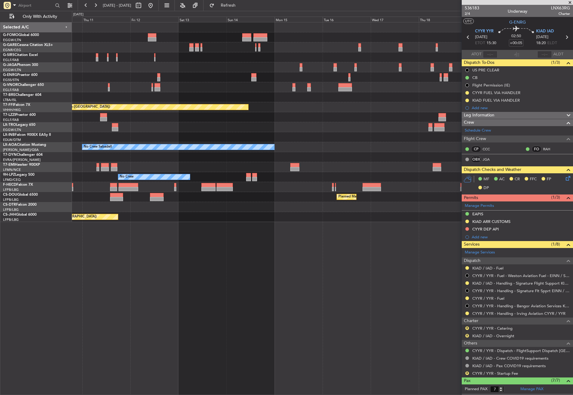
click at [223, 282] on div "Planned Maint Tianjin (Binhai) Owner Planned Maint Dusseldorf No Crew Sabadell …" at bounding box center [322, 208] width 501 height 373
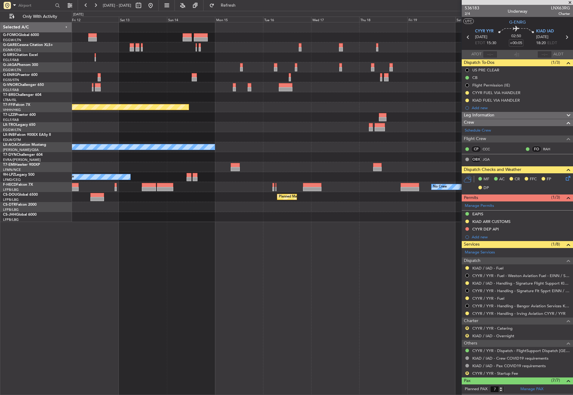
click at [318, 287] on div "Planned Maint Tianjin (Binhai) Owner Planned Maint Dusseldorf No Crew Sabadell …" at bounding box center [322, 208] width 501 height 373
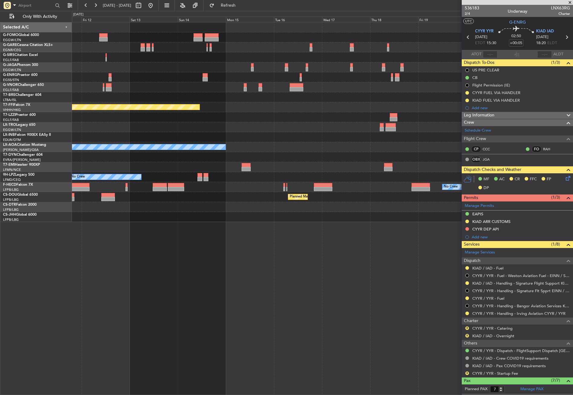
click at [279, 278] on div "Planned Maint Tianjin (Binhai) Owner Planned Maint Dusseldorf No Crew Sabadell …" at bounding box center [322, 208] width 501 height 373
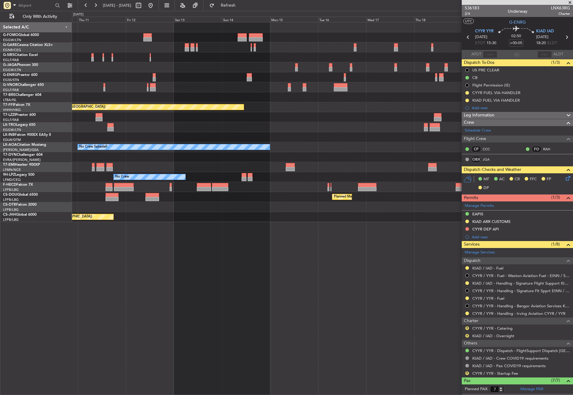
click at [214, 267] on div "Planned Maint Tianjin (Binhai) Owner Planned Maint Dusseldorf No Crew Sabadell …" at bounding box center [322, 208] width 501 height 373
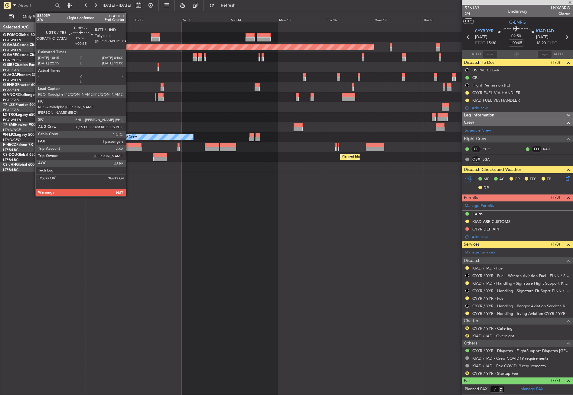
click at [129, 145] on div at bounding box center [132, 145] width 20 height 4
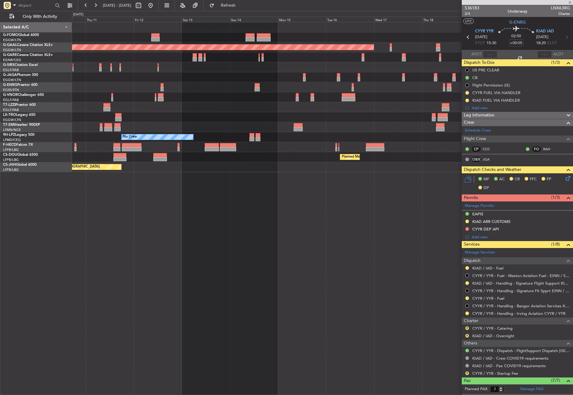
type input "+00:15"
type input "1"
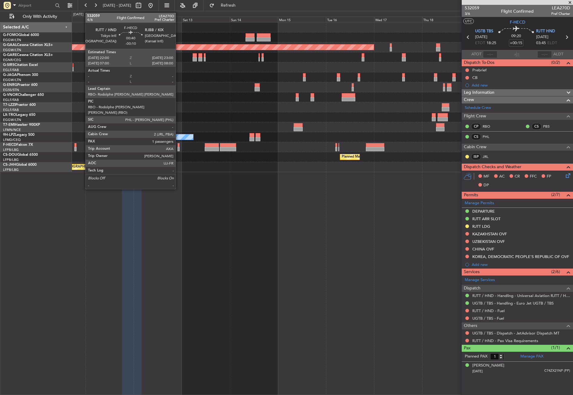
click at [178, 148] on div at bounding box center [179, 149] width 2 height 4
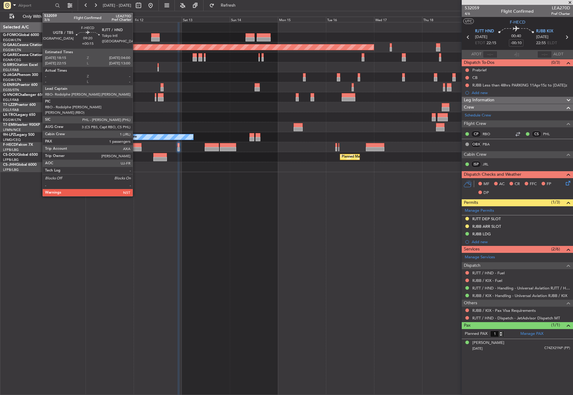
click at [135, 145] on div at bounding box center [132, 145] width 20 height 4
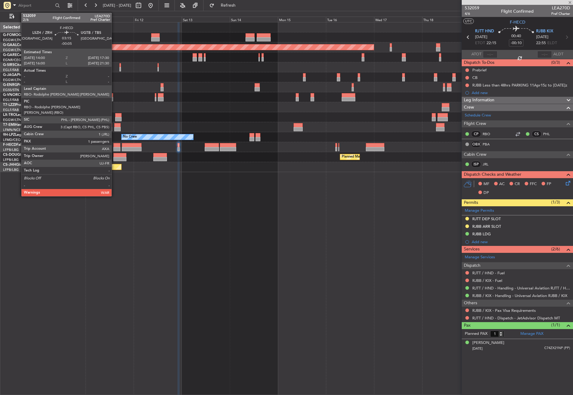
type input "+00:15"
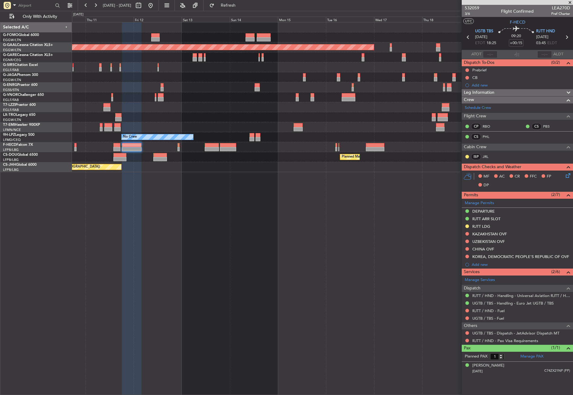
drag, startPoint x: 489, startPoint y: 224, endPoint x: 494, endPoint y: 229, distance: 7.7
click at [489, 224] on div "RJTT LDG" at bounding box center [481, 226] width 18 height 5
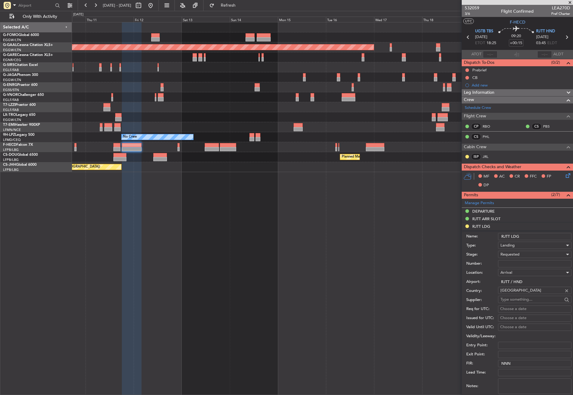
click at [514, 265] on input "Number:" at bounding box center [534, 263] width 73 height 7
paste input "38580"
type input "38580"
click at [510, 255] on span "Requested" at bounding box center [510, 254] width 19 height 5
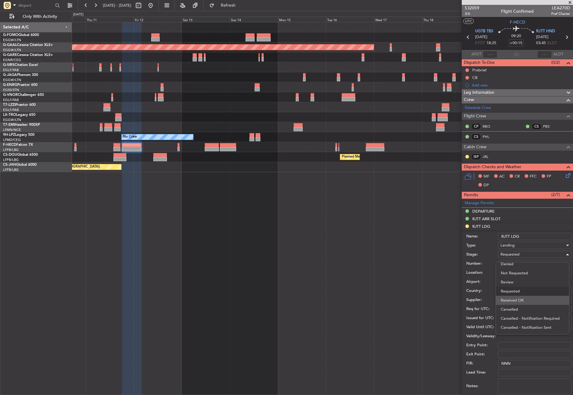
click at [517, 303] on span "Received OK" at bounding box center [533, 300] width 64 height 9
click at [408, 269] on div "Planned Maint Dusseldorf Owner Planned Maint Dusseldorf No Crew No Crew Planned…" at bounding box center [322, 208] width 501 height 373
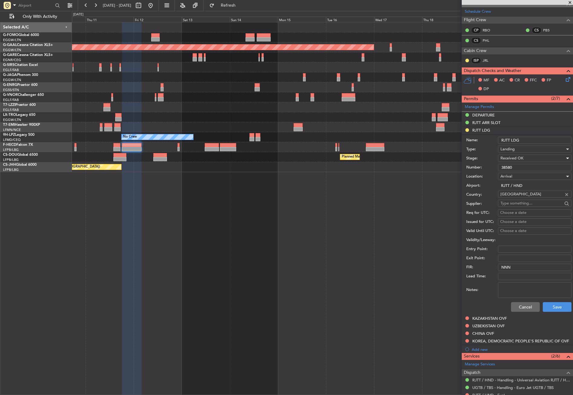
scroll to position [121, 0]
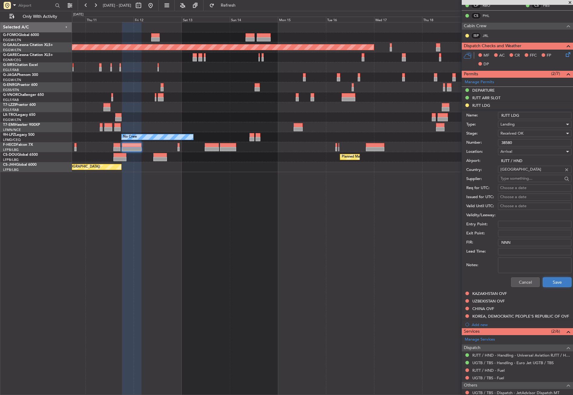
click at [550, 281] on button "Save" at bounding box center [557, 282] width 29 height 10
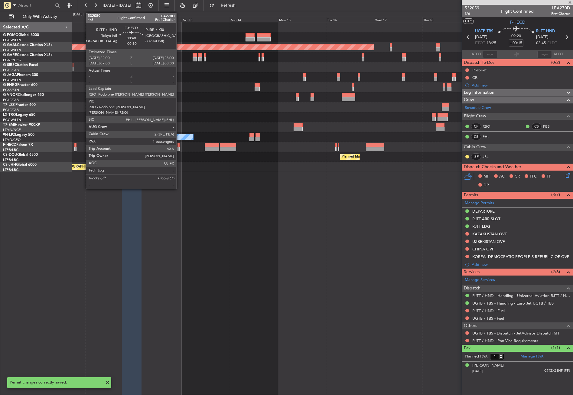
scroll to position [0, 0]
click at [179, 149] on div at bounding box center [179, 149] width 2 height 4
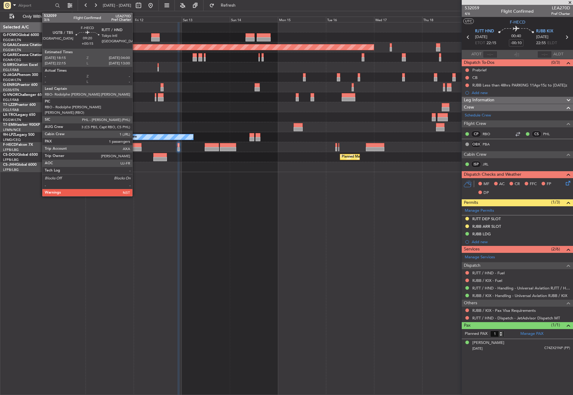
click at [135, 147] on div at bounding box center [132, 149] width 20 height 4
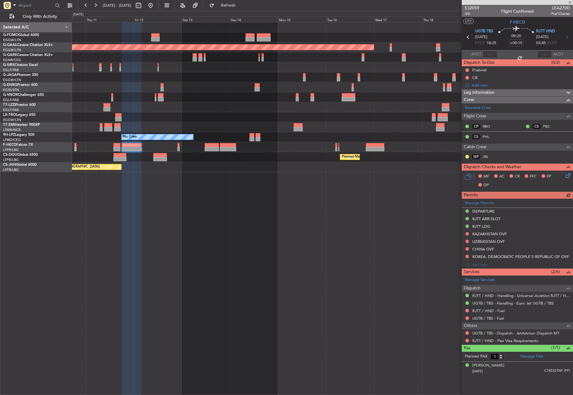
click at [180, 147] on div "No Crew Planned Maint Paris (Le Bourget) Planned Maint Paris (Le Bourget)" at bounding box center [322, 147] width 501 height 10
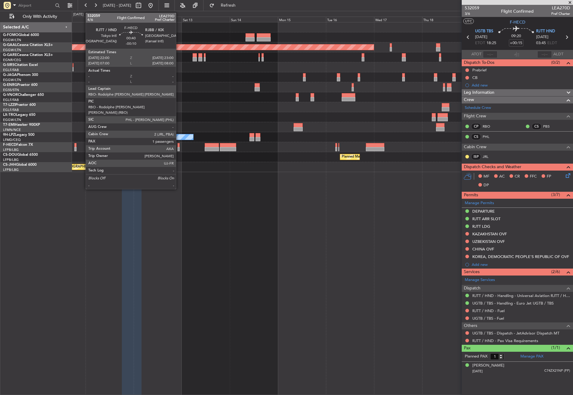
click at [179, 149] on div at bounding box center [179, 149] width 2 height 4
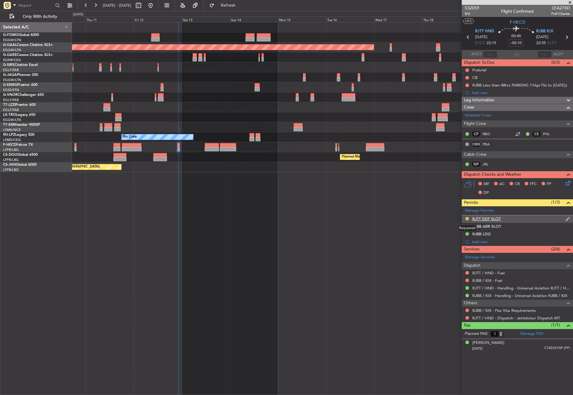
click at [467, 219] on button at bounding box center [467, 219] width 4 height 4
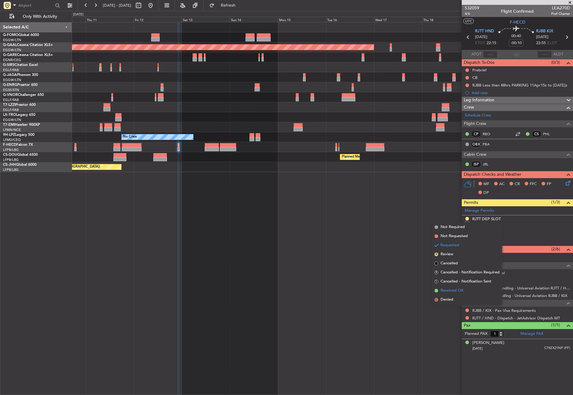
click at [451, 289] on span "Received OK" at bounding box center [452, 291] width 23 height 6
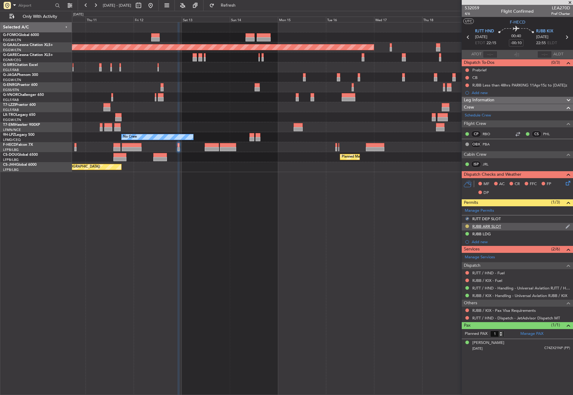
click at [468, 227] on button at bounding box center [467, 226] width 4 height 4
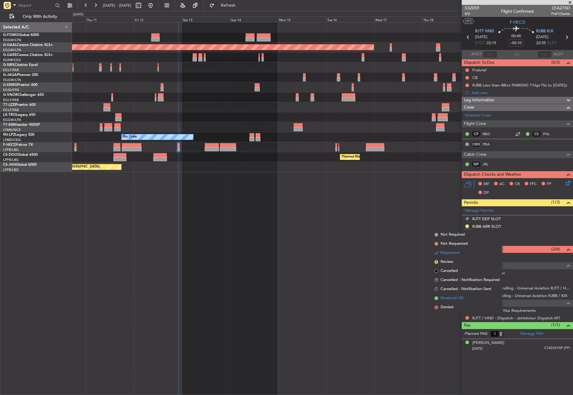
click at [446, 298] on span "Received OK" at bounding box center [452, 298] width 23 height 6
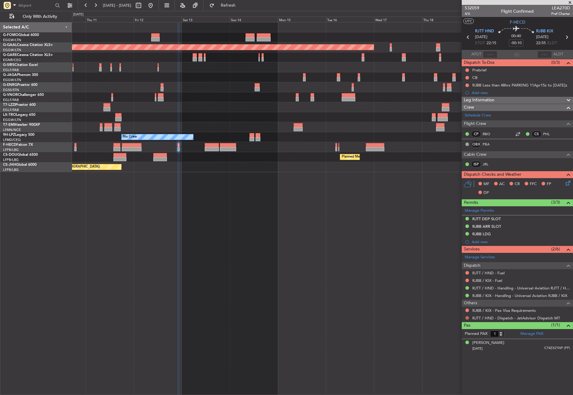
click at [467, 318] on button at bounding box center [467, 318] width 4 height 4
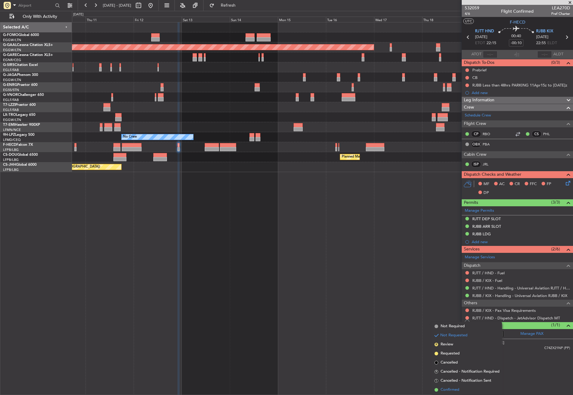
click at [452, 390] on span "Confirmed" at bounding box center [450, 390] width 19 height 6
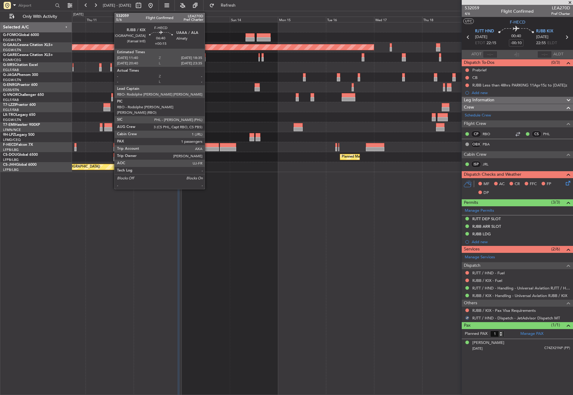
click at [207, 145] on div at bounding box center [212, 145] width 14 height 4
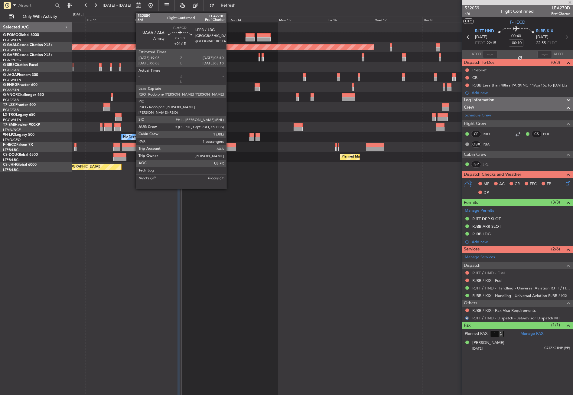
type input "+00:15"
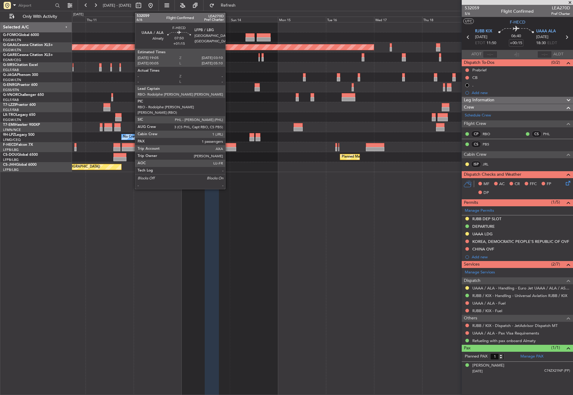
click at [175, 241] on div "Planned Maint Dusseldorf Owner Planned Maint Dusseldorf No Crew No Crew Planned…" at bounding box center [322, 208] width 501 height 373
click at [274, 236] on div "Planned Maint Dusseldorf Owner Planned Maint Dusseldorf No Crew No Crew Planned…" at bounding box center [322, 208] width 501 height 373
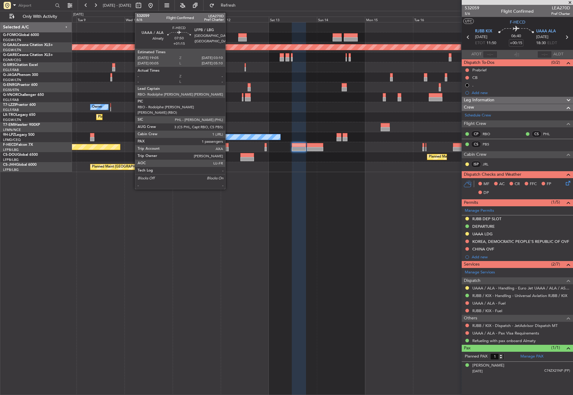
click at [331, 249] on div "Planned Maint London (Luton) Planned Maint Dusseldorf Owner Planned Maint Dusse…" at bounding box center [322, 208] width 501 height 373
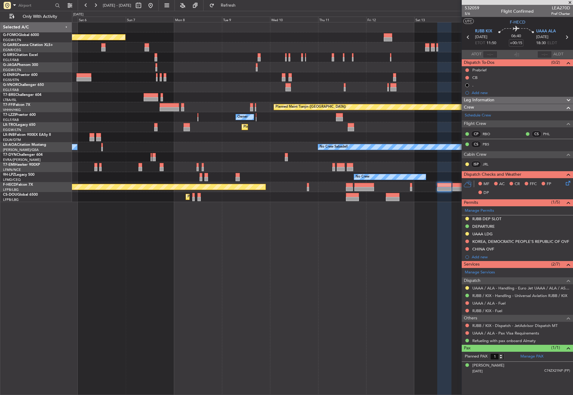
click at [305, 237] on div "Planned Maint London (Luton) Planned Maint London (Farnborough) Planned Maint T…" at bounding box center [322, 208] width 501 height 373
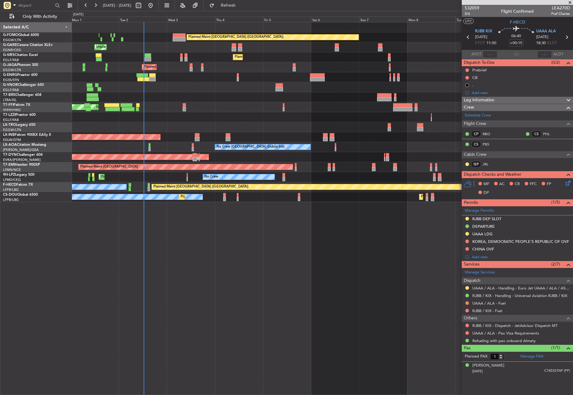
click at [256, 249] on div "Planned Maint London (Luton) Unplanned Maint Chester Planned Maint London (Farn…" at bounding box center [322, 208] width 501 height 373
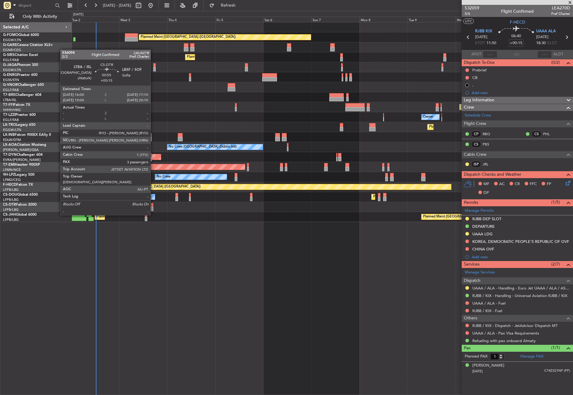
click at [153, 209] on div at bounding box center [152, 209] width 2 height 4
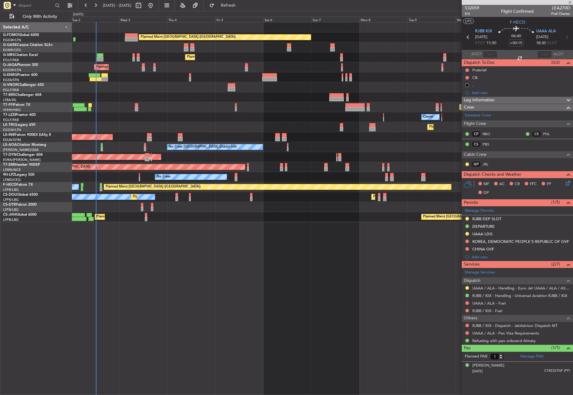
type input "3"
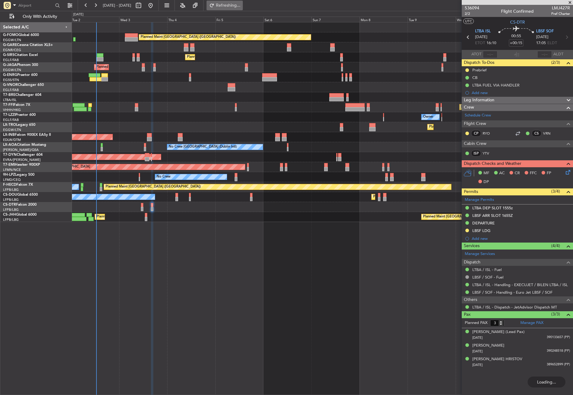
click at [230, 5] on button "Refreshing..." at bounding box center [225, 6] width 36 height 10
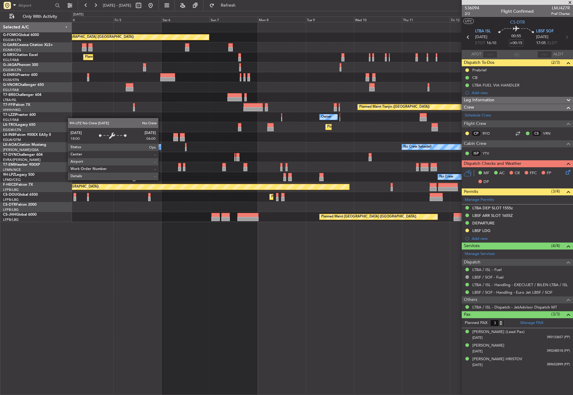
click at [249, 268] on div "Planned Maint London (Luton) Unplanned Maint Chester Planned Maint London (Farn…" at bounding box center [322, 208] width 501 height 373
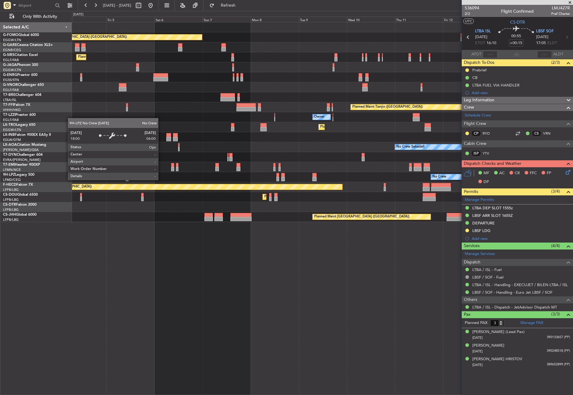
click at [196, 281] on div "Planned Maint London (Luton) Unplanned Maint Chester Planned Maint London (Farn…" at bounding box center [322, 208] width 501 height 373
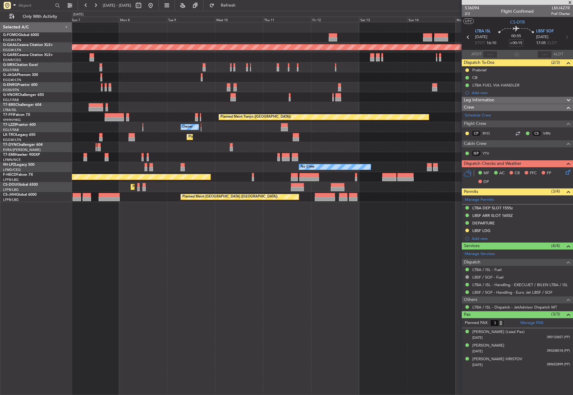
click at [214, 236] on div "Planned Maint London (Luton) Planned Maint Dusseldorf Planned Maint London (Far…" at bounding box center [322, 208] width 501 height 373
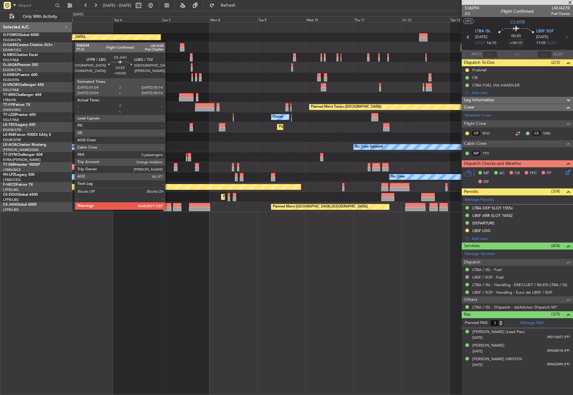
click at [168, 209] on div at bounding box center [167, 209] width 8 height 4
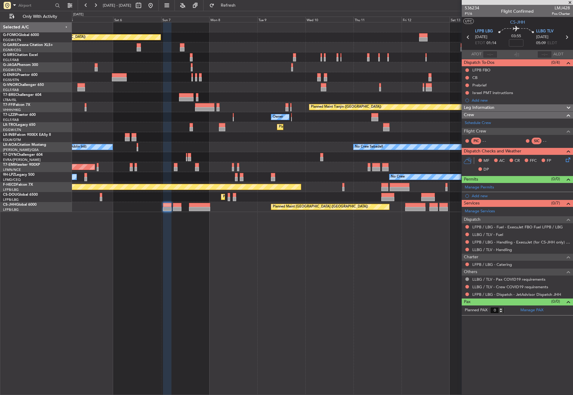
click at [392, 90] on div "Planned Maint London (Luton) Planned Maint London (Farnborough) Planned Maint L…" at bounding box center [322, 117] width 501 height 190
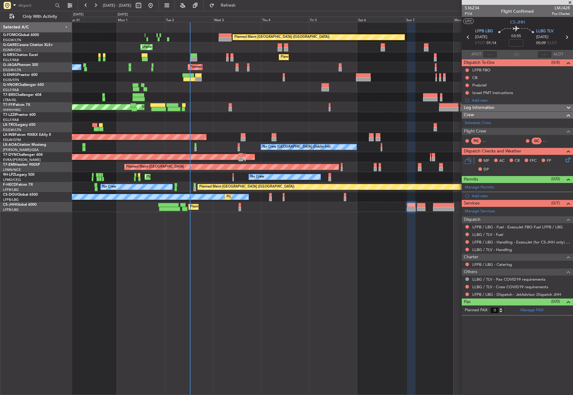
click at [216, 103] on div "Planned Maint Tianjin ([GEOGRAPHIC_DATA]) Planned Maint [GEOGRAPHIC_DATA] ([GEO…" at bounding box center [322, 107] width 501 height 10
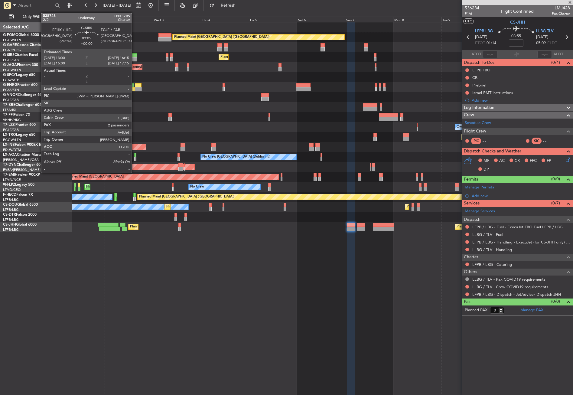
click at [134, 59] on div at bounding box center [133, 59] width 7 height 4
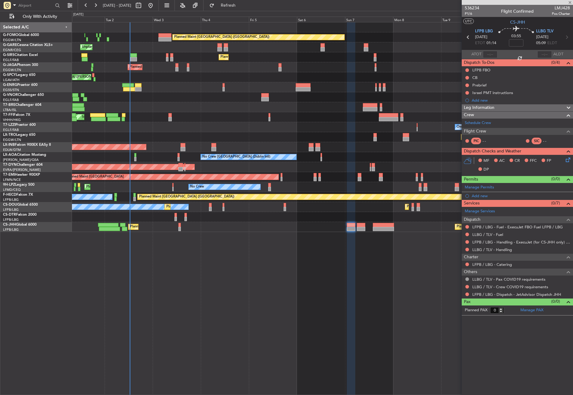
click at [182, 87] on div at bounding box center [322, 87] width 501 height 10
type input "2"
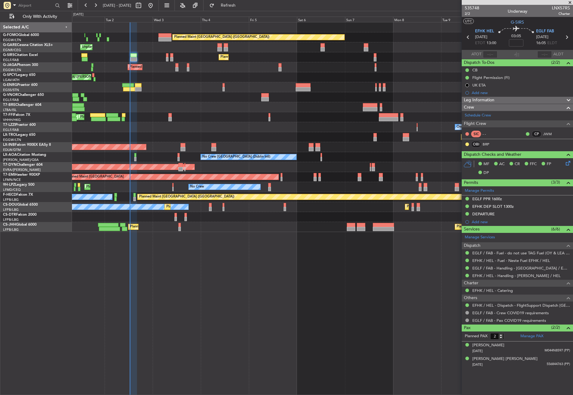
click at [203, 301] on div "Planned Maint London (Luton) Unplanned Maint Chester Planned Maint London (Farn…" at bounding box center [322, 208] width 501 height 373
click at [227, 7] on button "Refresh" at bounding box center [225, 6] width 36 height 10
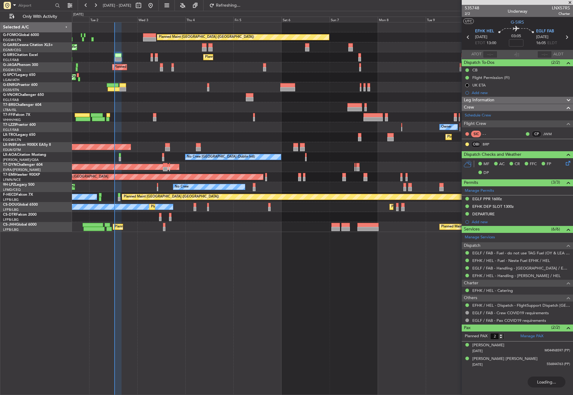
click at [226, 255] on div "Planned Maint London (Luton) Unplanned Maint Chester Planned Maint London (Farn…" at bounding box center [322, 208] width 501 height 373
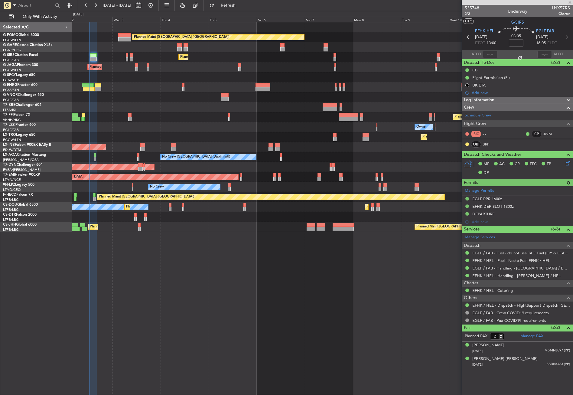
click at [193, 259] on div "Planned Maint London (Luton) Unplanned Maint Chester Planned Maint London (Farn…" at bounding box center [322, 208] width 501 height 373
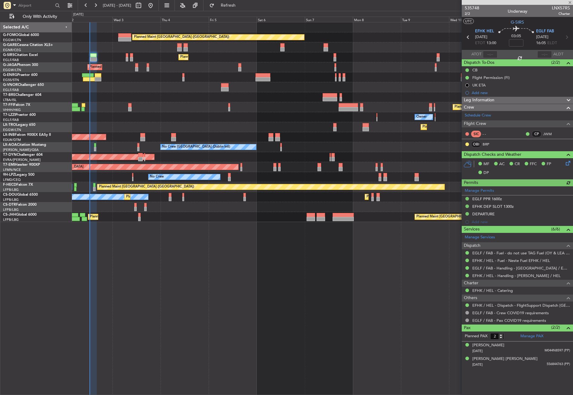
click at [148, 102] on div at bounding box center [322, 97] width 501 height 10
click at [168, 59] on div "Planned Maint [GEOGRAPHIC_DATA] ([GEOGRAPHIC_DATA])" at bounding box center [322, 57] width 501 height 10
click at [162, 80] on div at bounding box center [322, 77] width 501 height 10
click at [204, 296] on div "Planned Maint London (Luton) Unplanned Maint Chester Planned Maint London (Farn…" at bounding box center [322, 208] width 501 height 373
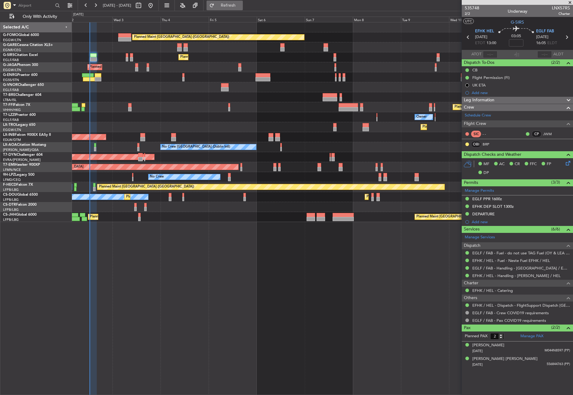
click at [241, 7] on span "Refresh" at bounding box center [228, 5] width 25 height 4
click at [231, 5] on button "Refresh" at bounding box center [225, 6] width 36 height 10
click at [273, 325] on div "Planned Maint London (Luton) Unplanned Maint Chester Planned Maint London (Farn…" at bounding box center [322, 208] width 501 height 373
click at [168, 262] on div "Planned Maint London (Luton) Unplanned Maint Chester Planned Maint London (Farn…" at bounding box center [322, 208] width 501 height 373
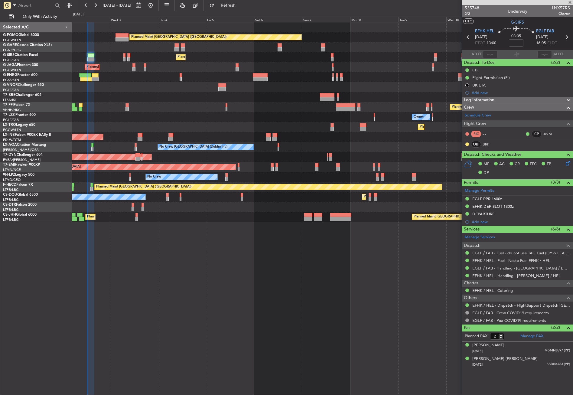
click at [170, 263] on div "Planned Maint London (Luton) Unplanned Maint Chester Planned Maint London (Farn…" at bounding box center [322, 208] width 501 height 373
click at [241, 3] on span "Refresh" at bounding box center [228, 5] width 25 height 4
click at [187, 288] on div "Planned Maint London (Luton) Unplanned Maint Chester Planned Maint London (Farn…" at bounding box center [322, 208] width 501 height 373
click at [207, 299] on div "Planned Maint London (Luton) Unplanned Maint Chester Planned Maint London (Farn…" at bounding box center [322, 208] width 501 height 373
click at [126, 225] on div "Planned Maint London (Luton) Unplanned Maint Chester Planned Maint London (Farn…" at bounding box center [322, 208] width 501 height 373
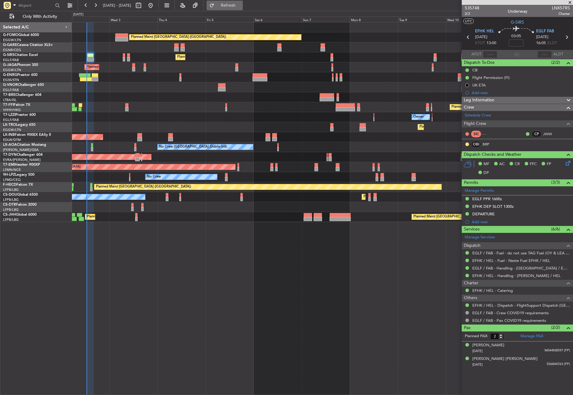
click at [229, 4] on button "Refresh" at bounding box center [225, 6] width 36 height 10
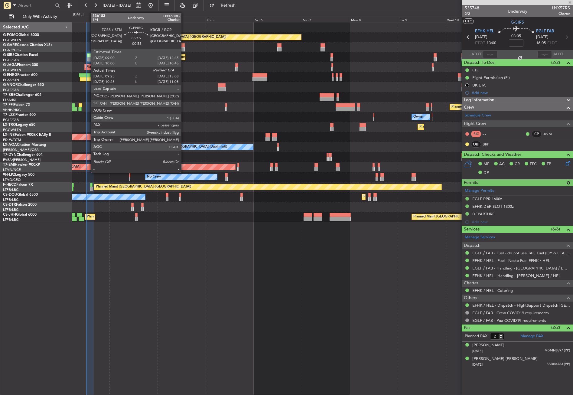
click at [88, 79] on div at bounding box center [86, 79] width 12 height 4
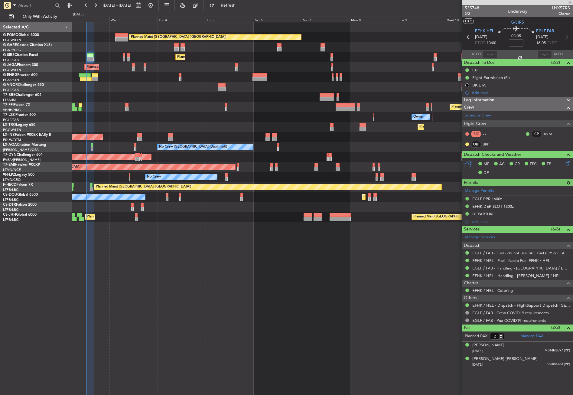
type input "-00:55"
type input "09:38"
type input "7"
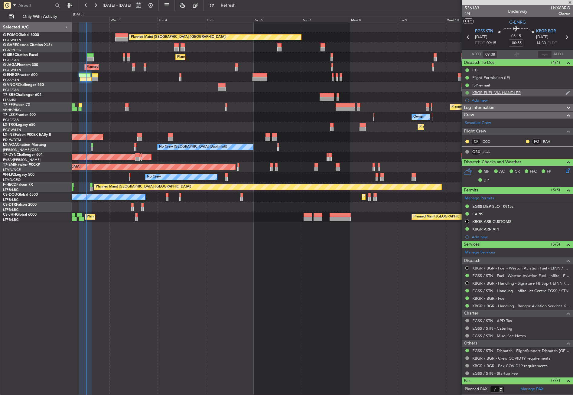
click at [468, 91] on button at bounding box center [467, 93] width 4 height 4
click at [460, 129] on span "Cancelled" at bounding box center [468, 129] width 17 height 6
click at [279, 335] on div "Planned Maint London (Luton) Unplanned Maint Chester Planned Maint London (Farn…" at bounding box center [322, 208] width 501 height 373
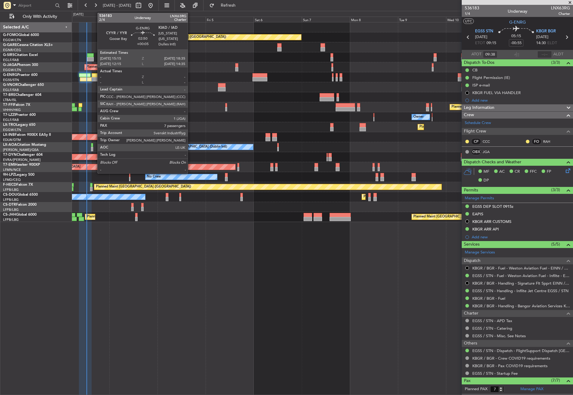
click at [94, 78] on div at bounding box center [95, 79] width 7 height 4
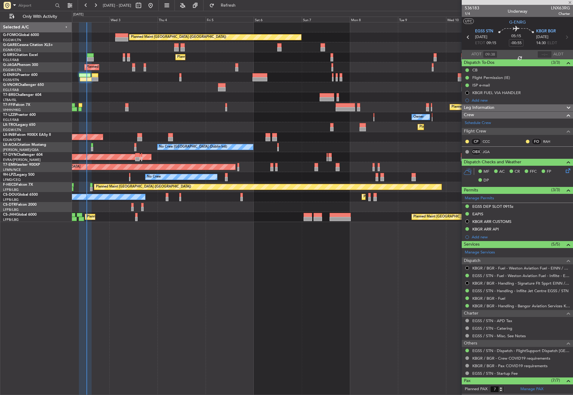
type input "+00:05"
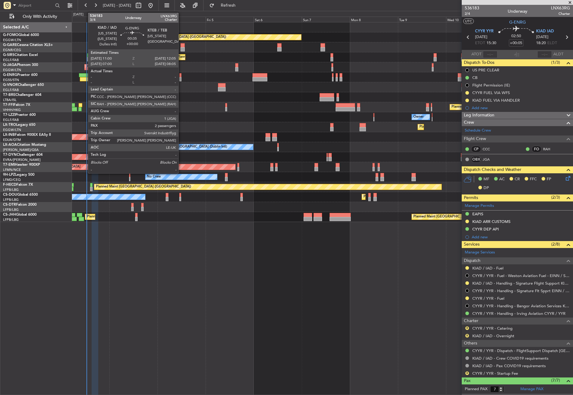
click at [181, 77] on div at bounding box center [180, 79] width 2 height 4
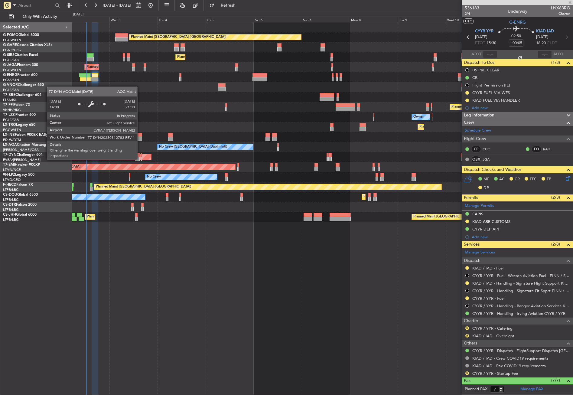
type input "2"
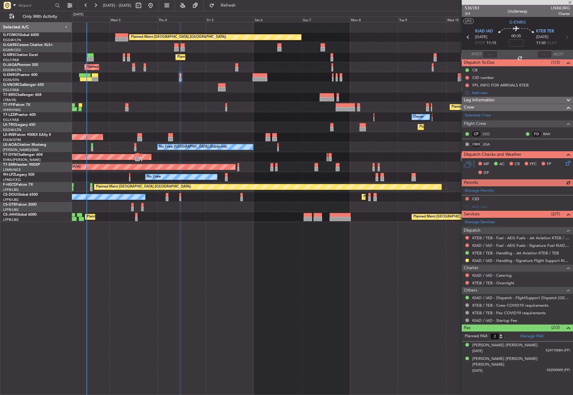
click at [191, 256] on div "Planned Maint London (Luton) Unplanned Maint Chester Planned Maint London (Farn…" at bounding box center [322, 208] width 501 height 373
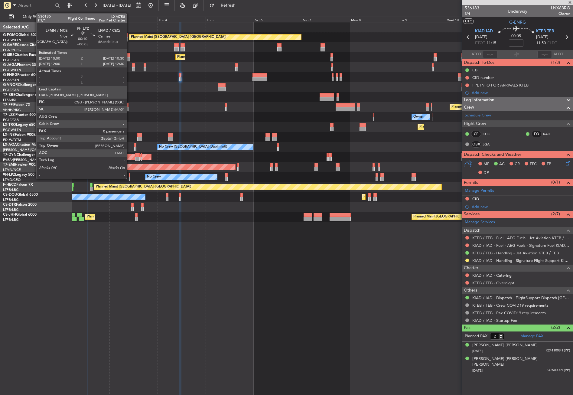
click at [129, 173] on div at bounding box center [129, 175] width 1 height 4
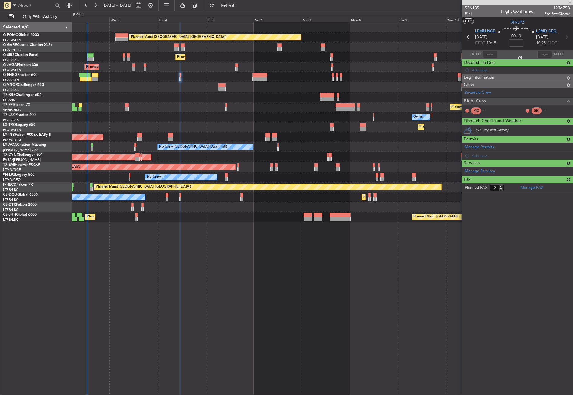
type input "+00:05"
type input "0"
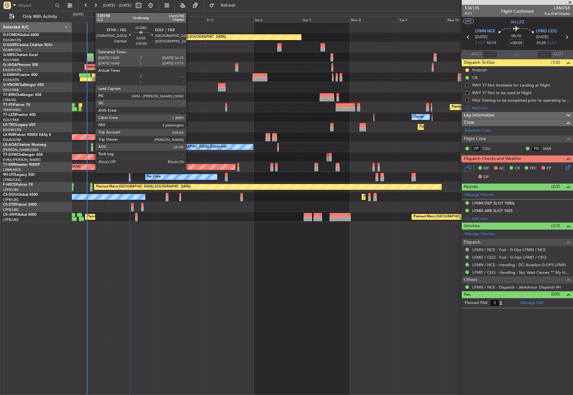
click at [93, 58] on div at bounding box center [90, 59] width 7 height 4
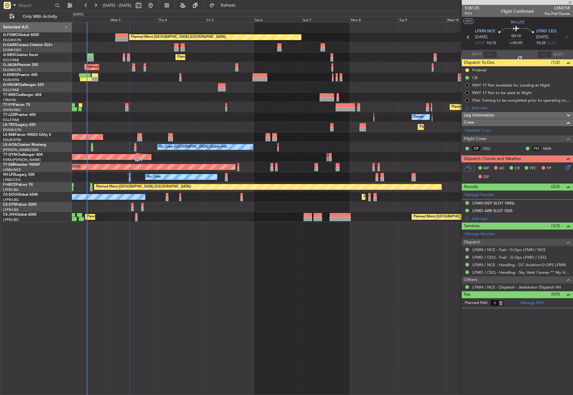
type input "2"
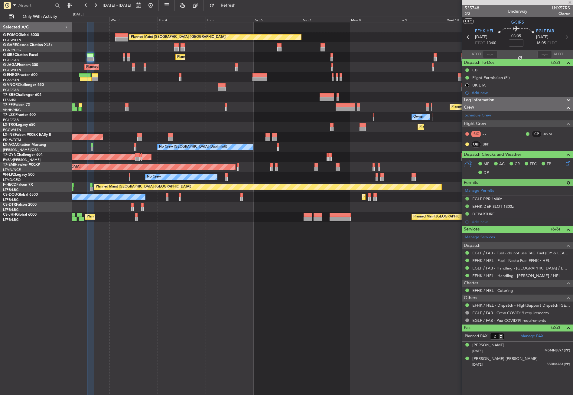
click at [196, 287] on div "Planned Maint London (Luton) Unplanned Maint Chester Planned Maint London (Farn…" at bounding box center [322, 208] width 501 height 373
click at [302, 271] on div "Planned Maint London (Luton) Unplanned Maint Chester Planned Maint London (Farn…" at bounding box center [322, 208] width 501 height 373
click at [239, 8] on button "Refresh" at bounding box center [225, 6] width 36 height 10
click at [200, 299] on div "Planned Maint London (Luton) Unplanned Maint Chester Planned Maint London (Farn…" at bounding box center [322, 208] width 501 height 373
click at [237, 2] on button "Refresh" at bounding box center [225, 6] width 36 height 10
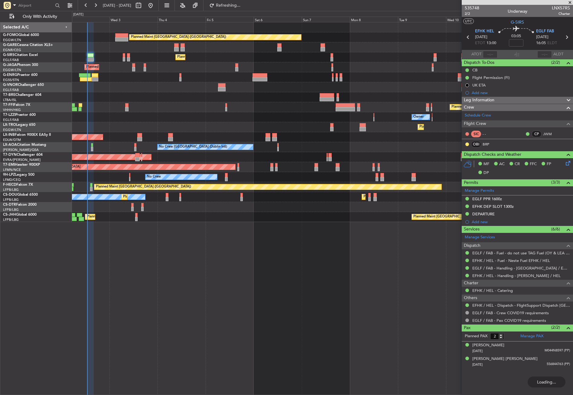
click at [197, 90] on div at bounding box center [322, 87] width 501 height 10
click at [185, 100] on div at bounding box center [322, 97] width 501 height 10
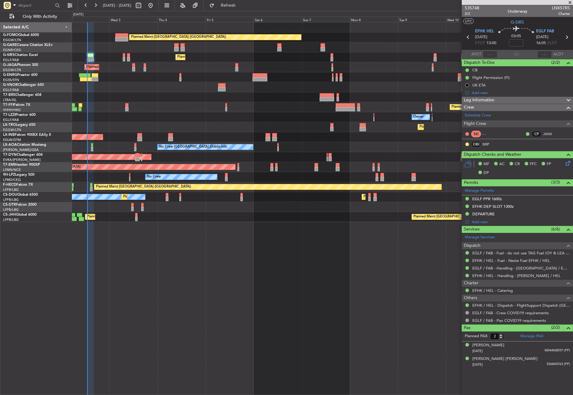
click at [185, 100] on div at bounding box center [322, 97] width 501 height 10
click at [246, 311] on div "Planned Maint London (Luton) Unplanned Maint Chester Planned Maint London (Farn…" at bounding box center [322, 208] width 501 height 373
click at [201, 328] on div "Planned Maint London (Luton) Unplanned Maint Chester Planned Maint London (Farn…" at bounding box center [322, 208] width 501 height 373
click at [145, 276] on div "Planned Maint London (Luton) Unplanned Maint Chester Planned Maint London (Farn…" at bounding box center [322, 208] width 501 height 373
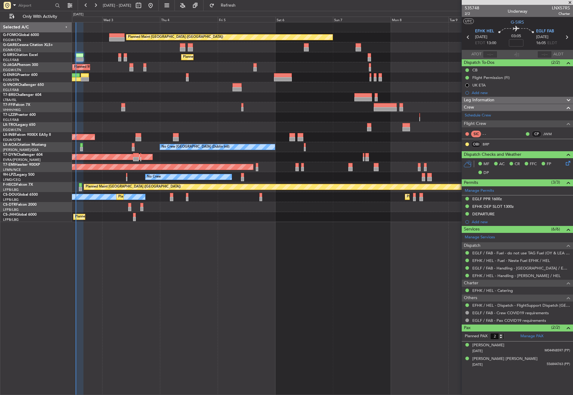
click at [145, 276] on div "Planned Maint London (Luton) Unplanned Maint Chester Planned Maint London (Farn…" at bounding box center [322, 208] width 501 height 373
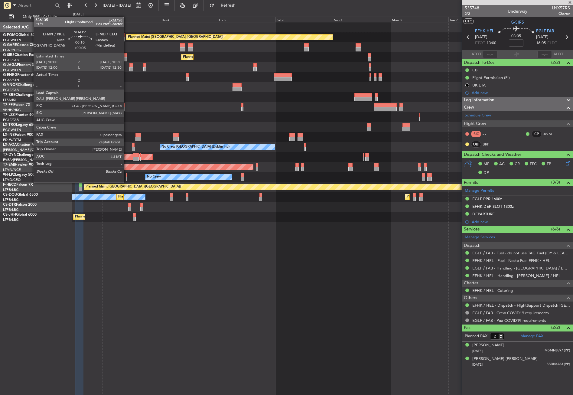
click at [127, 177] on div at bounding box center [126, 175] width 1 height 4
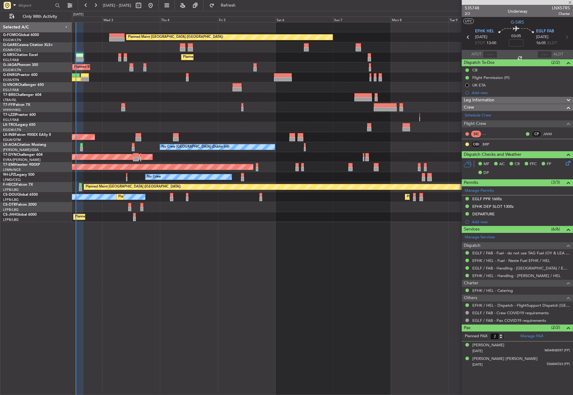
type input "+00:05"
type input "0"
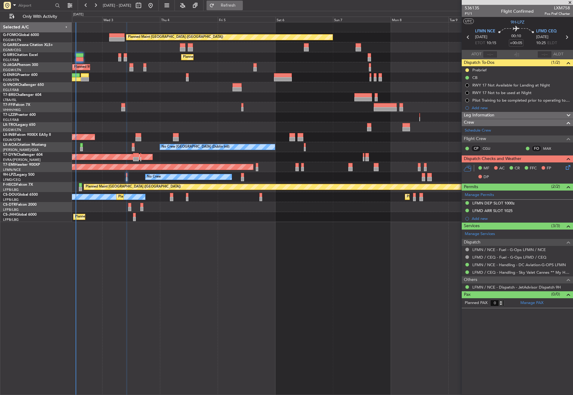
click at [233, 6] on button "Refresh" at bounding box center [225, 6] width 36 height 10
click at [316, 255] on div "Planned Maint London (Luton) Unplanned Maint Chester Planned Maint London (Farn…" at bounding box center [322, 208] width 501 height 373
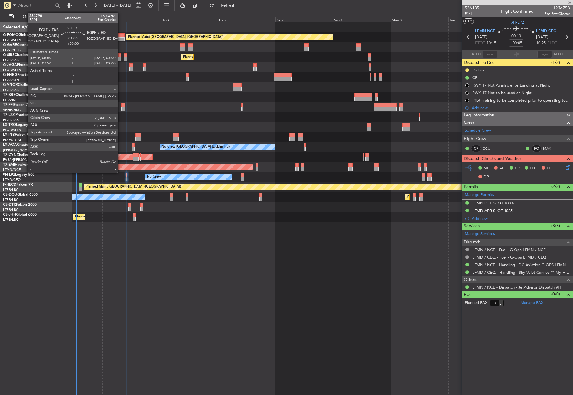
click at [121, 58] on div at bounding box center [119, 59] width 3 height 4
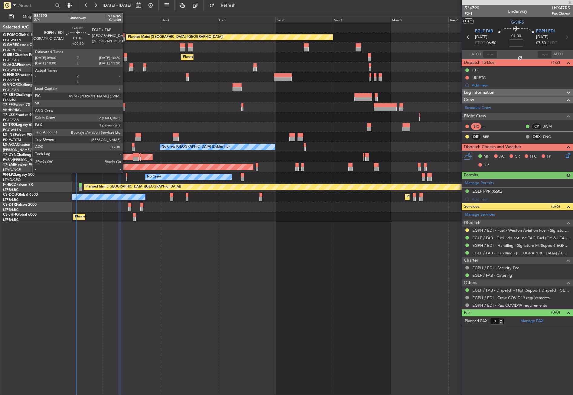
click at [126, 59] on div at bounding box center [125, 59] width 3 height 4
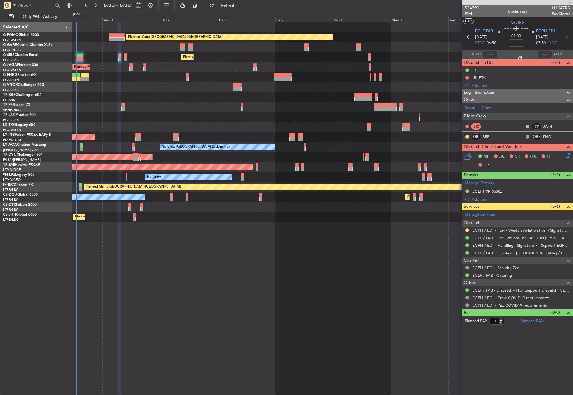
type input "+00:10"
type input "1"
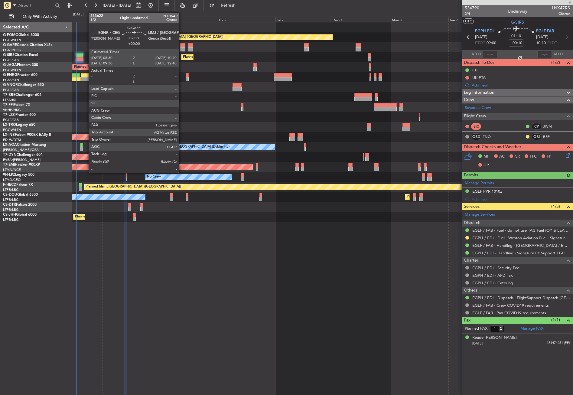
click at [182, 48] on div at bounding box center [182, 49] width 5 height 4
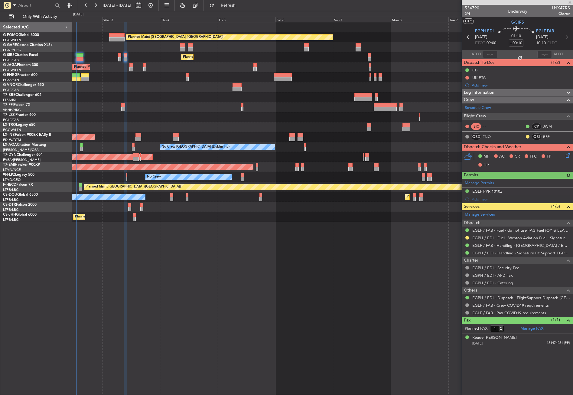
click at [192, 48] on div at bounding box center [190, 49] width 5 height 4
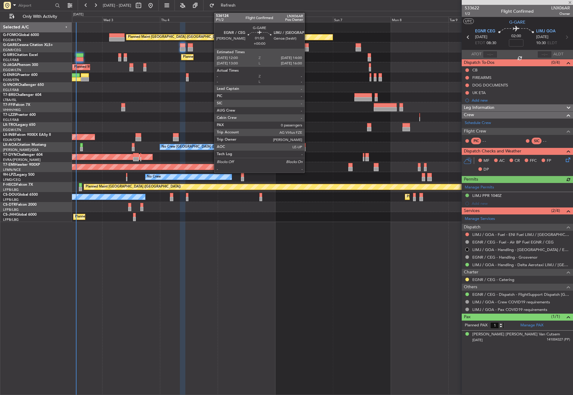
click at [307, 49] on div at bounding box center [306, 49] width 5 height 4
type input "-00:05"
type input "0"
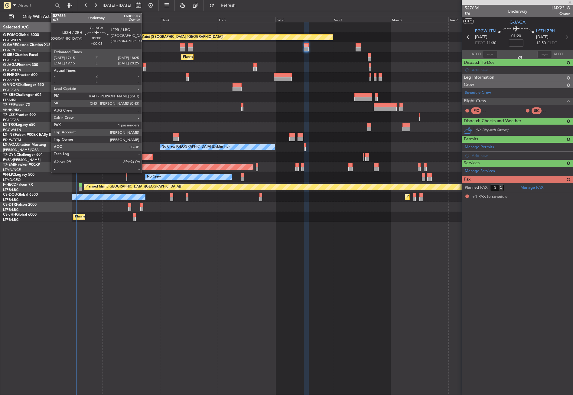
type input "1"
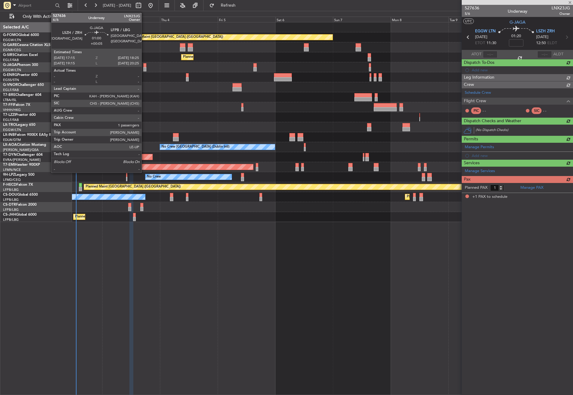
click at [144, 69] on div at bounding box center [144, 69] width 3 height 4
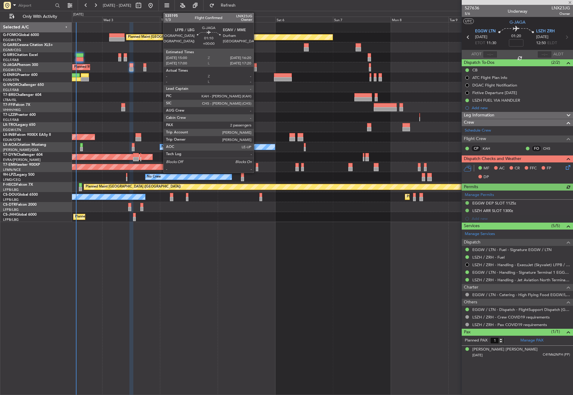
type input "+00:05"
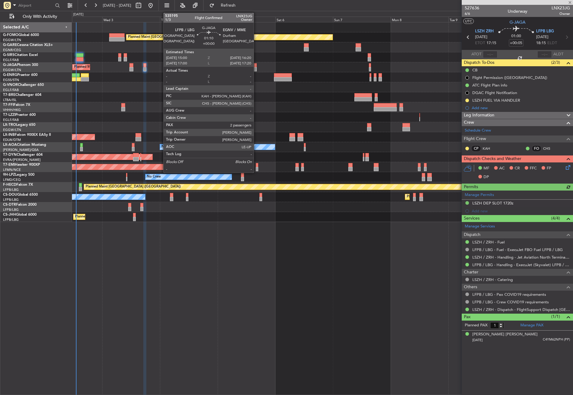
click at [256, 67] on div at bounding box center [254, 65] width 3 height 4
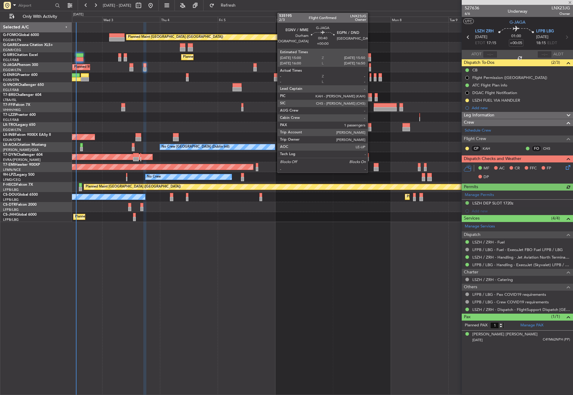
type input "2"
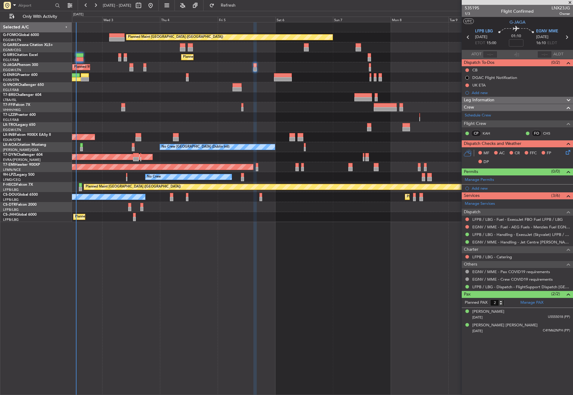
click at [287, 263] on div "Planned Maint [GEOGRAPHIC_DATA] ([GEOGRAPHIC_DATA]) Unplanned Maint [PERSON_NAM…" at bounding box center [322, 208] width 501 height 373
click at [15, 6] on span at bounding box center [14, 5] width 7 height 8
click at [22, 17] on span "Trip Number" at bounding box center [25, 16] width 22 height 6
click at [24, 2] on input "text" at bounding box center [35, 5] width 35 height 9
paste input "536234"
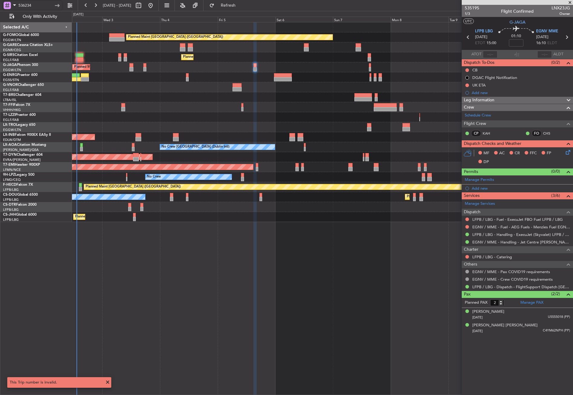
click at [37, 5] on input "536234" at bounding box center [35, 5] width 35 height 9
click at [60, 3] on div at bounding box center [57, 5] width 9 height 9
click at [234, 3] on button "Refresh" at bounding box center [225, 6] width 36 height 10
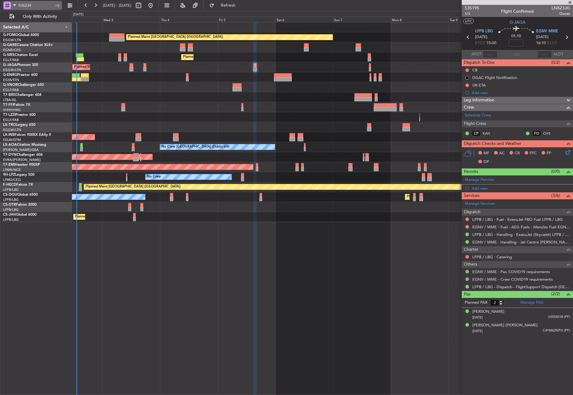
click at [34, 9] on input "536234" at bounding box center [35, 5] width 35 height 9
drag, startPoint x: 38, startPoint y: 7, endPoint x: 15, endPoint y: 8, distance: 23.1
click at [15, 8] on div "536234" at bounding box center [32, 5] width 59 height 9
paste input "text"
type input "536234"
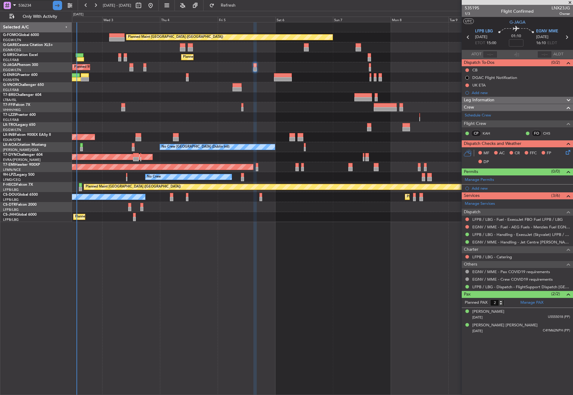
click at [60, 3] on div at bounding box center [57, 5] width 9 height 9
click at [73, 6] on button at bounding box center [70, 6] width 10 height 10
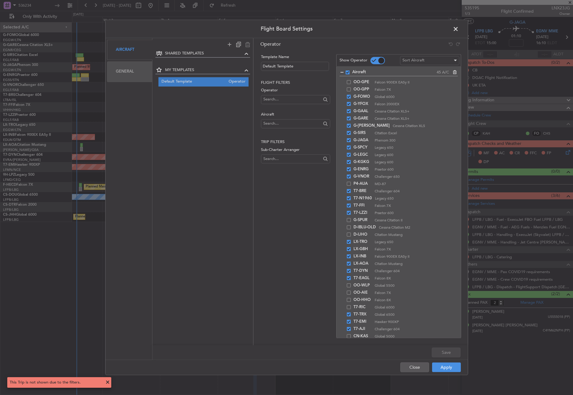
click at [124, 74] on div "General" at bounding box center [130, 72] width 46 height 20
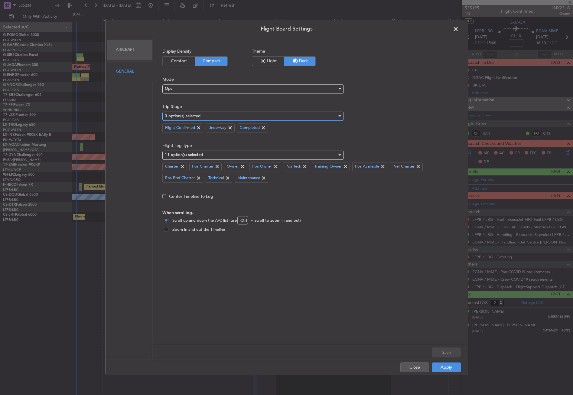
click at [196, 113] on div "3 option(s) selected" at bounding box center [251, 116] width 172 height 9
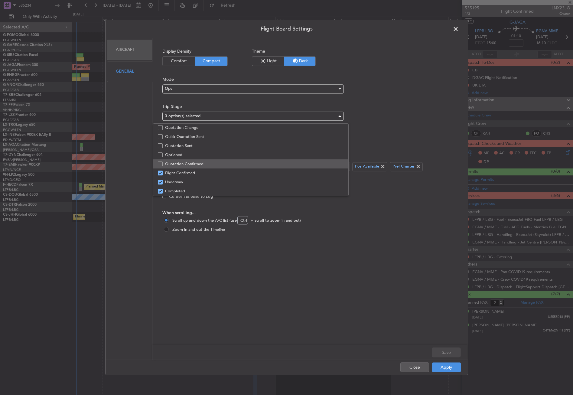
click at [181, 163] on span "Quotation Confirmed" at bounding box center [254, 163] width 178 height 9
click at [180, 155] on span "Optioned" at bounding box center [254, 154] width 178 height 9
click at [431, 348] on div at bounding box center [286, 197] width 573 height 395
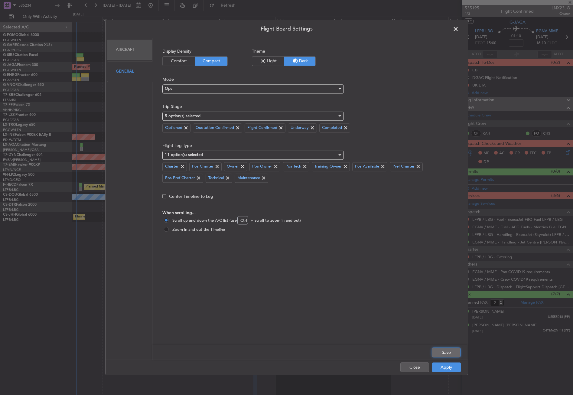
click at [434, 349] on button "Save" at bounding box center [446, 353] width 29 height 10
click at [442, 367] on button "Apply" at bounding box center [446, 368] width 29 height 10
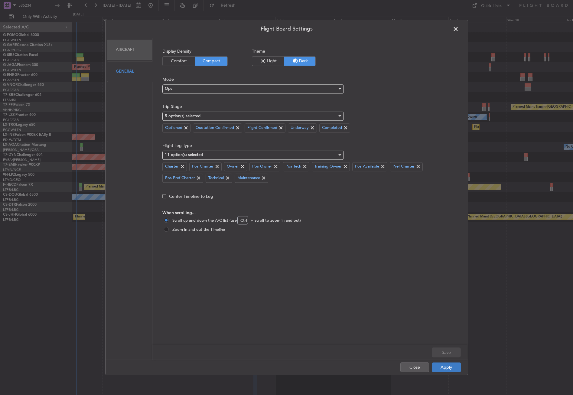
type input "0"
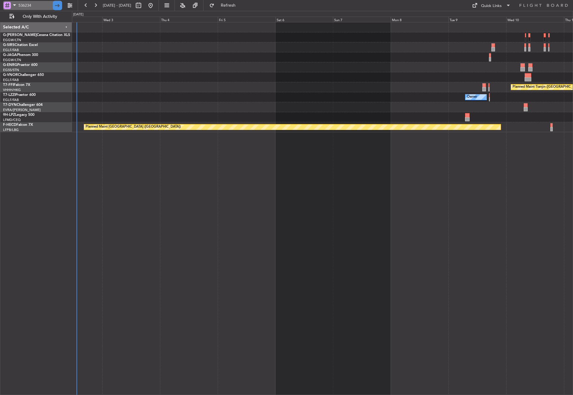
click at [57, 6] on div at bounding box center [57, 5] width 9 height 9
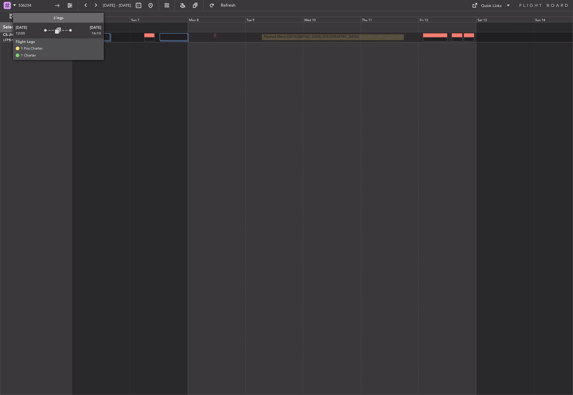
click at [106, 37] on div at bounding box center [105, 36] width 9 height 7
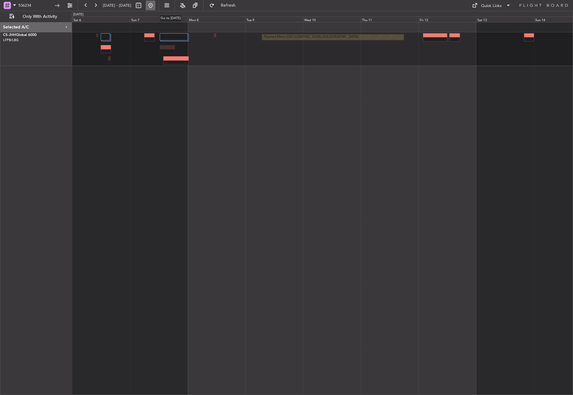
click at [155, 7] on button at bounding box center [151, 6] width 10 height 10
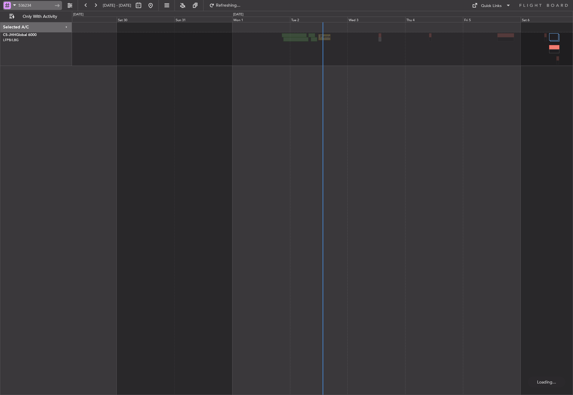
click at [40, 4] on input "536234" at bounding box center [35, 5] width 35 height 9
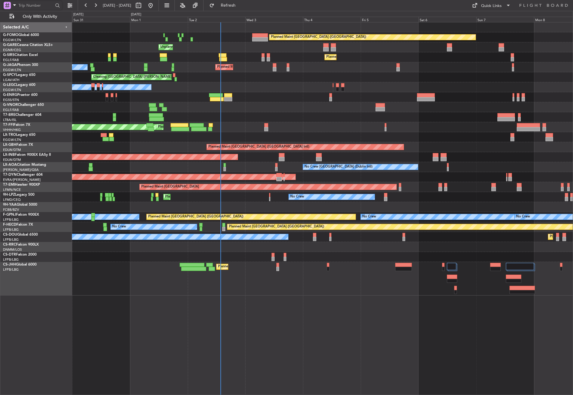
click at [231, 318] on div "Planned Maint London (Luton) Unplanned Maint Chester Planned Maint London (Farn…" at bounding box center [322, 208] width 501 height 373
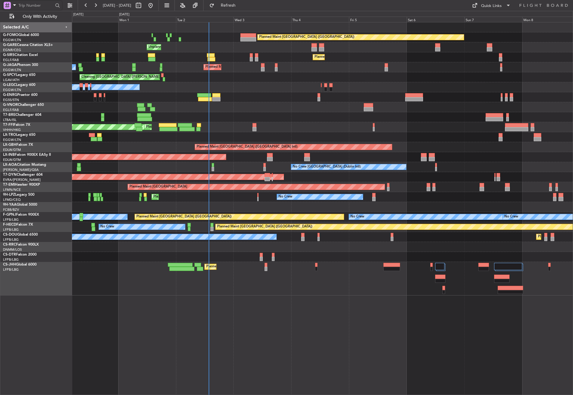
click at [184, 325] on div "Planned Maint London (Luton) Unplanned Maint Chester Planned Maint London (Farn…" at bounding box center [322, 208] width 501 height 373
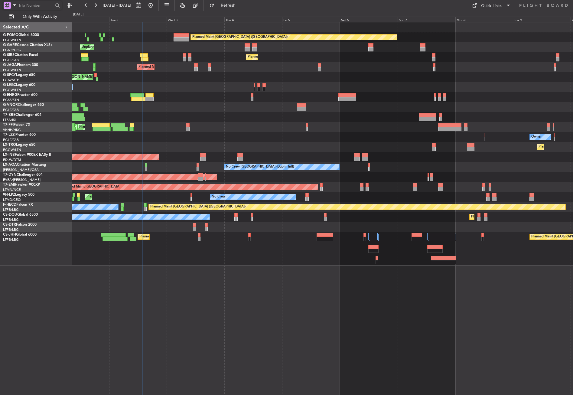
click at [179, 320] on div "Planned Maint London (Luton) Unplanned Maint Chester Planned Maint London (Farn…" at bounding box center [322, 208] width 501 height 373
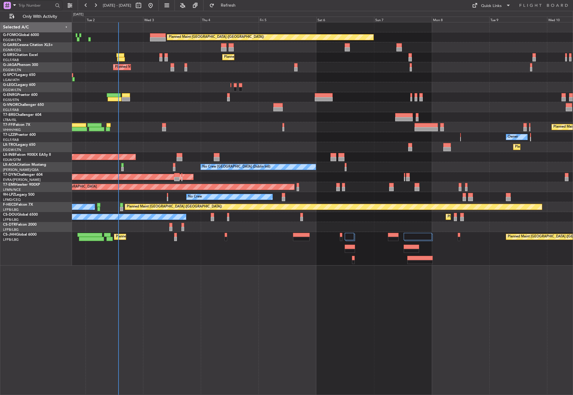
click at [166, 323] on div "Planned Maint London (Luton) Unplanned Maint Chester Planned Maint London (Farn…" at bounding box center [322, 208] width 501 height 373
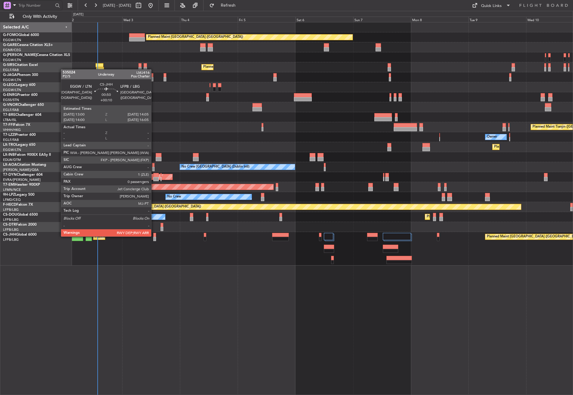
click at [154, 236] on div at bounding box center [154, 235] width 3 height 4
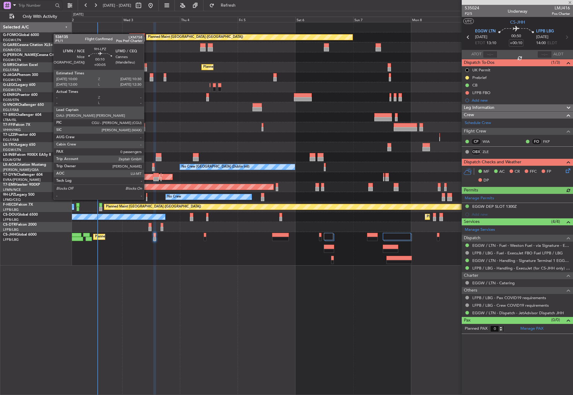
click at [147, 193] on div at bounding box center [146, 195] width 1 height 4
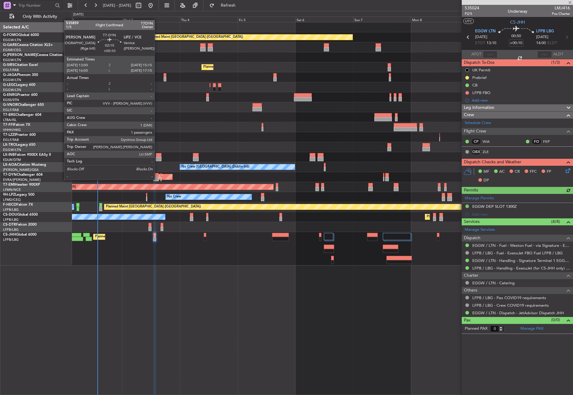
type input "+00:05"
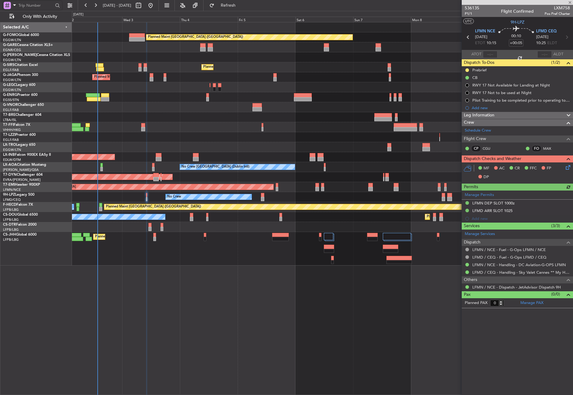
click at [508, 115] on div "Leg Information" at bounding box center [517, 115] width 111 height 7
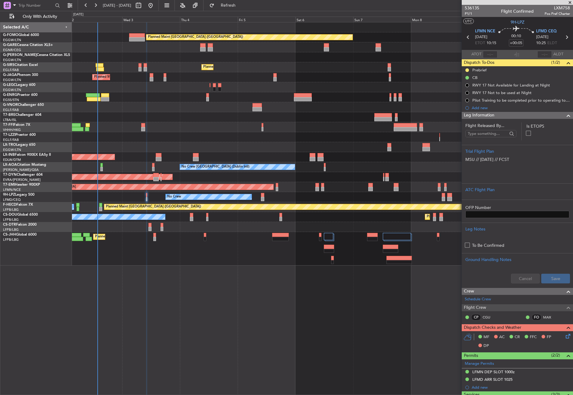
click at [491, 115] on span "Leg Information" at bounding box center [479, 115] width 31 height 7
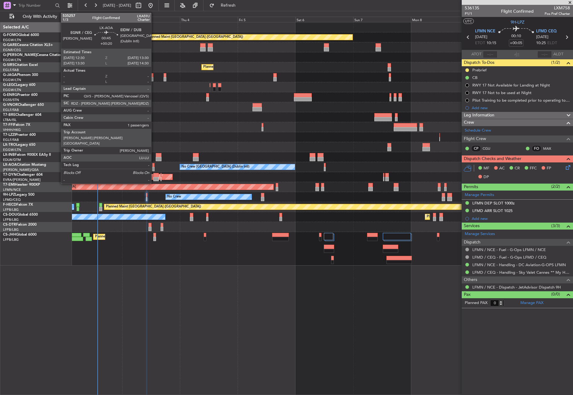
click at [154, 167] on div at bounding box center [153, 169] width 2 height 4
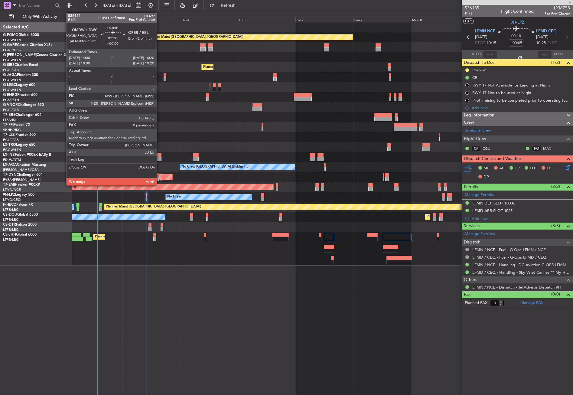
type input "+00:20"
type input "1"
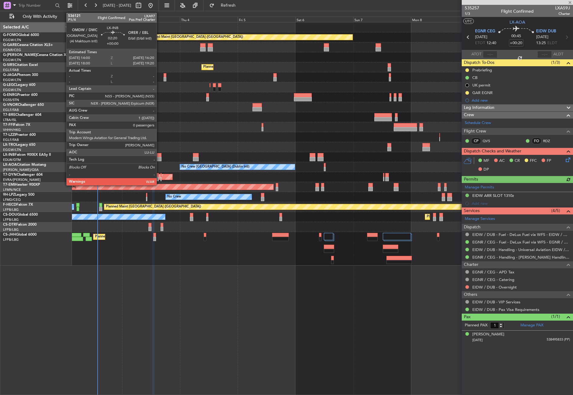
click at [159, 156] on div at bounding box center [159, 155] width 6 height 4
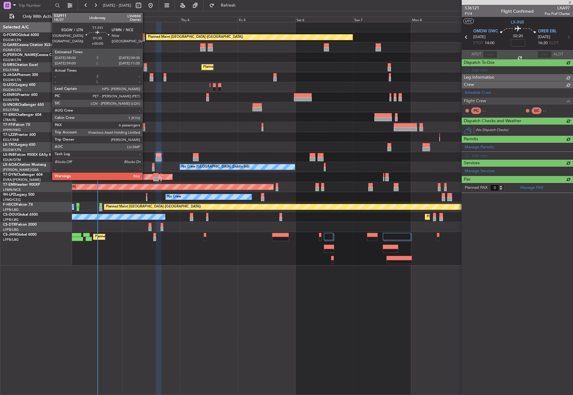
click at [145, 125] on div at bounding box center [143, 125] width 4 height 4
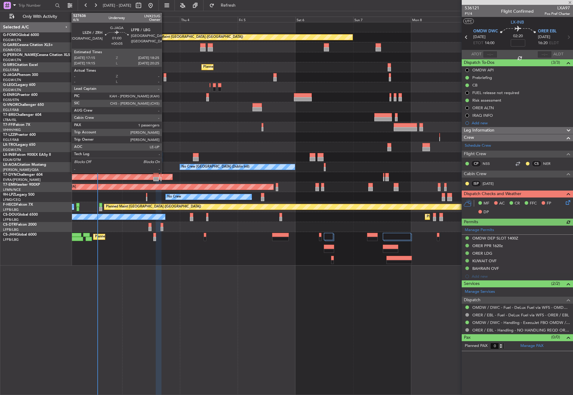
type input "6"
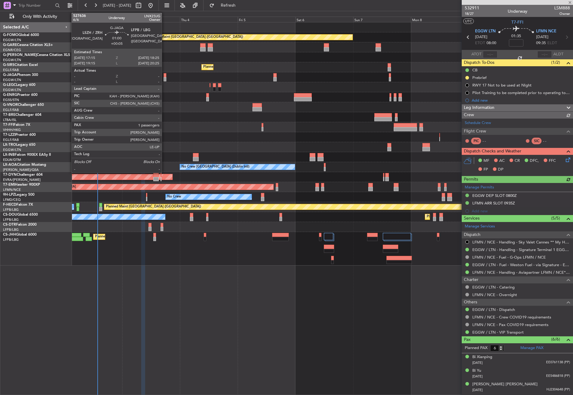
click at [165, 80] on div at bounding box center [165, 79] width 3 height 4
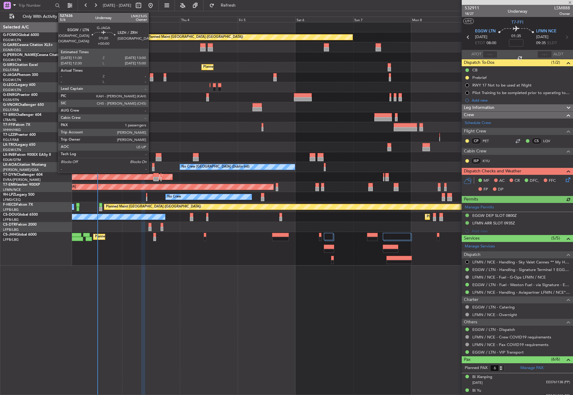
type input "+00:05"
type input "1"
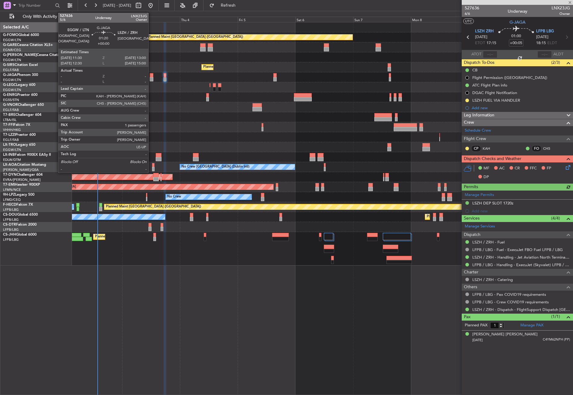
click at [151, 79] on div at bounding box center [152, 79] width 4 height 4
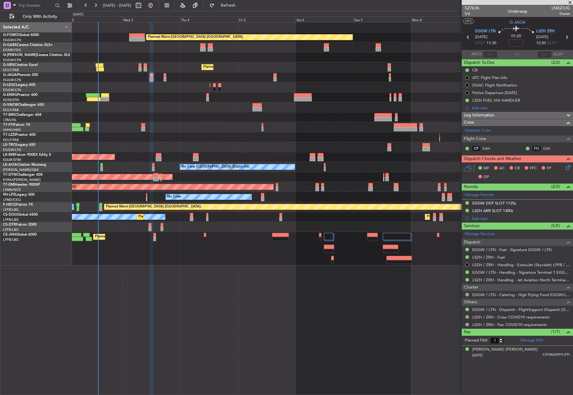
click at [256, 310] on div "Planned Maint London (Luton) Unplanned Maint Chester Owner Planned Maint London…" at bounding box center [322, 208] width 501 height 373
click at [256, 311] on div "Planned Maint London (Luton) Unplanned Maint Chester Owner Planned Maint London…" at bounding box center [322, 208] width 501 height 373
click at [180, 283] on div "Planned Maint London (Luton) Unplanned Maint Chester Owner Planned Maint London…" at bounding box center [322, 208] width 501 height 373
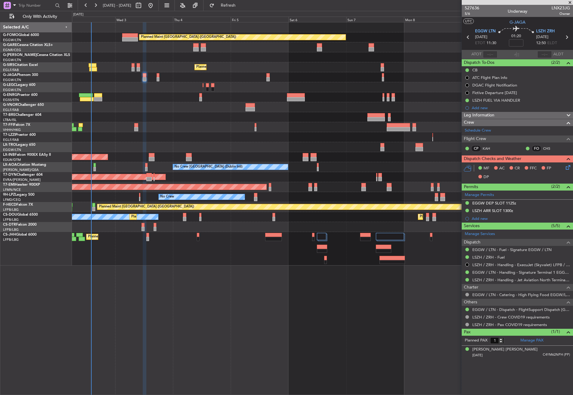
click at [168, 286] on div "Planned Maint London (Luton) Unplanned Maint Chester Owner Planned Maint London…" at bounding box center [322, 208] width 501 height 373
click at [163, 286] on div "Planned Maint London (Luton) Unplanned Maint Chester Owner Planned Maint London…" at bounding box center [322, 208] width 501 height 373
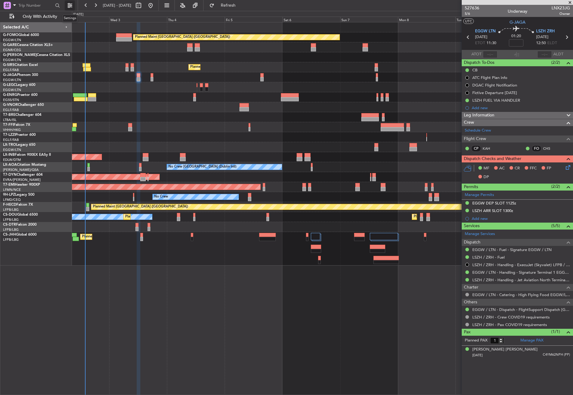
click at [68, 5] on button at bounding box center [70, 6] width 10 height 10
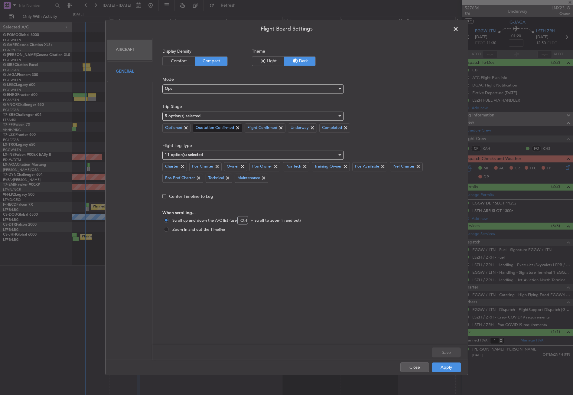
click at [236, 128] on span at bounding box center [237, 127] width 7 height 7
click at [184, 129] on span at bounding box center [185, 127] width 7 height 7
click at [442, 351] on button "Save" at bounding box center [446, 353] width 29 height 10
click at [441, 367] on button "Apply" at bounding box center [446, 368] width 29 height 10
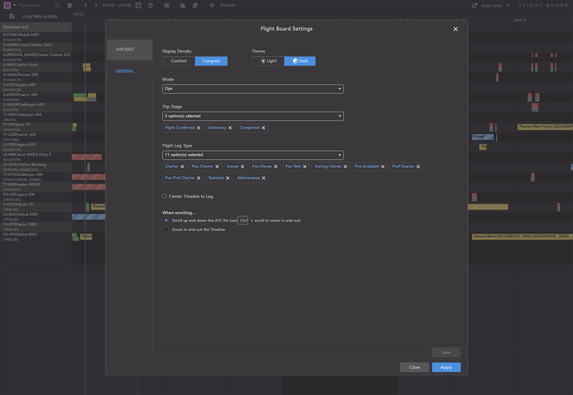
type input "0"
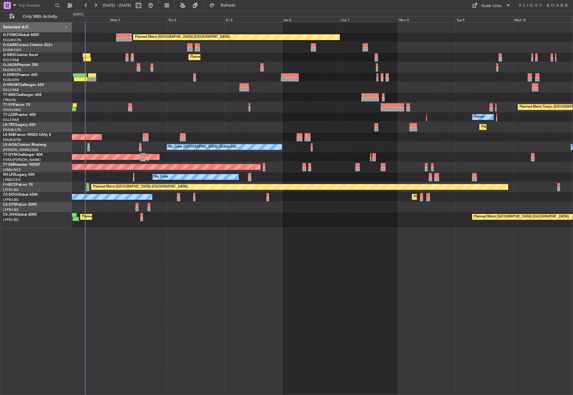
click at [287, 248] on div "Planned Maint London (Luton) Unplanned Maint Chester Planned Maint London (Farn…" at bounding box center [322, 208] width 501 height 373
click at [241, 296] on div "Planned Maint London (Luton) Unplanned Maint Chester Planned Maint London (Farn…" at bounding box center [322, 208] width 501 height 373
click at [87, 340] on div "Planned Maint London (Luton) Unplanned Maint Chester Planned Maint London (Farn…" at bounding box center [322, 208] width 501 height 373
click at [142, 336] on div "Planned Maint London (Luton) Unplanned Maint Chester Planned Maint London (Farn…" at bounding box center [322, 208] width 501 height 373
click at [138, 336] on div "Planned Maint London (Luton) Unplanned Maint Chester Planned Maint London (Farn…" at bounding box center [322, 208] width 501 height 373
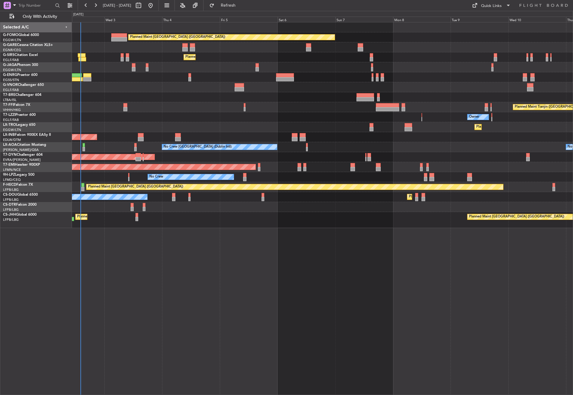
click at [308, 335] on div "Planned Maint [GEOGRAPHIC_DATA] ([GEOGRAPHIC_DATA]) Unplanned Maint [PERSON_NAM…" at bounding box center [322, 208] width 501 height 373
click at [125, 328] on div "Planned Maint [GEOGRAPHIC_DATA] ([GEOGRAPHIC_DATA]) Unplanned Maint [PERSON_NAM…" at bounding box center [322, 208] width 501 height 373
click at [122, 284] on div "Planned Maint [GEOGRAPHIC_DATA] ([GEOGRAPHIC_DATA]) Unplanned Maint [PERSON_NAM…" at bounding box center [322, 208] width 501 height 373
click at [130, 250] on div "Planned Maint [GEOGRAPHIC_DATA] ([GEOGRAPHIC_DATA]) Unplanned Maint [PERSON_NAM…" at bounding box center [322, 208] width 501 height 373
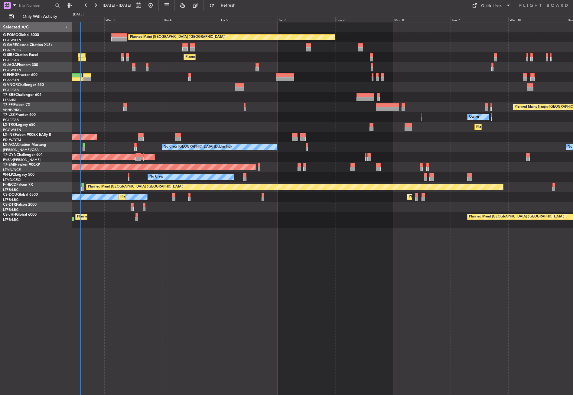
click at [130, 250] on div "Planned Maint [GEOGRAPHIC_DATA] ([GEOGRAPHIC_DATA]) Unplanned Maint [PERSON_NAM…" at bounding box center [322, 208] width 501 height 373
click at [219, 334] on div "Planned Maint [GEOGRAPHIC_DATA] ([GEOGRAPHIC_DATA]) Unplanned Maint [PERSON_NAM…" at bounding box center [322, 208] width 501 height 373
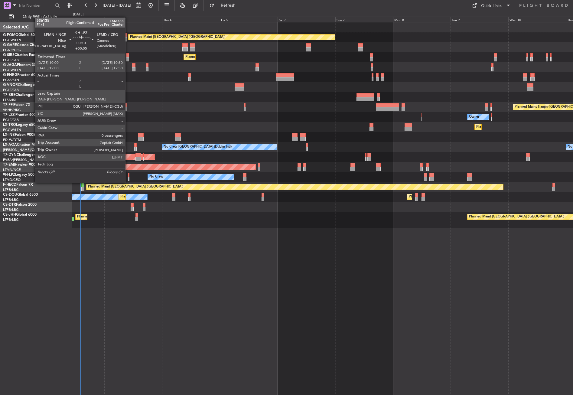
click at [128, 177] on div at bounding box center [128, 179] width 1 height 4
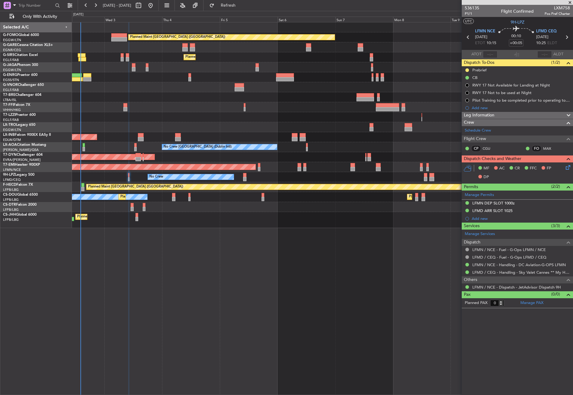
click at [325, 278] on div "Planned Maint [GEOGRAPHIC_DATA] ([GEOGRAPHIC_DATA]) Unplanned Maint [PERSON_NAM…" at bounding box center [322, 208] width 501 height 373
drag, startPoint x: 486, startPoint y: 114, endPoint x: 485, endPoint y: 131, distance: 16.7
click at [486, 114] on span "Leg Information" at bounding box center [479, 115] width 31 height 7
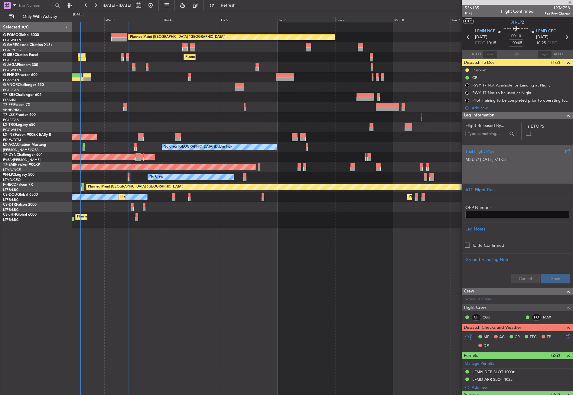
click at [482, 171] on p at bounding box center [517, 172] width 104 height 6
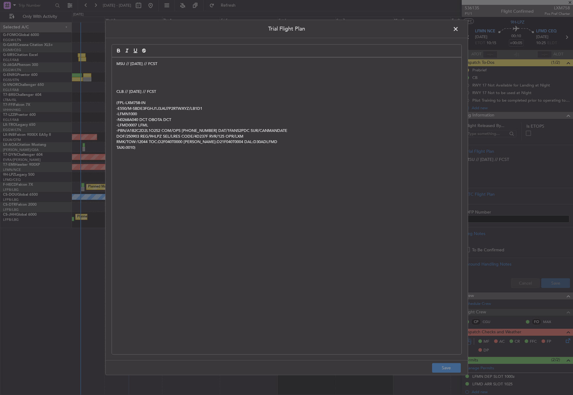
click at [123, 80] on p at bounding box center [286, 80] width 341 height 5
click at [124, 77] on p at bounding box center [286, 74] width 341 height 5
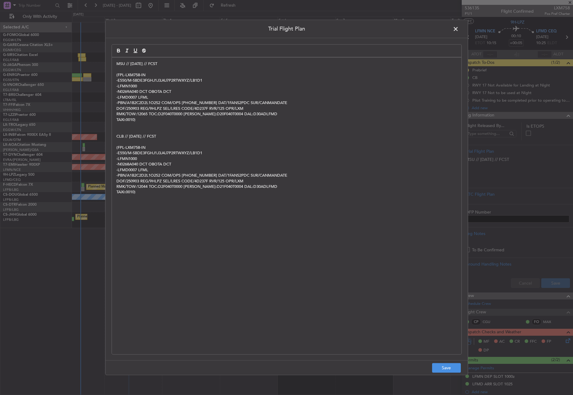
scroll to position [0, 0]
click at [442, 370] on button "Save" at bounding box center [446, 368] width 29 height 10
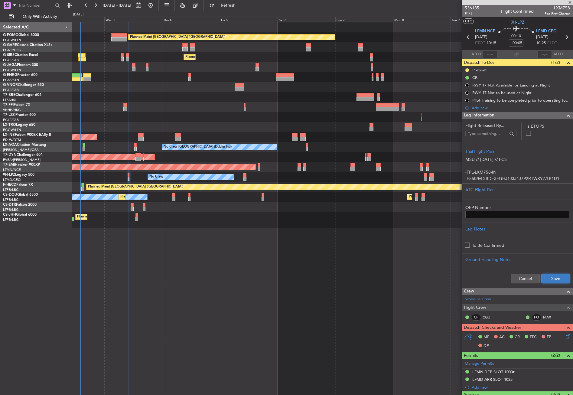
click at [546, 279] on button "Save" at bounding box center [555, 279] width 29 height 10
click at [267, 272] on div "Planned Maint [GEOGRAPHIC_DATA] ([GEOGRAPHIC_DATA]) Unplanned Maint [PERSON_NAM…" at bounding box center [322, 208] width 501 height 373
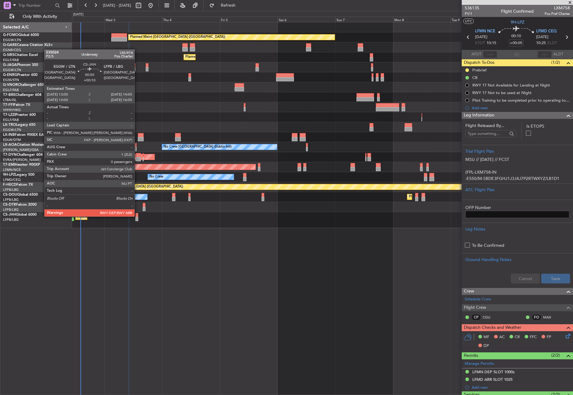
click at [137, 216] on div at bounding box center [136, 215] width 3 height 4
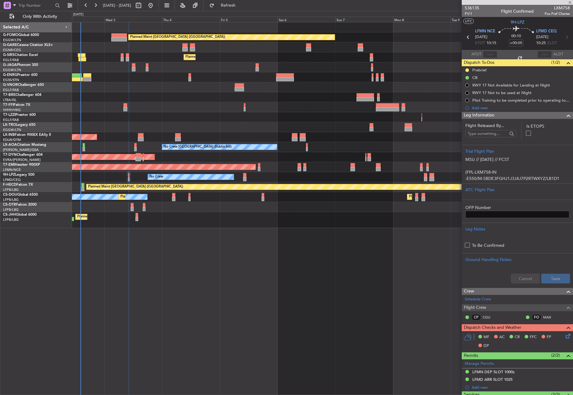
type input "+00:10"
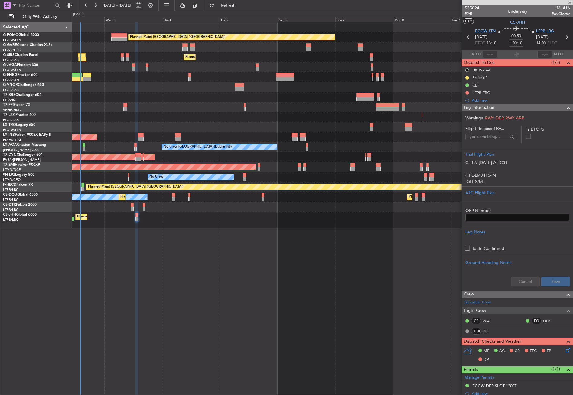
click at [239, 287] on div "Planned Maint [GEOGRAPHIC_DATA] ([GEOGRAPHIC_DATA]) Unplanned Maint [PERSON_NAM…" at bounding box center [322, 208] width 501 height 373
click at [239, 287] on div "Planned Maint London (Luton) Unplanned Maint Chester Planned Maint London (Farn…" at bounding box center [322, 208] width 501 height 373
click at [214, 299] on div "Planned Maint London (Luton) Unplanned Maint Chester Planned Maint London (Farn…" at bounding box center [322, 208] width 501 height 373
click at [236, 4] on span "Refresh" at bounding box center [228, 5] width 25 height 4
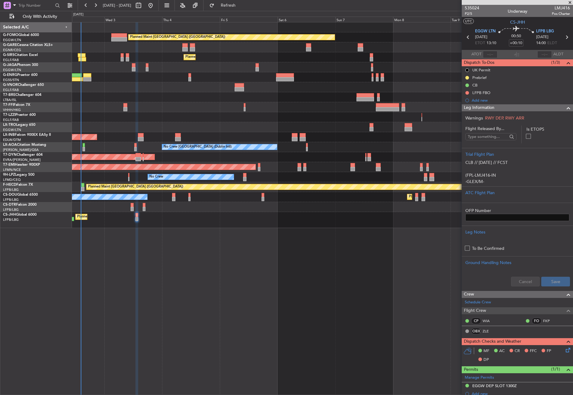
click at [199, 309] on div "Planned Maint London (Luton) Unplanned Maint Chester Planned Maint London (Farn…" at bounding box center [322, 208] width 501 height 373
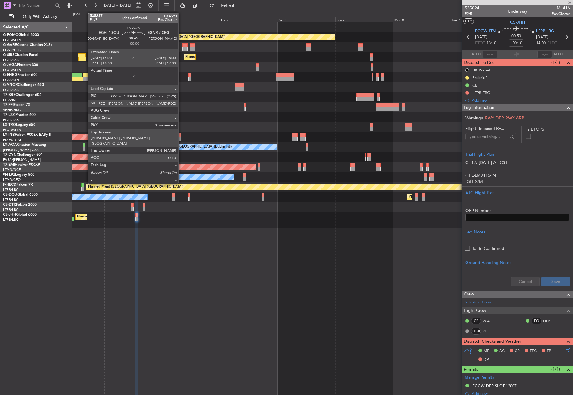
click at [85, 148] on div at bounding box center [84, 149] width 2 height 4
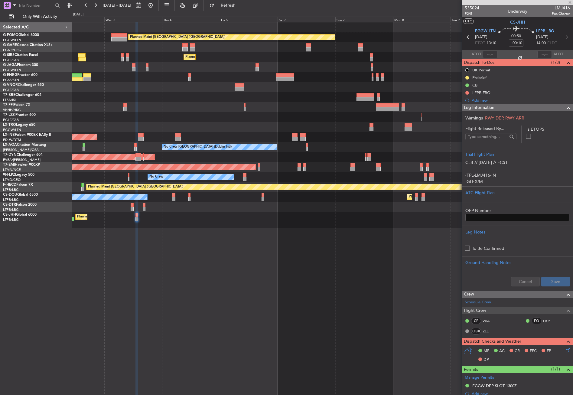
click at [168, 262] on div "Planned Maint London (Luton) Unplanned Maint Chester Planned Maint London (Farn…" at bounding box center [322, 208] width 501 height 373
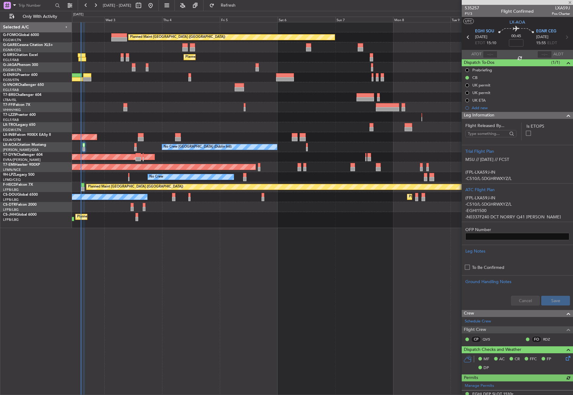
click at [195, 299] on div "Planned Maint London (Luton) Unplanned Maint Chester Planned Maint London (Farn…" at bounding box center [322, 208] width 501 height 373
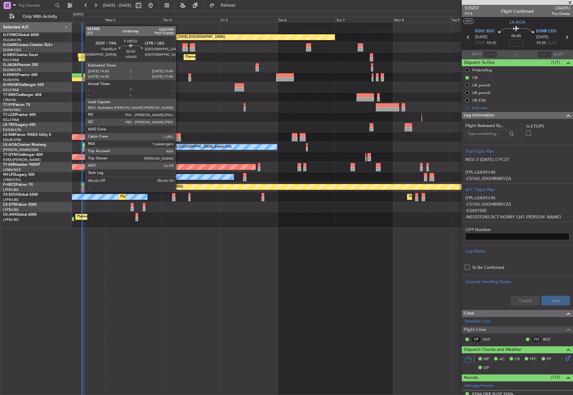
click at [82, 185] on div at bounding box center [82, 185] width 3 height 4
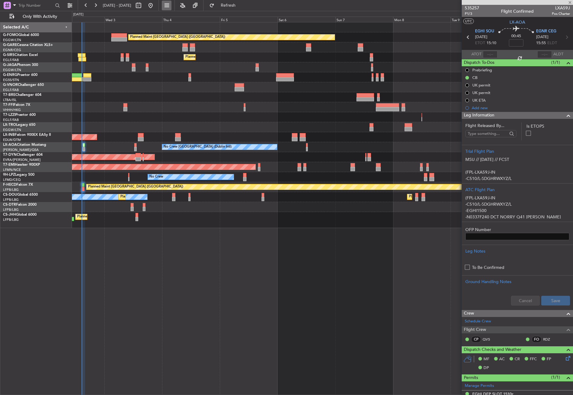
type input "1"
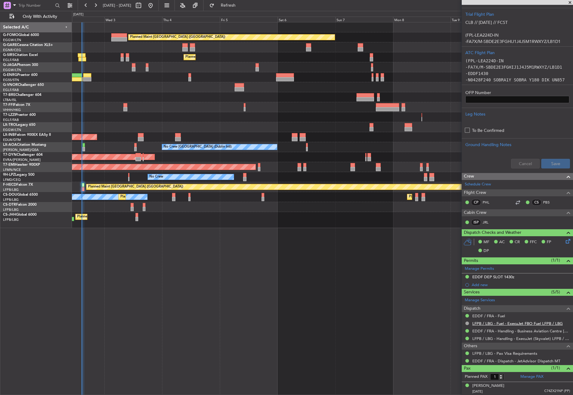
scroll to position [122, 0]
click at [476, 329] on link "EDDF / FRA - Handling - Business Aviation Centre [GEOGRAPHIC_DATA] ([PERSON_NAM…" at bounding box center [521, 330] width 98 height 5
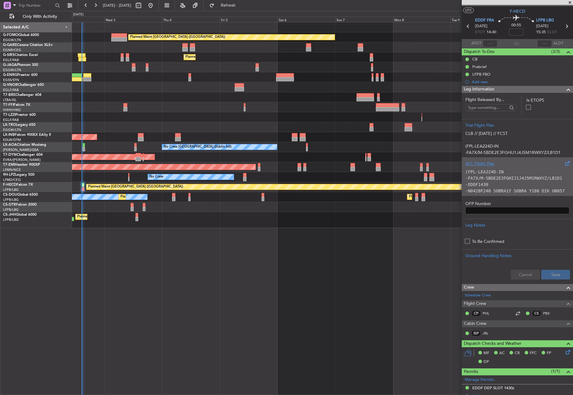
scroll to position [0, 0]
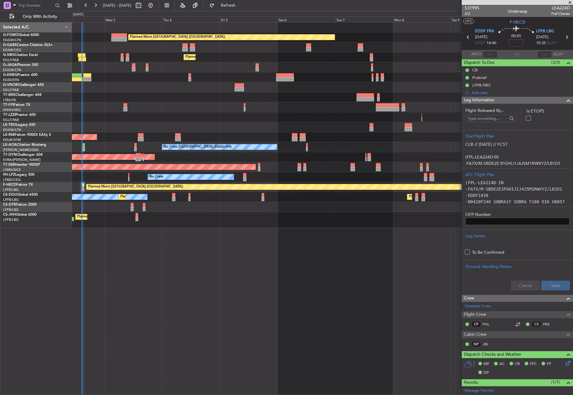
click at [486, 99] on span "Leg Information" at bounding box center [479, 100] width 31 height 7
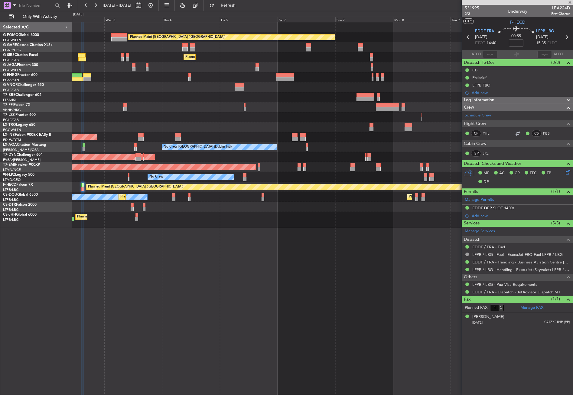
click at [340, 313] on div "Planned Maint [GEOGRAPHIC_DATA] ([GEOGRAPHIC_DATA]) Unplanned Maint [PERSON_NAM…" at bounding box center [322, 208] width 501 height 373
click at [216, 274] on div "Planned Maint [GEOGRAPHIC_DATA] ([GEOGRAPHIC_DATA]) Unplanned Maint [PERSON_NAM…" at bounding box center [322, 208] width 501 height 373
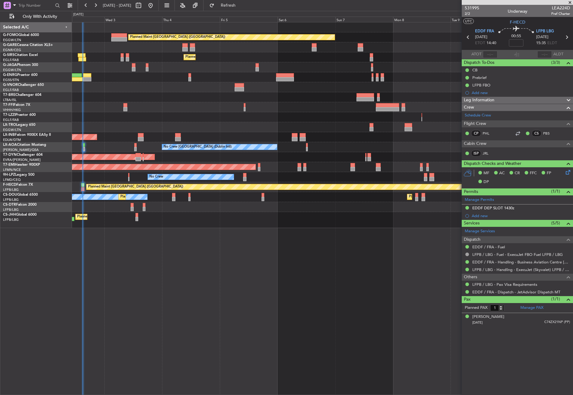
click at [216, 274] on div "Planned Maint [GEOGRAPHIC_DATA] ([GEOGRAPHIC_DATA]) Unplanned Maint [PERSON_NAM…" at bounding box center [322, 208] width 501 height 373
click at [230, 11] on div "Planned Maint [GEOGRAPHIC_DATA] ([GEOGRAPHIC_DATA]) Unplanned Maint [PERSON_NAM…" at bounding box center [286, 203] width 573 height 384
click at [229, 5] on button "Refresh" at bounding box center [225, 6] width 36 height 10
click at [212, 93] on div at bounding box center [322, 97] width 501 height 10
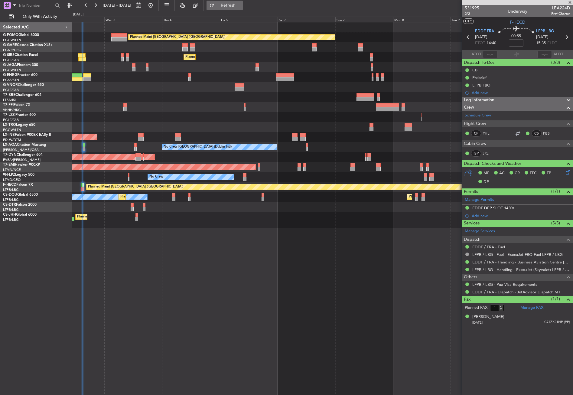
click at [229, 8] on button "Refresh" at bounding box center [225, 6] width 36 height 10
click at [177, 377] on div "Planned Maint [GEOGRAPHIC_DATA] ([GEOGRAPHIC_DATA]) Unplanned Maint [PERSON_NAM…" at bounding box center [322, 208] width 501 height 373
click at [152, 94] on div at bounding box center [322, 97] width 501 height 10
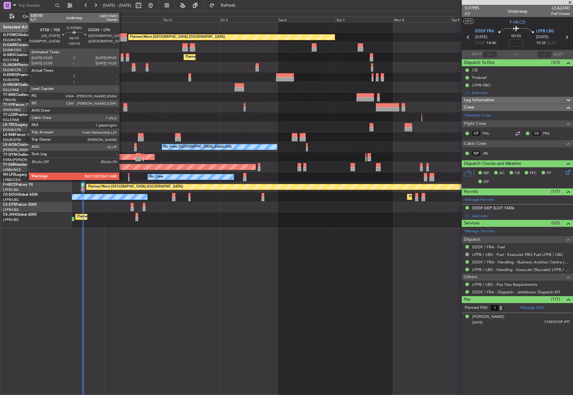
click at [122, 35] on div at bounding box center [119, 35] width 16 height 4
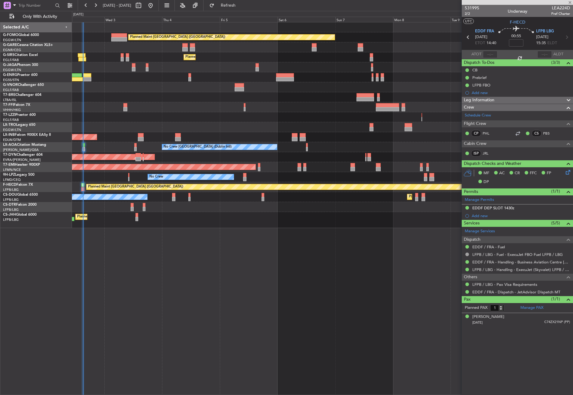
type input "+00:10"
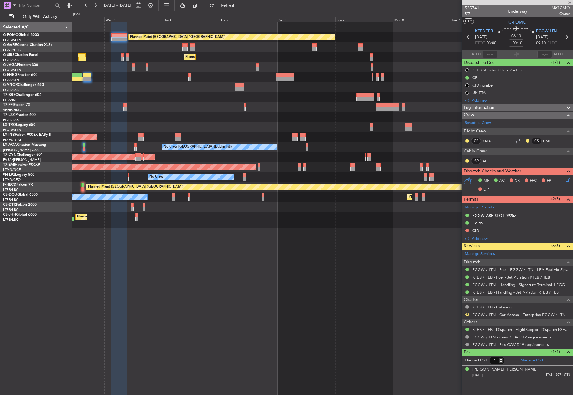
click at [150, 107] on div "Planned Maint Tianjin ([GEOGRAPHIC_DATA]) Planned Maint [GEOGRAPHIC_DATA] ([GEO…" at bounding box center [322, 107] width 501 height 10
click at [206, 107] on div "Planned Maint Tianjin ([GEOGRAPHIC_DATA]) Planned Maint [GEOGRAPHIC_DATA] ([GEO…" at bounding box center [322, 107] width 501 height 10
click at [236, 6] on span "Refresh" at bounding box center [228, 5] width 25 height 4
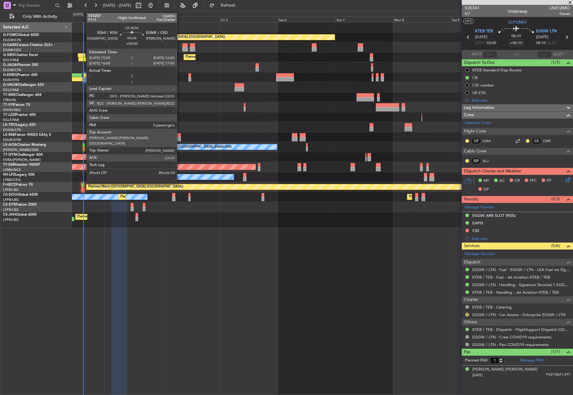
click at [83, 147] on div at bounding box center [84, 149] width 2 height 4
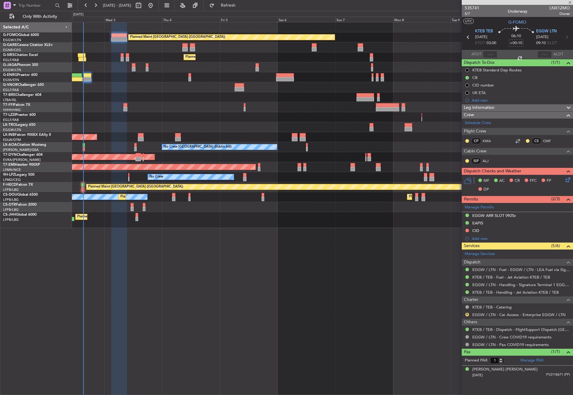
type input "0"
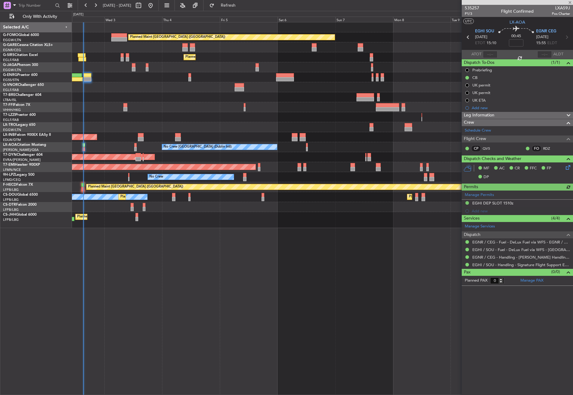
click at [494, 50] on section "ATOT ALDT" at bounding box center [517, 54] width 111 height 9
click at [492, 53] on div at bounding box center [490, 54] width 15 height 7
click at [492, 53] on input "text" at bounding box center [490, 54] width 15 height 7
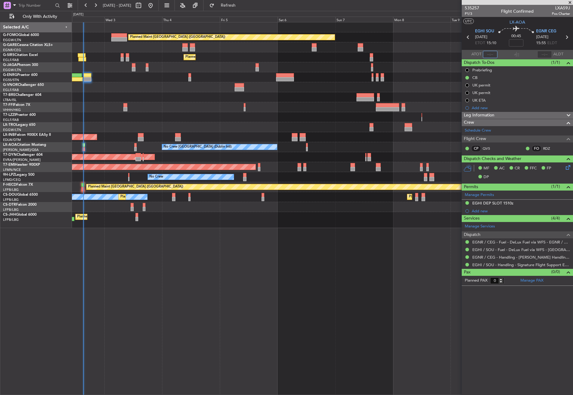
click at [492, 53] on input "text" at bounding box center [490, 54] width 15 height 7
click at [329, 282] on div "Planned Maint [GEOGRAPHIC_DATA] ([GEOGRAPHIC_DATA]) Unplanned Maint [PERSON_NAM…" at bounding box center [322, 208] width 501 height 373
type input "14:45"
click at [230, 7] on button "Refresh" at bounding box center [225, 6] width 36 height 10
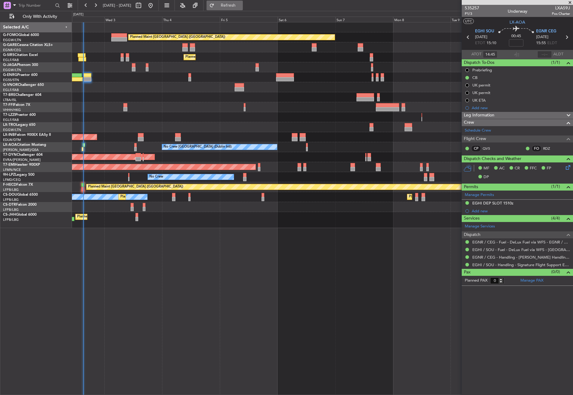
click at [235, 6] on span "Refresh" at bounding box center [228, 5] width 25 height 4
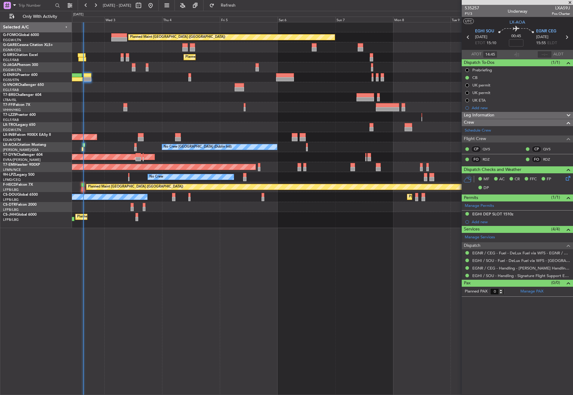
click at [191, 325] on div "Planned Maint [GEOGRAPHIC_DATA] ([GEOGRAPHIC_DATA]) Unplanned Maint [PERSON_NAM…" at bounding box center [322, 208] width 501 height 373
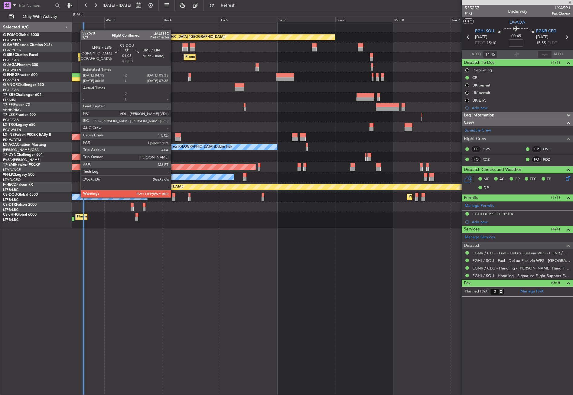
click at [174, 197] on div at bounding box center [173, 199] width 3 height 4
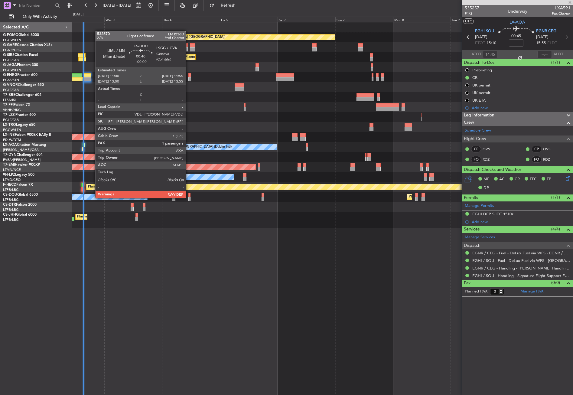
type input "1"
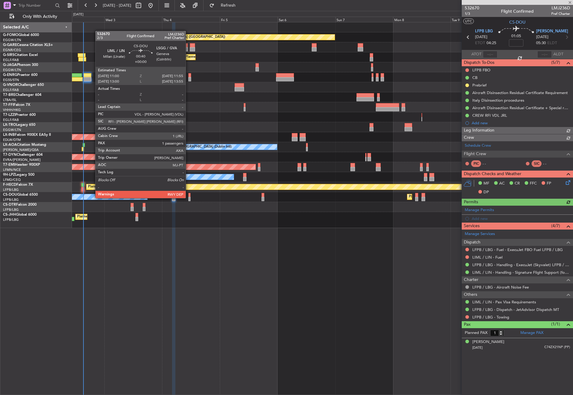
click at [188, 197] on div at bounding box center [189, 199] width 2 height 4
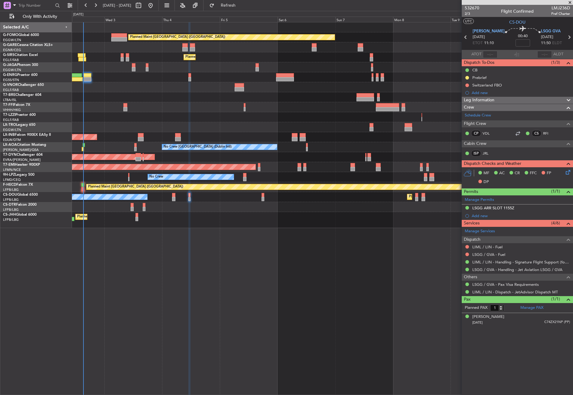
click at [116, 89] on div at bounding box center [322, 87] width 501 height 10
click at [318, 295] on div "Planned Maint [GEOGRAPHIC_DATA] ([GEOGRAPHIC_DATA]) Unplanned Maint [PERSON_NAM…" at bounding box center [322, 208] width 501 height 373
click at [229, 279] on div "Planned Maint [GEOGRAPHIC_DATA] ([GEOGRAPHIC_DATA]) Unplanned Maint [PERSON_NAM…" at bounding box center [322, 208] width 501 height 373
click at [188, 255] on div at bounding box center [189, 208] width 2 height 373
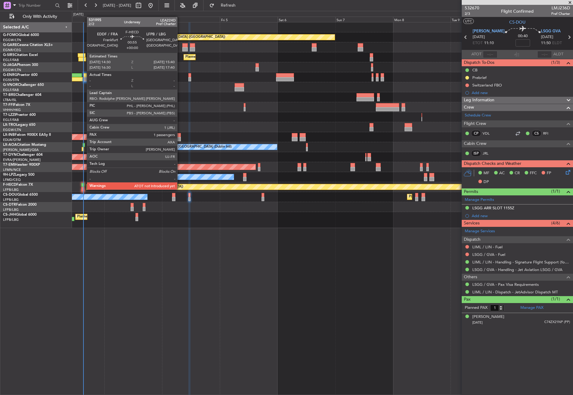
click at [83, 184] on div at bounding box center [82, 185] width 3 height 4
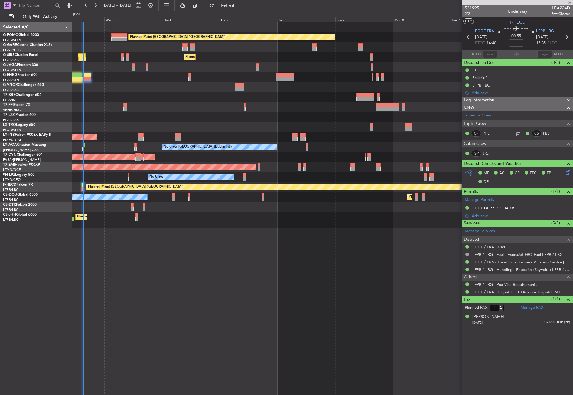
click at [488, 55] on input "text" at bounding box center [490, 54] width 15 height 7
click at [383, 246] on div "Planned Maint [GEOGRAPHIC_DATA] ([GEOGRAPHIC_DATA]) Unplanned Maint [PERSON_NAM…" at bounding box center [322, 208] width 501 height 373
type input "15:13"
click at [228, 5] on button "Refresh" at bounding box center [225, 6] width 36 height 10
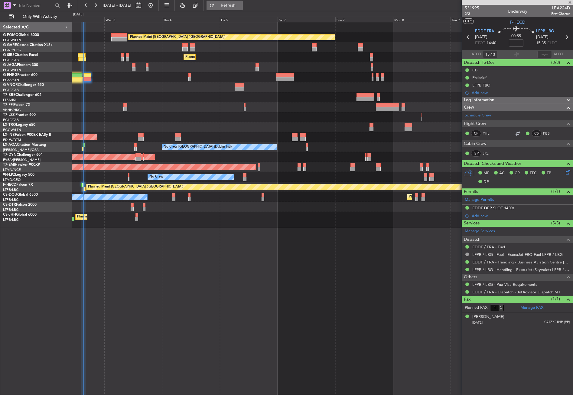
click at [241, 6] on span "Refresh" at bounding box center [228, 5] width 25 height 4
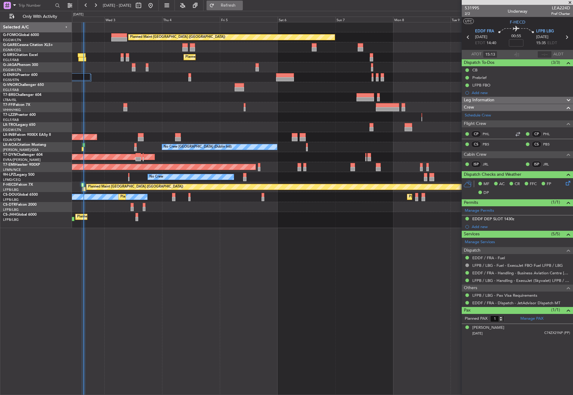
click at [234, 4] on button "Refresh" at bounding box center [225, 6] width 36 height 10
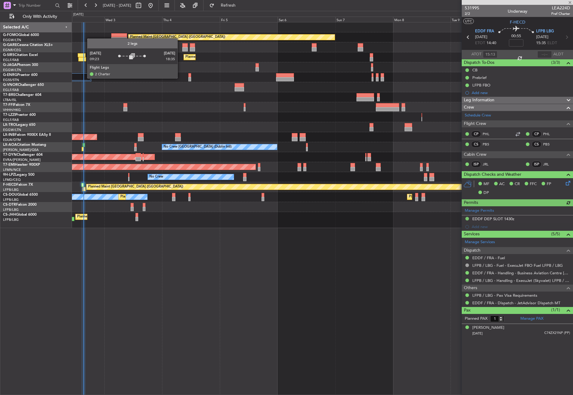
click at [84, 78] on div at bounding box center [79, 76] width 21 height 7
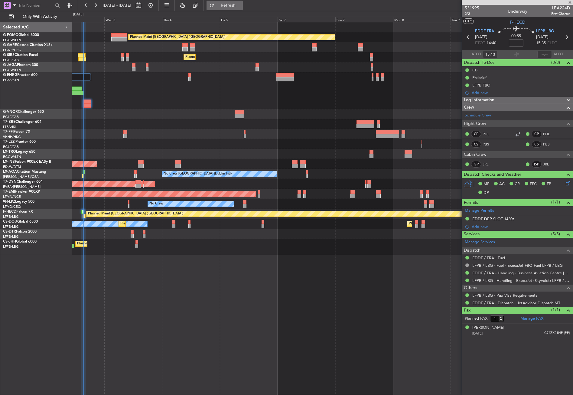
click at [240, 4] on span "Refresh" at bounding box center [228, 5] width 25 height 4
click at [240, 4] on span "Refreshing..." at bounding box center [228, 5] width 25 height 4
click at [240, 4] on span "Refresh" at bounding box center [228, 5] width 25 height 4
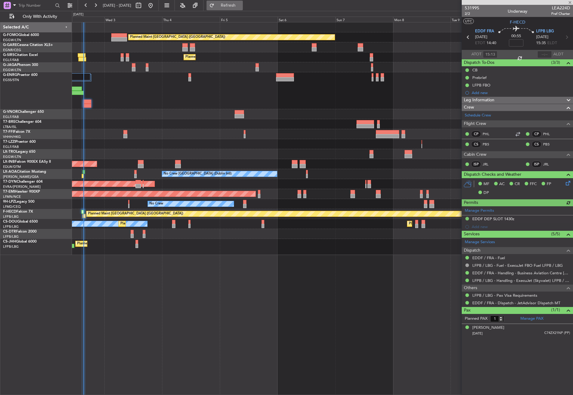
click at [240, 4] on span "Refresh" at bounding box center [228, 5] width 25 height 4
click at [240, 4] on span "Refreshing..." at bounding box center [228, 5] width 25 height 4
click at [243, 10] on button "Refresh" at bounding box center [225, 6] width 36 height 10
click at [210, 126] on div at bounding box center [322, 124] width 501 height 10
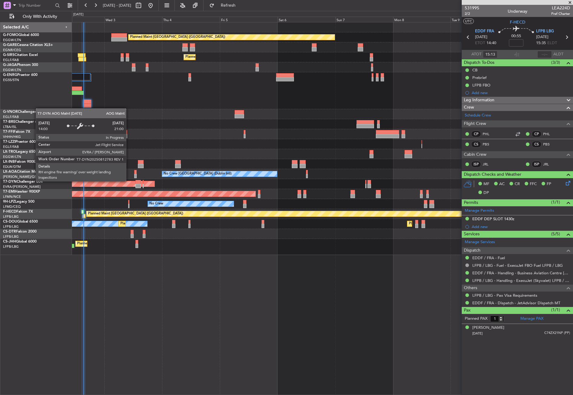
click at [158, 292] on div "Planned Maint [GEOGRAPHIC_DATA] ([GEOGRAPHIC_DATA]) Unplanned Maint [PERSON_NAM…" at bounding box center [322, 208] width 501 height 373
